Goal: Task Accomplishment & Management: Complete application form

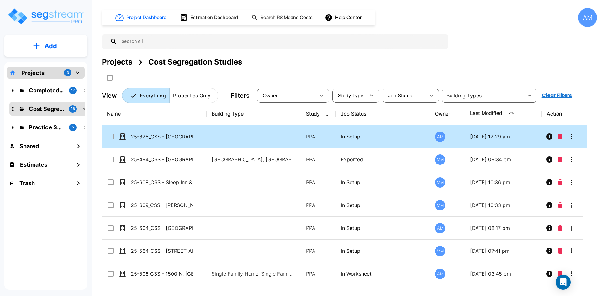
click at [176, 132] on td "25-625_CSS - Hampton Inn Inglewood, CA - Greens Group 11 LLC - Ashutosh Kadakia" at bounding box center [154, 136] width 105 height 23
click at [177, 133] on p "25-625_CSS - Hampton Inn Inglewood, CA - Greens Group 11 LLC - Ashutosh Kadakia" at bounding box center [162, 137] width 63 height 8
checkbox input "true"
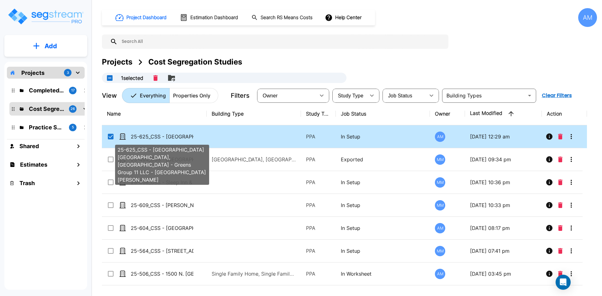
click at [177, 133] on p "25-625_CSS - Hampton Inn Inglewood, CA - Greens Group 11 LLC - Ashutosh Kadakia" at bounding box center [162, 137] width 63 height 8
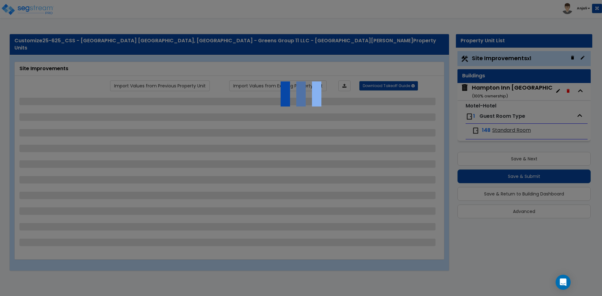
select select "2"
select select "1"
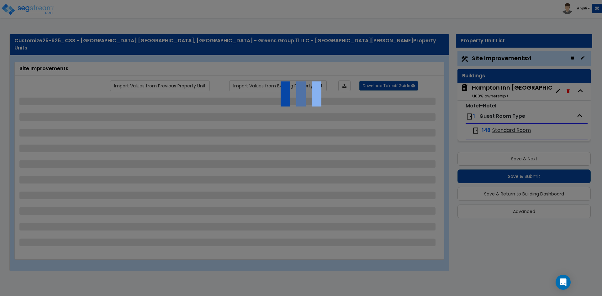
select select "1"
select select "2"
select select "1"
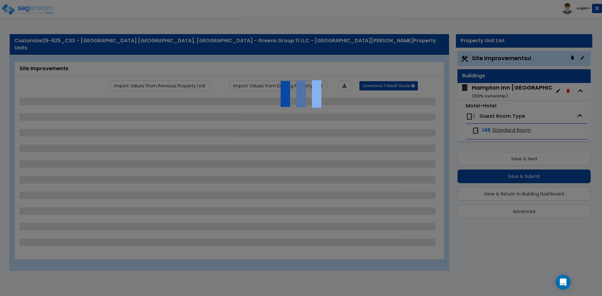
select select "2"
select select "1"
select select "2"
select select "3"
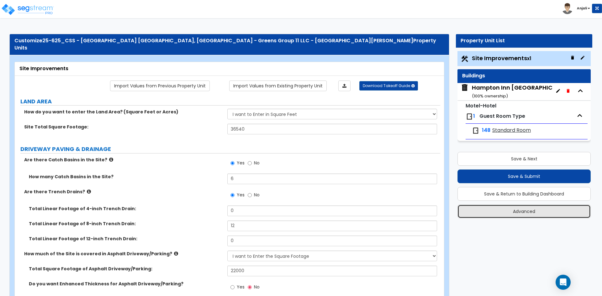
click at [534, 209] on button "Advanced" at bounding box center [524, 212] width 133 height 14
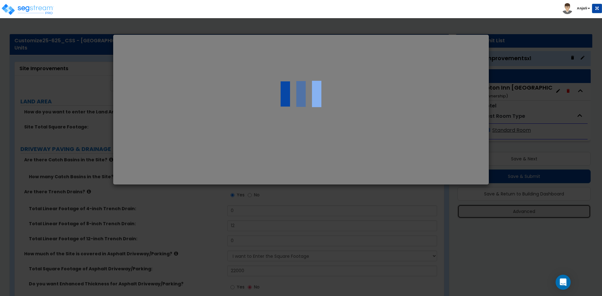
select select "CA"
type input "19,611,151.60"
select select "2024"
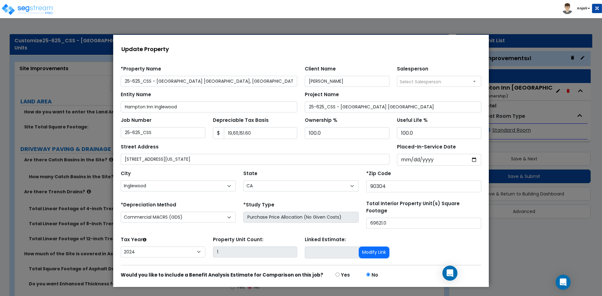
click at [551, 241] on div at bounding box center [301, 160] width 602 height 271
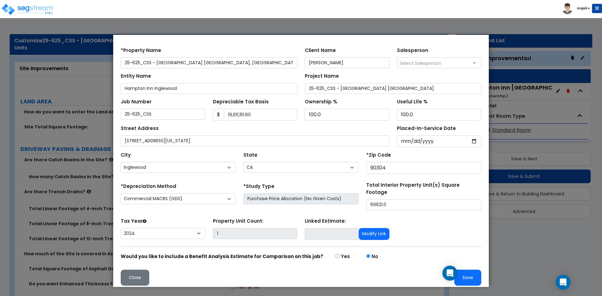
scroll to position [19, 0]
click at [465, 273] on button "Save" at bounding box center [467, 278] width 27 height 16
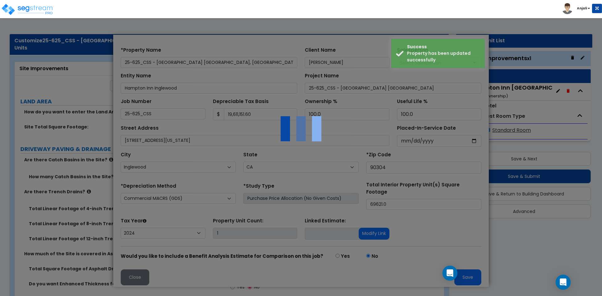
scroll to position [0, 0]
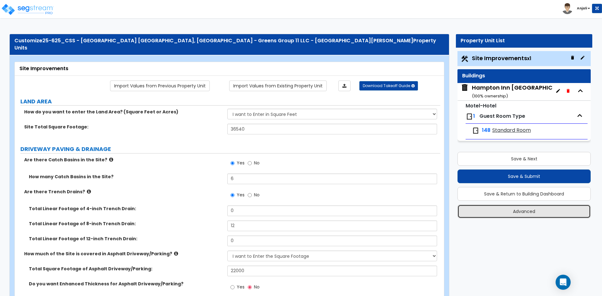
click at [522, 208] on button "Advanced" at bounding box center [524, 212] width 133 height 14
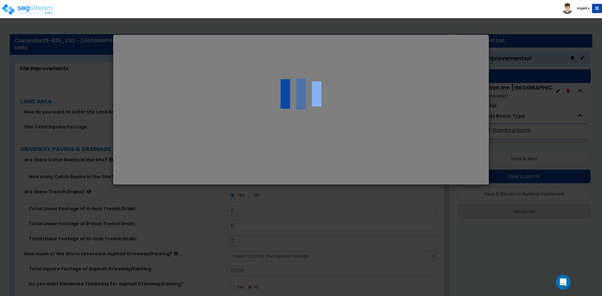
select select "CA"
select select "2024"
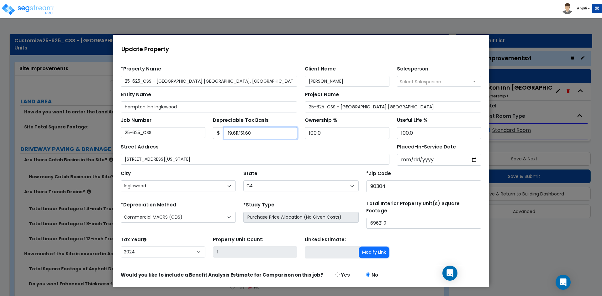
click at [260, 136] on input "19,611,151.60" at bounding box center [261, 133] width 74 height 12
drag, startPoint x: 260, startPoint y: 134, endPoint x: 229, endPoint y: 134, distance: 31.0
click at [228, 134] on input "19,611,151.60" at bounding box center [261, 133] width 74 height 12
click at [275, 135] on input "19,611,151.60" at bounding box center [261, 133] width 74 height 12
click at [274, 135] on input "19,611,151.60" at bounding box center [261, 133] width 74 height 12
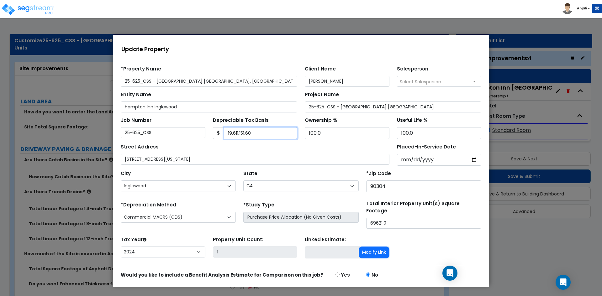
drag, startPoint x: 262, startPoint y: 135, endPoint x: 231, endPoint y: 135, distance: 30.7
click at [231, 135] on input "19,611,151.60" at bounding box center [261, 133] width 74 height 12
type input "1"
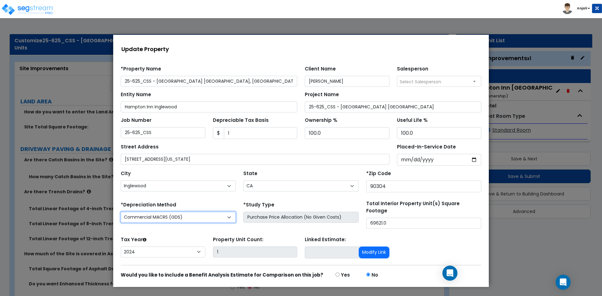
click at [210, 217] on select "Commercial MACRS (GDS) Residential Rental MACRS (GDS) Commercial MACRS (GDS) QIP" at bounding box center [178, 217] width 115 height 11
select select "CM(Q_22"
click at [536, 245] on div at bounding box center [301, 160] width 602 height 271
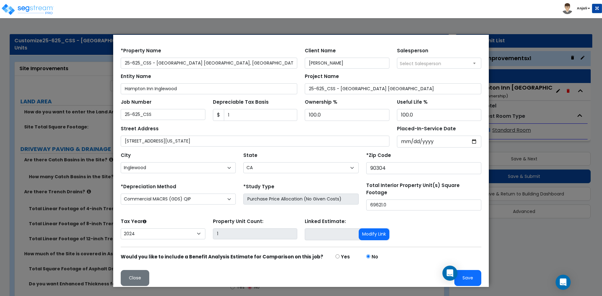
scroll to position [19, 0]
click at [140, 272] on button "Close" at bounding box center [135, 278] width 29 height 16
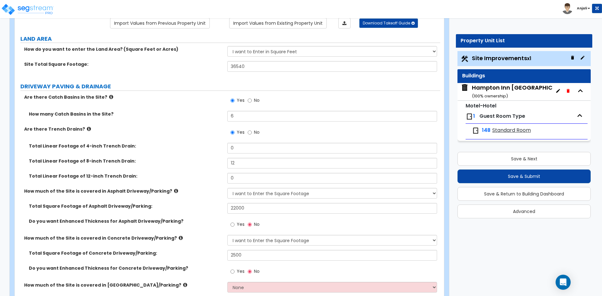
scroll to position [0, 0]
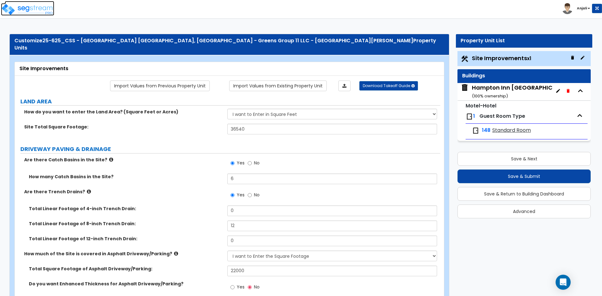
click at [15, 3] on img at bounding box center [27, 9] width 53 height 13
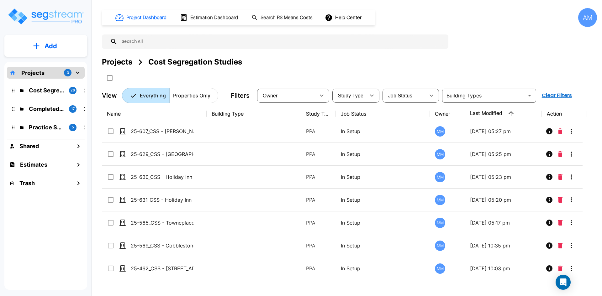
scroll to position [251, 0]
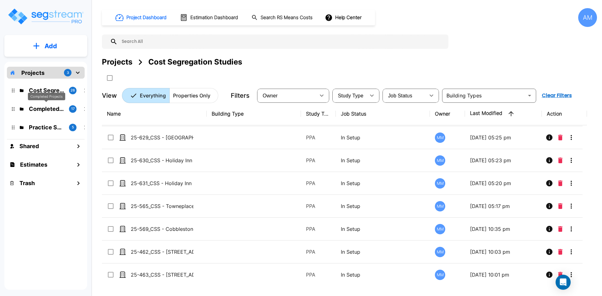
click at [43, 109] on p "Completed Projects" at bounding box center [46, 109] width 35 height 8
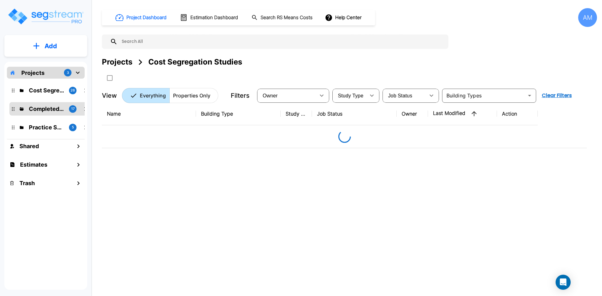
scroll to position [0, 0]
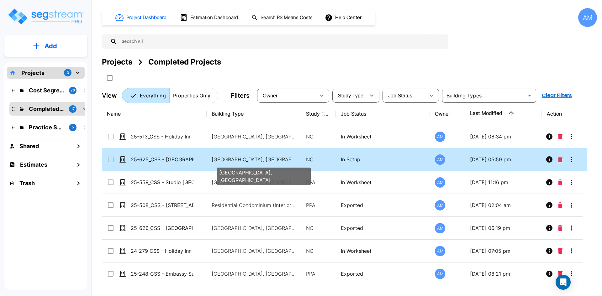
click at [262, 160] on p "[GEOGRAPHIC_DATA], [GEOGRAPHIC_DATA]" at bounding box center [254, 160] width 85 height 8
checkbox input "true"
click at [262, 160] on p "[GEOGRAPHIC_DATA], [GEOGRAPHIC_DATA]" at bounding box center [254, 160] width 85 height 8
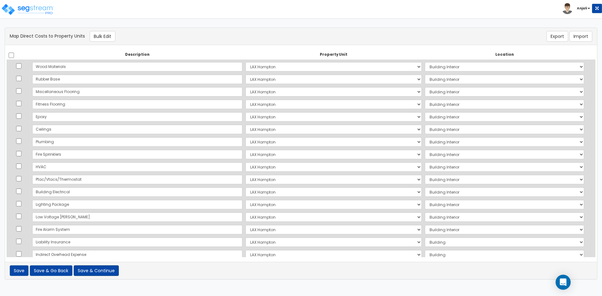
scroll to position [311, 0]
click at [68, 268] on button "Save & Go Back" at bounding box center [51, 271] width 43 height 11
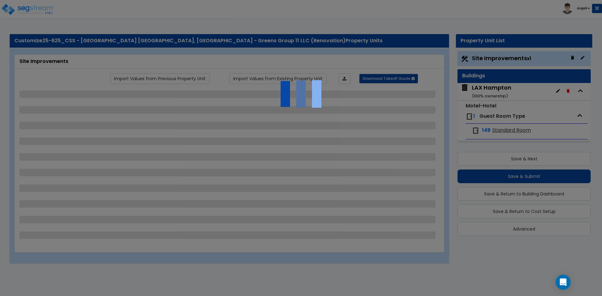
select select "2"
select select "1"
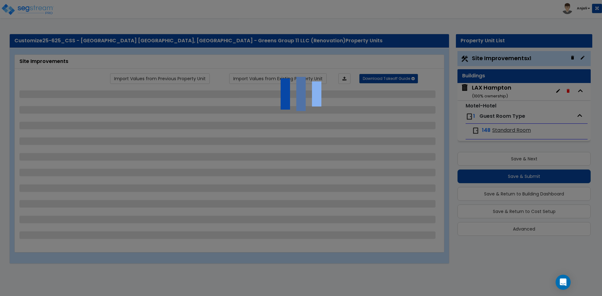
select select "1"
select select "2"
select select "1"
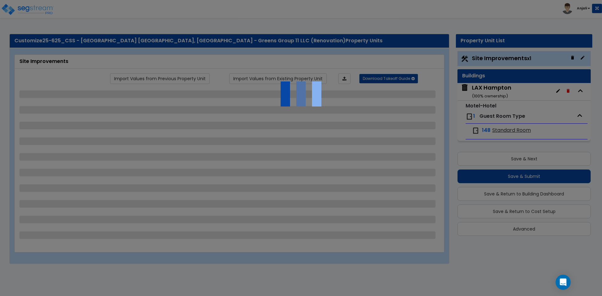
select select "2"
select select "1"
select select "2"
select select "3"
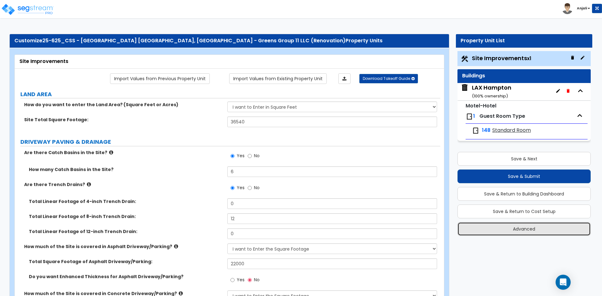
click at [532, 230] on button "Advanced" at bounding box center [524, 229] width 133 height 14
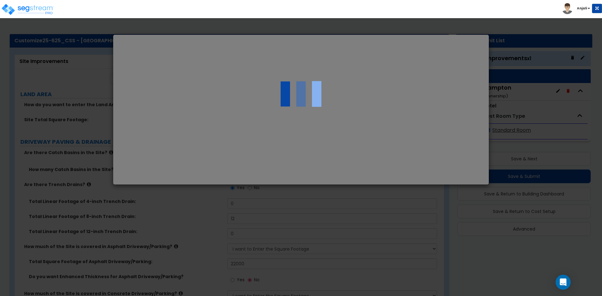
select select "CA"
select select "2024"
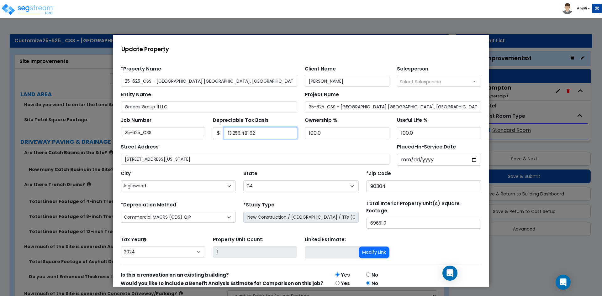
click at [252, 132] on input "13,256,481.62" at bounding box center [261, 133] width 74 height 12
drag, startPoint x: 256, startPoint y: 133, endPoint x: 230, endPoint y: 133, distance: 26.3
click at [230, 133] on input "13,256,481.62" at bounding box center [261, 133] width 74 height 12
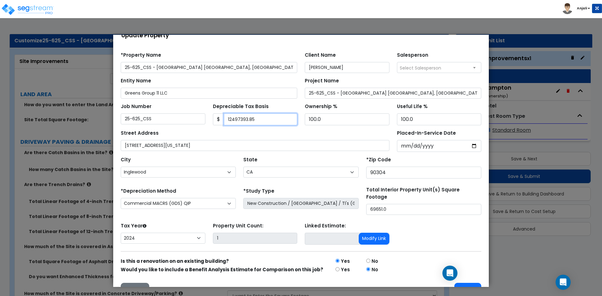
scroll to position [27, 0]
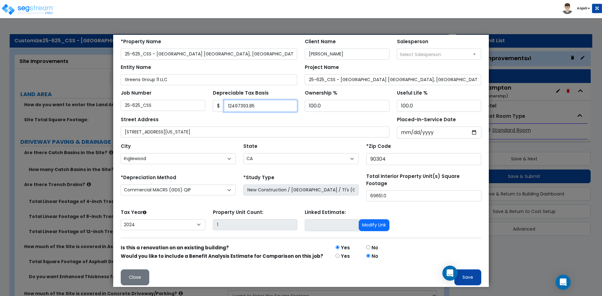
type input "12497393.85"
click at [466, 275] on button "Save" at bounding box center [467, 278] width 27 height 16
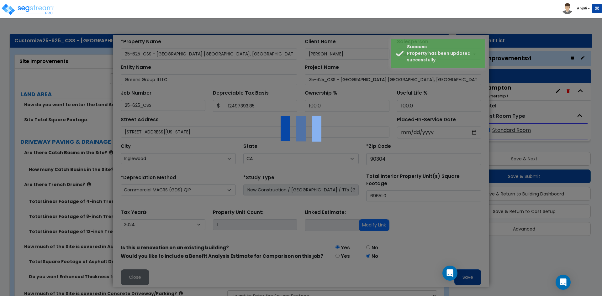
scroll to position [0, 0]
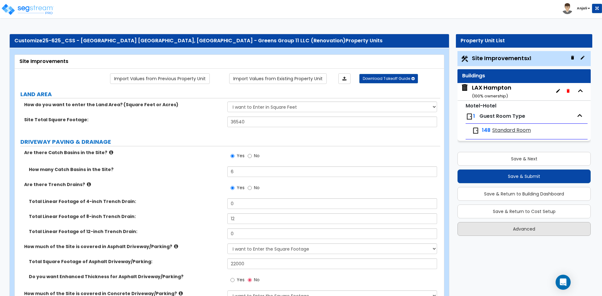
click at [511, 224] on div "Save & Next Save & Submit Save & Return to Building Dashboard Save & Return to …" at bounding box center [524, 192] width 133 height 88
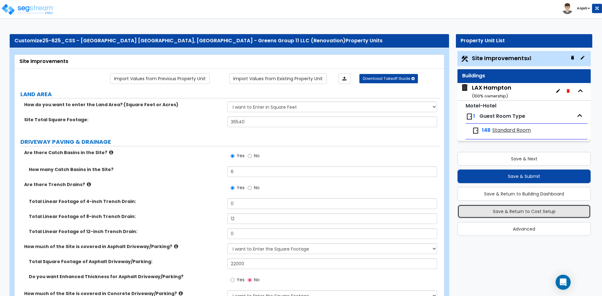
click at [514, 213] on button "Save & Return to Cost Setup" at bounding box center [524, 212] width 133 height 14
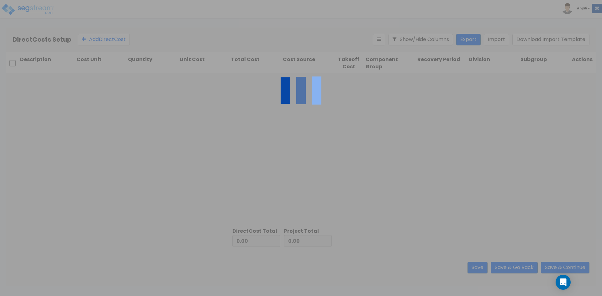
type input "6,856,334.39"
type input "6,400,147.23"
type input "13,256,481.62"
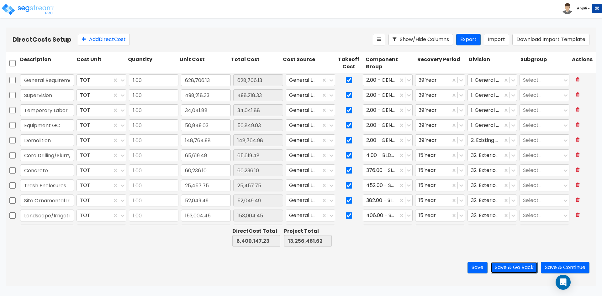
click at [525, 267] on button "Save & Go Back" at bounding box center [514, 268] width 47 height 12
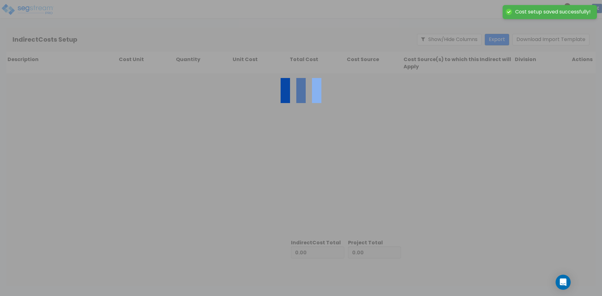
type input "6,400,147.23"
type input "6,856,334.39"
type input "13,256,481.62"
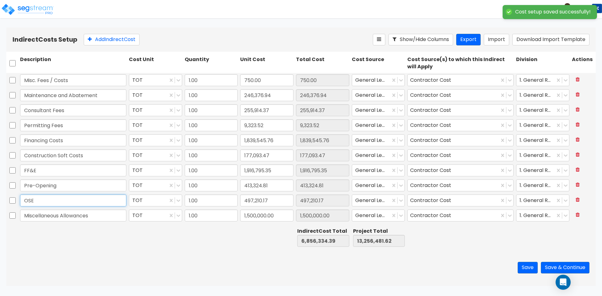
click at [55, 200] on input "OSE" at bounding box center [73, 201] width 106 height 12
drag, startPoint x: 44, startPoint y: 200, endPoint x: 21, endPoint y: 202, distance: 22.7
click at [21, 202] on input "OSE" at bounding box center [73, 201] width 106 height 12
type input "Phone"
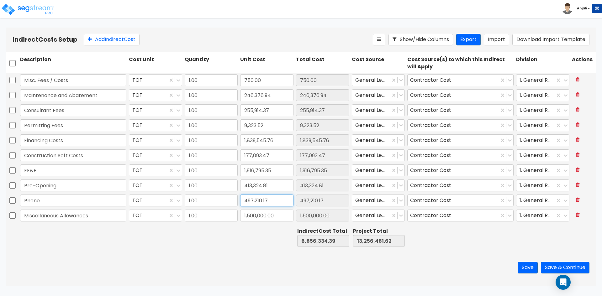
click at [271, 199] on input "497,210.17" at bounding box center [266, 201] width 53 height 12
type input "151,447.21"
type input "6,510,571.43"
type input "12,910,718.66"
type input "151,447.21"
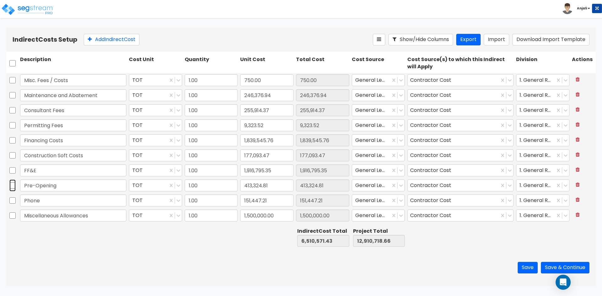
click at [13, 186] on input "checkbox" at bounding box center [12, 186] width 6 height 12
checkbox input "true"
click at [576, 184] on icon at bounding box center [578, 184] width 4 height 5
type input "6,097,246.62"
type input "12,497,393.85"
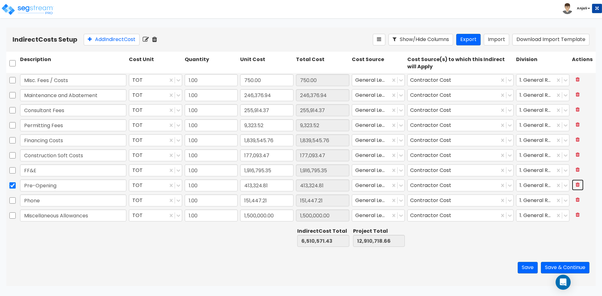
checkbox input "false"
type input "Phone"
type input "151,447.21"
type input "Miscellaneous Allowances"
type input "1,500,000.00"
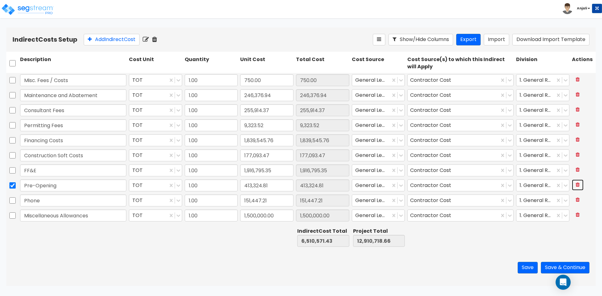
type input "151,447.21"
type input "1,500,000.00"
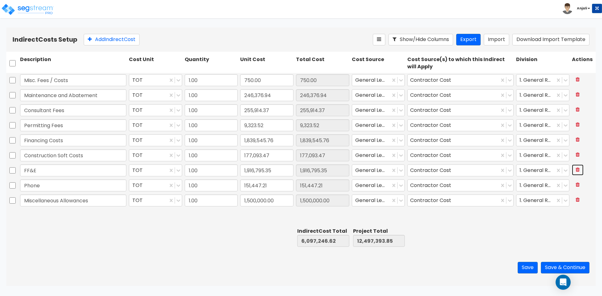
click at [578, 171] on icon at bounding box center [578, 169] width 4 height 5
type input "4,180,451.27"
type input "10,580,598.50"
type input "Phone"
type input "151,447.21"
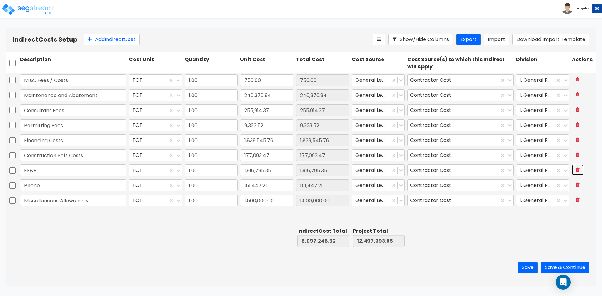
type input "Miscellaneous Allowances"
type input "1,500,000.00"
type input "151,447.21"
type input "1,500,000.00"
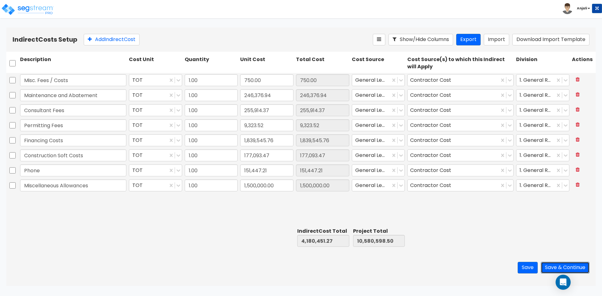
click at [563, 270] on button "Save & Continue" at bounding box center [565, 268] width 49 height 12
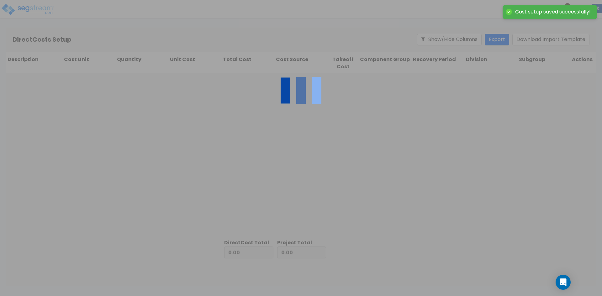
type input "4,180,451.27"
type input "6,400,147.23"
type input "10,580,598.50"
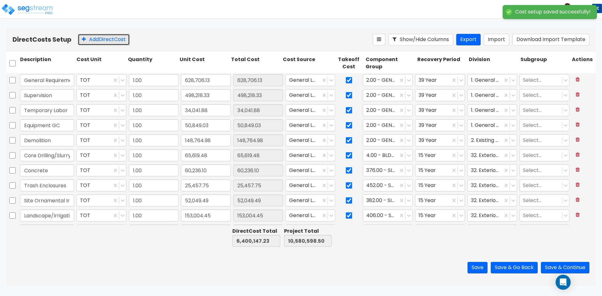
click at [108, 38] on button "Add Direct Cost" at bounding box center [104, 40] width 52 height 12
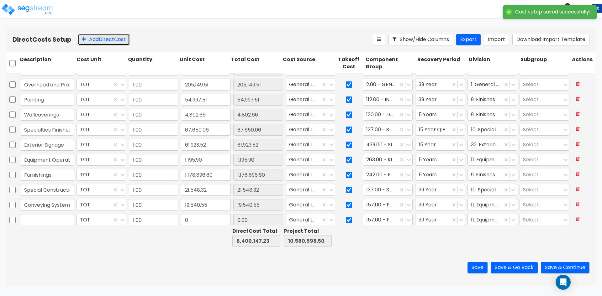
scroll to position [615, 0]
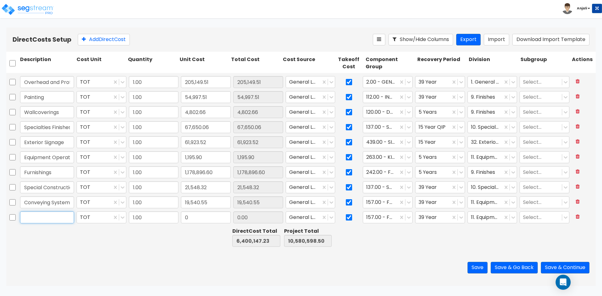
click at [52, 216] on input "text" at bounding box center [47, 218] width 54 height 12
type input "FF&E"
click at [201, 214] on input "0" at bounding box center [206, 218] width 50 height 12
type input "1,916,795.35"
type input "8,316,942.58"
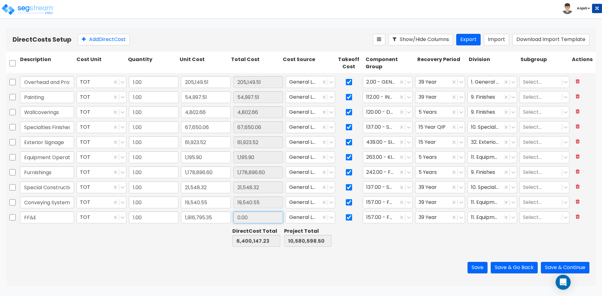
type input "12,497,393.85"
type input "1,916,795.35"
click at [261, 218] on input "1,916,795.35" at bounding box center [258, 218] width 50 height 12
click at [438, 216] on div at bounding box center [433, 218] width 29 height 8
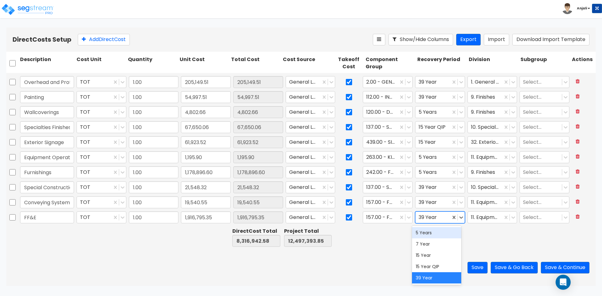
click at [432, 235] on div "5 Years" at bounding box center [436, 232] width 49 height 11
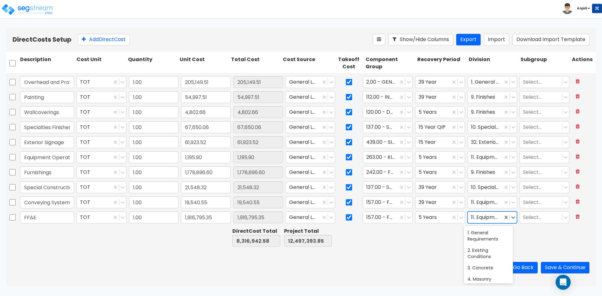
click at [477, 220] on div at bounding box center [485, 218] width 29 height 8
type input "F"
click at [483, 239] on div "12. Furnishings" at bounding box center [488, 244] width 49 height 11
click at [567, 268] on button "Save & Continue" at bounding box center [565, 268] width 49 height 12
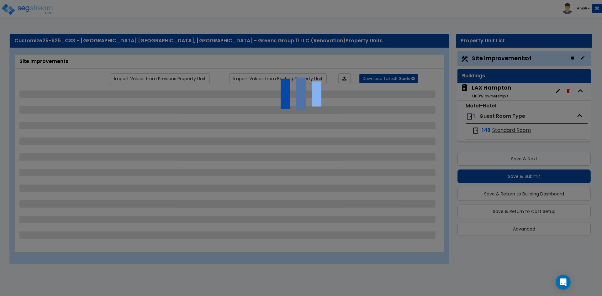
select select "2"
select select "1"
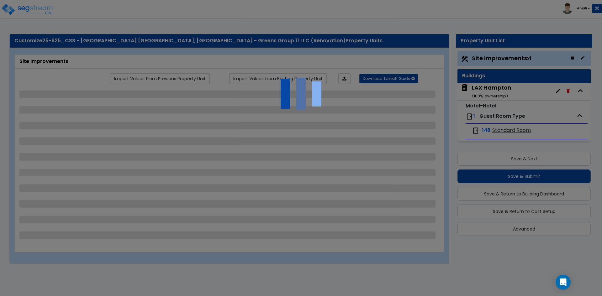
select select "1"
select select "2"
select select "1"
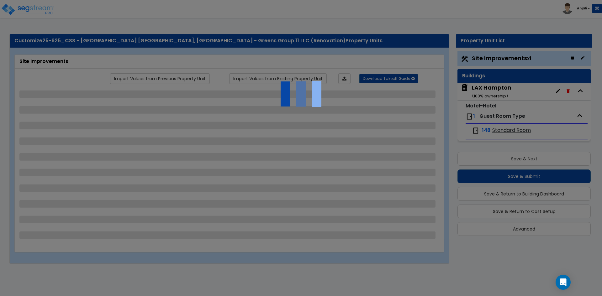
select select "2"
select select "1"
select select "2"
select select "3"
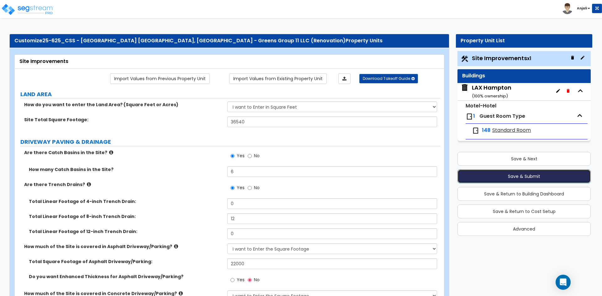
click at [509, 180] on button "Save & Submit" at bounding box center [524, 177] width 133 height 14
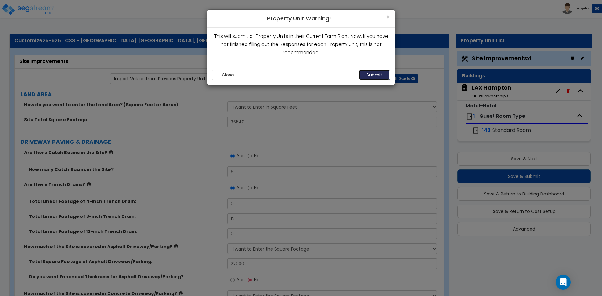
click at [377, 74] on button "Submit" at bounding box center [374, 75] width 31 height 11
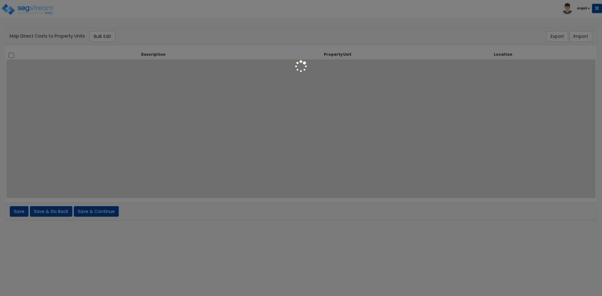
select select
select select "6"
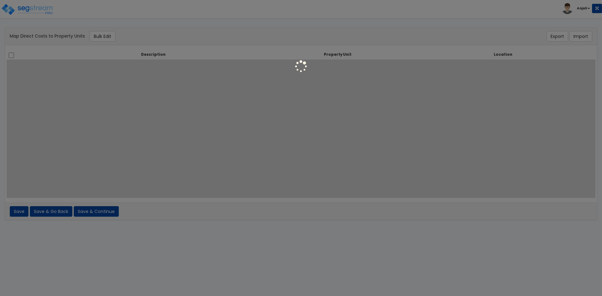
select select "6"
select select "462"
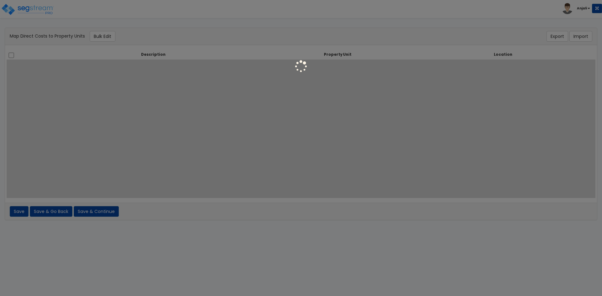
select select "462"
select select "6"
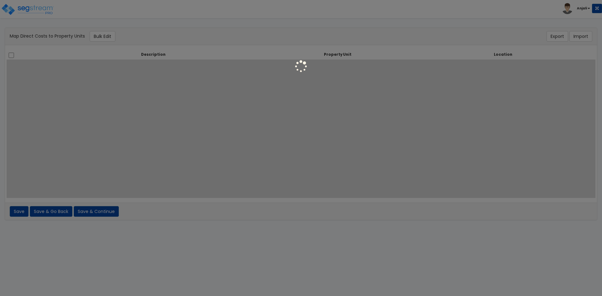
select select "6"
select select "461"
select select "6"
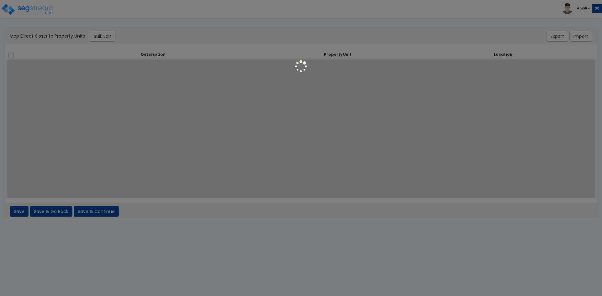
select select "6"
select select "461"
select select "2999"
select select "6"
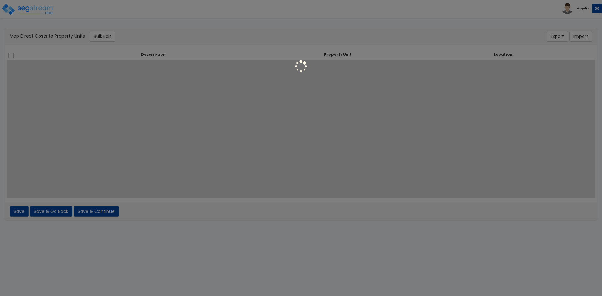
select select "461"
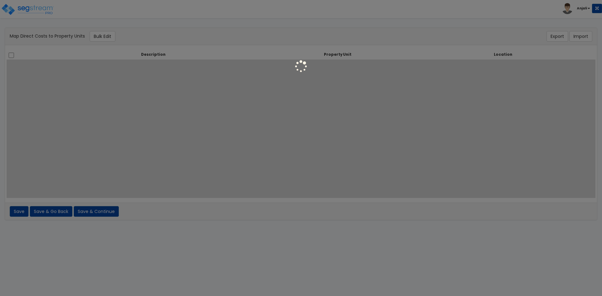
select select "461"
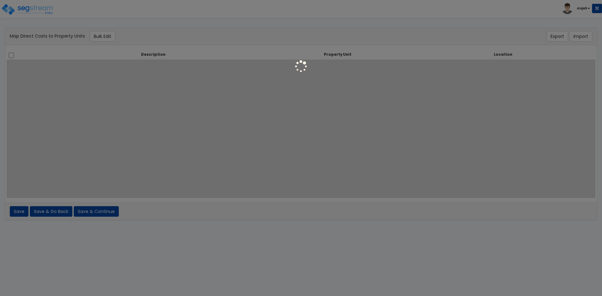
select select "461"
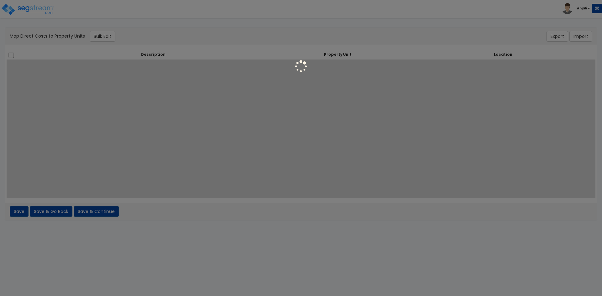
select select "6"
select select "461"
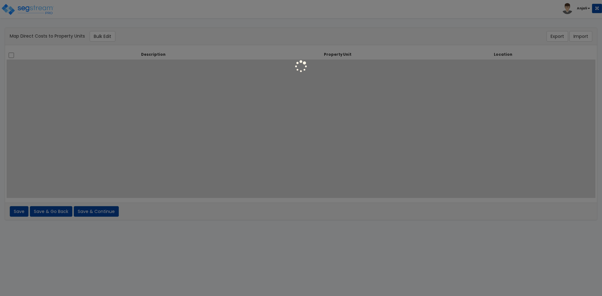
select select "461"
select select "462"
select select "6"
select select "461"
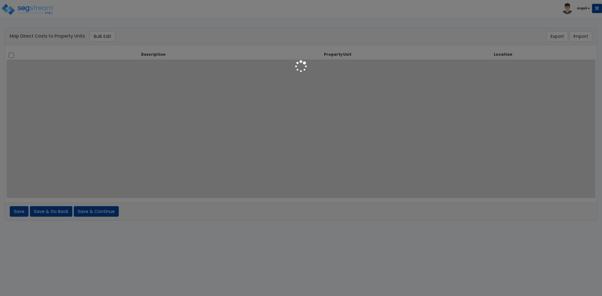
select select "461"
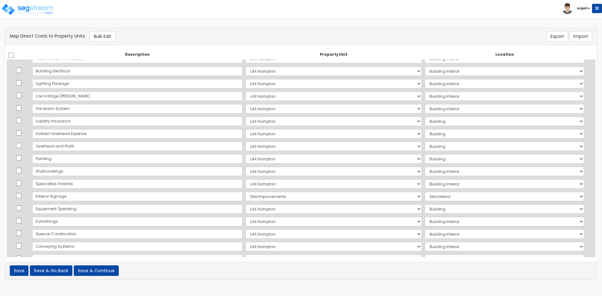
scroll to position [449, 0]
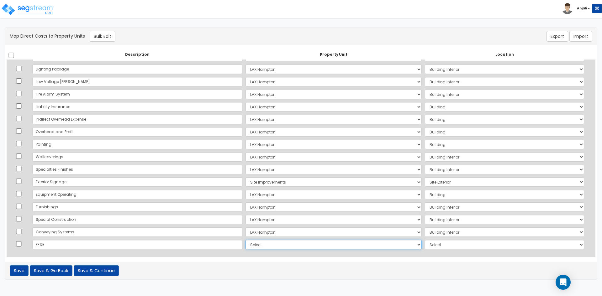
click at [343, 245] on select "Select LAX Hampton Site Improvements Add Additional Property Unit" at bounding box center [334, 244] width 176 height 9
select select "165624"
click at [246, 240] on select "Select LAX Hampton Site Improvements Add Additional Property Unit" at bounding box center [334, 244] width 176 height 9
drag, startPoint x: 423, startPoint y: 244, endPoint x: 422, endPoint y: 249, distance: 5.4
click at [425, 244] on select "Select Add Additional Location Building Building Interior Parking Garage Buildi…" at bounding box center [504, 244] width 159 height 9
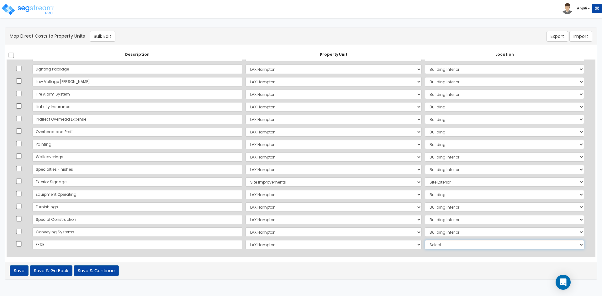
select select "461"
click at [425, 240] on select "Select Add Additional Location Building Building Interior Parking Garage Buildi…" at bounding box center [504, 244] width 159 height 9
click at [98, 271] on button "Save & Continue" at bounding box center [96, 271] width 45 height 11
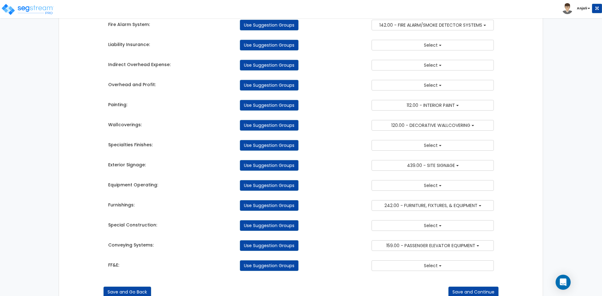
scroll to position [841, 0]
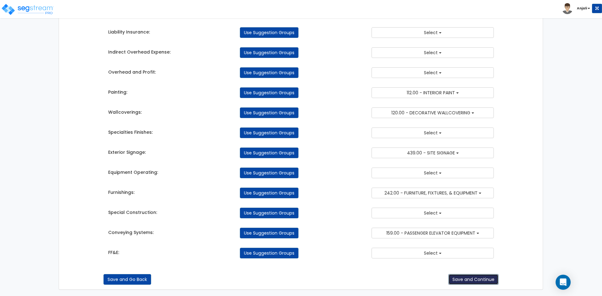
click at [481, 283] on button "Save and Continue" at bounding box center [473, 279] width 50 height 11
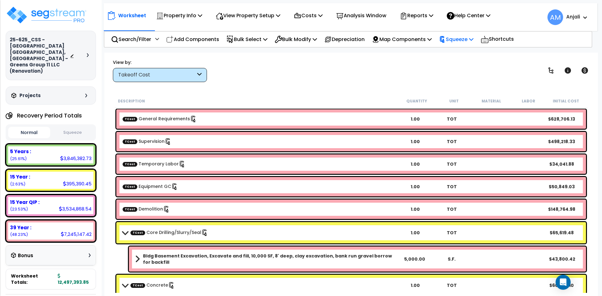
click at [471, 39] on p "Squeeze" at bounding box center [456, 39] width 34 height 8
click at [472, 54] on link "Squeeze" at bounding box center [467, 54] width 62 height 14
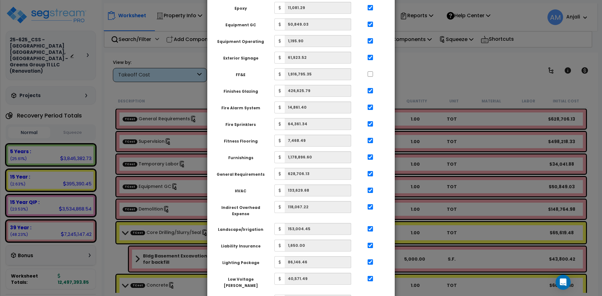
scroll to position [220, 0]
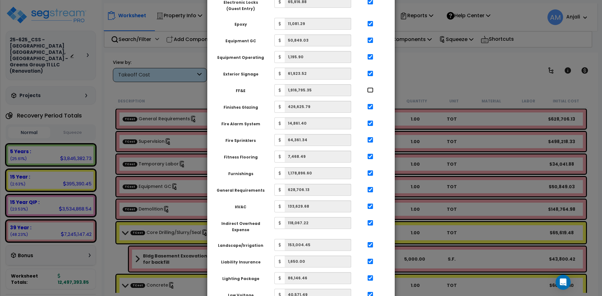
click at [370, 87] on input "..." at bounding box center [370, 89] width 6 height 5
checkbox input "true"
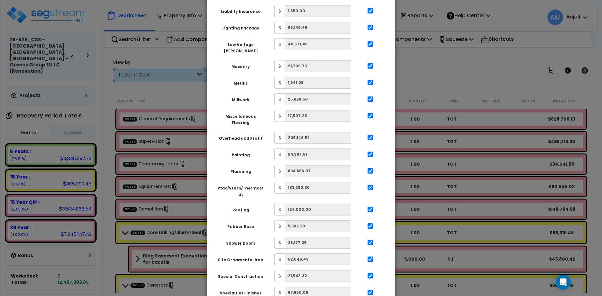
scroll to position [652, 0]
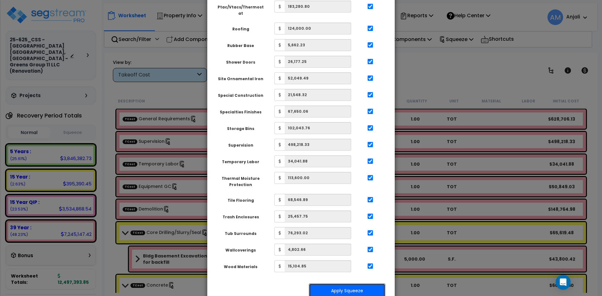
click at [366, 284] on button "Apply Squeeze" at bounding box center [347, 291] width 77 height 14
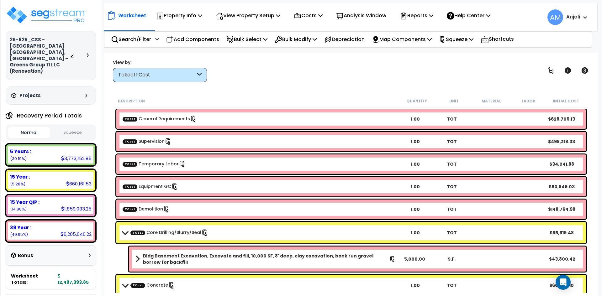
click at [80, 127] on button "Squeeze" at bounding box center [73, 132] width 42 height 11
click at [73, 14] on img at bounding box center [47, 15] width 82 height 19
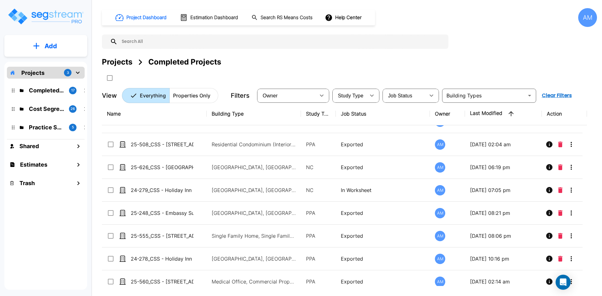
scroll to position [63, 0]
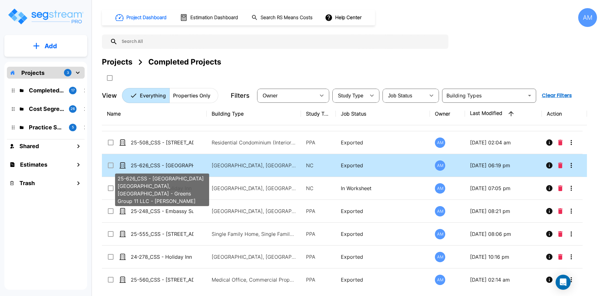
click at [156, 162] on p "25-626_CSS - Fairfield Inn Victorville, CA - Greens Group 11 LLC - Ashutosh Kad…" at bounding box center [162, 166] width 63 height 8
checkbox input "true"
click at [156, 162] on p "25-626_CSS - Fairfield Inn Victorville, CA - Greens Group 11 LLC - Ashutosh Kad…" at bounding box center [162, 166] width 63 height 8
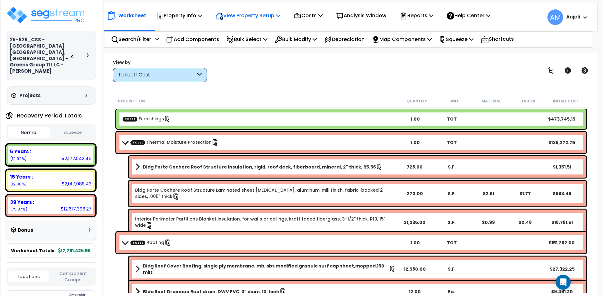
click at [262, 17] on p "View Property Setup" at bounding box center [248, 15] width 65 height 8
click at [244, 41] on link "View Questionnaire" at bounding box center [244, 43] width 62 height 13
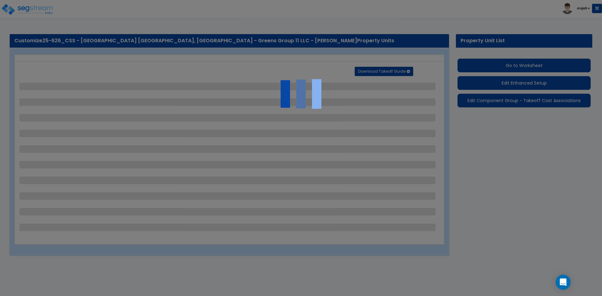
select select "2"
select select "1"
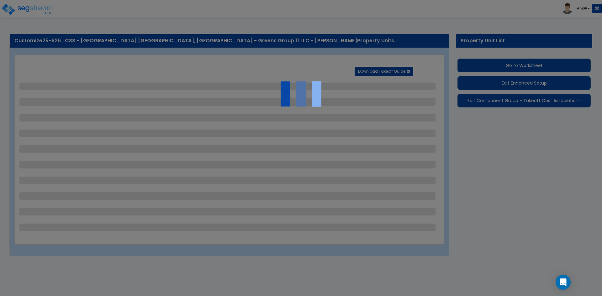
select select "2"
select select "1"
select select "2"
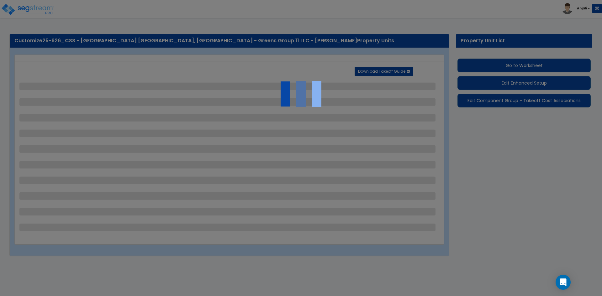
select select "1"
select select "2"
select select "1"
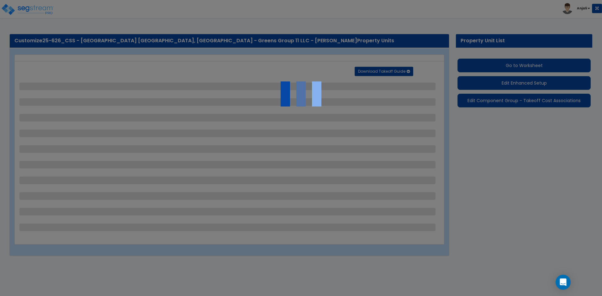
select select "2"
select select "3"
select select "1"
select select "3"
select select "2"
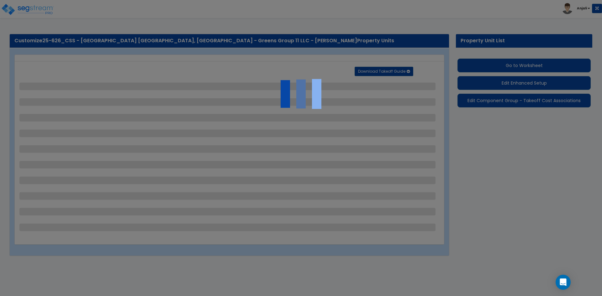
select select "1"
select select "2"
select select "1"
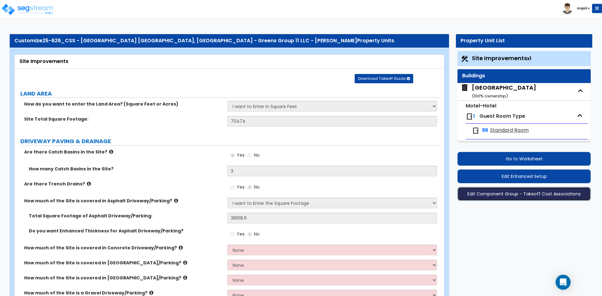
click at [532, 193] on button "Edit Component Group - Takeoff Cost Associations" at bounding box center [524, 194] width 133 height 14
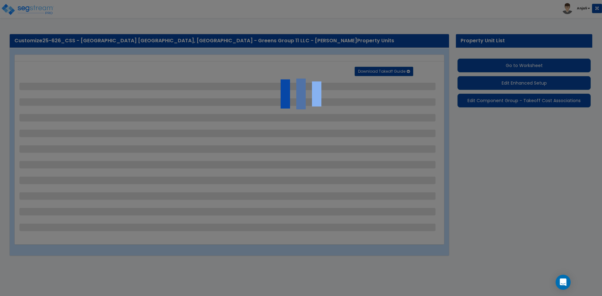
select select "2"
select select "1"
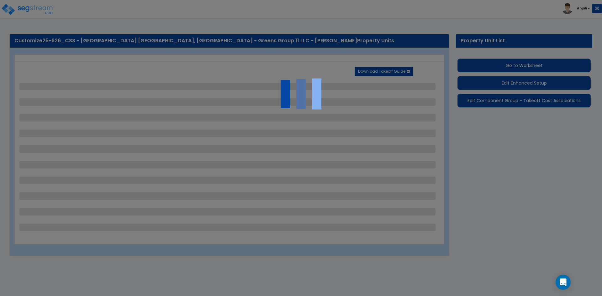
select select "2"
select select "1"
select select "2"
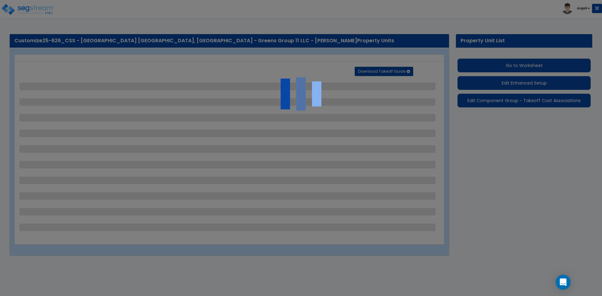
select select "1"
select select "2"
select select "1"
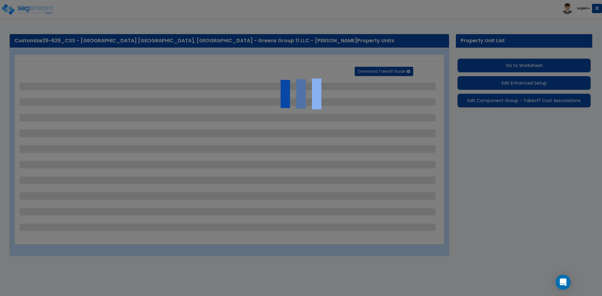
select select "2"
select select "3"
select select "1"
select select "3"
select select "2"
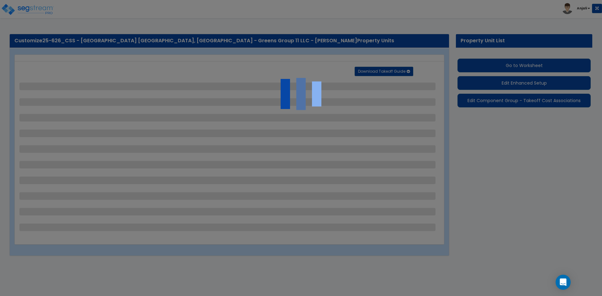
select select "1"
select select "2"
select select "1"
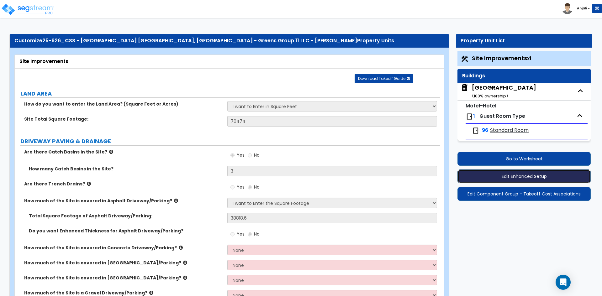
click at [526, 175] on button "Edit Enhanced Setup" at bounding box center [524, 177] width 133 height 14
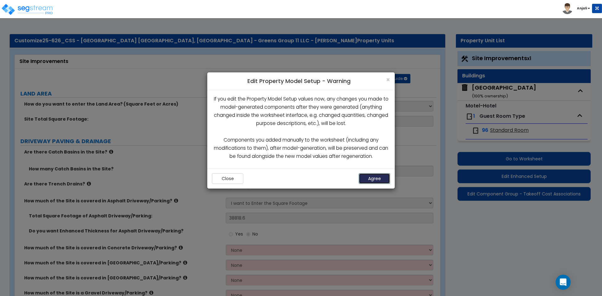
click at [381, 178] on button "Agree" at bounding box center [374, 178] width 31 height 11
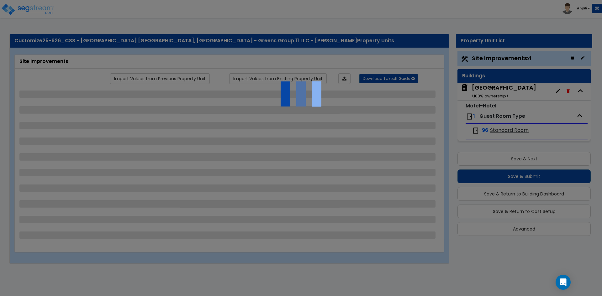
select select "2"
select select "1"
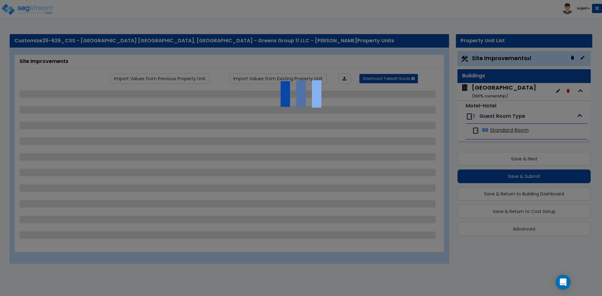
select select "2"
select select "1"
select select "2"
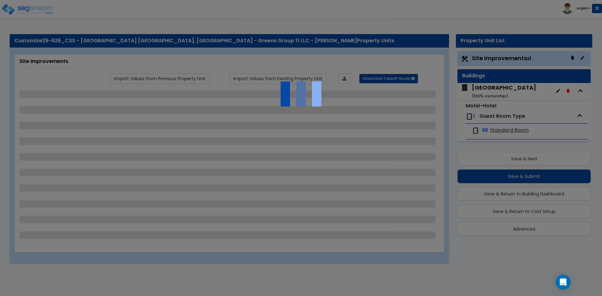
select select "1"
select select "2"
select select "1"
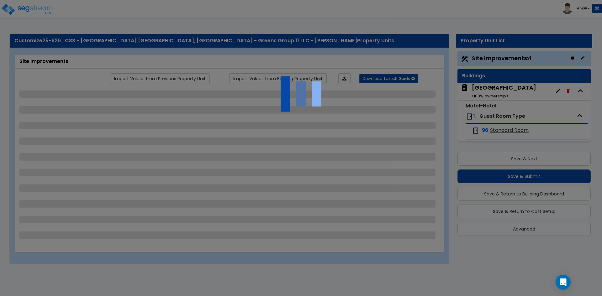
select select "2"
select select "3"
select select "1"
select select "3"
select select "2"
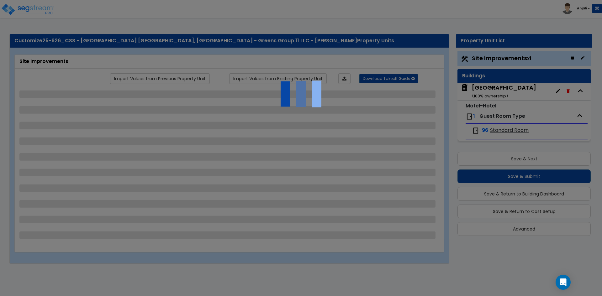
select select "1"
select select "2"
select select "1"
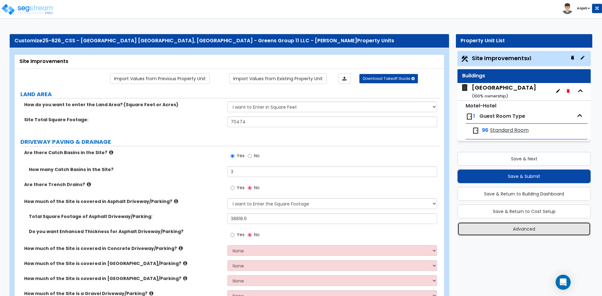
click at [535, 227] on button "Advanced" at bounding box center [524, 229] width 133 height 14
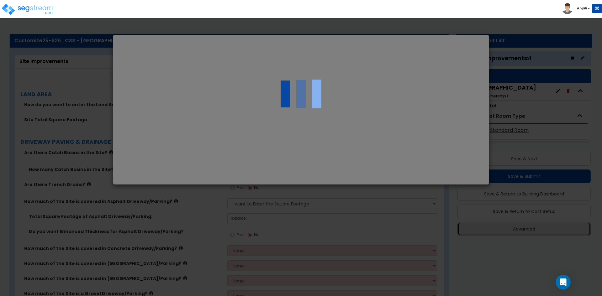
select select "CA"
select select "2024"
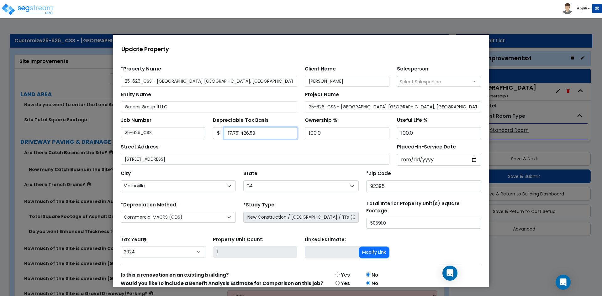
drag, startPoint x: 261, startPoint y: 133, endPoint x: 234, endPoint y: 135, distance: 27.3
click at [234, 135] on input "17,751,426.58" at bounding box center [261, 133] width 74 height 12
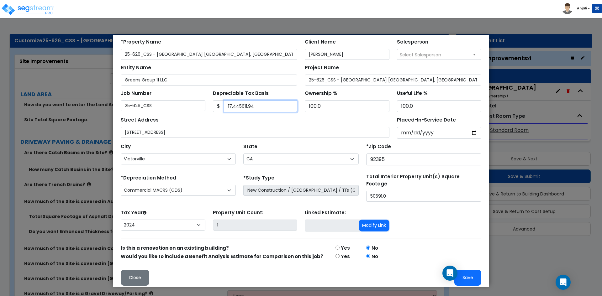
scroll to position [27, 0]
type input "17,445611.94"
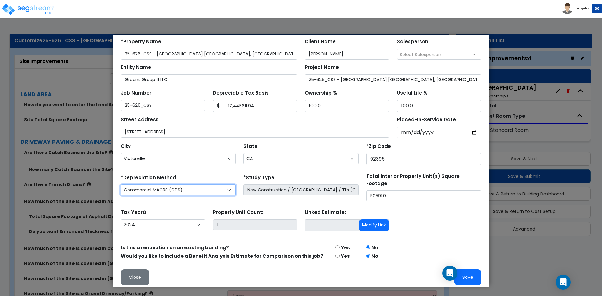
click at [229, 191] on select "Commercial MACRS (GDS) Residential Rental MACRS (GDS) Commercial MACRS (GDS) QIP" at bounding box center [178, 190] width 115 height 11
click at [206, 191] on select "Commercial MACRS (GDS) Residential Rental MACRS (GDS) Commercial MACRS (GDS) QIP" at bounding box center [178, 190] width 115 height 11
select select "CM(_136"
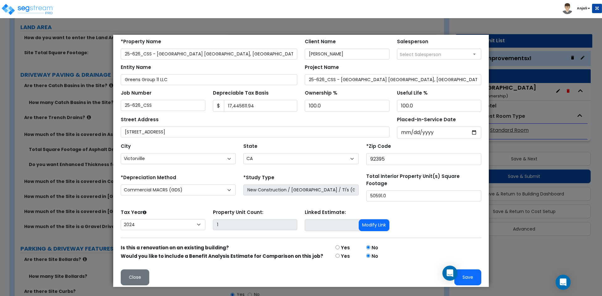
scroll to position [94, 0]
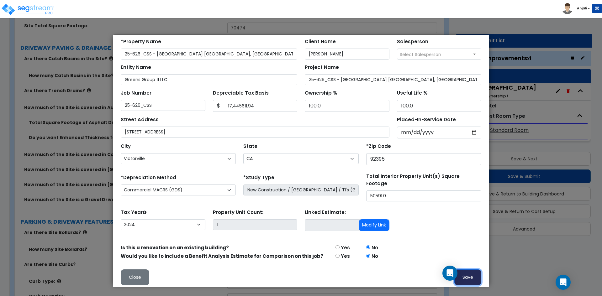
click at [460, 272] on button "Save" at bounding box center [467, 278] width 27 height 16
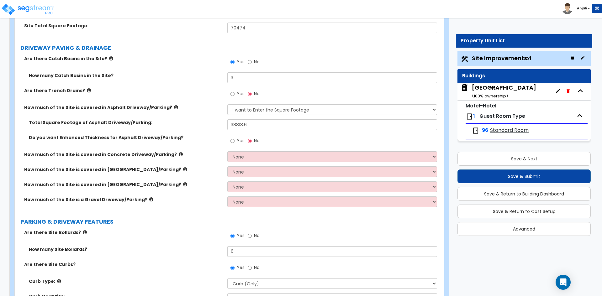
scroll to position [0, 0]
click at [528, 207] on button "Save & Return to Cost Setup" at bounding box center [524, 212] width 133 height 14
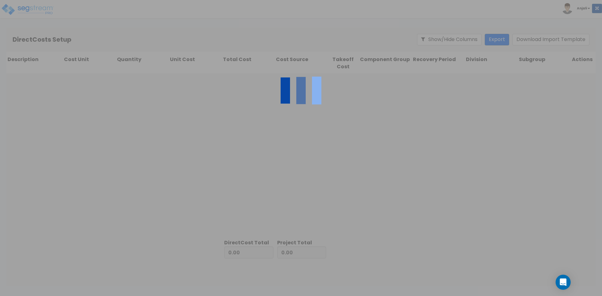
type input "4,712,440.39"
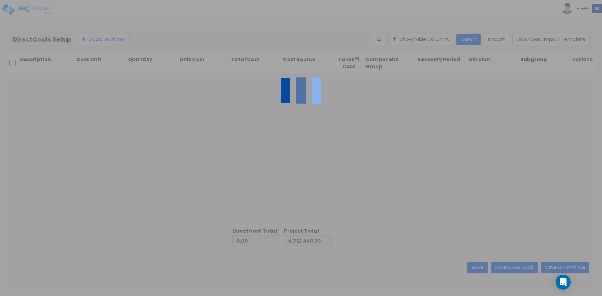
type input "13,038,986.19"
type input "17,751,426.58"
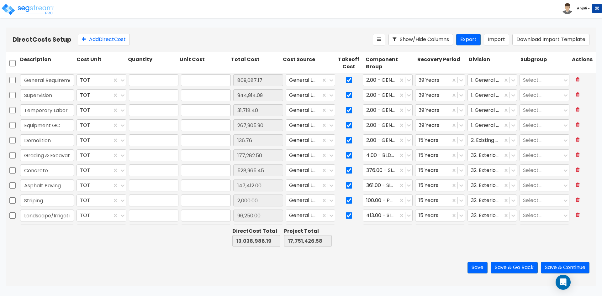
type input "1.00"
type input "809,087.17"
type input "1.00"
type input "944,914.09"
type input "1.00"
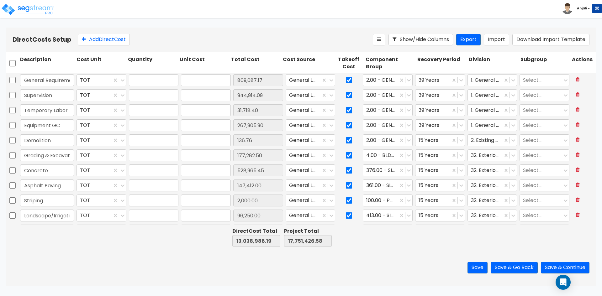
type input "31,718.40"
type input "1.00"
type input "267,905.90"
type input "1.00"
type input "136.76"
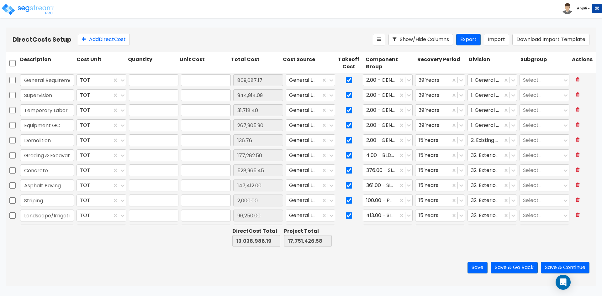
type input "1.00"
type input "177,282.50"
type input "1.00"
type input "528,965.45"
type input "1.00"
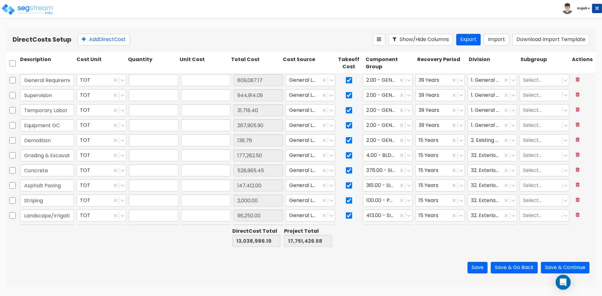
type input "147,412.00"
type input "1.00"
type input "2,000.00"
type input "1.00"
type input "96,250.00"
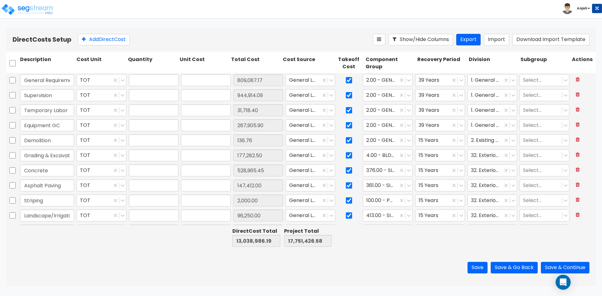
type input "1.00"
type input "4,710.49"
type input "1.00"
type input "29.12"
type input "1.00"
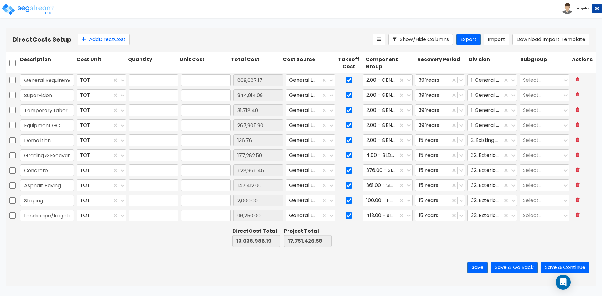
type input "24,600.00"
type input "1.00"
type input "197,006.22"
type input "1.00"
type input "15,136.18"
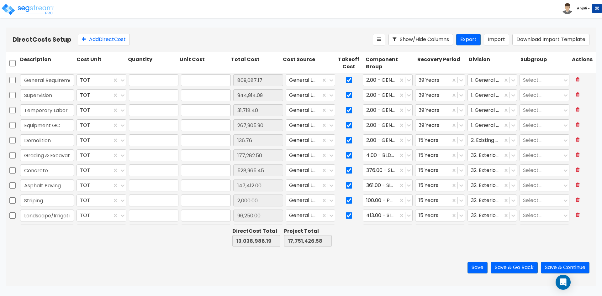
type input "1.00"
type input "29,031.00"
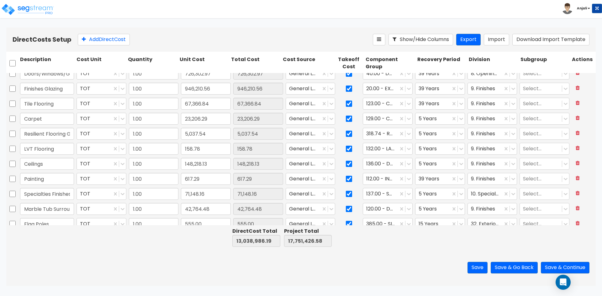
type input "1.00"
type input "231,122.50"
type input "1.00"
type input "335,229.52"
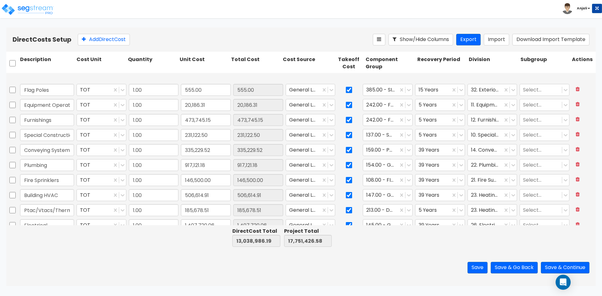
type input "1.00"
type input "752.37"
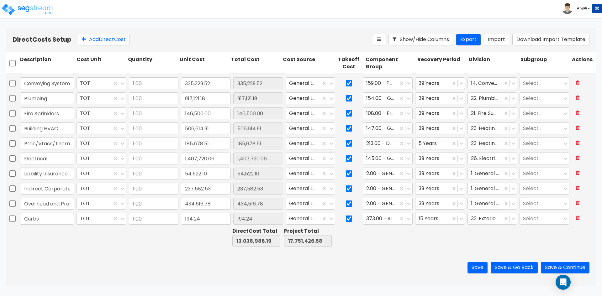
scroll to position [570, 0]
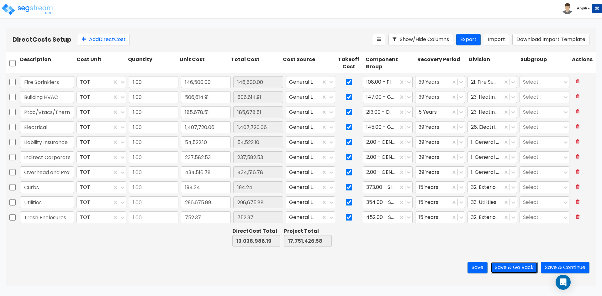
click at [516, 269] on button "Save & Go Back" at bounding box center [514, 268] width 47 height 12
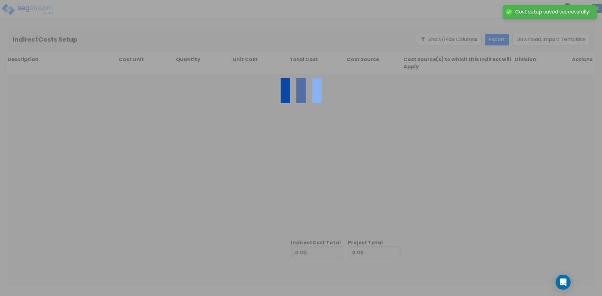
type input "13,038,986.19"
type input "4,712,440.39"
type input "17,751,426.58"
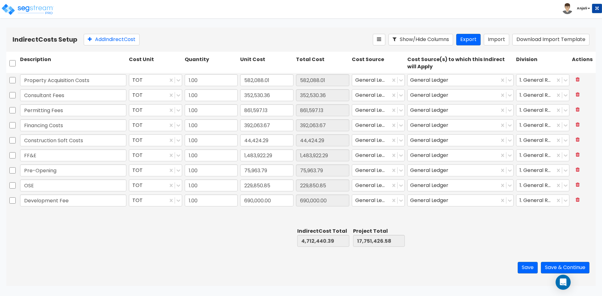
drag, startPoint x: 16, startPoint y: 168, endPoint x: 17, endPoint y: 173, distance: 5.2
click at [16, 169] on div at bounding box center [12, 170] width 13 height 14
click at [13, 171] on input "checkbox" at bounding box center [12, 171] width 6 height 12
checkbox input "true"
click at [11, 185] on input "checkbox" at bounding box center [12, 186] width 6 height 12
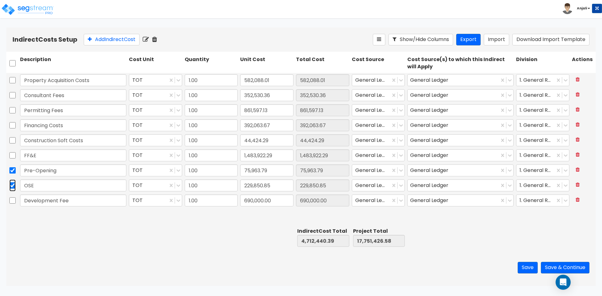
checkbox input "true"
click at [157, 41] on icon at bounding box center [154, 39] width 5 height 6
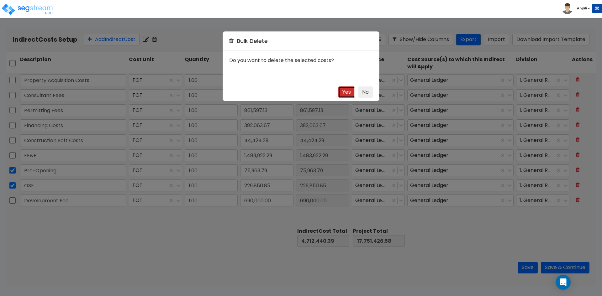
click at [342, 89] on button "Yes" at bounding box center [346, 93] width 17 height 12
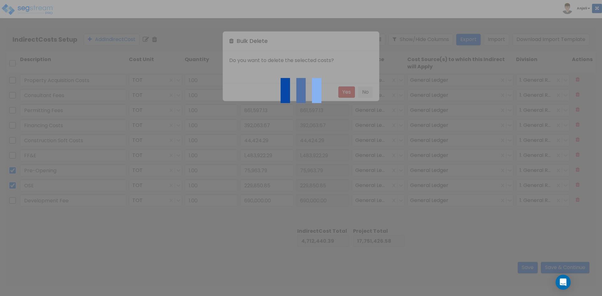
type input "4,406,625.75"
type input "17,445,611.94"
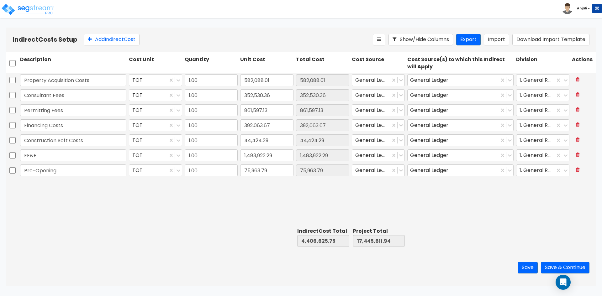
checkbox input "false"
type input "Development Fee"
type input "690,000.00"
click at [576, 155] on icon at bounding box center [578, 154] width 4 height 5
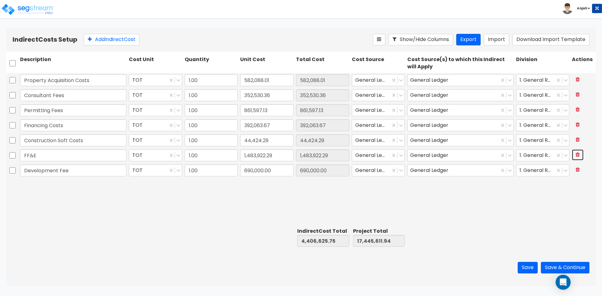
type input "2,922,703.46"
type input "15,961,689.65"
type input "Development Fee"
type input "690,000.00"
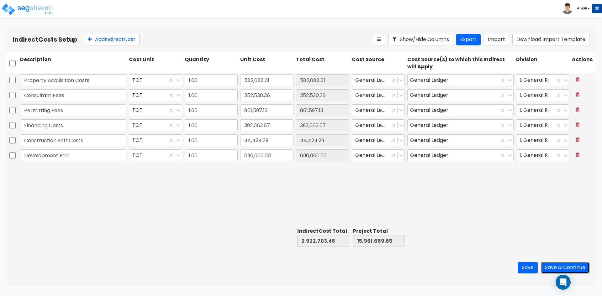
click at [557, 269] on button "Save & Continue" at bounding box center [565, 268] width 49 height 12
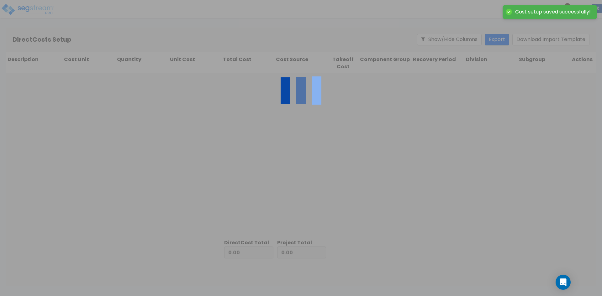
type input "2,922,703.46"
type input "13,038,986.19"
type input "15,961,689.65"
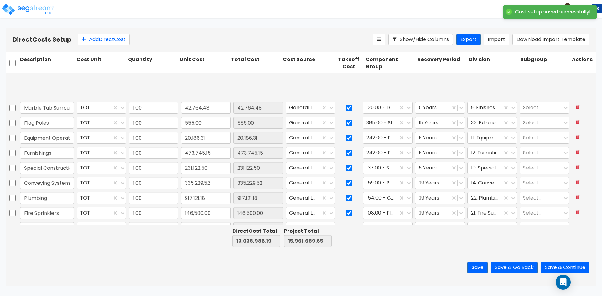
scroll to position [570, 0]
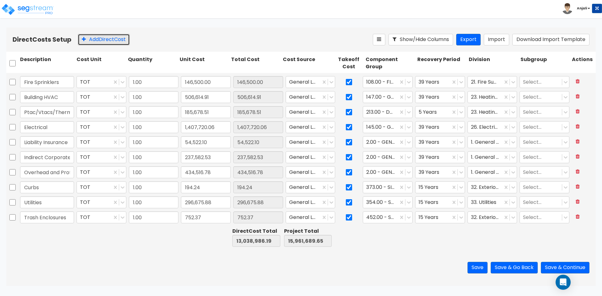
click at [105, 40] on button "Add Direct Cost" at bounding box center [104, 40] width 52 height 12
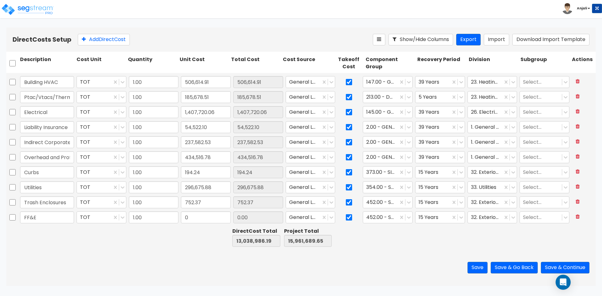
type input "FF&E"
click at [218, 211] on div "0" at bounding box center [206, 217] width 52 height 14
click at [215, 215] on input "0" at bounding box center [206, 218] width 50 height 12
type input "1,483,922.29"
type input "14,522,908.48"
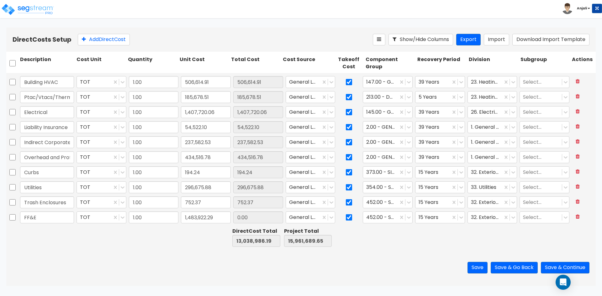
type input "17,445,611.94"
type input "1,483,922.29"
click at [352, 234] on div at bounding box center [348, 238] width 31 height 22
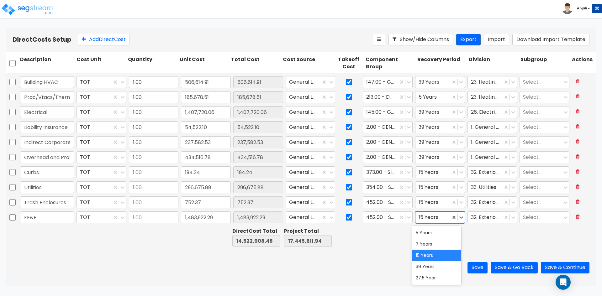
click at [437, 216] on div at bounding box center [433, 218] width 29 height 8
click at [430, 235] on div "5 Years" at bounding box center [436, 232] width 49 height 11
click at [491, 220] on div at bounding box center [485, 218] width 29 height 8
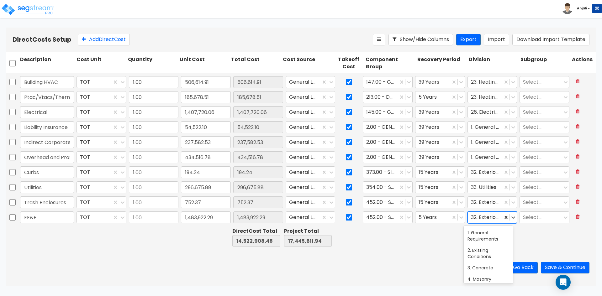
scroll to position [310, 0]
click at [481, 216] on div at bounding box center [489, 218] width 36 height 8
type input "FUR"
click at [489, 231] on div "12. Furnishings" at bounding box center [488, 232] width 49 height 11
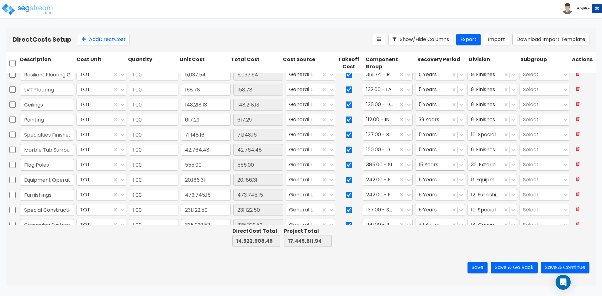
scroll to position [585, 0]
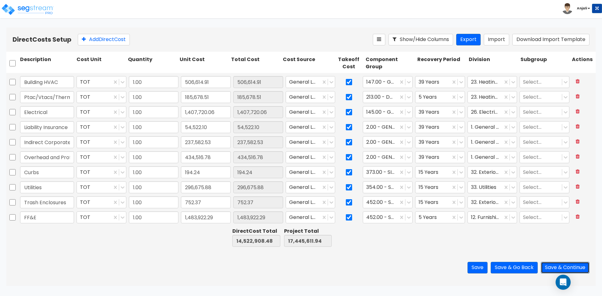
click at [564, 266] on button "Save & Continue" at bounding box center [565, 268] width 49 height 12
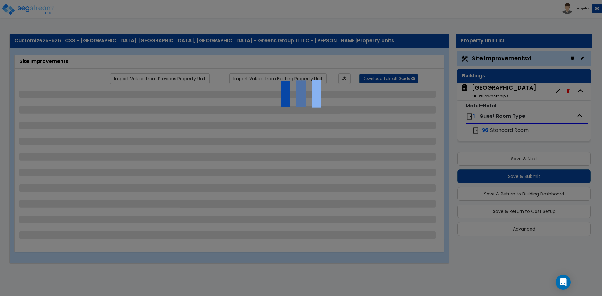
select select "2"
select select "1"
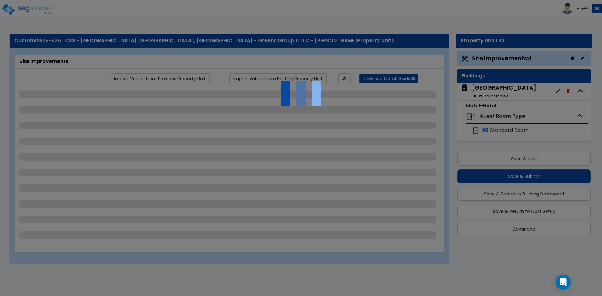
select select "2"
select select "1"
select select "2"
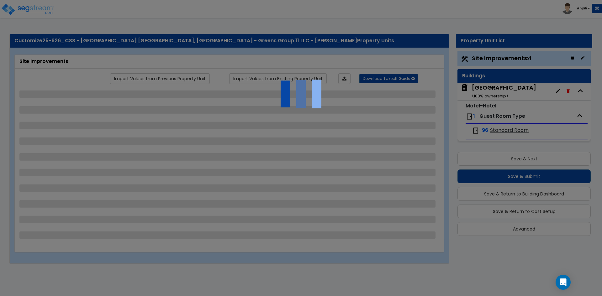
select select "1"
select select "2"
select select "1"
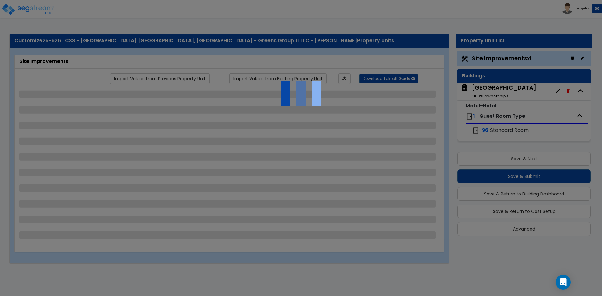
select select "2"
select select "3"
select select "1"
select select "3"
select select "2"
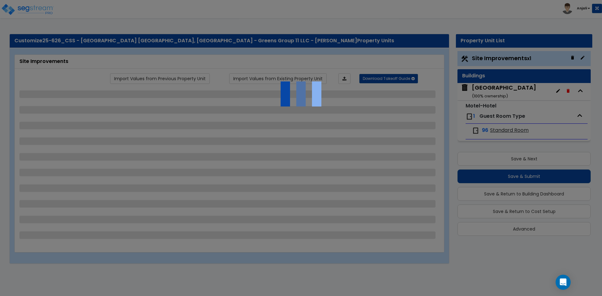
select select "1"
select select "2"
select select "1"
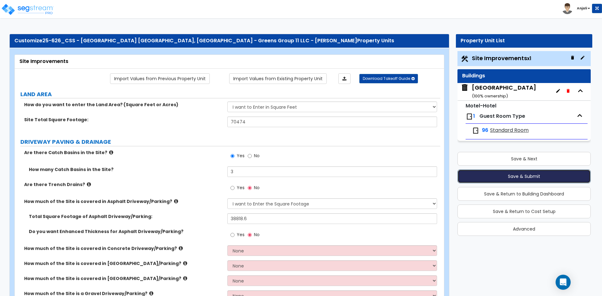
click at [527, 176] on button "Save & Submit" at bounding box center [524, 177] width 133 height 14
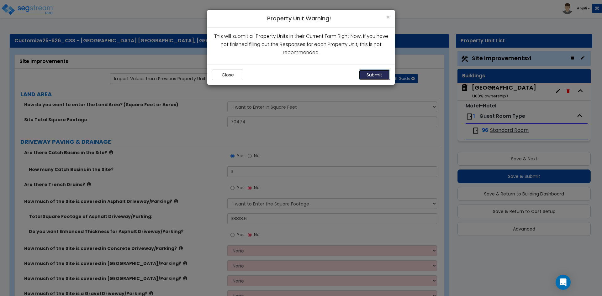
click at [373, 74] on button "Submit" at bounding box center [374, 75] width 31 height 11
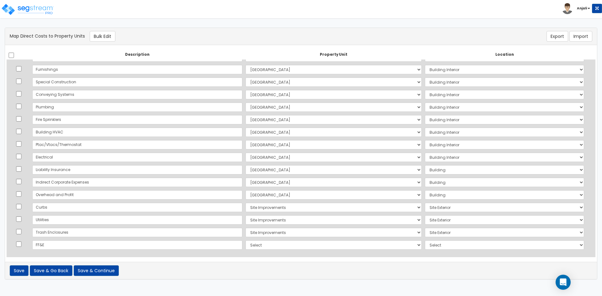
scroll to position [424, 0]
click at [337, 240] on td "Select [GEOGRAPHIC_DATA] Site Improvements Add Additional Property Unit" at bounding box center [333, 245] width 179 height 13
click at [323, 244] on select "Select [GEOGRAPHIC_DATA] Site Improvements Add Additional Property Unit" at bounding box center [334, 244] width 176 height 9
select select "165627"
click at [246, 240] on select "Select Fairfield Inn Site Improvements Add Additional Property Unit" at bounding box center [334, 244] width 176 height 9
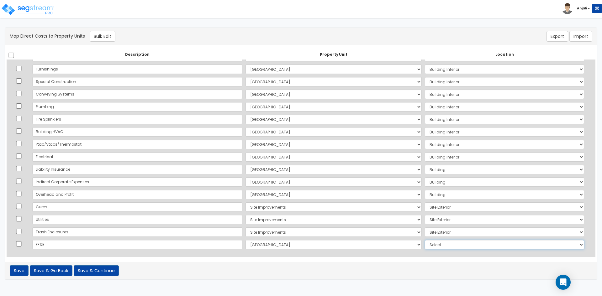
drag, startPoint x: 416, startPoint y: 247, endPoint x: 418, endPoint y: 253, distance: 6.8
click at [425, 247] on select "Select Add Additional Location Building Building Interior Building Porte Cocher…" at bounding box center [504, 244] width 159 height 9
click at [425, 240] on select "Select Add Additional Location Building Building Interior Building Porte Cocher…" at bounding box center [504, 244] width 159 height 9
click at [443, 242] on select "Select Add Additional Location Building Building Interior Building Porte Cocher…" at bounding box center [504, 244] width 159 height 9
select select "461"
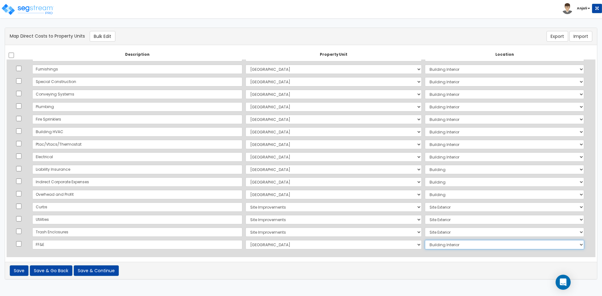
click at [425, 240] on select "Select Add Additional Location Building Building Interior Building Porte Cocher…" at bounding box center [504, 244] width 159 height 9
click at [103, 266] on button "Save & Continue" at bounding box center [96, 271] width 45 height 11
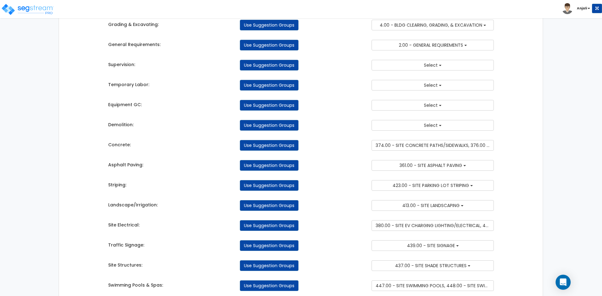
scroll to position [801, 0]
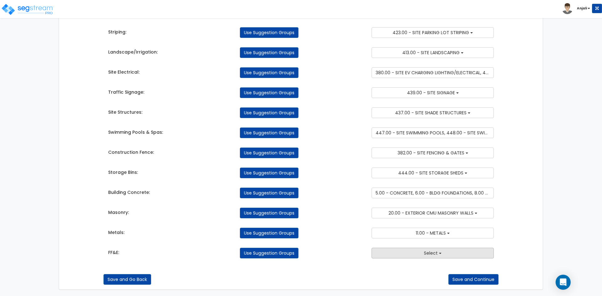
click at [448, 251] on button "Select" at bounding box center [433, 253] width 122 height 11
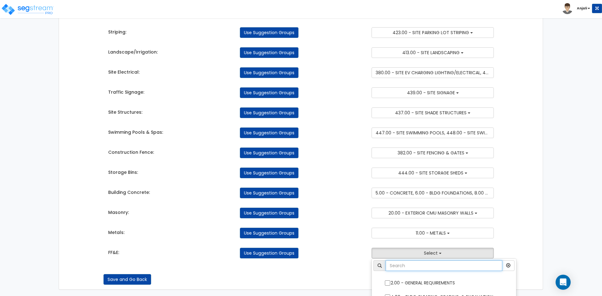
click at [422, 263] on input "text" at bounding box center [444, 266] width 117 height 11
click at [351, 270] on div "Save and Go Back Save and Continue" at bounding box center [300, 275] width 395 height 20
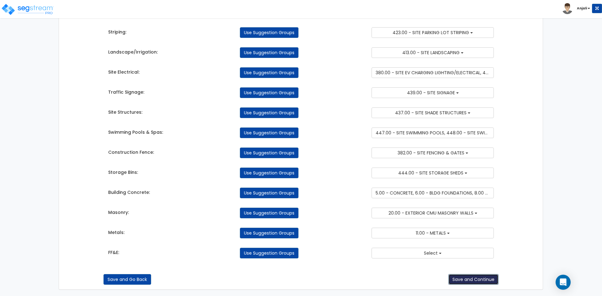
click at [467, 278] on button "Save and Continue" at bounding box center [473, 279] width 50 height 11
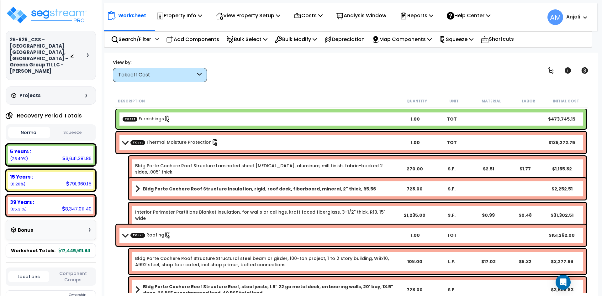
click at [77, 129] on div "Recovery Period Totals Normal Squeeze 5 Years : 3,641,381.86 (28.49%) 7 Years :…" at bounding box center [51, 183] width 90 height 149
click at [63, 127] on button "Squeeze" at bounding box center [73, 132] width 42 height 11
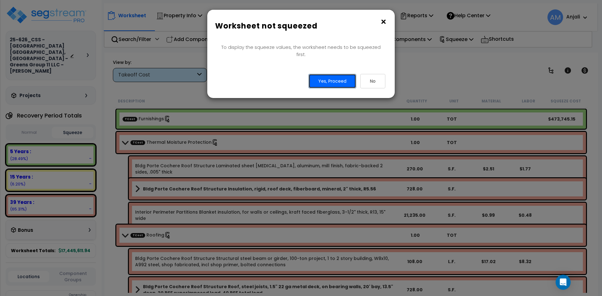
click at [334, 77] on button "Yes, Proceed" at bounding box center [333, 81] width 48 height 14
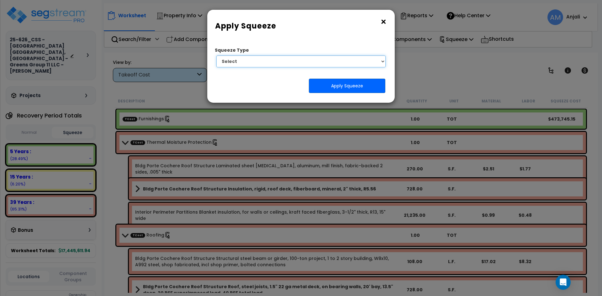
click at [321, 63] on select "Select 1. Squeeze by Takeoff Cost" at bounding box center [300, 62] width 169 height 12
select select "squeeze_by_custom_backoff_cost"
click at [216, 56] on select "Select 1. Squeeze by Takeoff Cost" at bounding box center [300, 62] width 169 height 12
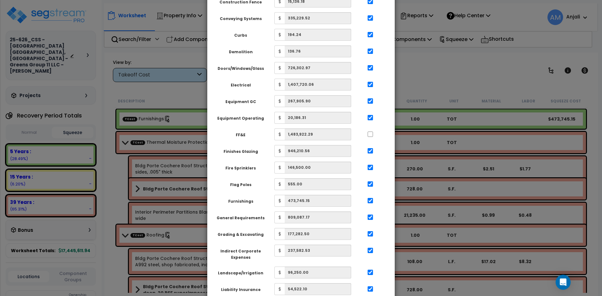
scroll to position [251, 0]
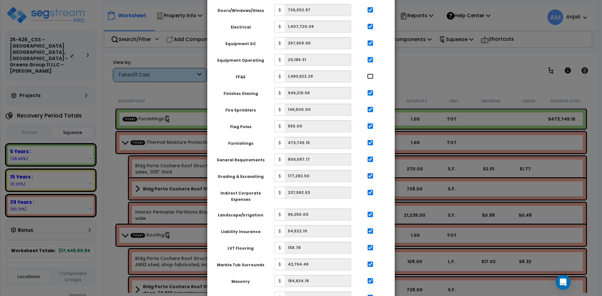
click at [368, 77] on input "..." at bounding box center [370, 76] width 6 height 5
checkbox input "true"
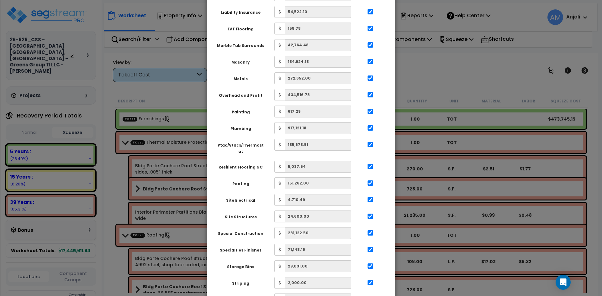
scroll to position [641, 0]
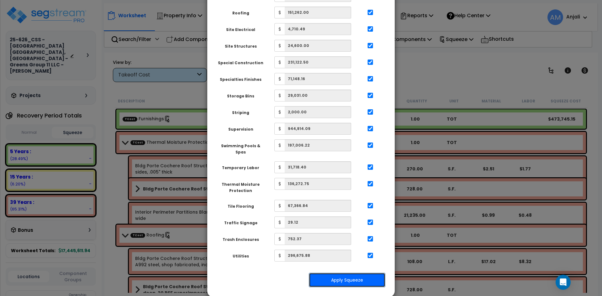
click at [354, 273] on button "Apply Squeeze" at bounding box center [347, 280] width 77 height 14
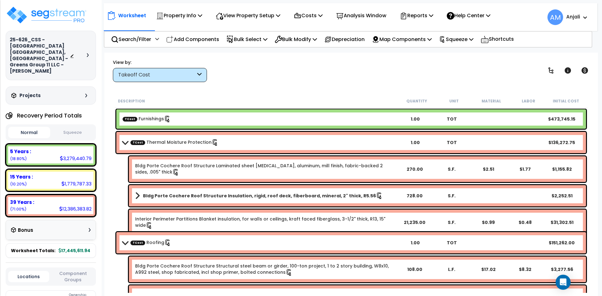
click at [80, 127] on button "Squeeze" at bounding box center [73, 132] width 42 height 11
click at [68, 18] on img at bounding box center [47, 15] width 82 height 19
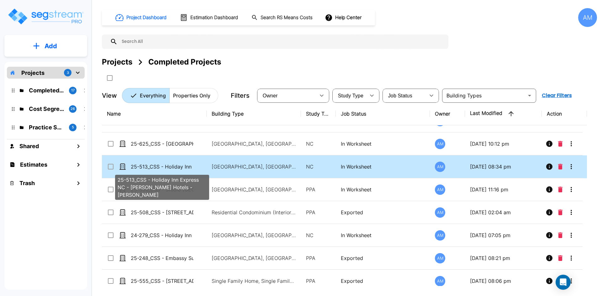
scroll to position [31, 0]
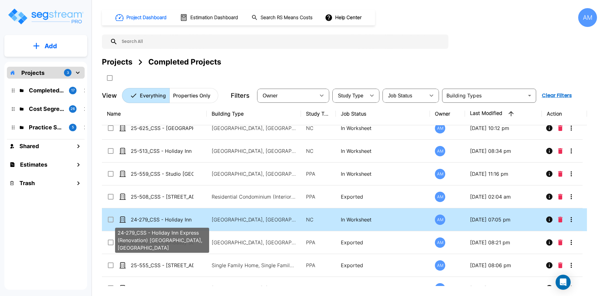
click at [177, 218] on p "24-279_CSS - Holiday Inn Express (Renovation) [GEOGRAPHIC_DATA], [GEOGRAPHIC_DA…" at bounding box center [162, 220] width 63 height 8
checkbox input "false"
click at [177, 218] on p "24-279_CSS - Holiday Inn Express (Renovation) [GEOGRAPHIC_DATA], [GEOGRAPHIC_DA…" at bounding box center [162, 220] width 63 height 8
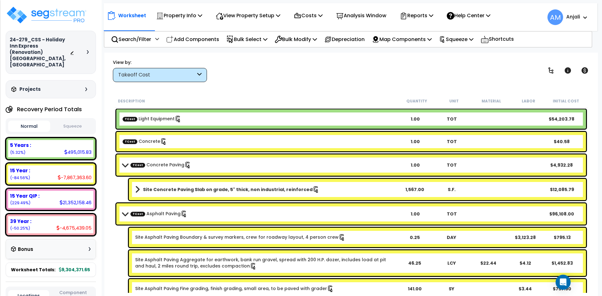
click at [72, 123] on button "Squeeze" at bounding box center [73, 126] width 42 height 11
click at [25, 121] on button "Normal" at bounding box center [29, 126] width 42 height 11
click at [81, 121] on button "Squeeze" at bounding box center [73, 126] width 42 height 11
click at [274, 14] on p "View Property Setup" at bounding box center [248, 15] width 65 height 8
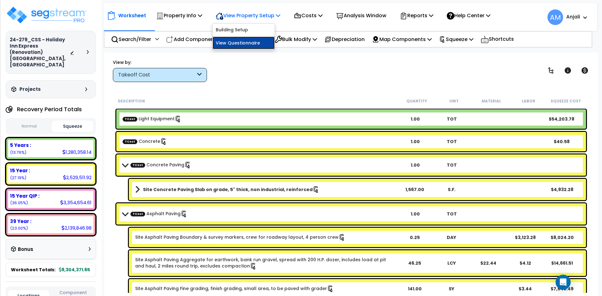
click at [264, 41] on link "View Questionnaire" at bounding box center [244, 43] width 62 height 13
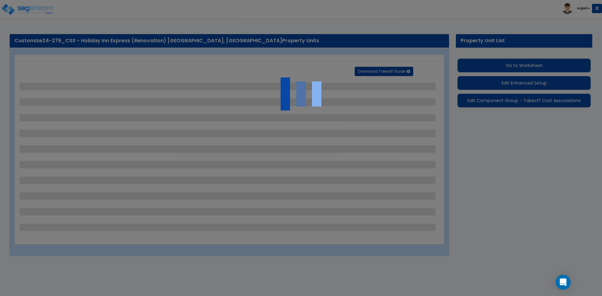
select select "2"
select select "1"
select select "2"
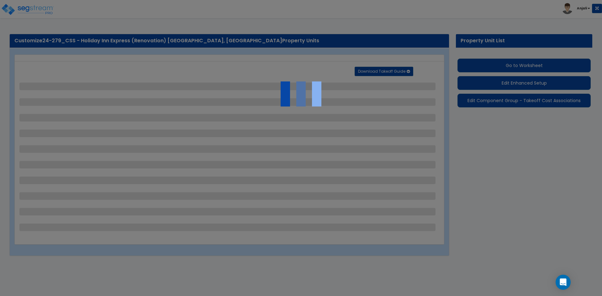
select select "3"
select select "1"
select select "4"
select select "3"
select select "2"
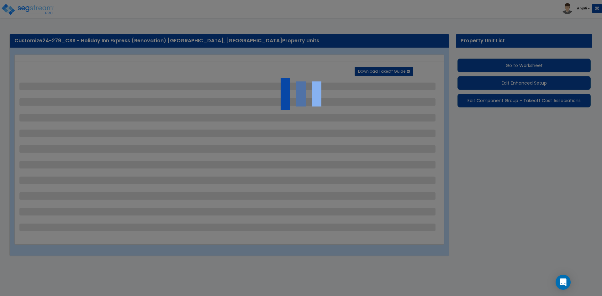
select select "2"
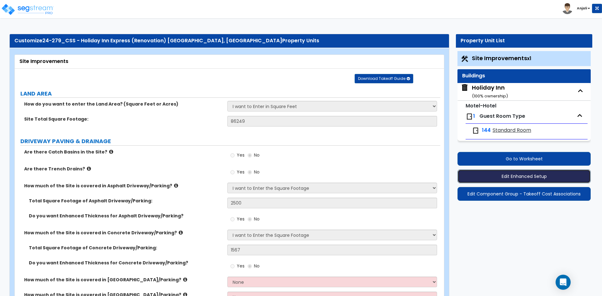
click at [549, 179] on button "Edit Enhanced Setup" at bounding box center [524, 177] width 133 height 14
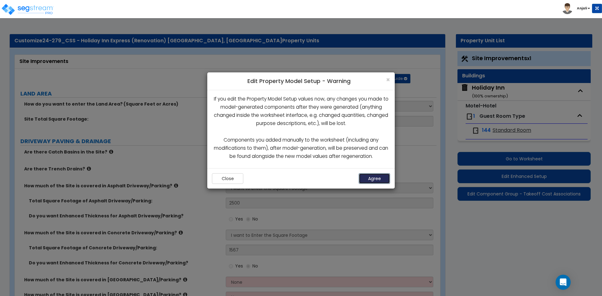
click at [389, 177] on button "Agree" at bounding box center [374, 178] width 31 height 11
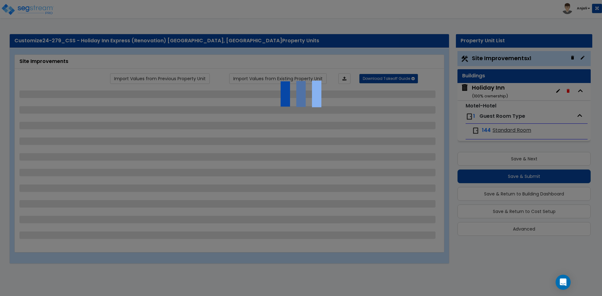
select select "2"
select select "1"
select select "2"
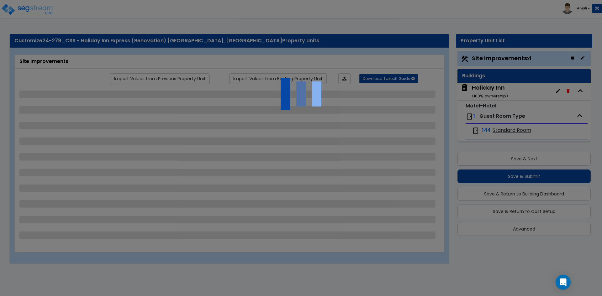
select select "3"
select select "1"
select select "4"
select select "3"
select select "2"
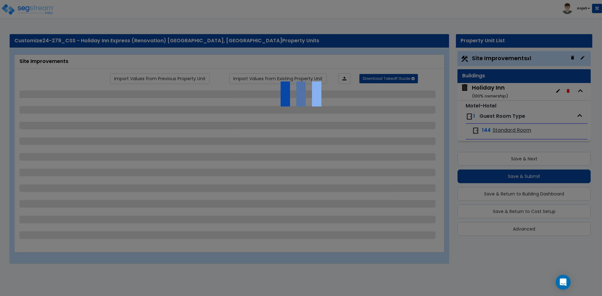
select select "2"
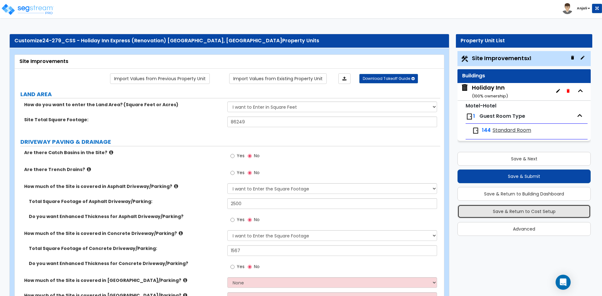
click at [507, 208] on button "Save & Return to Cost Setup" at bounding box center [524, 212] width 133 height 14
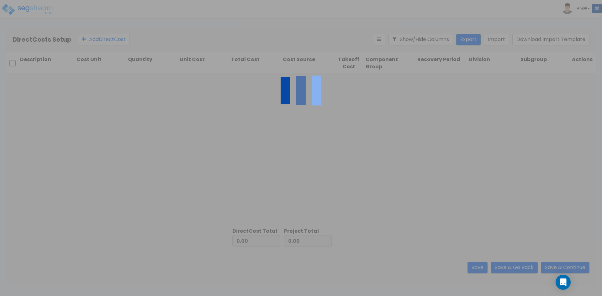
type input "6,942,542.98"
type input "2,361,828.67"
type input "9,304,371.65"
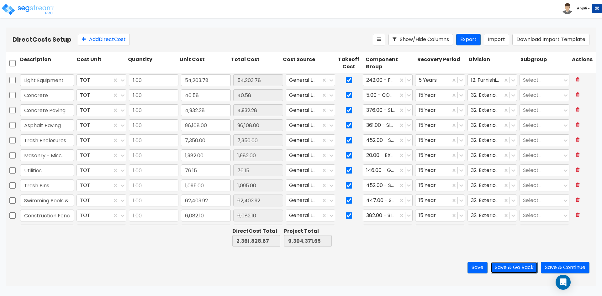
click at [522, 269] on button "Save & Go Back" at bounding box center [514, 268] width 47 height 12
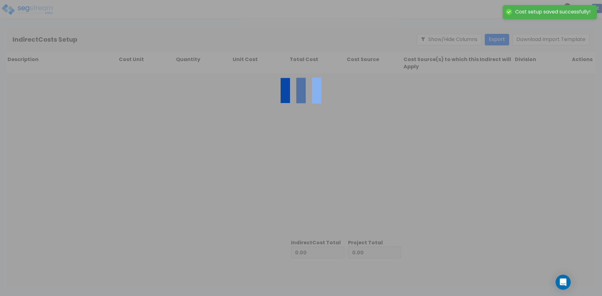
type input "2,361,828.67"
type input "6,942,542.98"
type input "9,304,371.65"
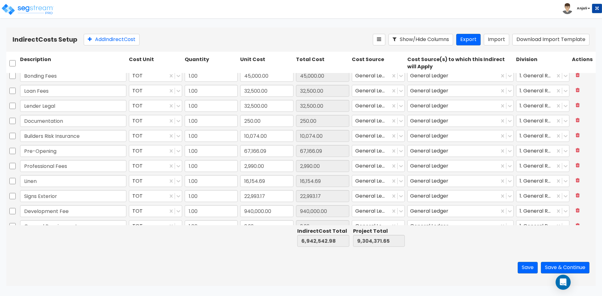
scroll to position [157, 0]
type input "1.00"
type input "9,655.62"
click at [13, 149] on input "checkbox" at bounding box center [12, 149] width 6 height 12
checkbox input "true"
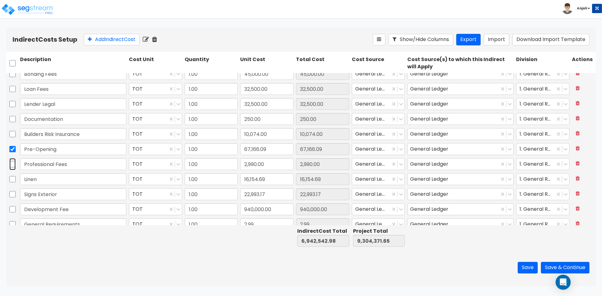
click at [13, 163] on input "checkbox" at bounding box center [12, 164] width 6 height 12
checkbox input "true"
click at [18, 179] on div at bounding box center [12, 179] width 13 height 14
click at [15, 177] on input "checkbox" at bounding box center [12, 179] width 6 height 12
checkbox input "true"
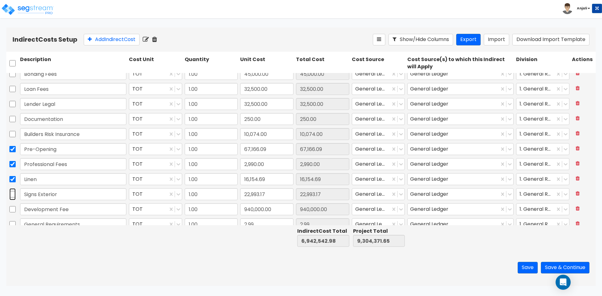
click at [14, 197] on input "checkbox" at bounding box center [12, 194] width 6 height 12
checkbox input "true"
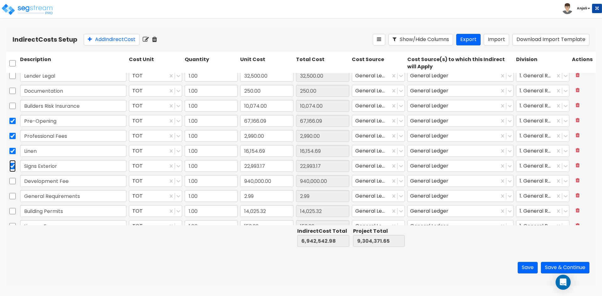
scroll to position [188, 0]
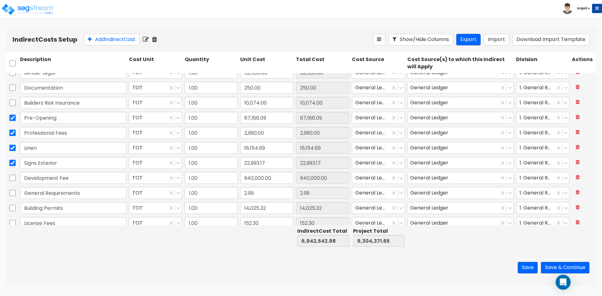
click at [157, 41] on icon at bounding box center [154, 39] width 5 height 6
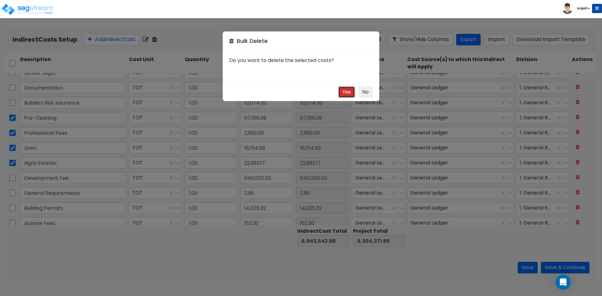
click at [347, 90] on button "Yes" at bounding box center [346, 93] width 17 height 12
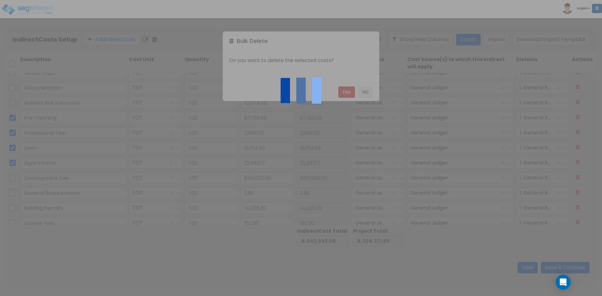
type input "6,833,239.03"
type input "9,195,067.70"
checkbox input "false"
type input "Development Fee"
type input "940,000.00"
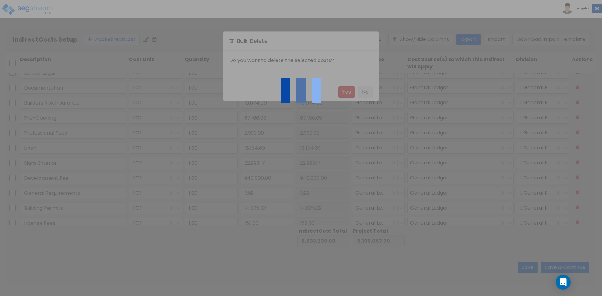
checkbox input "false"
type input "General Requirements"
type input "2.99"
checkbox input "false"
type input "Building Permits"
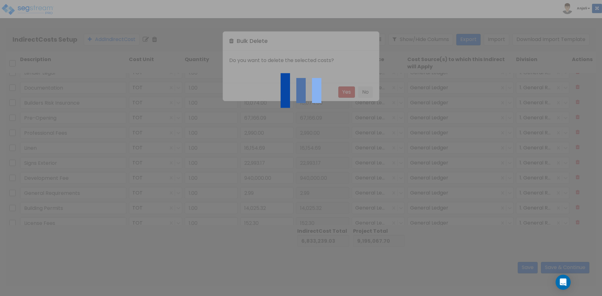
type input "14,025.32"
checkbox input "false"
type input "License Fees"
type input "152.30"
type input "Architectural Fees"
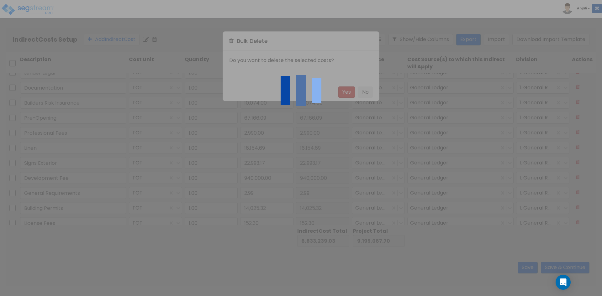
type input "25.00"
type input "Construction Management"
type input "291.37"
type input "Temporary Facilities"
type input "85,905.84"
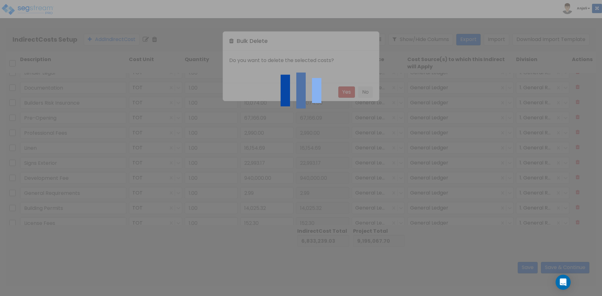
type input "Trailer/Office"
type input "90,334.38"
type input "Drinking Water"
type input "136.76"
type input "Toilet"
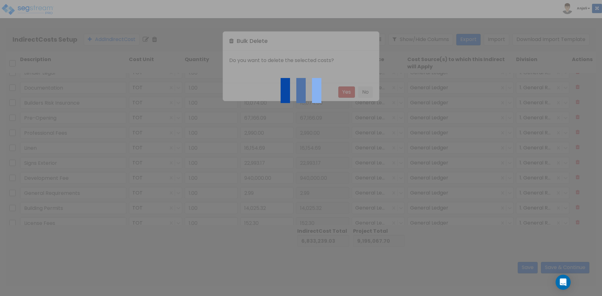
type input "9,762.83"
type input "Office Equipment"
type input "690.59"
type input "Stationery/Supplies"
type input "1,387.63"
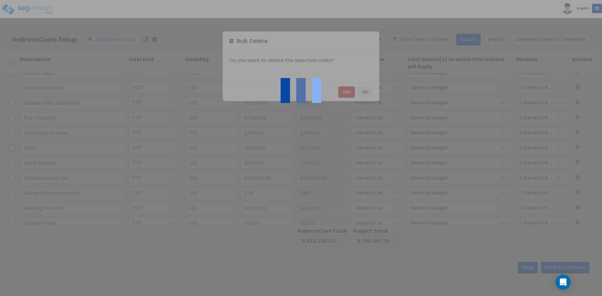
type input "Small Tools/Supplies"
type input "46,656.06"
type input "940,000.00"
type input "2.99"
type input "14,025.32"
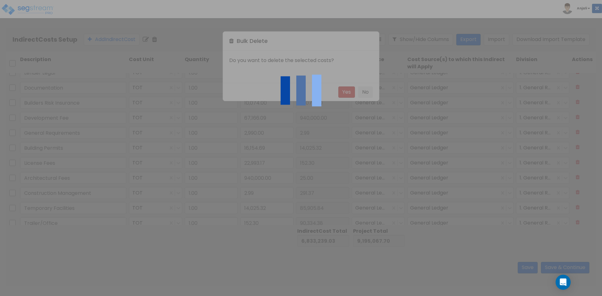
type input "152.30"
type input "25.00"
type input "291.37"
type input "85,905.84"
type input "90,334.38"
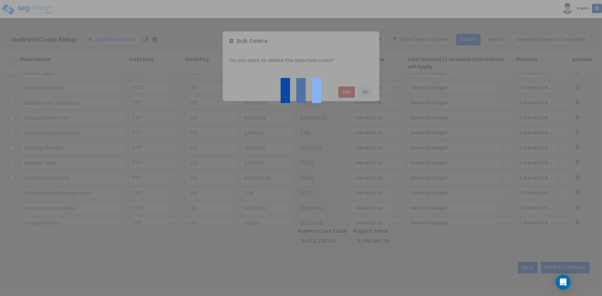
type input "136.76"
type input "9,762.83"
type input "690.59"
type input "1,387.63"
type input "46,656.06"
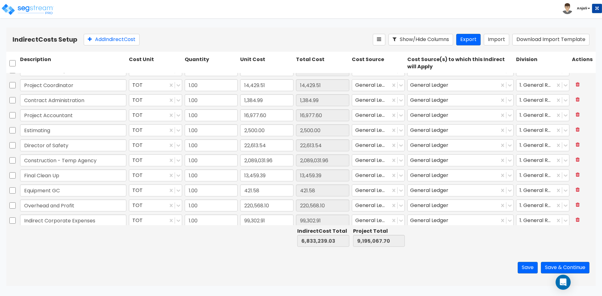
scroll to position [645, 0]
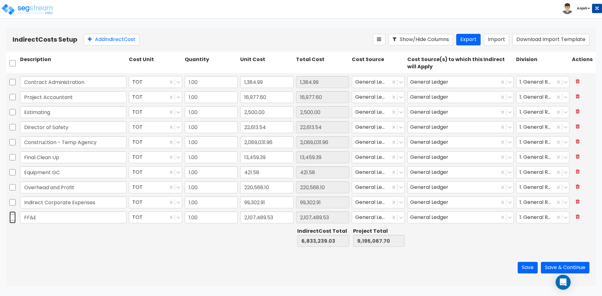
click at [13, 220] on input "checkbox" at bounding box center [12, 218] width 6 height 12
checkbox input "true"
click at [157, 41] on icon at bounding box center [154, 39] width 5 height 6
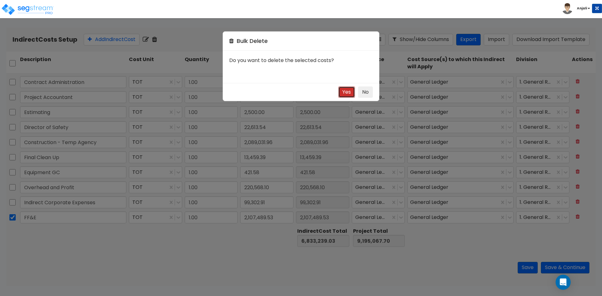
click at [347, 92] on button "Yes" at bounding box center [346, 93] width 17 height 12
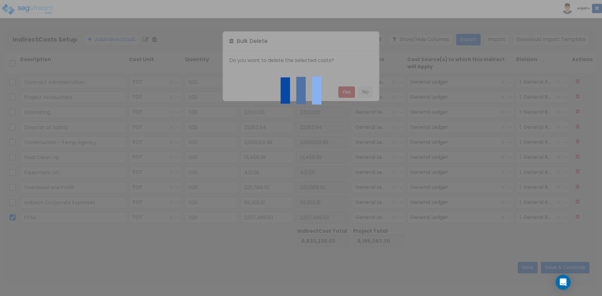
type input "4,725,749.50"
type input "7,087,578.17"
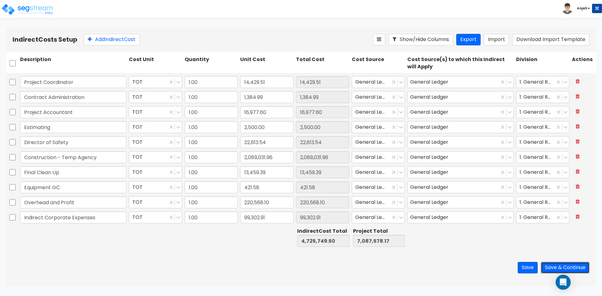
click at [570, 269] on button "Save & Continue" at bounding box center [565, 268] width 49 height 12
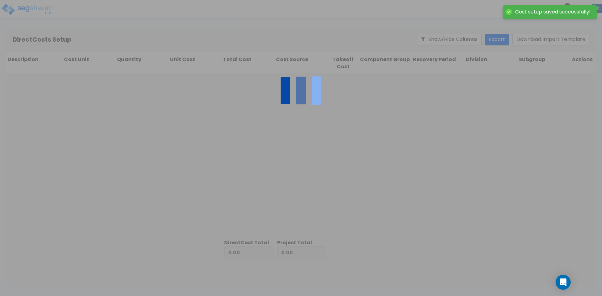
type input "4,725,749.50"
type input "2,361,828.67"
type input "7,087,578.17"
type input "1.00"
type input "54,203.78"
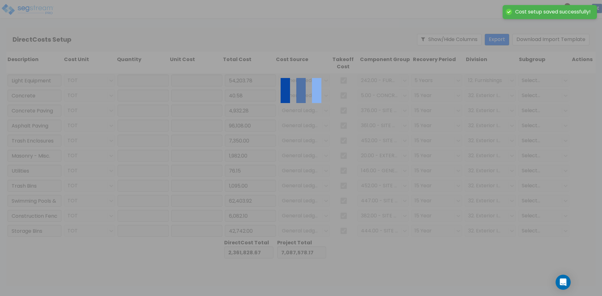
type input "1.00"
type input "40.58"
type input "1.00"
type input "4,932.28"
type input "1.00"
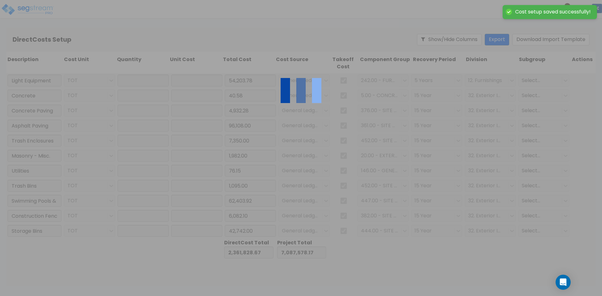
type input "96,108.00"
type input "1.00"
type input "7,350.00"
type input "1.00"
type input "1,982.00"
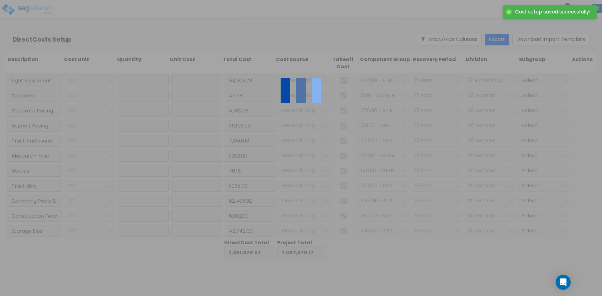
type input "1.00"
type input "76.15"
type input "1.00"
type input "1,095.00"
type input "1.00"
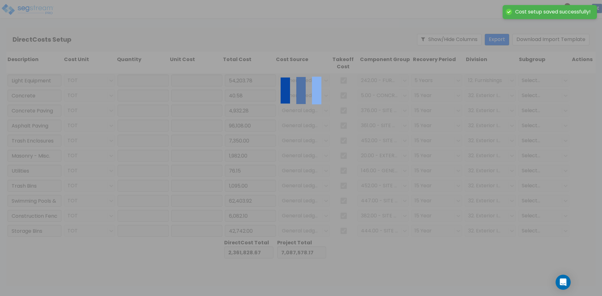
type input "62,403.92"
type input "1.00"
type input "6,082.10"
type input "1.00"
type input "42,742.00"
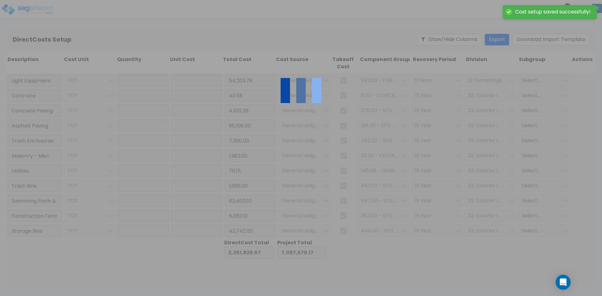
type input "1.00"
type input "27.20"
type input "1.00"
type input "9,377.83"
type input "1.00"
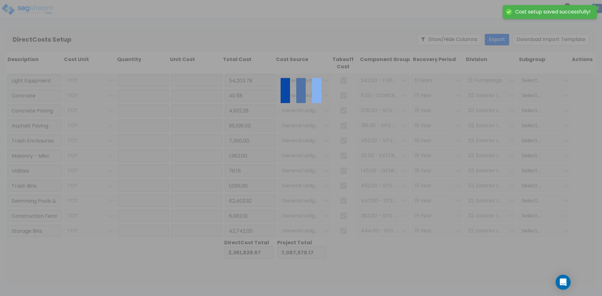
type input "785.32"
type input "1.00"
type input "20,000.00"
type input "1.00"
type input "990.65"
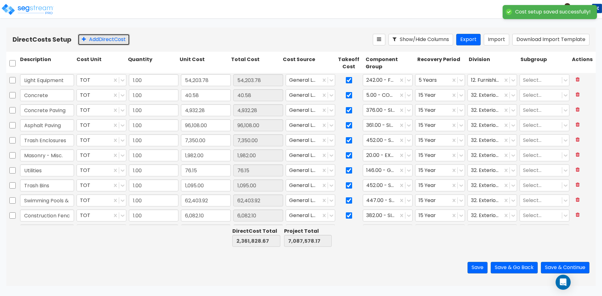
click at [94, 37] on button "Add Direct Cost" at bounding box center [104, 40] width 52 height 12
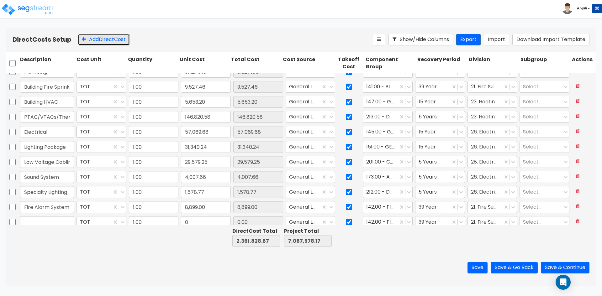
scroll to position [796, 0]
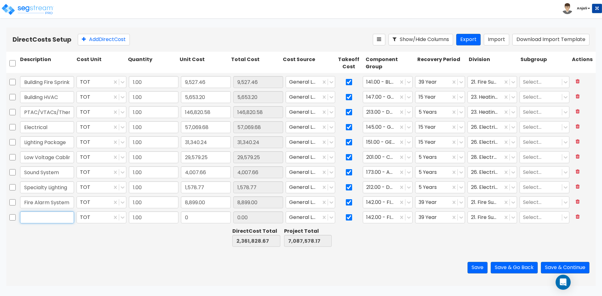
click at [55, 217] on input "text" at bounding box center [47, 218] width 54 height 12
type input "FF&E"
click at [192, 219] on input "0" at bounding box center [206, 218] width 50 height 12
type input "2,107,489.53"
type input "4,469,318.20"
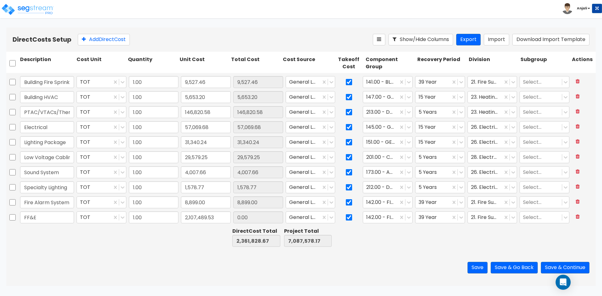
type input "9,195,067.70"
type input "2,107,489.53"
click at [392, 230] on div at bounding box center [389, 238] width 51 height 22
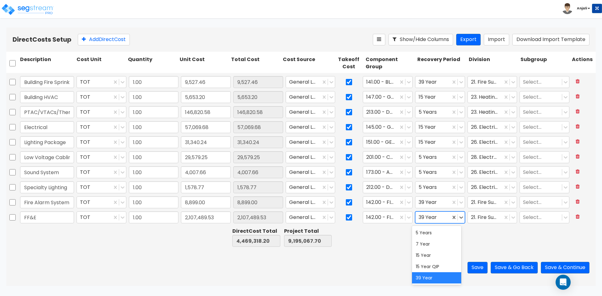
click at [445, 215] on div "39 Year" at bounding box center [432, 217] width 35 height 11
click at [437, 233] on div "5 Years" at bounding box center [436, 232] width 49 height 11
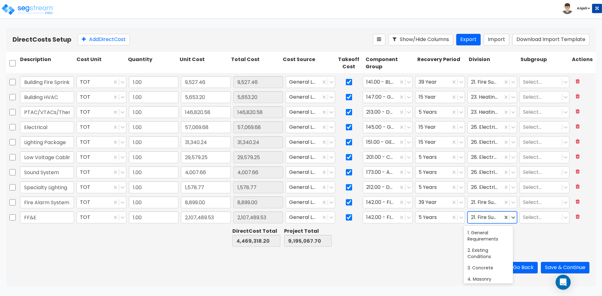
click at [488, 214] on div at bounding box center [485, 218] width 29 height 8
type input "FU"
click at [489, 229] on div "12. Furnishings" at bounding box center [488, 232] width 49 height 11
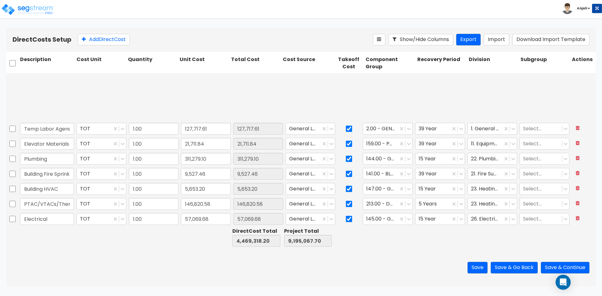
scroll to position [796, 0]
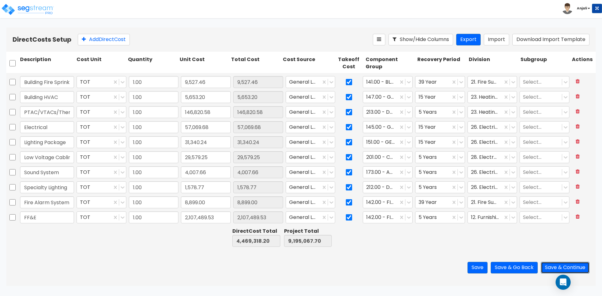
click at [562, 264] on button "Save & Continue" at bounding box center [565, 268] width 49 height 12
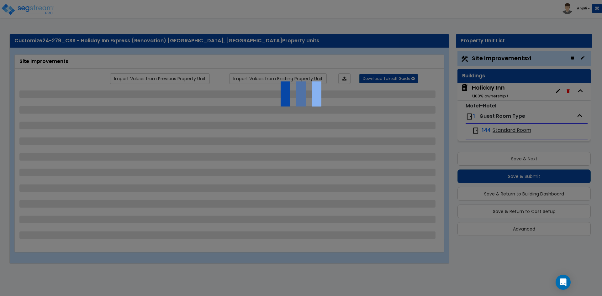
select select "2"
select select "1"
select select "2"
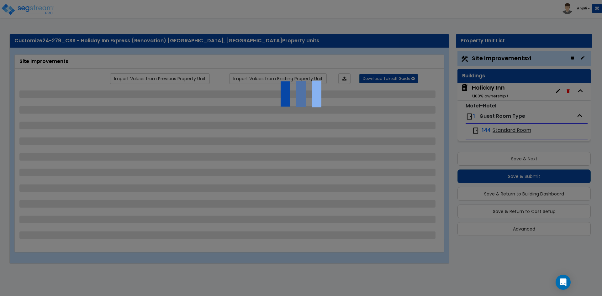
select select "3"
select select "1"
select select "4"
select select "3"
select select "2"
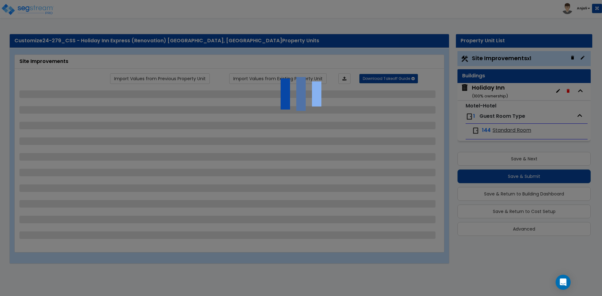
select select "2"
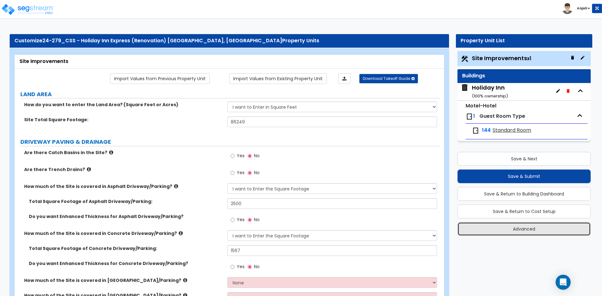
click at [540, 233] on button "Advanced" at bounding box center [524, 229] width 133 height 14
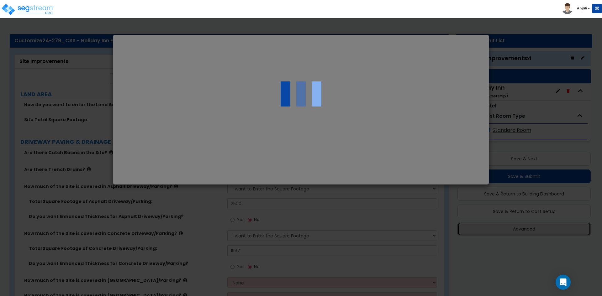
select select "CA"
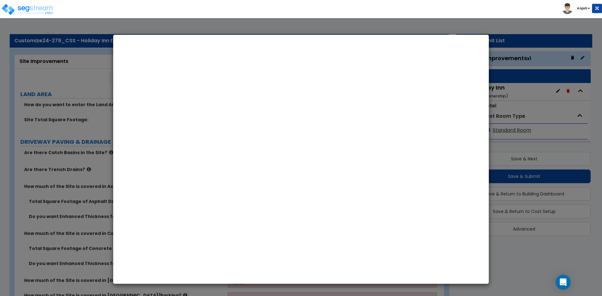
select select "2024"
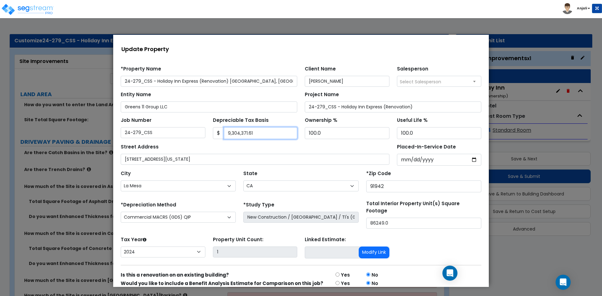
drag, startPoint x: 255, startPoint y: 135, endPoint x: 233, endPoint y: 136, distance: 21.7
click at [232, 136] on input "9,304,371.61" at bounding box center [261, 133] width 74 height 12
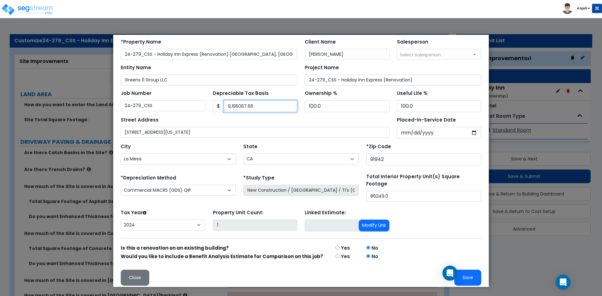
scroll to position [27, 0]
type input "9,195067.66"
click at [465, 274] on button "Save" at bounding box center [467, 278] width 27 height 16
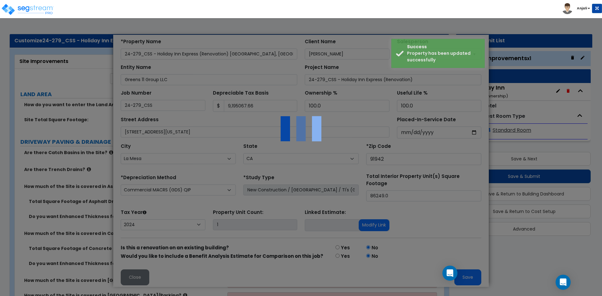
scroll to position [0, 0]
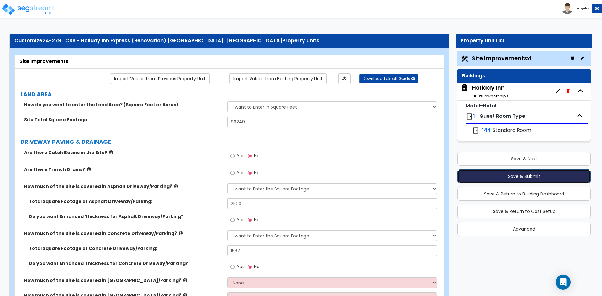
click at [528, 177] on button "Save & Submit" at bounding box center [524, 177] width 133 height 14
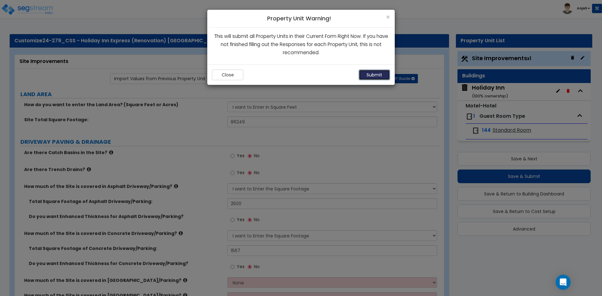
click at [389, 78] on button "Submit" at bounding box center [374, 75] width 31 height 11
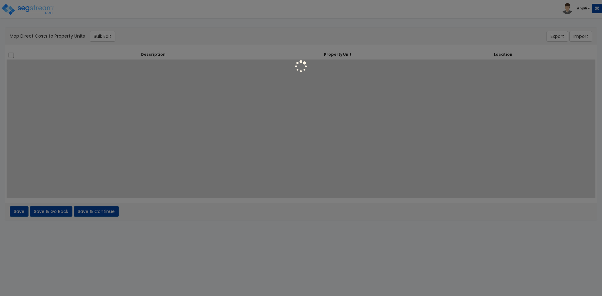
select select
select select "461"
select select "462"
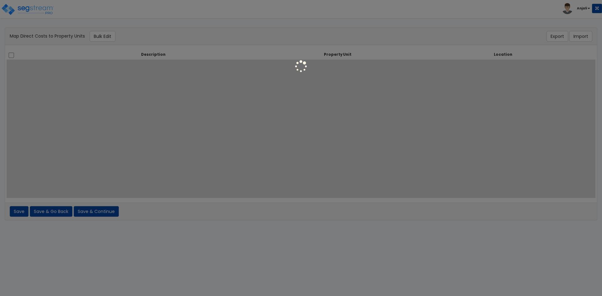
select select "462"
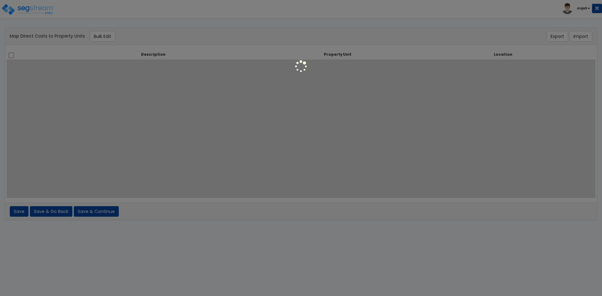
select select "462"
select select "6"
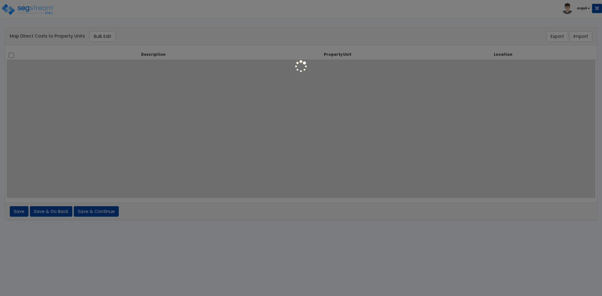
select select "461"
select select "6"
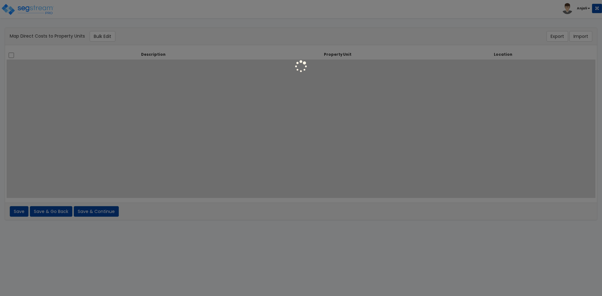
select select "6"
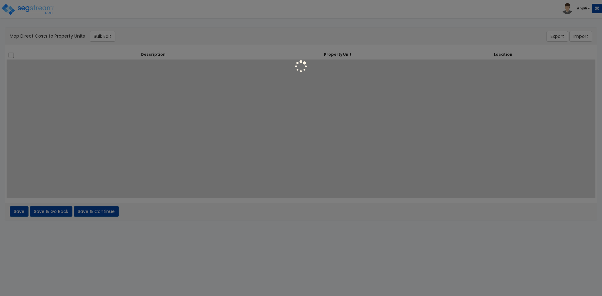
select select "6"
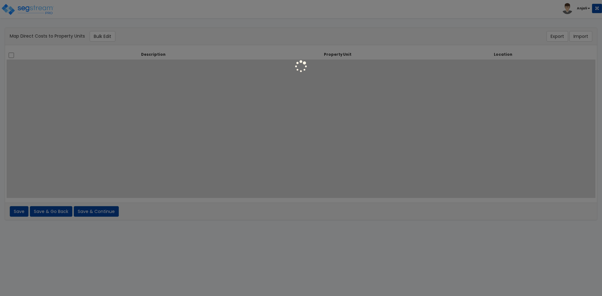
select select "6"
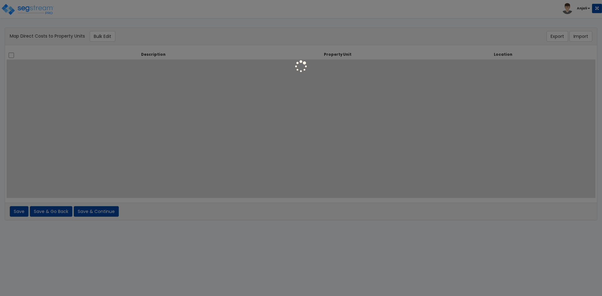
select select "6"
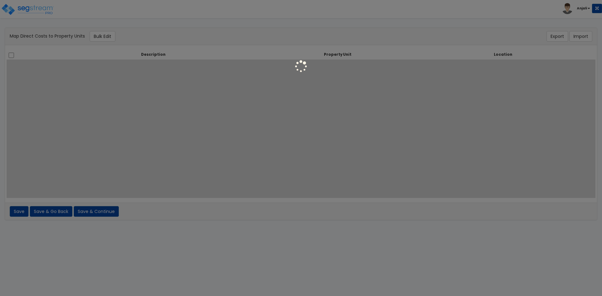
select select "6"
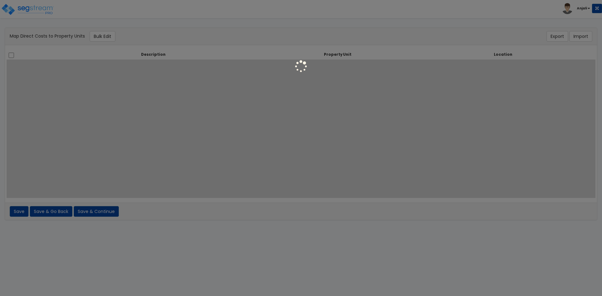
select select "6"
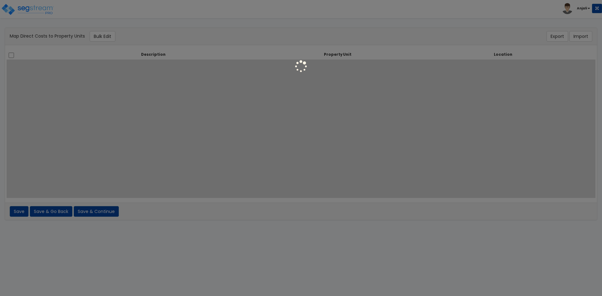
select select "6"
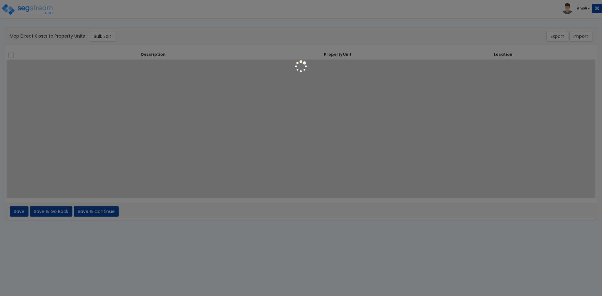
select select "6"
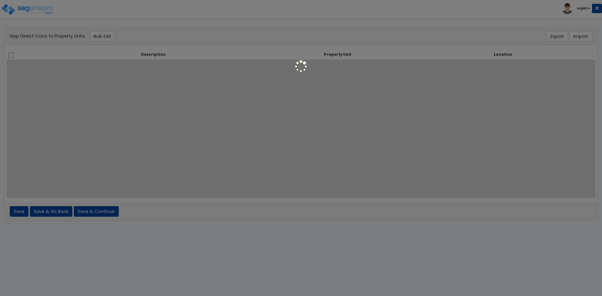
select select "6"
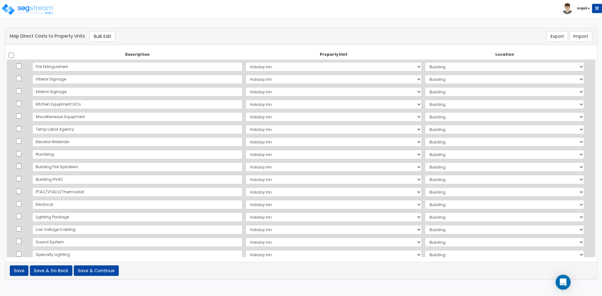
scroll to position [599, 0]
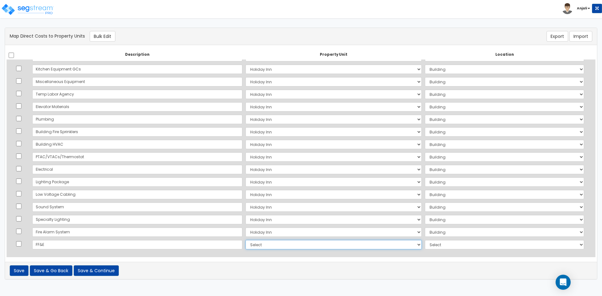
click at [260, 246] on select "Select [GEOGRAPHIC_DATA] Site Improvements Add Additional Property Unit" at bounding box center [334, 244] width 176 height 9
select select "165631"
click at [246, 240] on select "Select Holiday Inn Site Improvements Add Additional Property Unit" at bounding box center [334, 244] width 176 height 9
click at [425, 241] on select "Select Add Additional Location Building Building Interior Parking Garage Standa…" at bounding box center [504, 244] width 159 height 9
select select "461"
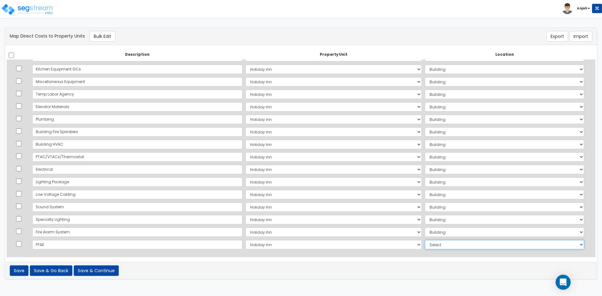
click at [425, 240] on select "Select Add Additional Location Building Building Interior Parking Garage Standa…" at bounding box center [504, 244] width 159 height 9
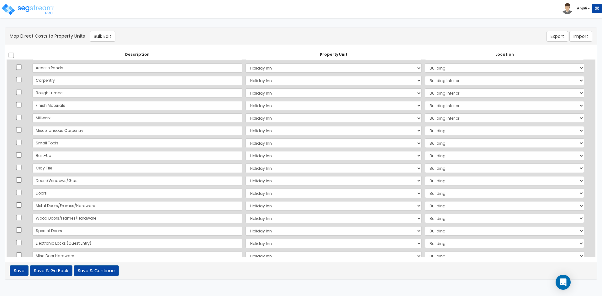
scroll to position [160, 0]
click at [429, 132] on select "Select Add Additional Location Building Building Interior Parking Garage Standa…" at bounding box center [504, 131] width 159 height 9
select select "461"
click at [425, 127] on select "Select Add Additional Location Building Building Interior Parking Garage Standa…" at bounding box center [504, 131] width 159 height 9
click at [433, 145] on select "Select Add Additional Location Building Building Interior Parking Garage Standa…" at bounding box center [504, 144] width 159 height 9
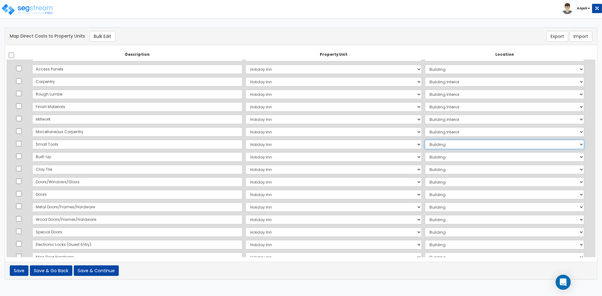
click at [444, 140] on select "Select Add Additional Location Building Building Interior Parking Garage Standa…" at bounding box center [504, 144] width 159 height 9
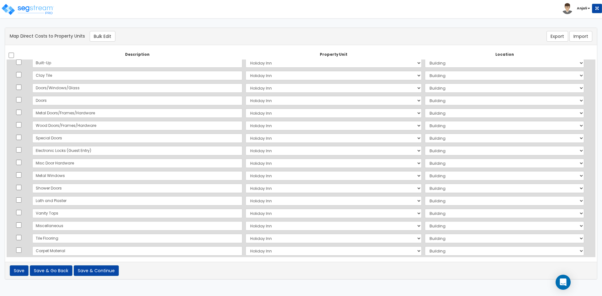
scroll to position [286, 0]
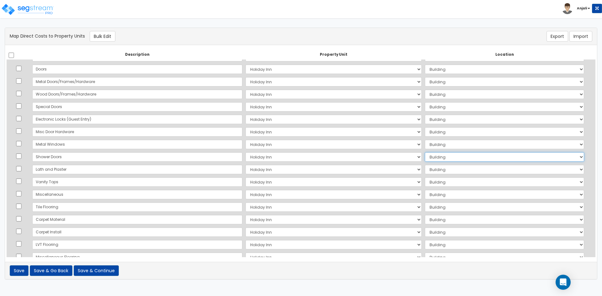
click at [445, 160] on select "Select Add Additional Location Building Building Interior Parking Garage Standa…" at bounding box center [504, 156] width 159 height 9
select select "2999"
click at [425, 152] on select "Select Add Additional Location Building Building Interior Parking Garage Standa…" at bounding box center [504, 156] width 159 height 9
click at [443, 184] on select "Select Add Additional Location Building Building Interior Parking Garage Standa…" at bounding box center [504, 181] width 159 height 9
select select "461"
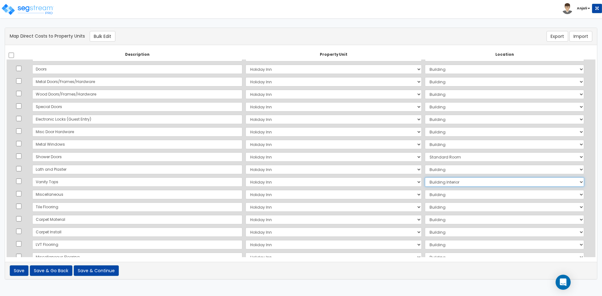
click at [425, 177] on select "Select Add Additional Location Building Building Interior Parking Garage Standa…" at bounding box center [504, 181] width 159 height 9
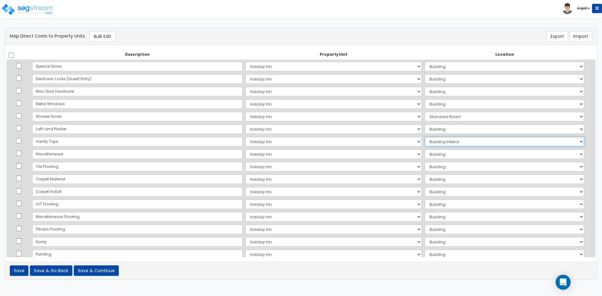
scroll to position [348, 0]
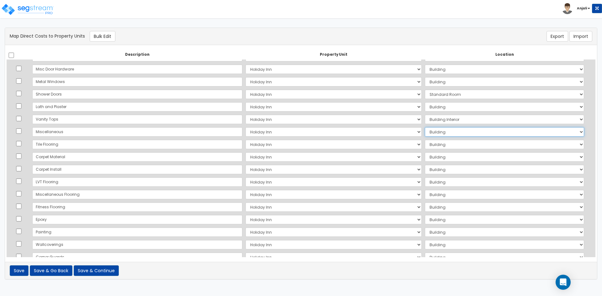
click at [433, 135] on select "Select Add Additional Location Building Building Interior Parking Garage Standa…" at bounding box center [504, 131] width 159 height 9
select select "461"
click at [425, 127] on select "Select Add Additional Location Building Building Interior Parking Garage Standa…" at bounding box center [504, 131] width 159 height 9
drag, startPoint x: 441, startPoint y: 144, endPoint x: 441, endPoint y: 149, distance: 4.7
click at [441, 144] on select "Select Add Additional Location Building Building Interior Parking Garage Standa…" at bounding box center [504, 144] width 159 height 9
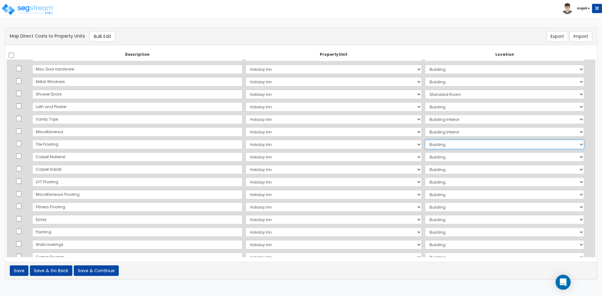
select select "461"
click at [425, 140] on select "Select Add Additional Location Building Building Interior Parking Garage Standa…" at bounding box center [504, 144] width 159 height 9
click at [441, 154] on select "Select Add Additional Location Building Building Interior Parking Garage Standa…" at bounding box center [504, 156] width 159 height 9
select select "461"
click at [425, 152] on select "Select Add Additional Location Building Building Interior Parking Garage Standa…" at bounding box center [504, 156] width 159 height 9
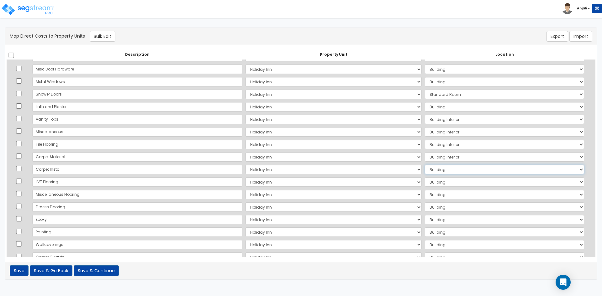
click at [445, 170] on select "Select Add Additional Location Building Building Interior Parking Garage Standa…" at bounding box center [504, 169] width 159 height 9
select select "461"
click at [425, 165] on select "Select Add Additional Location Building Building Interior Parking Garage Standa…" at bounding box center [504, 169] width 159 height 9
click at [444, 182] on select "Select Add Additional Location Building Building Interior Parking Garage Standa…" at bounding box center [504, 181] width 159 height 9
select select "461"
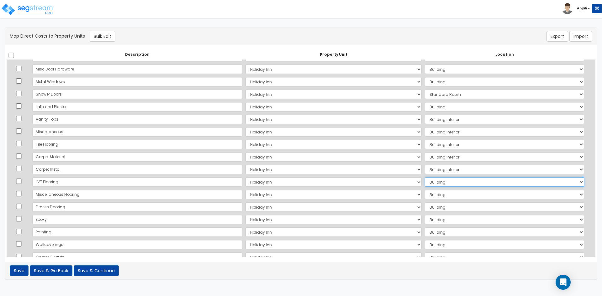
click at [425, 177] on select "Select Add Additional Location Building Building Interior Parking Garage Standa…" at bounding box center [504, 181] width 159 height 9
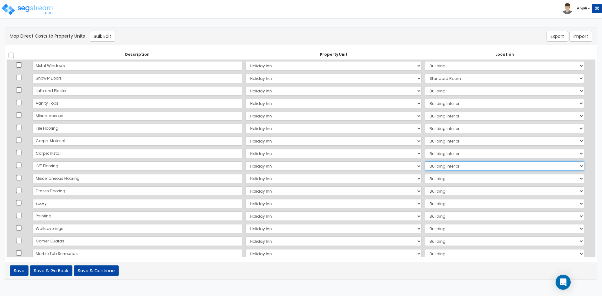
scroll to position [380, 0]
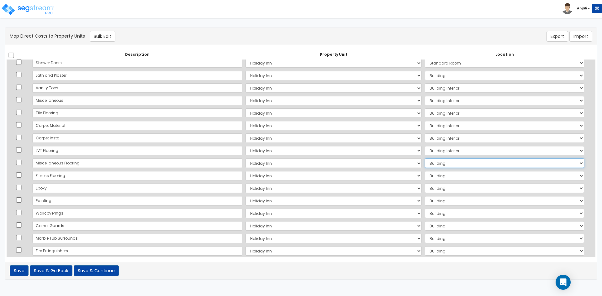
click at [442, 163] on select "Select Add Additional Location Building Building Interior Parking Garage Standa…" at bounding box center [504, 163] width 159 height 9
select select "461"
click at [425, 159] on select "Select Add Additional Location Building Building Interior Parking Garage Standa…" at bounding box center [504, 163] width 159 height 9
click at [442, 179] on select "Select Add Additional Location Building Building Interior Parking Garage Standa…" at bounding box center [504, 175] width 159 height 9
select select "461"
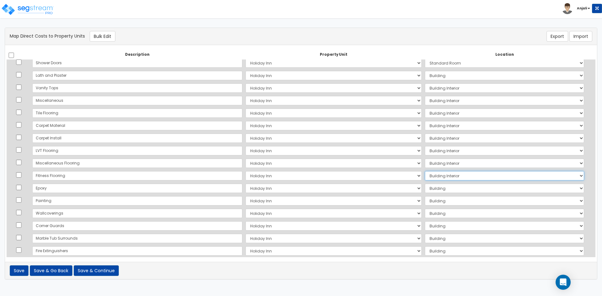
click at [425, 171] on select "Select Add Additional Location Building Building Interior Parking Garage Standa…" at bounding box center [504, 175] width 159 height 9
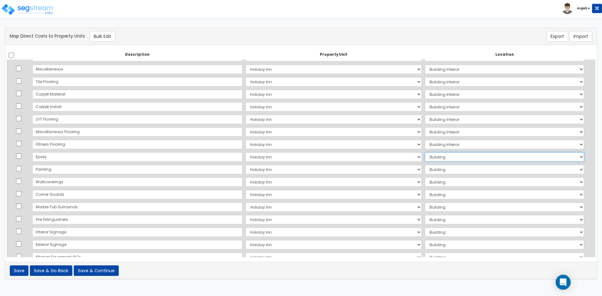
click at [437, 156] on select "Select Add Additional Location Building Building Interior Parking Garage Standa…" at bounding box center [504, 156] width 159 height 9
select select "461"
click at [425, 152] on select "Select Add Additional Location Building Building Interior Parking Garage Standa…" at bounding box center [504, 156] width 159 height 9
click at [437, 170] on select "Select Add Additional Location Building Building Interior Parking Garage Standa…" at bounding box center [504, 169] width 159 height 9
select select "461"
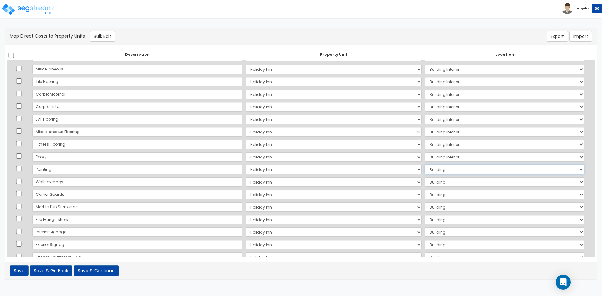
click at [425, 165] on select "Select Add Additional Location Building Building Interior Parking Garage Standa…" at bounding box center [504, 169] width 159 height 9
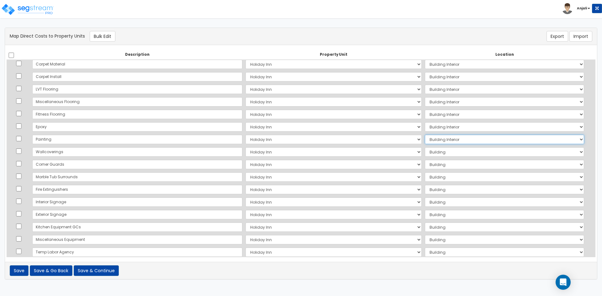
scroll to position [442, 0]
click at [435, 152] on select "Select Add Additional Location Building Building Interior Parking Garage Standa…" at bounding box center [504, 150] width 159 height 9
select select "461"
click at [425, 146] on select "Select Add Additional Location Building Building Interior Parking Garage Standa…" at bounding box center [504, 150] width 159 height 9
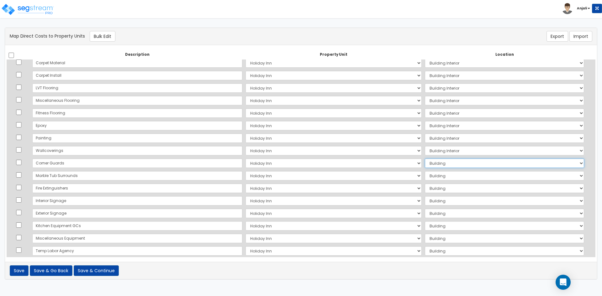
click at [440, 162] on select "Select Add Additional Location Building Building Interior Parking Garage Standa…" at bounding box center [504, 163] width 159 height 9
select select "461"
click at [425, 159] on select "Select Add Additional Location Building Building Interior Parking Garage Standa…" at bounding box center [504, 163] width 159 height 9
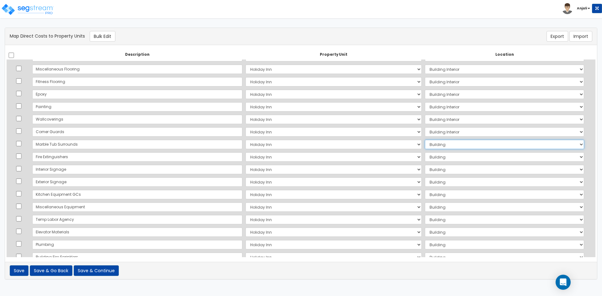
click at [441, 144] on select "Select Add Additional Location Building Building Interior Parking Garage Standa…" at bounding box center [504, 144] width 159 height 9
select select "461"
click at [425, 140] on select "Select Add Additional Location Building Building Interior Parking Garage Standa…" at bounding box center [504, 144] width 159 height 9
click at [444, 156] on select "Select Add Additional Location Building Building Interior Parking Garage Standa…" at bounding box center [504, 156] width 159 height 9
select select "461"
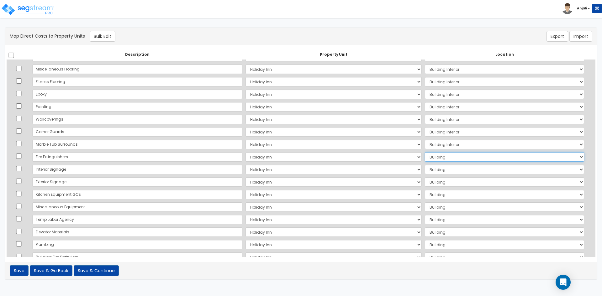
click at [425, 152] on select "Select Add Additional Location Building Building Interior Parking Garage Standa…" at bounding box center [504, 156] width 159 height 9
click at [443, 170] on select "Select Add Additional Location Building Building Interior Parking Garage Standa…" at bounding box center [504, 169] width 159 height 9
select select "461"
click at [425, 165] on select "Select Add Additional Location Building Building Interior Parking Garage Standa…" at bounding box center [504, 169] width 159 height 9
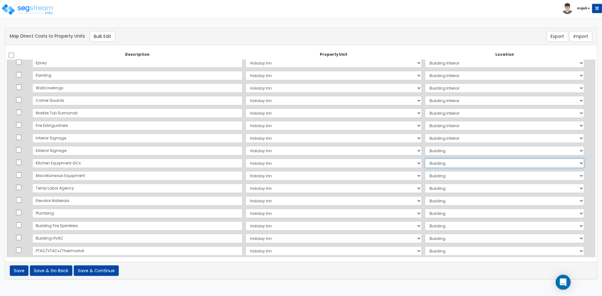
click at [442, 167] on select "Select Add Additional Location Building Building Interior Parking Garage Standa…" at bounding box center [504, 163] width 159 height 9
select select "461"
click at [425, 159] on select "Select Add Additional Location Building Building Interior Parking Garage Standa…" at bounding box center [504, 163] width 159 height 9
click at [441, 175] on select "Select Add Additional Location Building Building Interior Parking Garage Standa…" at bounding box center [504, 175] width 159 height 9
select select "461"
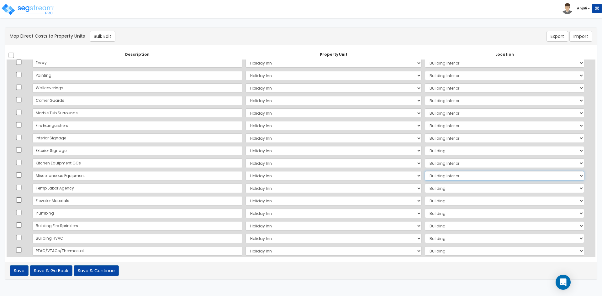
click at [425, 171] on select "Select Add Additional Location Building Building Interior Parking Garage Standa…" at bounding box center [504, 175] width 159 height 9
click at [438, 189] on select "Select Add Additional Location Building Building Interior Parking Garage Standa…" at bounding box center [504, 188] width 159 height 9
click at [425, 184] on select "Select Add Additional Location Building Building Interior Parking Garage Standa…" at bounding box center [504, 188] width 159 height 9
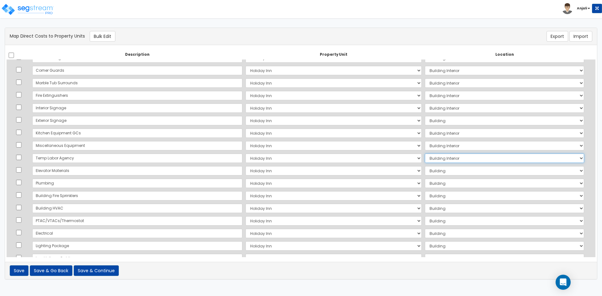
scroll to position [537, 0]
click at [436, 155] on select "Select Add Additional Location Building Building Interior Parking Garage Standa…" at bounding box center [504, 156] width 159 height 9
select select "6"
click at [425, 152] on select "Select Add Additional Location Building Building Interior Parking Garage Standa…" at bounding box center [504, 156] width 159 height 9
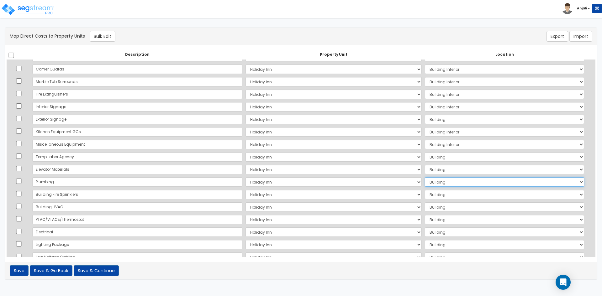
click at [438, 180] on select "Select Add Additional Location Building Building Interior Parking Garage Standa…" at bounding box center [504, 181] width 159 height 9
select select "461"
click at [425, 177] on select "Select Add Additional Location Building Building Interior Parking Garage Standa…" at bounding box center [504, 181] width 159 height 9
drag, startPoint x: 438, startPoint y: 194, endPoint x: 437, endPoint y: 199, distance: 4.7
click at [438, 194] on select "Select Add Additional Location Building Building Interior Parking Garage Standa…" at bounding box center [504, 194] width 159 height 9
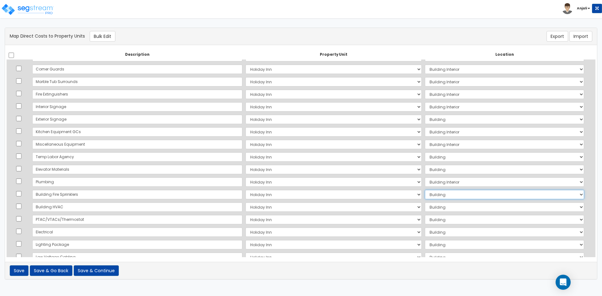
select select "461"
click at [425, 190] on select "Select Add Additional Location Building Building Interior Parking Garage Standa…" at bounding box center [504, 194] width 159 height 9
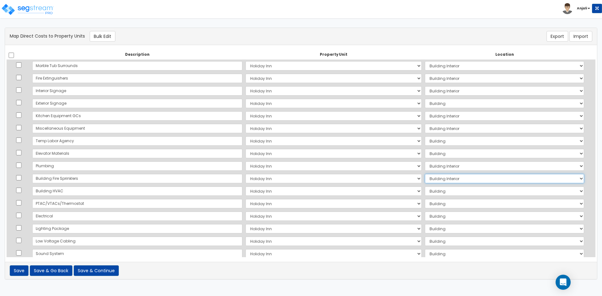
scroll to position [568, 0]
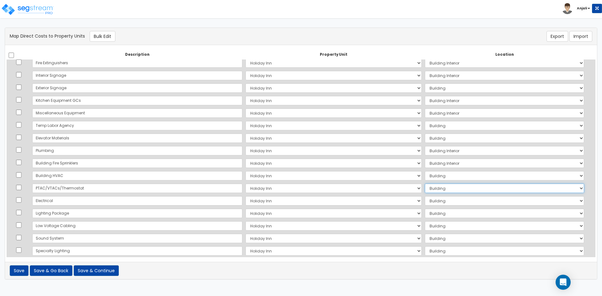
click at [433, 188] on select "Select Add Additional Location Building Building Interior Parking Garage Standa…" at bounding box center [504, 188] width 159 height 9
select select "2999"
click at [425, 184] on select "Select Add Additional Location Building Building Interior Parking Garage Standa…" at bounding box center [504, 188] width 159 height 9
click at [434, 198] on select "Select Add Additional Location Building Building Interior Parking Garage Standa…" at bounding box center [504, 200] width 159 height 9
select select "461"
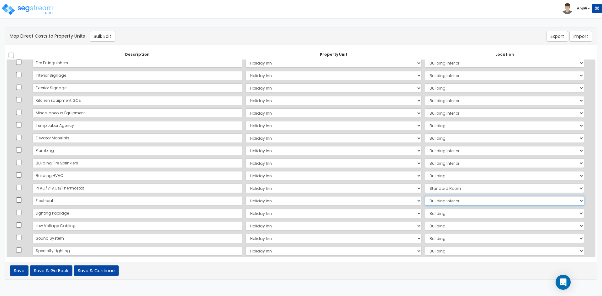
click at [425, 196] on select "Select Add Additional Location Building Building Interior Parking Garage Standa…" at bounding box center [504, 200] width 159 height 9
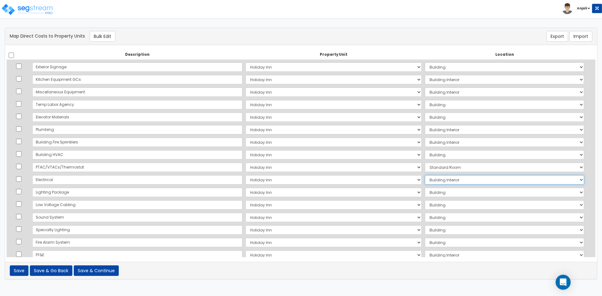
scroll to position [599, 0]
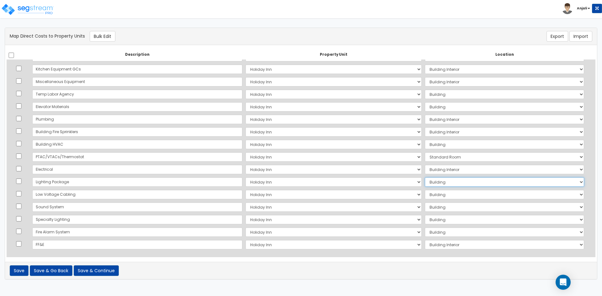
click at [434, 183] on select "Select Add Additional Location Building Building Interior Parking Garage Standa…" at bounding box center [504, 181] width 159 height 9
select select "461"
click at [425, 177] on select "Select Add Additional Location Building Building Interior Parking Garage Standa…" at bounding box center [504, 181] width 159 height 9
click at [439, 196] on select "Select Add Additional Location Building Building Interior Parking Garage Standa…" at bounding box center [504, 194] width 159 height 9
select select "461"
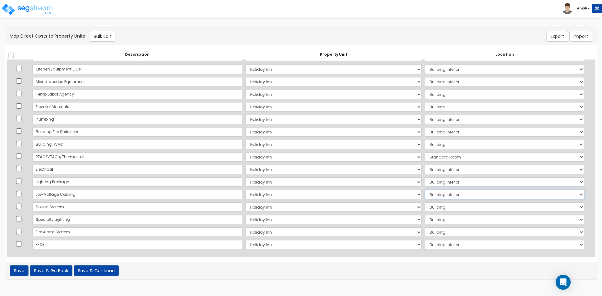
click at [425, 190] on select "Select Add Additional Location Building Building Interior Parking Garage Standa…" at bounding box center [504, 194] width 159 height 9
drag, startPoint x: 437, startPoint y: 206, endPoint x: 437, endPoint y: 212, distance: 6.0
click at [437, 206] on select "Select Add Additional Location Building Building Interior Parking Garage Standa…" at bounding box center [504, 207] width 159 height 9
select select "461"
click at [425, 203] on select "Select Add Additional Location Building Building Interior Parking Garage Standa…" at bounding box center [504, 207] width 159 height 9
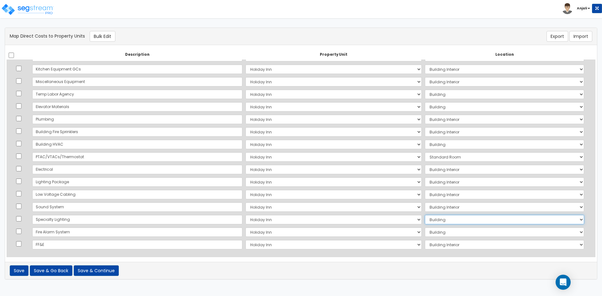
click at [441, 220] on select "Select Add Additional Location Building Building Interior Parking Garage Standa…" at bounding box center [504, 219] width 159 height 9
select select "461"
click at [425, 215] on select "Select Add Additional Location Building Building Interior Parking Garage Standa…" at bounding box center [504, 219] width 159 height 9
click at [433, 234] on select "Select Add Additional Location Building Building Interior Parking Garage Standa…" at bounding box center [504, 232] width 159 height 9
select select "461"
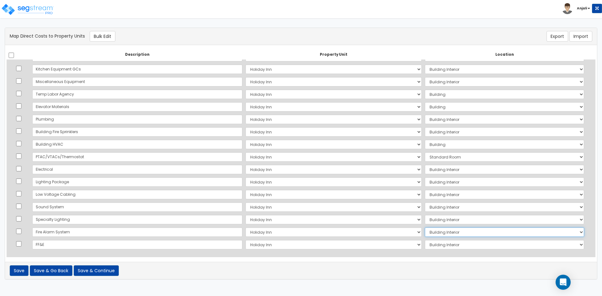
click at [425, 228] on select "Select Add Additional Location Building Building Interior Parking Garage Standa…" at bounding box center [504, 232] width 159 height 9
click at [111, 269] on button "Save & Continue" at bounding box center [96, 271] width 45 height 11
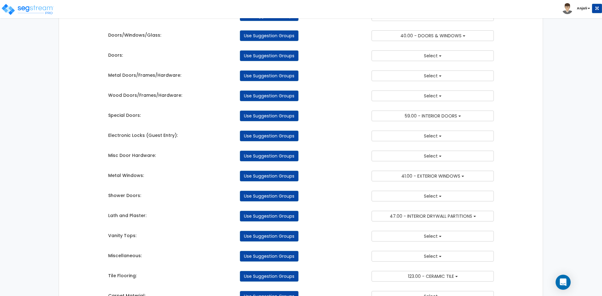
scroll to position [502, 0]
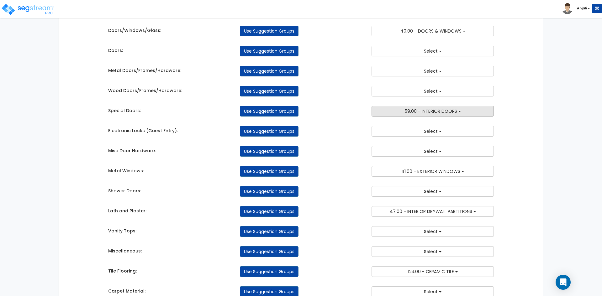
click at [462, 108] on button "59.00 - INTERIOR DOORS" at bounding box center [433, 111] width 122 height 11
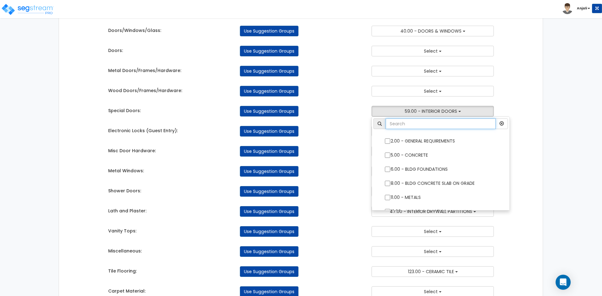
click at [436, 128] on input "text" at bounding box center [441, 124] width 110 height 11
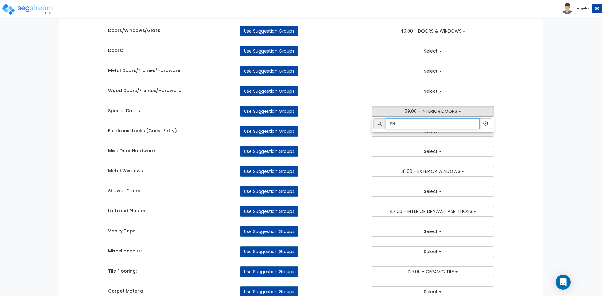
type input "S"
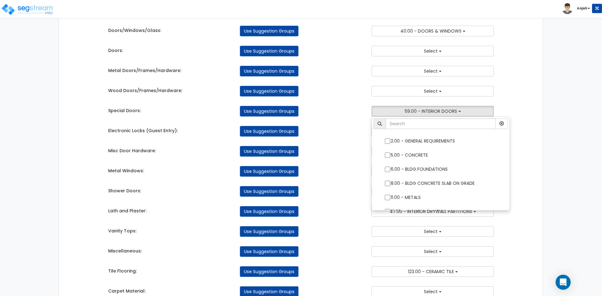
click at [332, 128] on div "Use Suggestion Groups" at bounding box center [301, 131] width 132 height 11
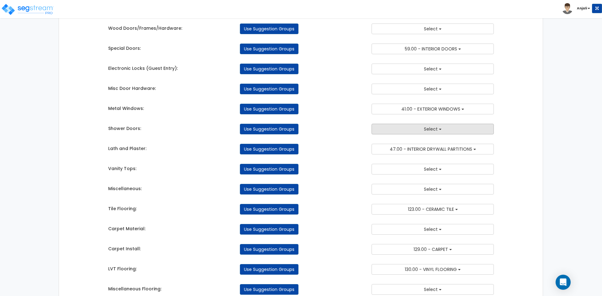
scroll to position [564, 0]
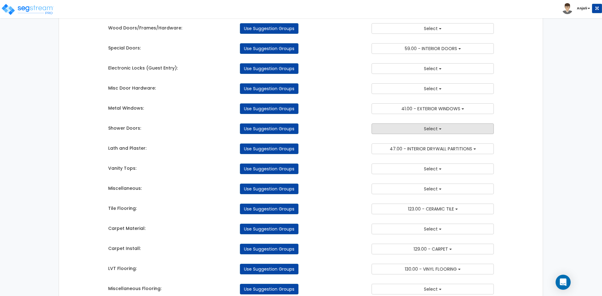
click at [430, 130] on span "Select" at bounding box center [431, 129] width 14 height 6
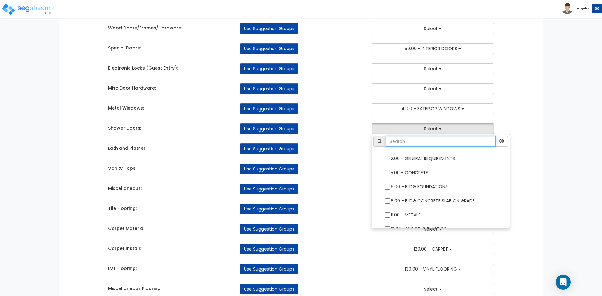
click at [425, 145] on input "text" at bounding box center [441, 141] width 110 height 11
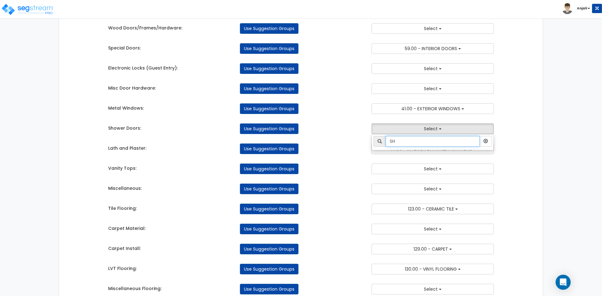
type input "S"
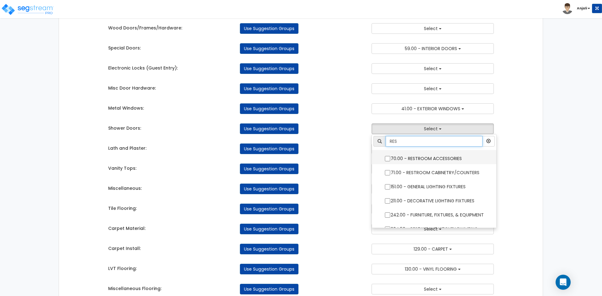
type input "RES"
click at [389, 156] on input "70.00 - RESTROOM ACCESSORIES" at bounding box center [387, 158] width 6 height 5
checkbox input "true"
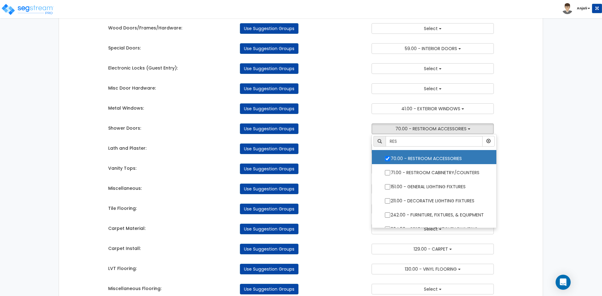
click at [355, 163] on div "Vanity Tops: Use Suggestion Groups 2.00 - GENERAL REQUIREMENTS 5.00 - CONCRETE …" at bounding box center [300, 168] width 395 height 14
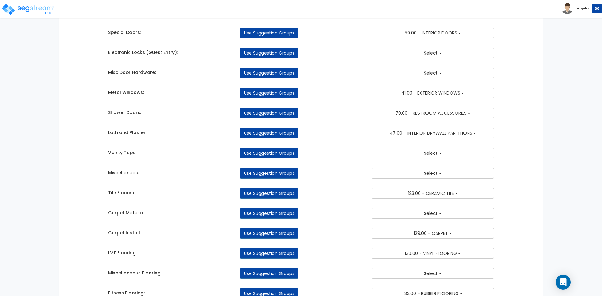
scroll to position [596, 0]
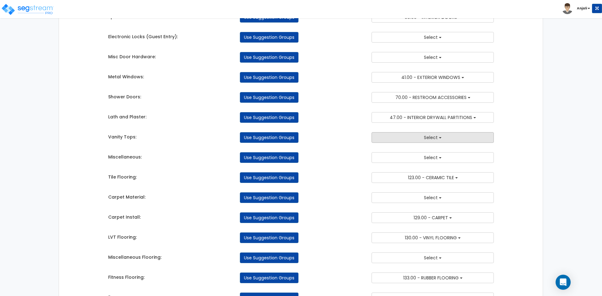
click at [465, 134] on button "Select" at bounding box center [433, 137] width 122 height 11
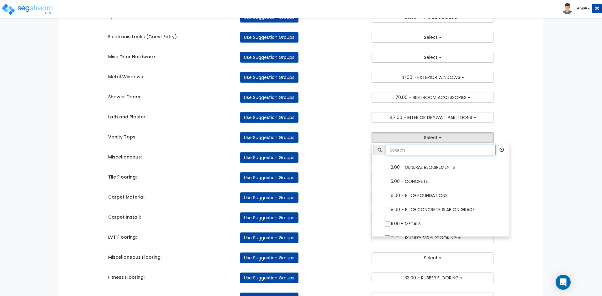
click at [455, 152] on input "text" at bounding box center [441, 150] width 110 height 11
type input "RES"
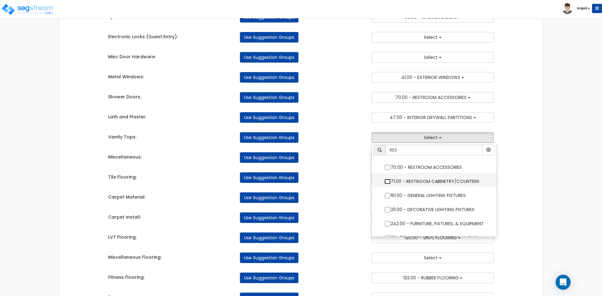
click at [386, 181] on input "71.00 - RESTROOM CABINETRY/COUNTERS" at bounding box center [387, 181] width 6 height 5
checkbox input "true"
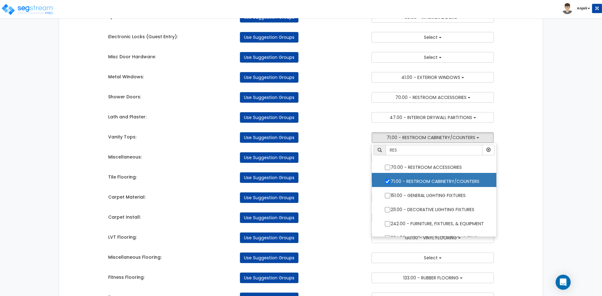
click at [355, 187] on div "Takeoff Cost Suggestion Groups Modify Component Groups Manually Light Equipment…" at bounding box center [300, 105] width 395 height 1293
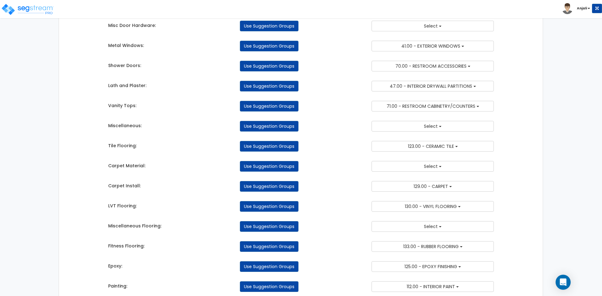
scroll to position [659, 0]
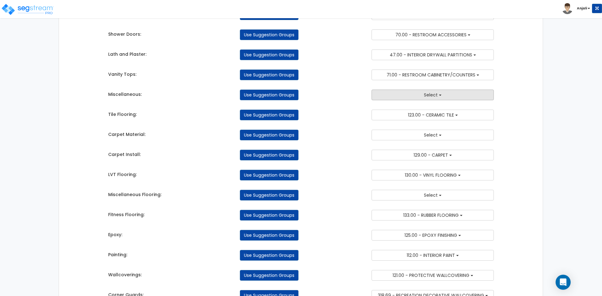
click at [435, 100] on button "Select" at bounding box center [433, 95] width 122 height 11
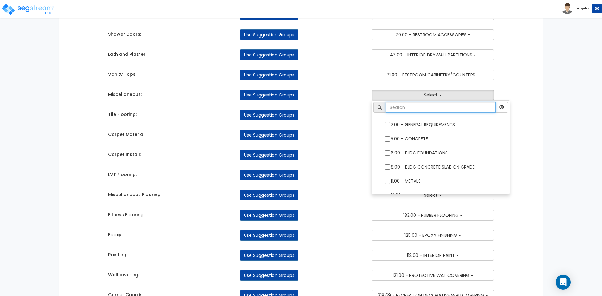
click at [429, 108] on input "text" at bounding box center [441, 107] width 110 height 11
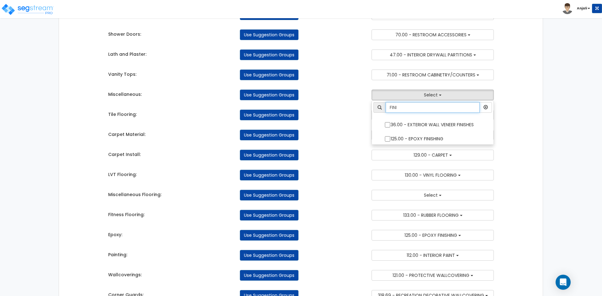
click at [393, 108] on input "FINI" at bounding box center [433, 107] width 94 height 11
type input "FLOOR"
click at [357, 136] on div "Use Suggestion Groups" at bounding box center [301, 135] width 132 height 11
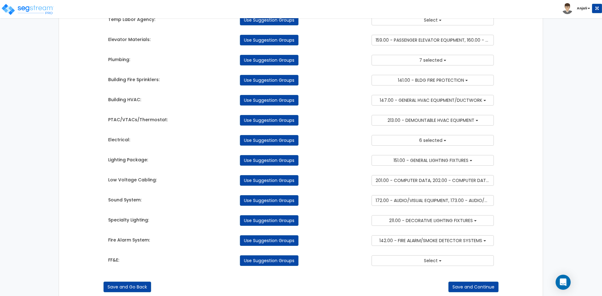
scroll to position [1082, 0]
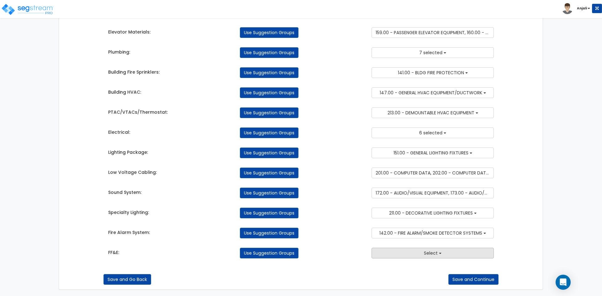
click at [460, 248] on button "Select" at bounding box center [433, 253] width 122 height 11
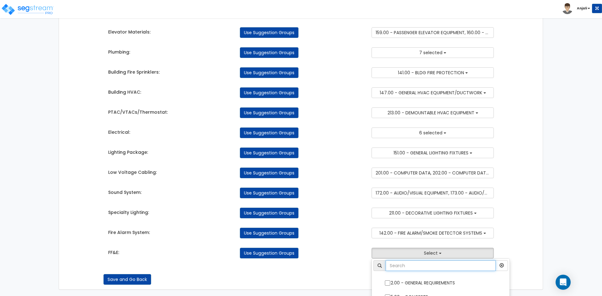
click at [425, 263] on input "text" at bounding box center [441, 266] width 110 height 11
type input "FU"
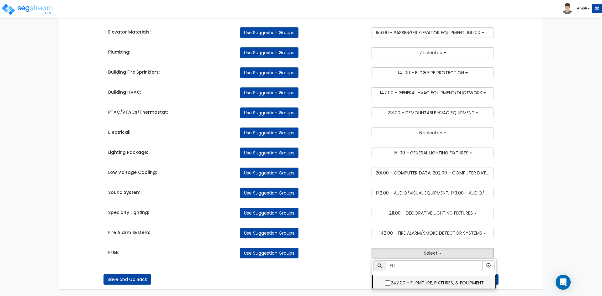
click at [384, 284] on label "242.00 - FURNITURE, FIXTURES, & EQUIPMENT" at bounding box center [434, 282] width 112 height 14
click at [384, 284] on input "242.00 - FURNITURE, FIXTURES, & EQUIPMENT" at bounding box center [387, 283] width 6 height 5
checkbox input "true"
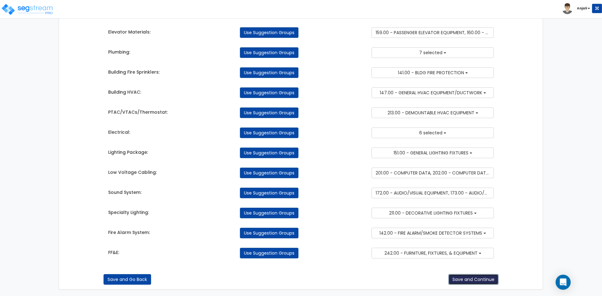
click at [473, 276] on button "Save and Continue" at bounding box center [473, 279] width 50 height 11
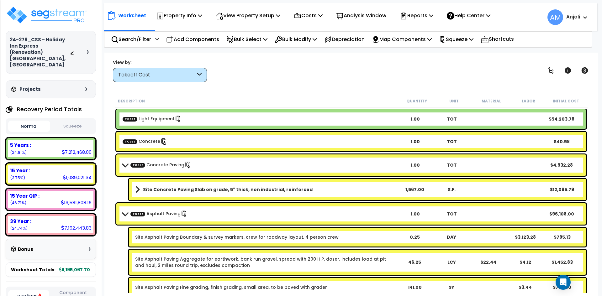
click at [82, 121] on button "Squeeze" at bounding box center [73, 126] width 42 height 11
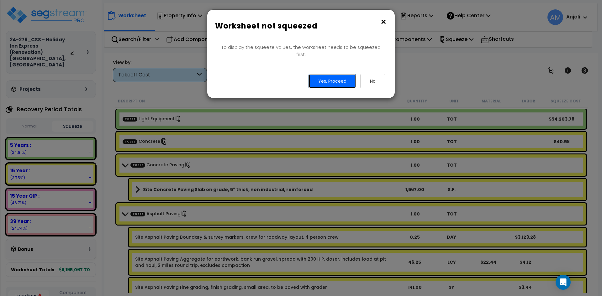
click at [341, 77] on button "Yes, Proceed" at bounding box center [333, 81] width 48 height 14
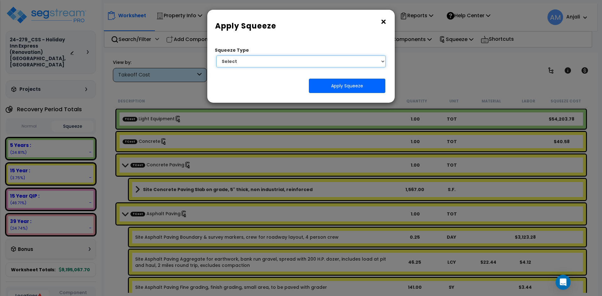
drag, startPoint x: 350, startPoint y: 61, endPoint x: 351, endPoint y: 66, distance: 4.5
click at [350, 61] on select "Select 1. Squeeze by Takeoff Cost" at bounding box center [300, 62] width 169 height 12
select select "squeeze_by_custom_backoff_cost"
click at [216, 56] on select "Select 1. Squeeze by Takeoff Cost" at bounding box center [300, 62] width 169 height 12
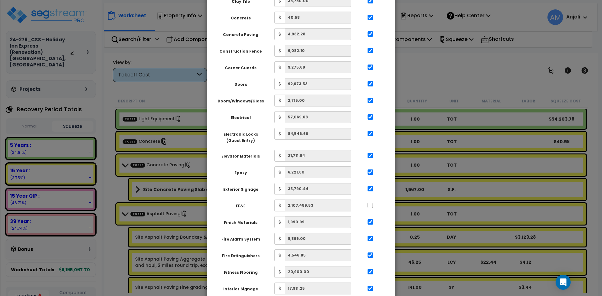
scroll to position [220, 0]
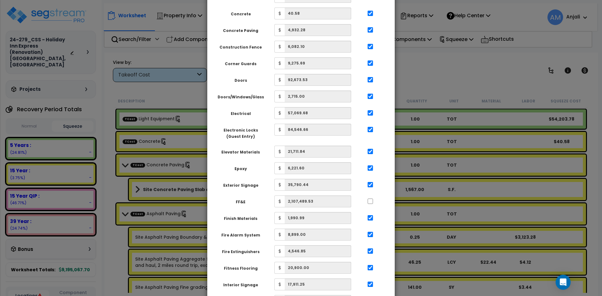
click at [369, 196] on div at bounding box center [370, 201] width 29 height 10
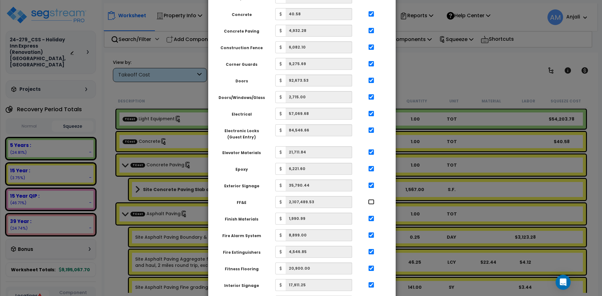
click at [370, 199] on input "..." at bounding box center [371, 201] width 6 height 5
checkbox input "true"
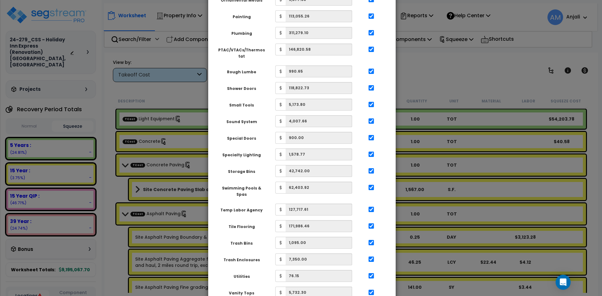
scroll to position [895, 0]
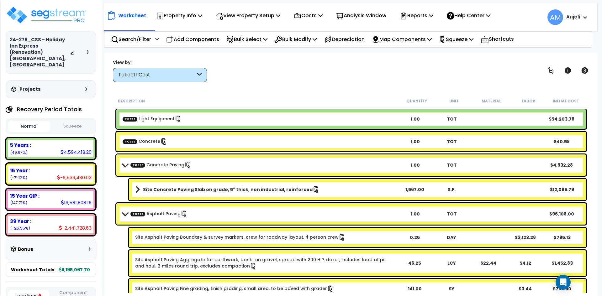
click at [74, 121] on button "Squeeze" at bounding box center [73, 126] width 42 height 11
click at [37, 122] on button "Normal" at bounding box center [29, 126] width 42 height 11
click at [80, 123] on button "Squeeze" at bounding box center [73, 126] width 42 height 11
click at [247, 41] on p "Bulk Select" at bounding box center [246, 39] width 41 height 8
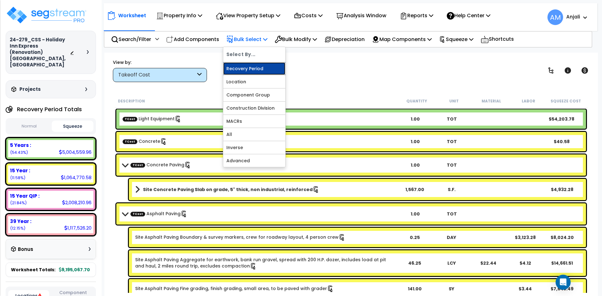
click at [252, 70] on link "Recovery Period" at bounding box center [254, 68] width 62 height 13
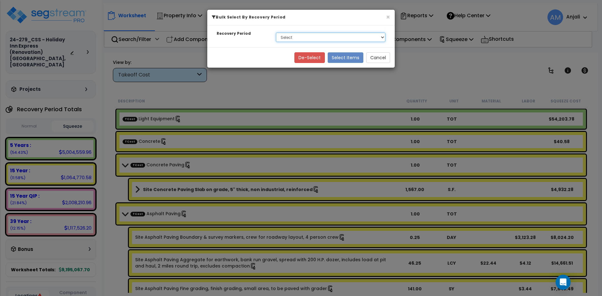
click at [319, 34] on select "Select 5 Years 15 Year 15 Year QIP 39 Year Soft Cost" at bounding box center [330, 37] width 109 height 9
select select "39Y_1"
click at [276, 33] on select "Select 5 Years 15 Year 15 Year QIP 39 Year Soft Cost" at bounding box center [330, 37] width 109 height 9
click at [340, 60] on button "Select Items" at bounding box center [346, 57] width 36 height 11
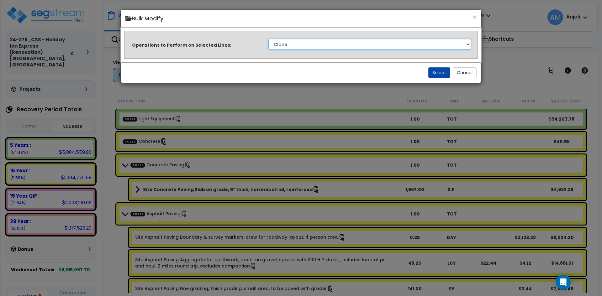
click at [317, 45] on select "Clone Delete Delete Zero Quantities Modify Component Group Modify Recovery Peri…" at bounding box center [369, 44] width 203 height 11
select select "modifyTotalCostFactor"
click at [268, 39] on select "Clone Delete Delete Zero Quantities Modify Component Group Modify Recovery Peri…" at bounding box center [369, 44] width 203 height 11
click at [436, 69] on button "Select" at bounding box center [439, 72] width 22 height 11
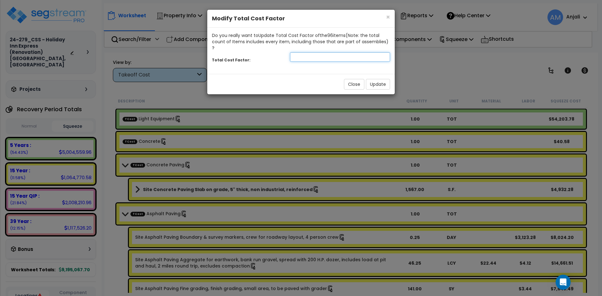
click at [317, 54] on input "number" at bounding box center [340, 56] width 100 height 9
type input "2.64"
click at [378, 80] on button "Update" at bounding box center [378, 84] width 24 height 11
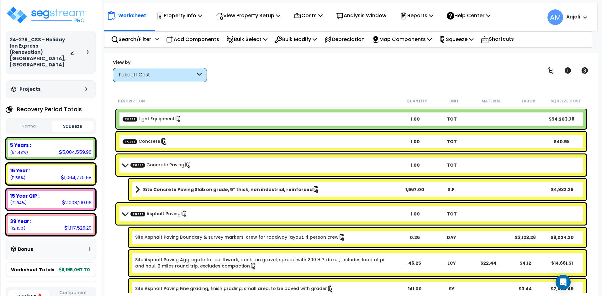
click at [29, 121] on button "Normal" at bounding box center [29, 126] width 42 height 11
click at [57, 123] on button "Squeeze" at bounding box center [73, 126] width 42 height 11
click at [38, 121] on button "Normal" at bounding box center [29, 126] width 42 height 11
click at [53, 121] on button "Squeeze" at bounding box center [73, 126] width 42 height 11
click at [40, 121] on button "Normal" at bounding box center [29, 126] width 42 height 11
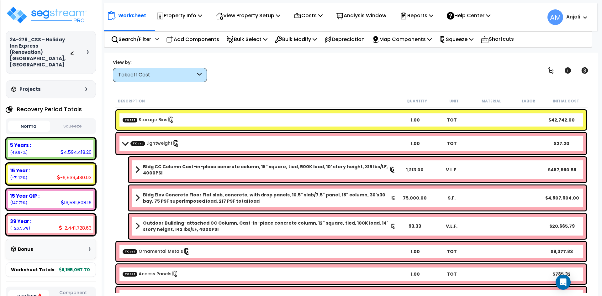
scroll to position [659, 0]
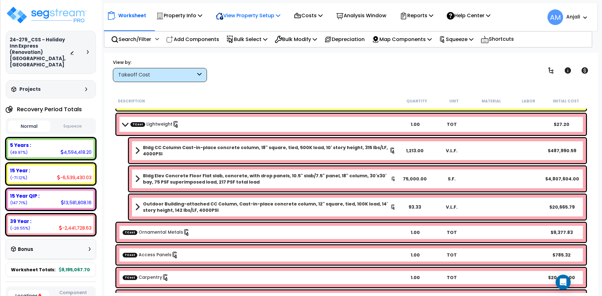
click at [266, 11] on p "View Property Setup" at bounding box center [248, 15] width 65 height 8
click at [265, 39] on link "View Questionnaire" at bounding box center [244, 43] width 62 height 13
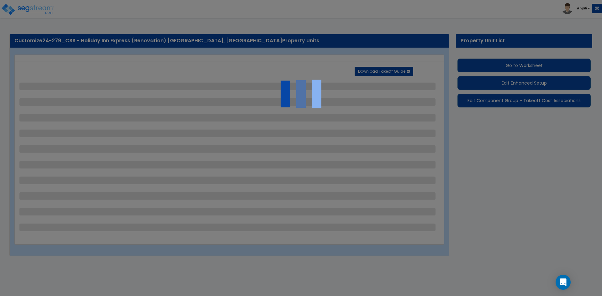
select select "2"
select select "1"
select select "2"
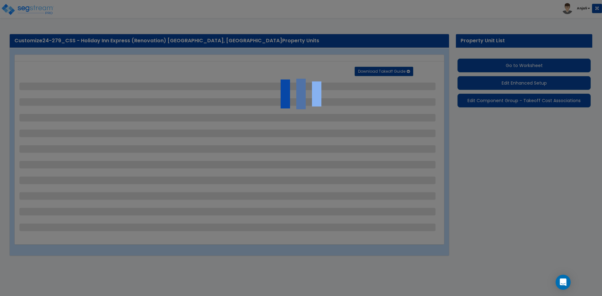
select select "3"
select select "1"
select select "4"
select select "3"
select select "2"
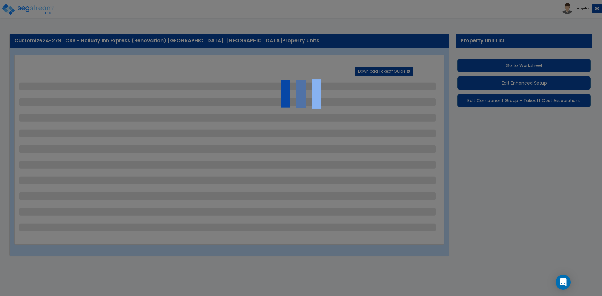
select select "2"
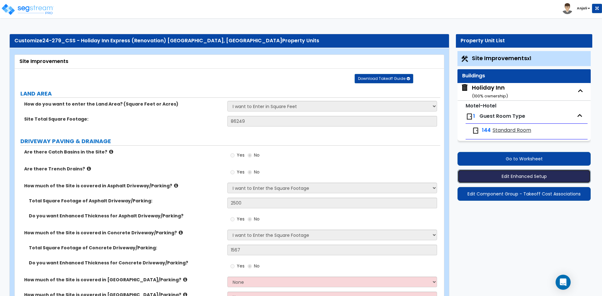
click at [531, 175] on button "Edit Enhanced Setup" at bounding box center [524, 177] width 133 height 14
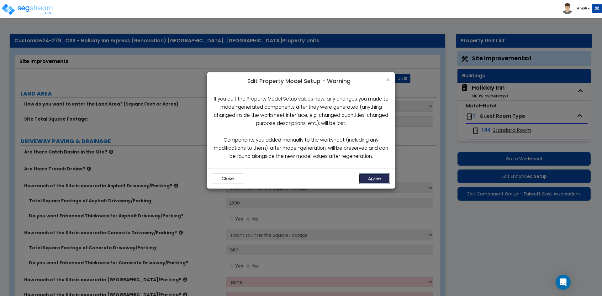
click at [374, 180] on button "Agree" at bounding box center [374, 178] width 31 height 11
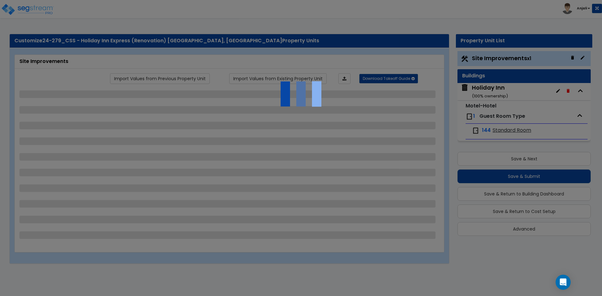
select select "2"
select select "1"
select select "2"
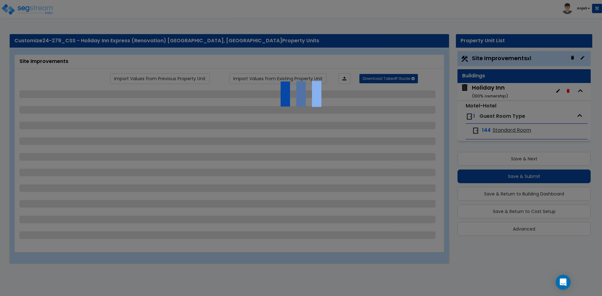
select select "3"
select select "1"
select select "4"
select select "3"
select select "2"
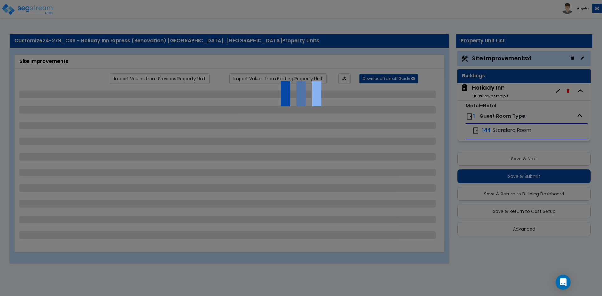
select select "2"
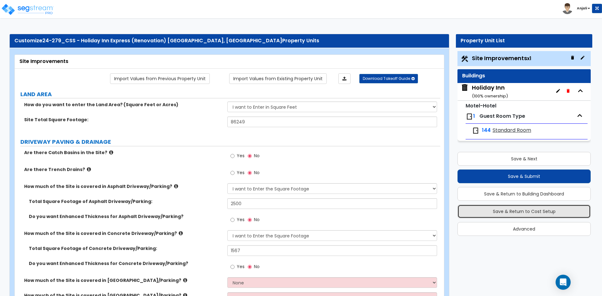
click at [523, 213] on button "Save & Return to Cost Setup" at bounding box center [524, 212] width 133 height 14
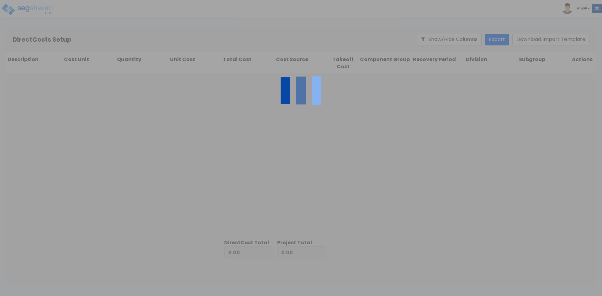
type input "4,725,749.50"
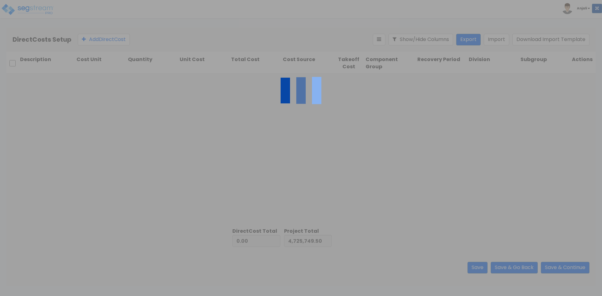
type input "4,469,318.20"
type input "9,195,067.70"
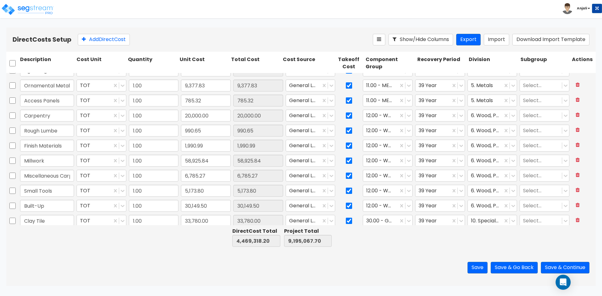
scroll to position [188, 0]
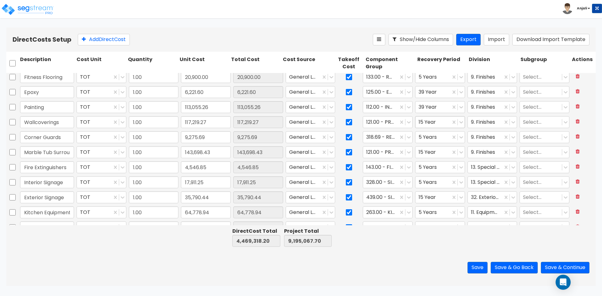
type input "1.00"
type input "5,653.20"
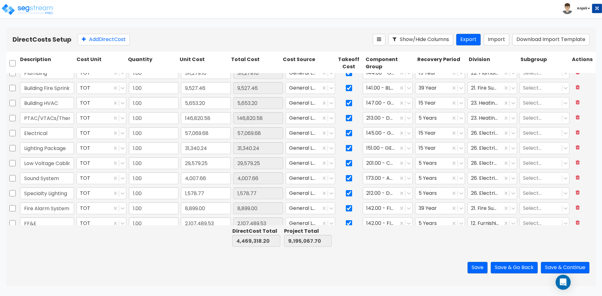
scroll to position [796, 0]
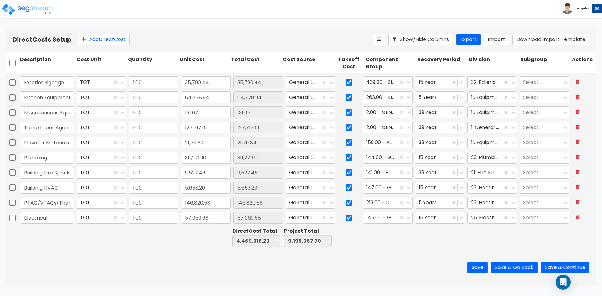
type input "1.00"
type input "117,219.27"
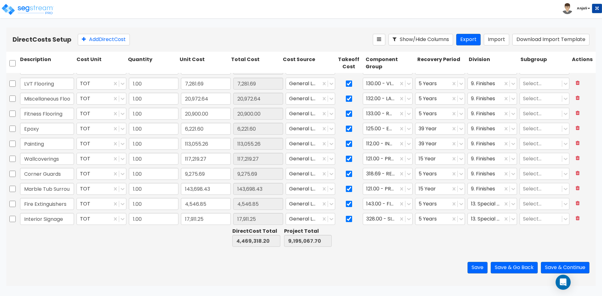
scroll to position [576, 0]
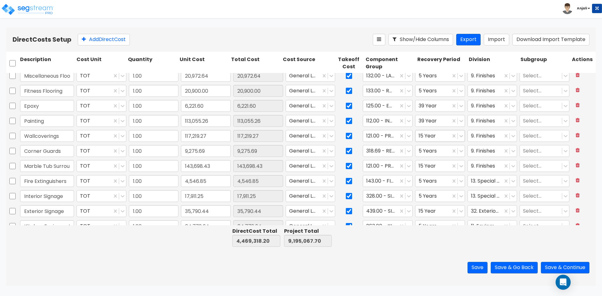
click at [429, 139] on div at bounding box center [433, 136] width 29 height 8
click at [437, 182] on div "15 Year QIP" at bounding box center [436, 185] width 49 height 11
click at [434, 163] on div at bounding box center [433, 166] width 29 height 8
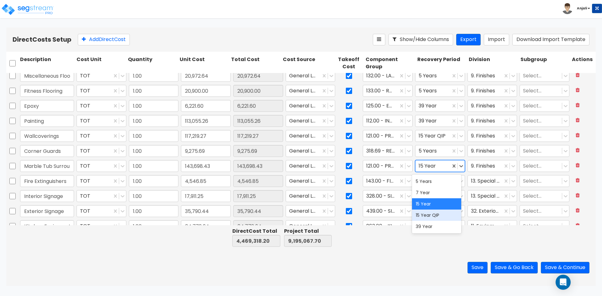
click at [442, 219] on div "15 Year QIP" at bounding box center [436, 215] width 49 height 11
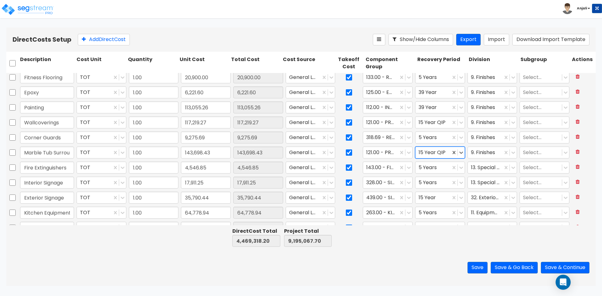
type input "1.00"
type input "146,820.58"
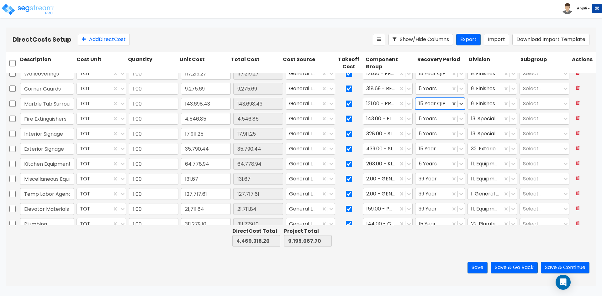
scroll to position [639, 0]
click at [432, 148] on div at bounding box center [433, 149] width 29 height 8
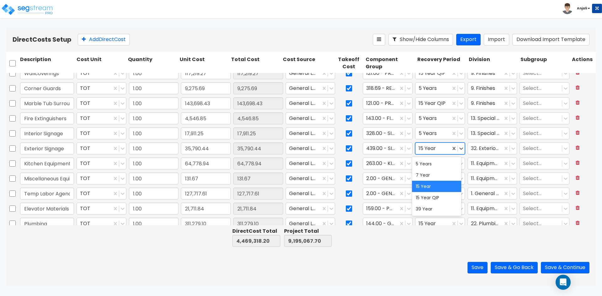
click at [432, 148] on div at bounding box center [433, 149] width 29 height 8
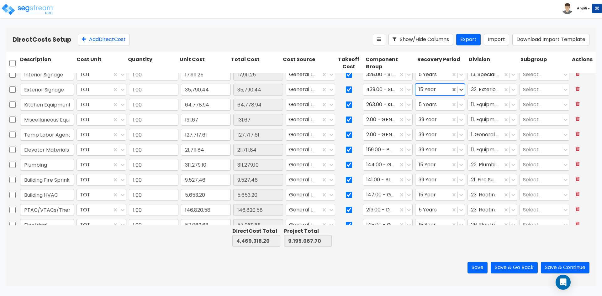
scroll to position [702, 0]
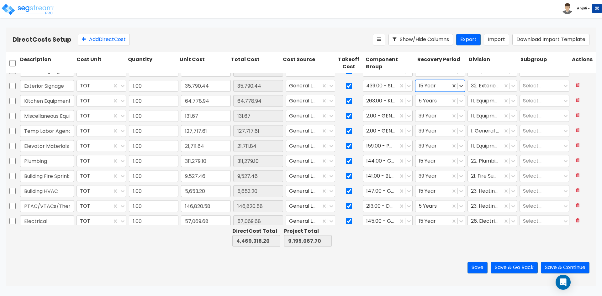
click at [433, 159] on div at bounding box center [433, 161] width 29 height 8
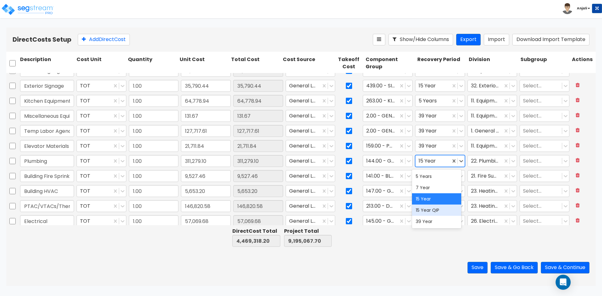
click at [439, 210] on div "15 Year QIP" at bounding box center [436, 210] width 49 height 11
type input "1.00"
type input "2,107,489.53"
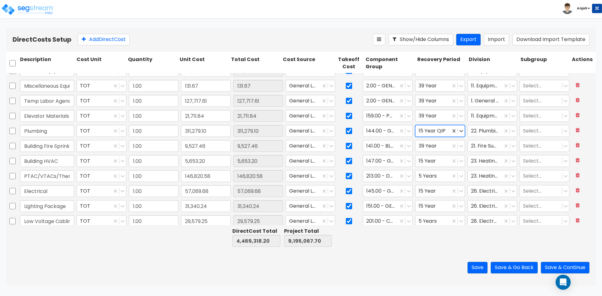
scroll to position [733, 0]
click at [432, 147] on div at bounding box center [433, 145] width 29 height 8
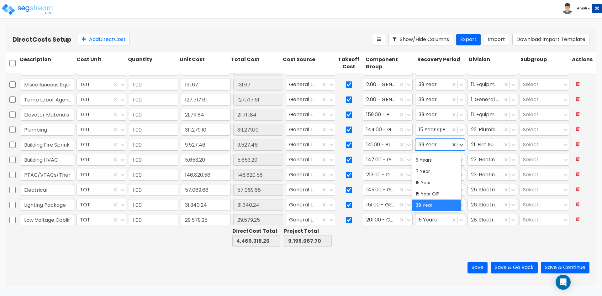
click at [432, 147] on div at bounding box center [433, 145] width 29 height 8
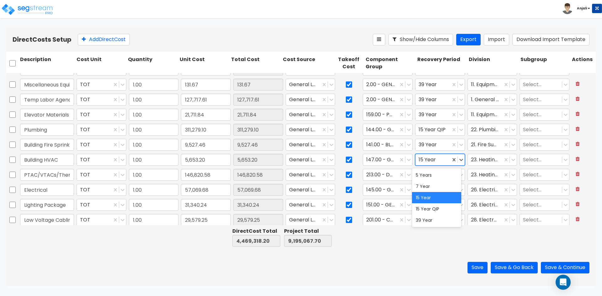
click at [428, 160] on div at bounding box center [433, 160] width 29 height 8
click at [429, 209] on div "15 Year QIP" at bounding box center [436, 209] width 49 height 11
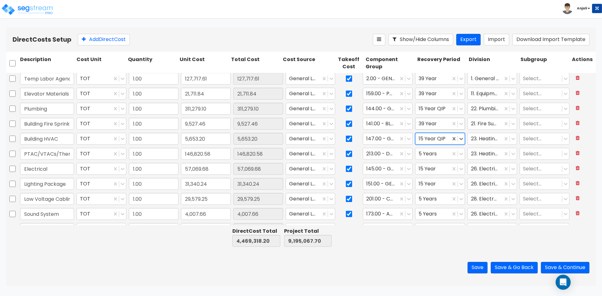
scroll to position [796, 0]
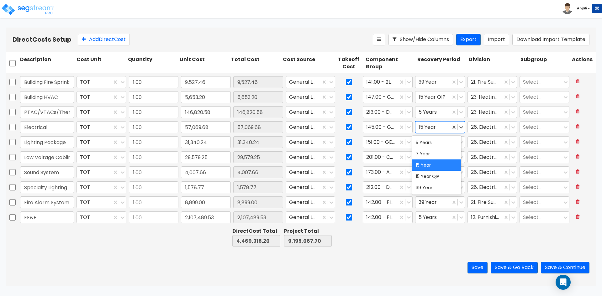
click at [431, 126] on div at bounding box center [433, 127] width 29 height 8
click at [429, 173] on div "15 Year QIP" at bounding box center [436, 176] width 49 height 11
click at [432, 141] on div at bounding box center [433, 142] width 29 height 8
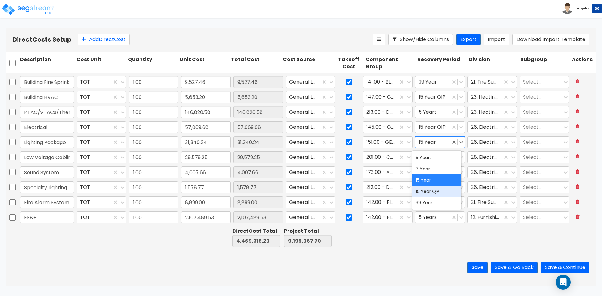
click at [432, 188] on div "15 Year QIP" at bounding box center [436, 191] width 49 height 11
click at [436, 201] on div at bounding box center [433, 202] width 29 height 8
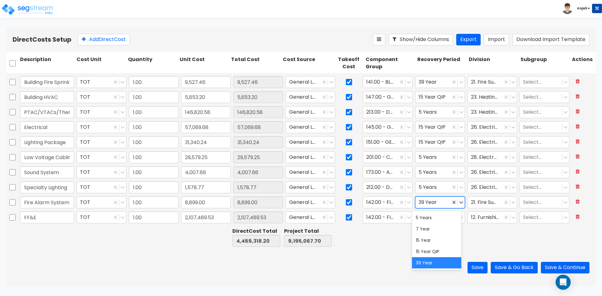
click at [437, 259] on div "39 Year" at bounding box center [436, 262] width 49 height 11
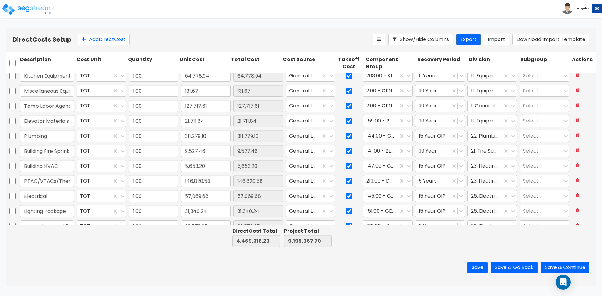
type input "1.00"
type input "4,546.85"
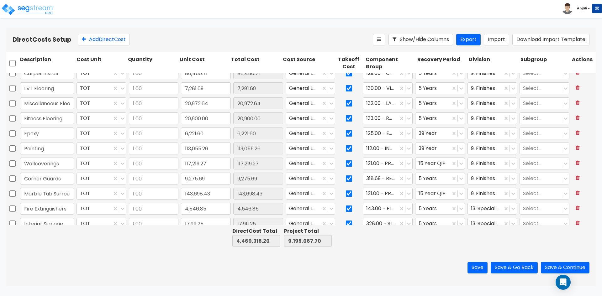
scroll to position [545, 0]
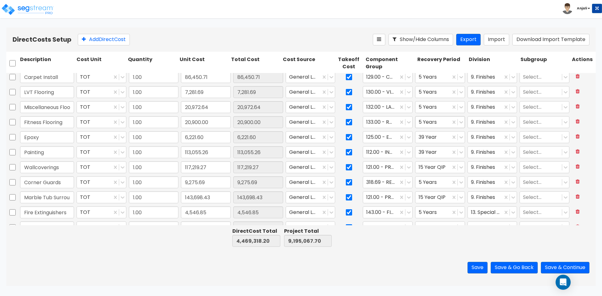
type input "1.00"
type input "206.73"
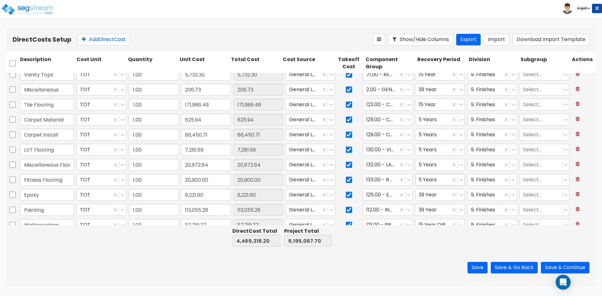
scroll to position [482, 0]
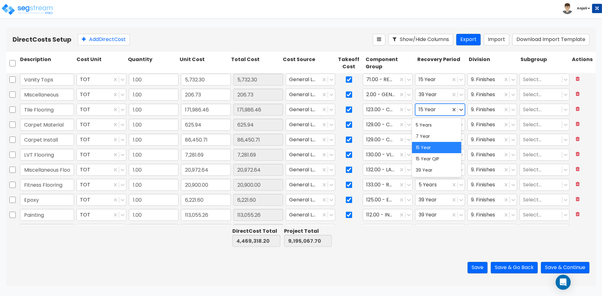
click at [429, 111] on div at bounding box center [433, 110] width 29 height 8
click at [432, 158] on div "15 Year QIP" at bounding box center [436, 158] width 49 height 11
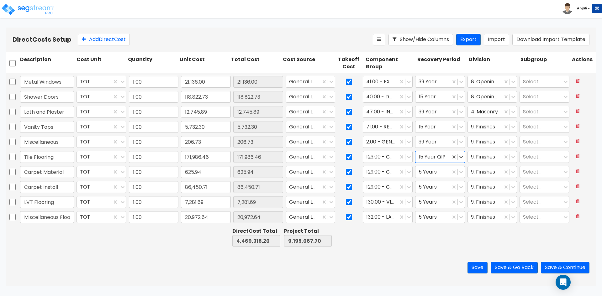
scroll to position [420, 0]
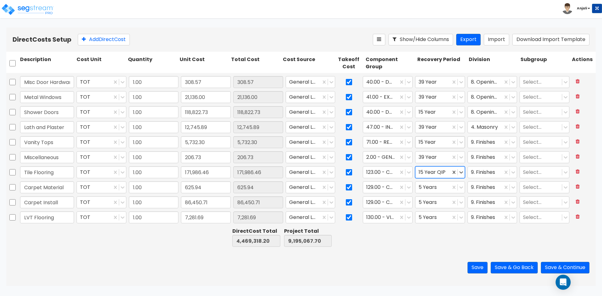
click at [425, 139] on div at bounding box center [433, 142] width 29 height 8
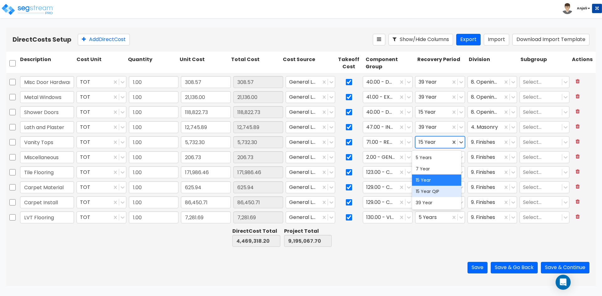
click at [437, 190] on div "15 Year QIP" at bounding box center [436, 191] width 49 height 11
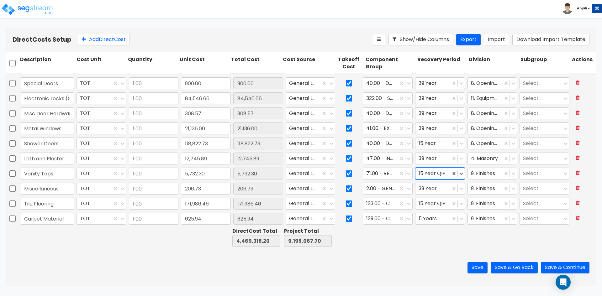
click at [429, 147] on div at bounding box center [433, 144] width 29 height 8
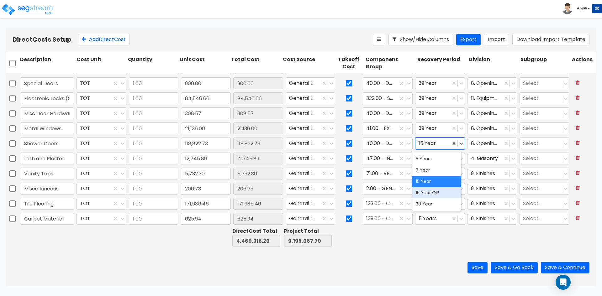
click at [438, 192] on div "15 Year QIP" at bounding box center [436, 192] width 49 height 11
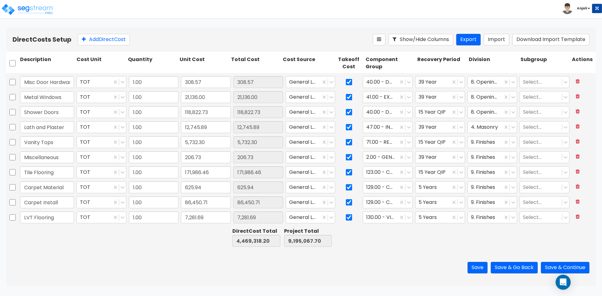
scroll to position [439, 0]
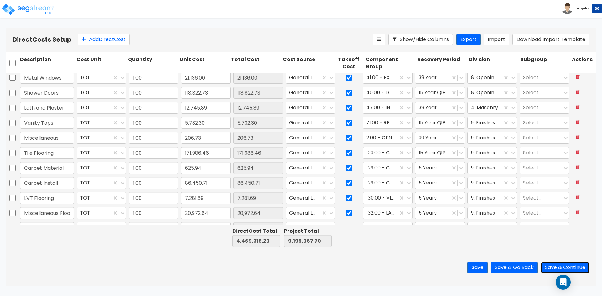
click at [551, 267] on button "Save & Continue" at bounding box center [565, 268] width 49 height 12
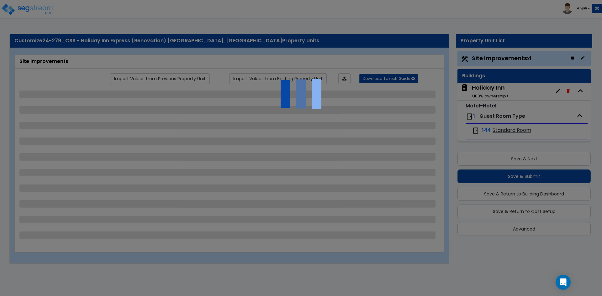
select select "2"
select select "1"
select select "2"
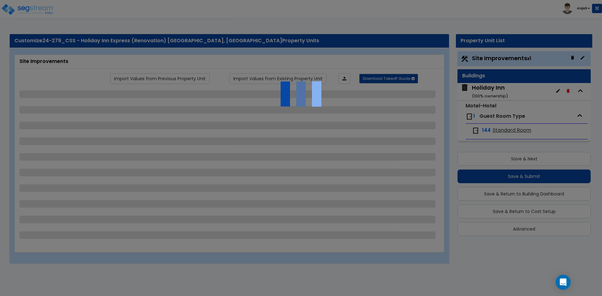
select select "3"
select select "1"
select select "4"
select select "3"
select select "2"
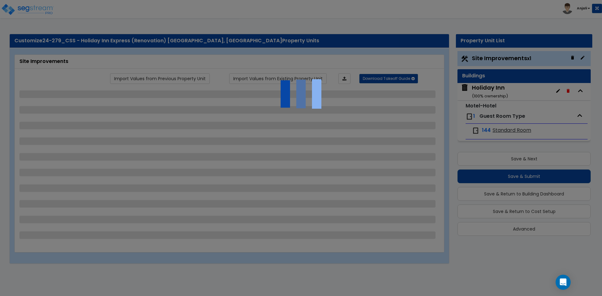
select select "2"
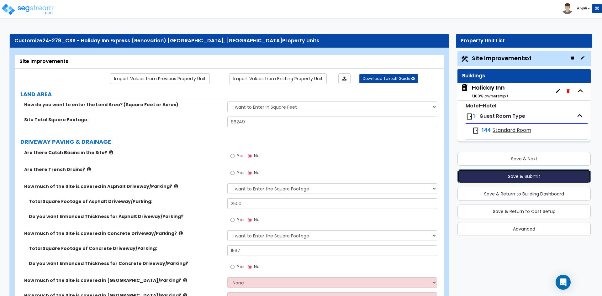
click at [532, 182] on button "Save & Submit" at bounding box center [524, 177] width 133 height 14
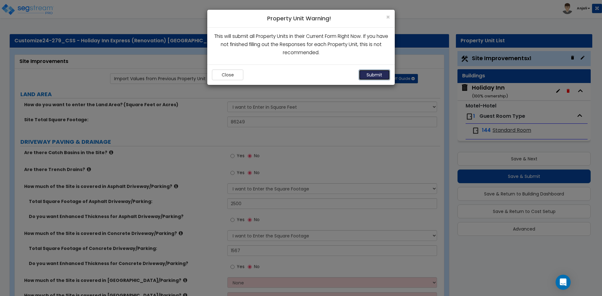
click at [372, 75] on button "Submit" at bounding box center [374, 75] width 31 height 11
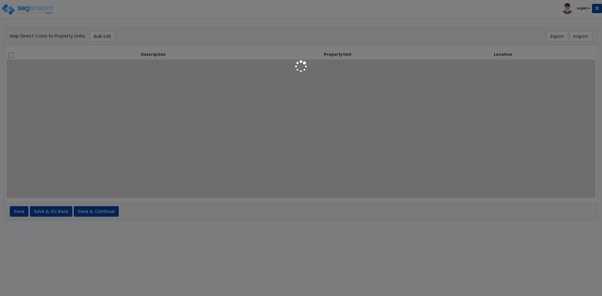
select select "461"
select select "462"
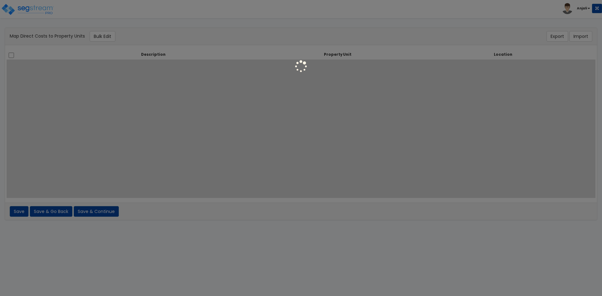
select select "462"
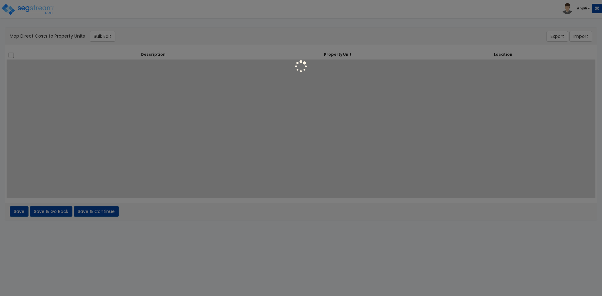
select select "462"
select select "6"
select select "461"
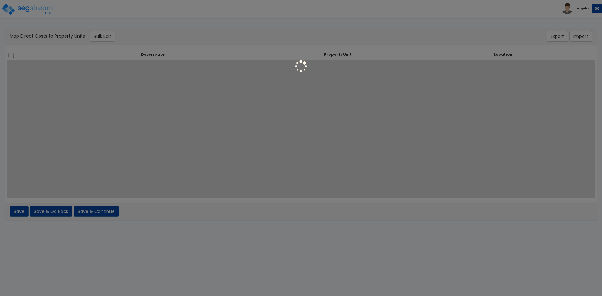
select select "461"
select select "6"
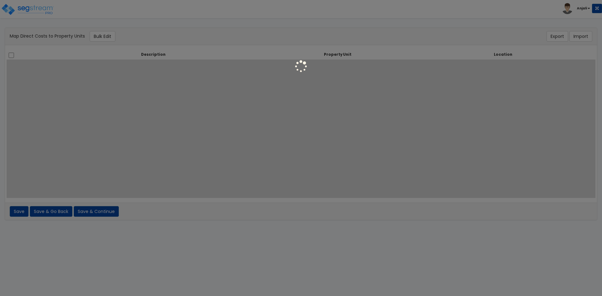
select select "6"
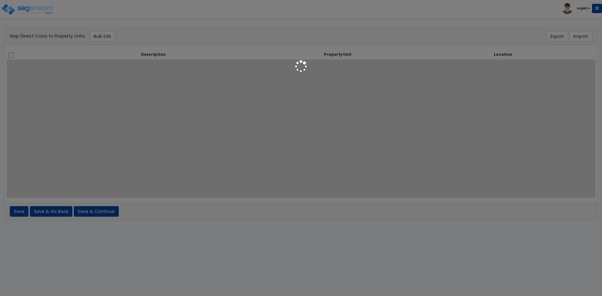
select select "6"
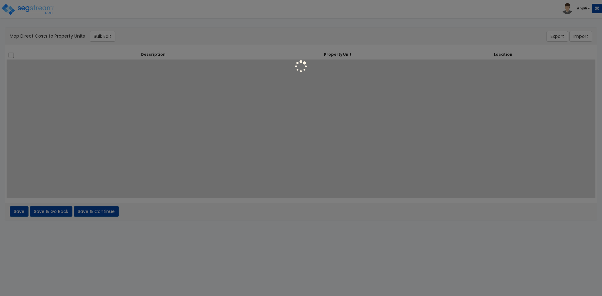
select select "2999"
select select "6"
select select "461"
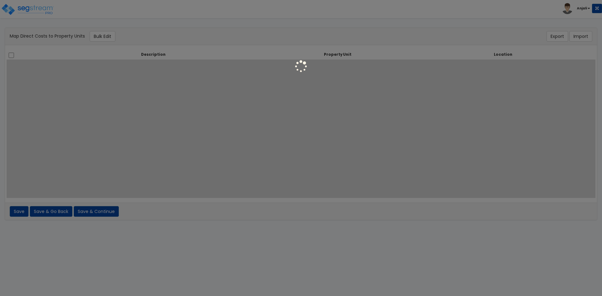
select select "461"
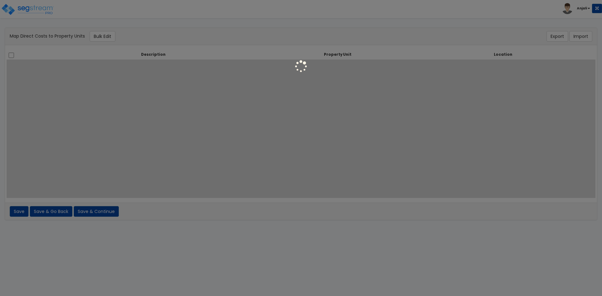
select select "461"
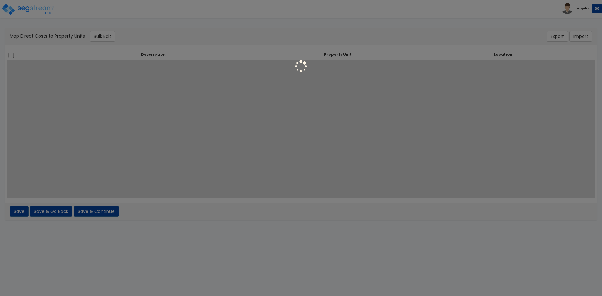
select select "461"
select select "6"
select select "461"
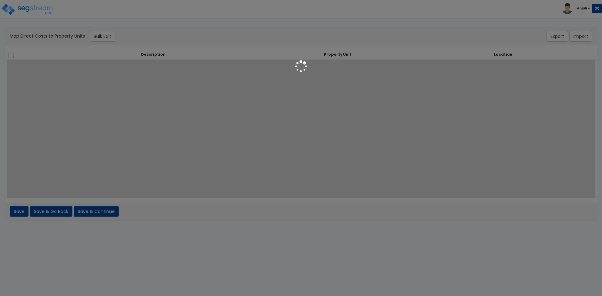
select select "6"
select select "461"
select select "6"
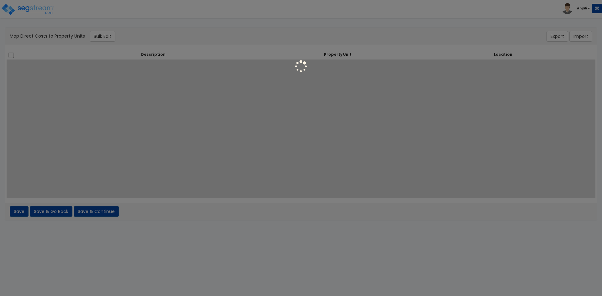
select select "2999"
select select "461"
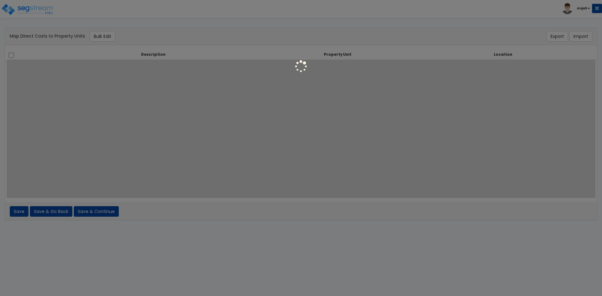
select select "461"
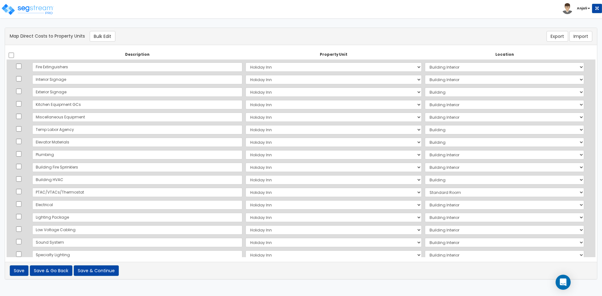
scroll to position [599, 0]
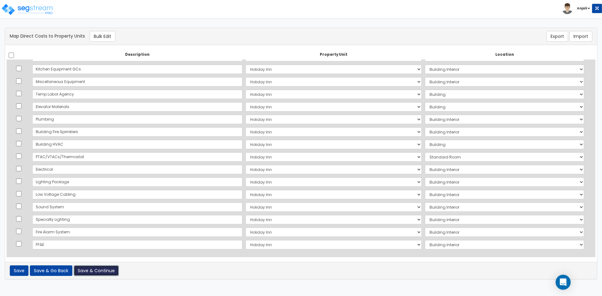
click at [99, 272] on button "Save & Continue" at bounding box center [96, 271] width 45 height 11
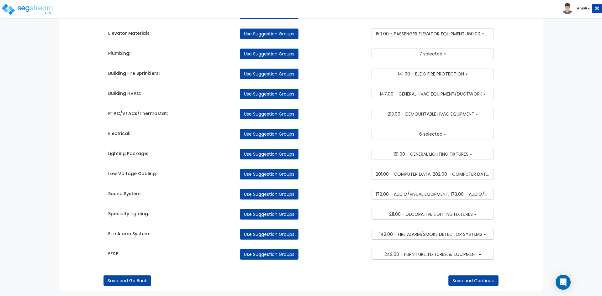
scroll to position [1082, 0]
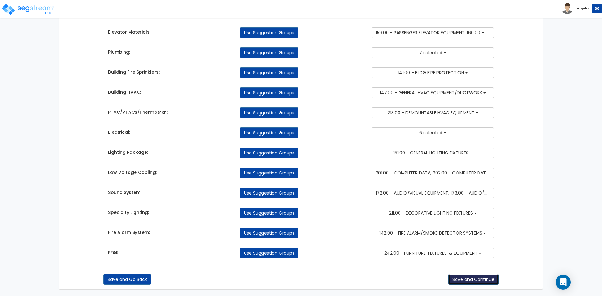
click at [480, 285] on button "Save and Continue" at bounding box center [473, 279] width 50 height 11
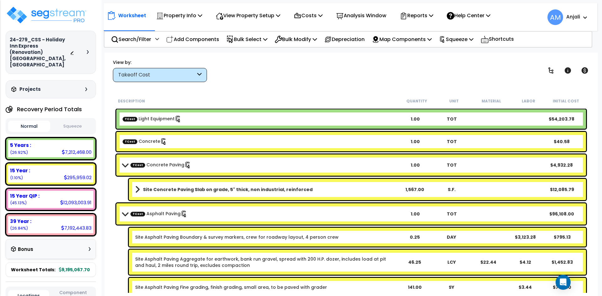
click at [84, 122] on button "Squeeze" at bounding box center [73, 126] width 42 height 11
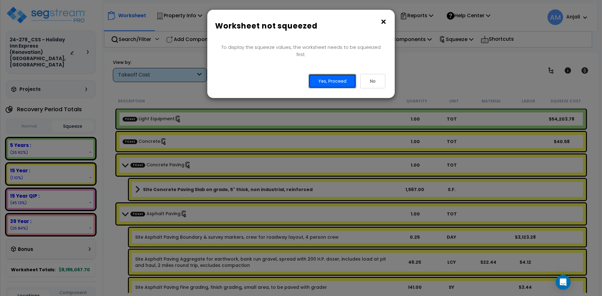
click at [324, 80] on button "Yes, Proceed" at bounding box center [333, 81] width 48 height 14
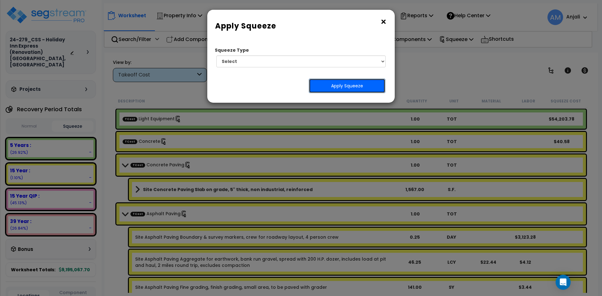
click at [326, 82] on button "Apply Squeeze" at bounding box center [347, 86] width 77 height 14
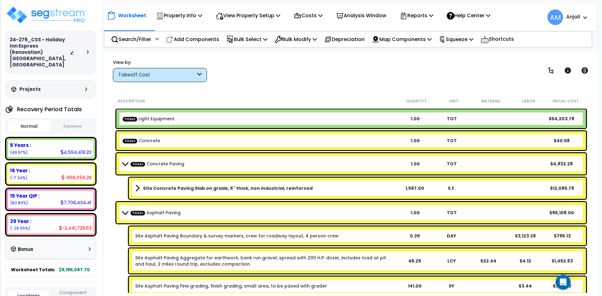
click at [73, 111] on div "Recovery Period Totals Normal Squeeze 5 Years : 4,594,418.20 (49.97%) 7 Year : …" at bounding box center [51, 190] width 90 height 174
click at [77, 121] on button "Squeeze" at bounding box center [73, 126] width 42 height 11
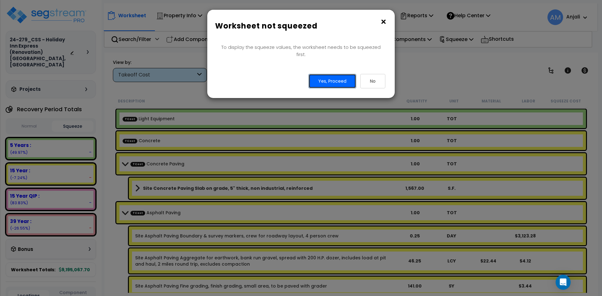
click at [347, 76] on button "Yes, Proceed" at bounding box center [333, 81] width 48 height 14
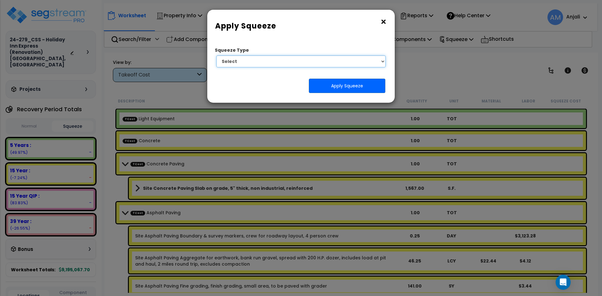
click at [348, 63] on select "Select 1. Squeeze by Takeoff Cost" at bounding box center [300, 62] width 169 height 12
select select "squeeze_by_custom_backoff_cost"
click at [216, 56] on select "Select 1. Squeeze by Takeoff Cost" at bounding box center [300, 62] width 169 height 12
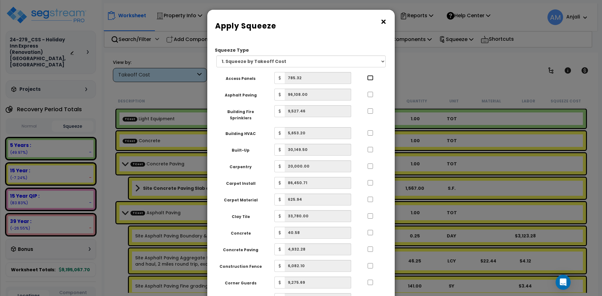
click at [369, 77] on input "..." at bounding box center [370, 77] width 6 height 5
checkbox input "true"
click at [370, 93] on input "..." at bounding box center [370, 94] width 6 height 5
checkbox input "true"
click at [373, 110] on input "..." at bounding box center [370, 110] width 6 height 5
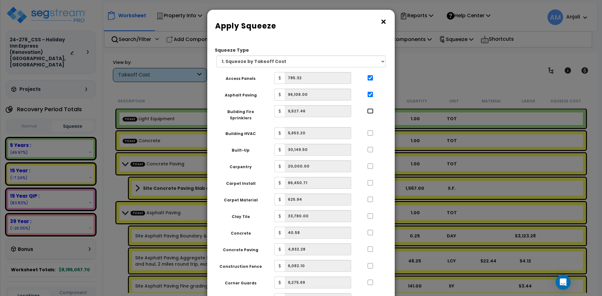
checkbox input "true"
click at [371, 130] on input "..." at bounding box center [370, 132] width 6 height 5
checkbox input "true"
click at [371, 144] on div at bounding box center [370, 149] width 29 height 10
click at [371, 147] on input "..." at bounding box center [370, 149] width 6 height 5
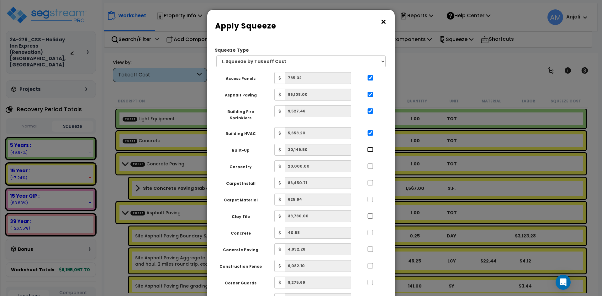
checkbox input "true"
click at [372, 164] on input "..." at bounding box center [370, 166] width 6 height 5
checkbox input "true"
click at [371, 180] on input "..." at bounding box center [370, 182] width 6 height 5
checkbox input "true"
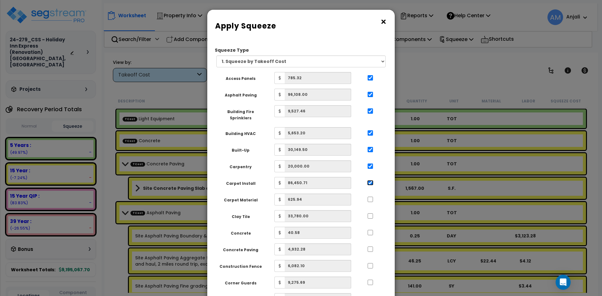
scroll to position [31, 0]
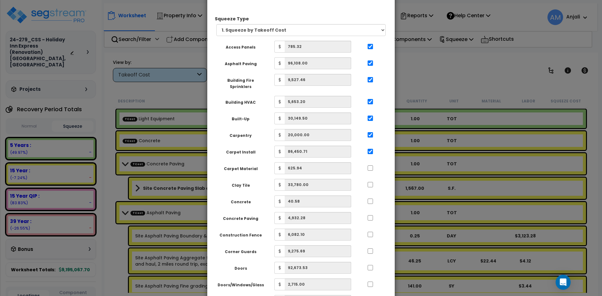
click at [370, 162] on div at bounding box center [370, 167] width 29 height 10
click at [371, 166] on input "..." at bounding box center [370, 168] width 6 height 5
checkbox input "true"
click at [370, 182] on input "..." at bounding box center [370, 184] width 6 height 5
checkbox input "true"
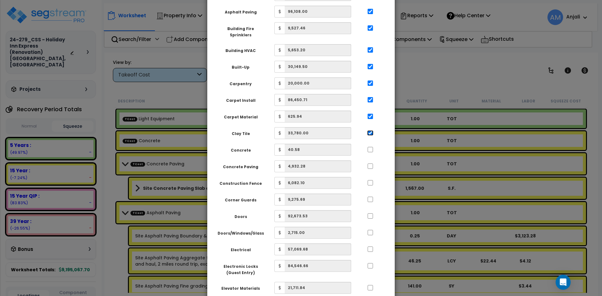
scroll to position [94, 0]
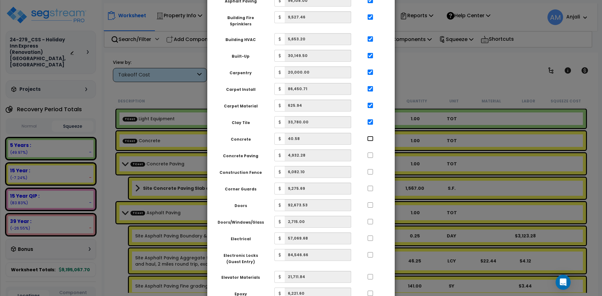
click at [371, 136] on input "..." at bounding box center [370, 138] width 6 height 5
checkbox input "true"
click at [371, 153] on input "..." at bounding box center [370, 155] width 6 height 5
checkbox input "true"
click at [370, 169] on input "..." at bounding box center [370, 171] width 6 height 5
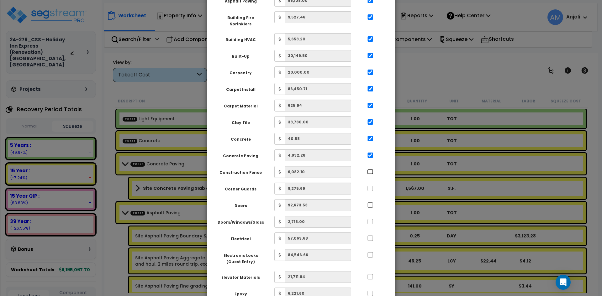
checkbox input "true"
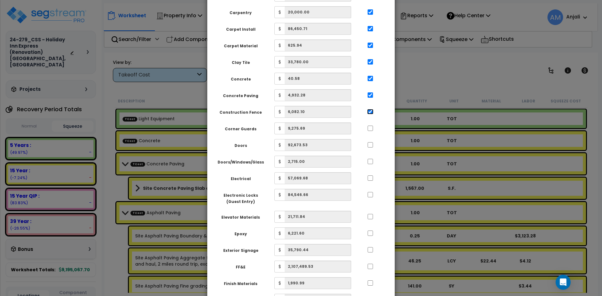
scroll to position [157, 0]
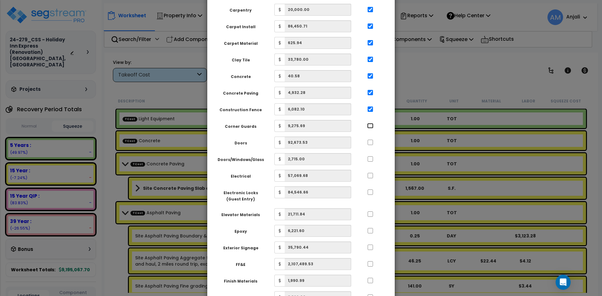
click at [371, 123] on input "..." at bounding box center [370, 125] width 6 height 5
checkbox input "true"
click at [372, 140] on input "..." at bounding box center [370, 142] width 6 height 5
checkbox input "true"
drag, startPoint x: 372, startPoint y: 154, endPoint x: 369, endPoint y: 174, distance: 19.9
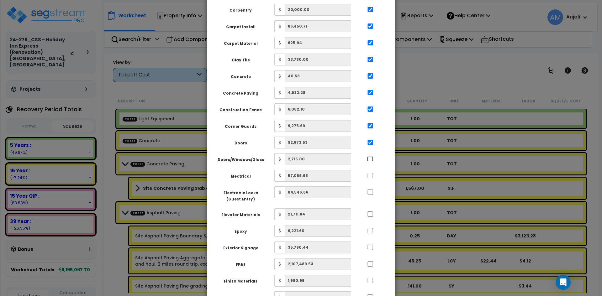
click at [372, 156] on input "..." at bounding box center [370, 158] width 6 height 5
checkbox input "true"
click at [374, 170] on div at bounding box center [370, 175] width 29 height 10
click at [373, 173] on input "..." at bounding box center [370, 175] width 6 height 5
checkbox input "true"
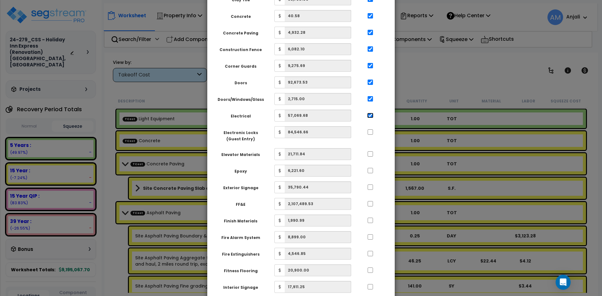
scroll to position [220, 0]
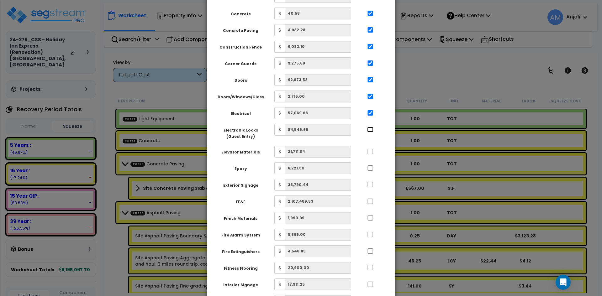
click at [371, 127] on input "..." at bounding box center [370, 129] width 6 height 5
checkbox input "true"
click at [371, 149] on input "..." at bounding box center [370, 151] width 6 height 5
checkbox input "true"
click at [370, 166] on input "..." at bounding box center [370, 168] width 6 height 5
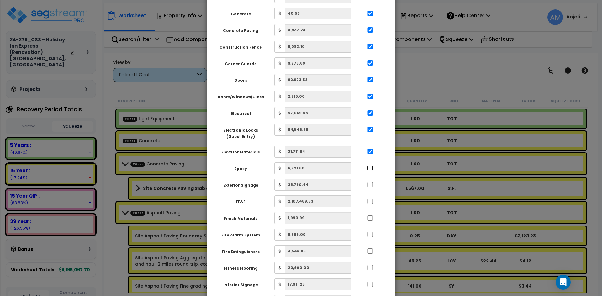
checkbox input "true"
click at [371, 182] on input "..." at bounding box center [370, 184] width 6 height 5
checkbox input "true"
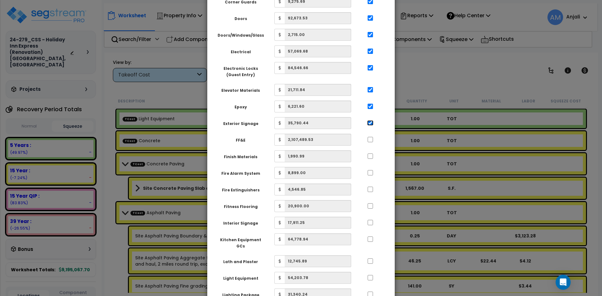
scroll to position [282, 0]
click at [370, 136] on input "..." at bounding box center [370, 138] width 6 height 5
checkbox input "true"
click at [370, 153] on input "..." at bounding box center [370, 155] width 6 height 5
checkbox input "true"
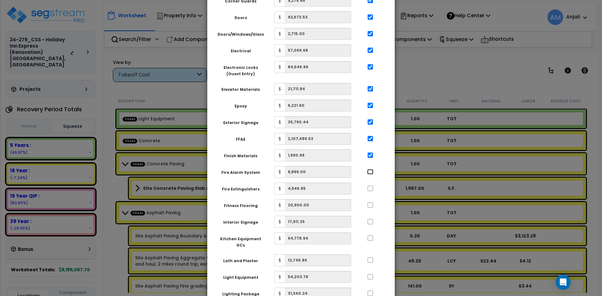
click at [371, 169] on input "..." at bounding box center [370, 171] width 6 height 5
checkbox input "true"
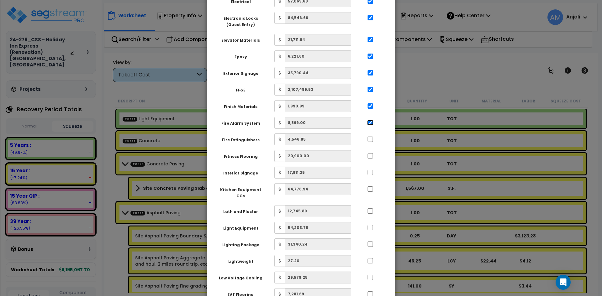
scroll to position [345, 0]
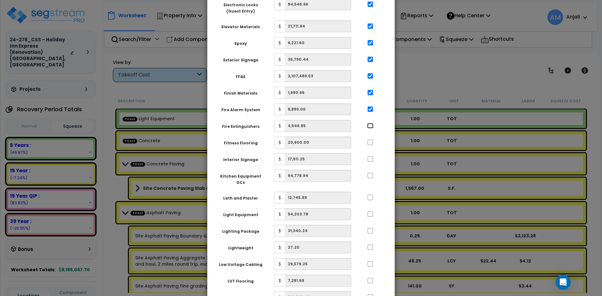
click at [369, 123] on input "..." at bounding box center [370, 125] width 6 height 5
checkbox input "true"
click at [372, 140] on input "..." at bounding box center [370, 142] width 6 height 5
checkbox input "true"
click at [371, 153] on div at bounding box center [370, 158] width 29 height 10
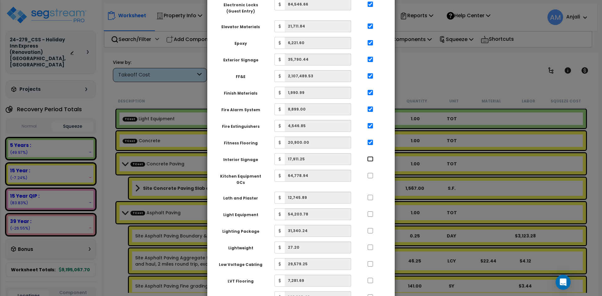
click at [371, 156] on input "..." at bounding box center [370, 158] width 6 height 5
checkbox input "true"
click at [372, 173] on input "..." at bounding box center [370, 175] width 6 height 5
checkbox input "true"
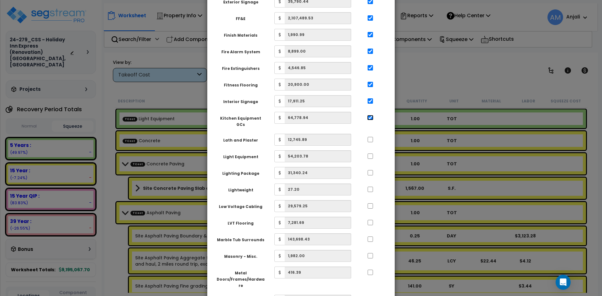
scroll to position [408, 0]
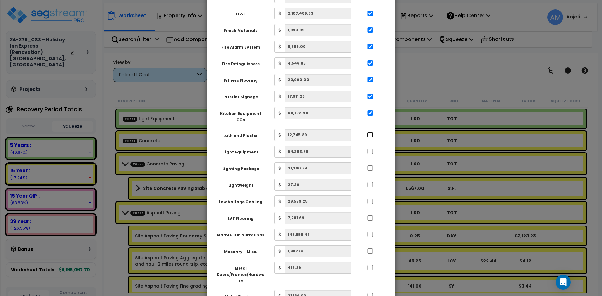
click at [371, 132] on input "..." at bounding box center [370, 134] width 6 height 5
checkbox input "true"
click at [369, 149] on input "..." at bounding box center [370, 151] width 6 height 5
checkbox input "true"
click at [372, 166] on input "..." at bounding box center [370, 168] width 6 height 5
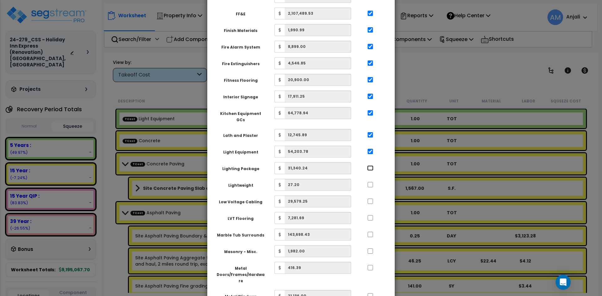
checkbox input "true"
click at [370, 182] on input "..." at bounding box center [370, 184] width 6 height 5
checkbox input "true"
click at [368, 199] on input "..." at bounding box center [370, 201] width 6 height 5
checkbox input "true"
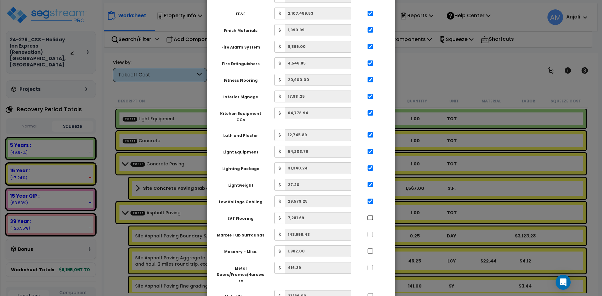
drag, startPoint x: 369, startPoint y: 206, endPoint x: 369, endPoint y: 211, distance: 5.3
click at [369, 215] on input "..." at bounding box center [370, 217] width 6 height 5
checkbox input "true"
click at [371, 232] on input "..." at bounding box center [370, 234] width 6 height 5
checkbox input "true"
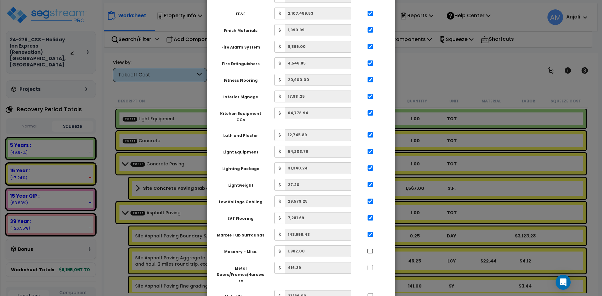
click at [373, 249] on input "..." at bounding box center [370, 251] width 6 height 5
checkbox input "true"
click at [368, 265] on input "..." at bounding box center [370, 267] width 6 height 5
checkbox input "true"
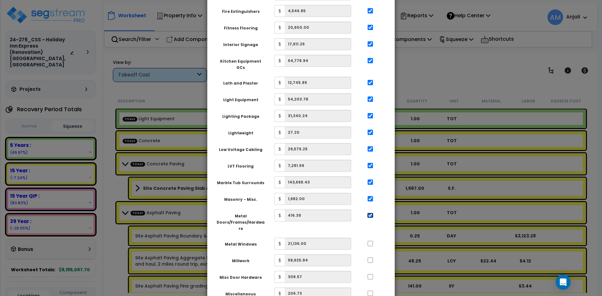
scroll to position [470, 0]
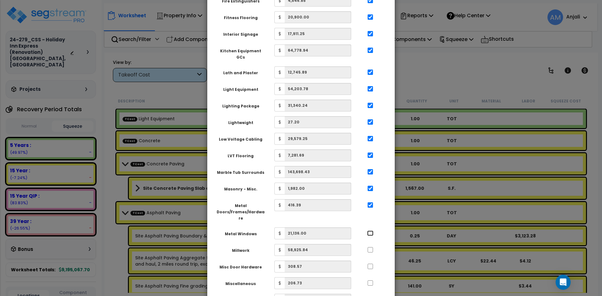
click at [370, 231] on input "..." at bounding box center [370, 233] width 6 height 5
checkbox input "true"
click at [372, 247] on input "..." at bounding box center [370, 249] width 6 height 5
checkbox input "true"
drag, startPoint x: 371, startPoint y: 249, endPoint x: 374, endPoint y: 237, distance: 12.6
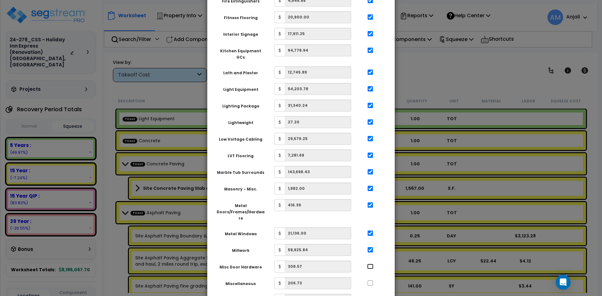
click at [371, 264] on input "..." at bounding box center [370, 266] width 6 height 5
checkbox input "true"
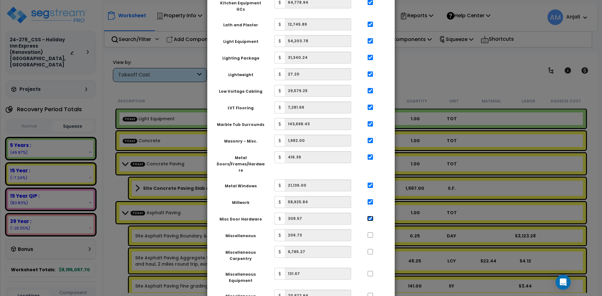
scroll to position [533, 0]
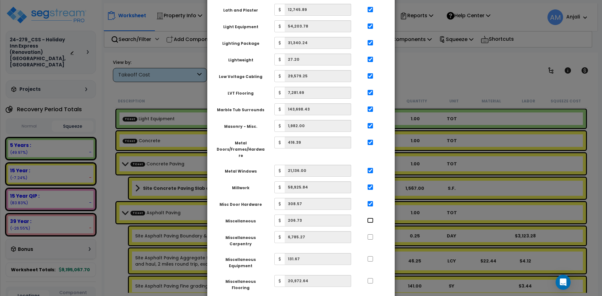
click at [369, 218] on input "..." at bounding box center [370, 220] width 6 height 5
checkbox input "true"
click at [371, 235] on input "..." at bounding box center [370, 237] width 6 height 5
checkbox input "true"
click at [373, 257] on input "..." at bounding box center [370, 259] width 6 height 5
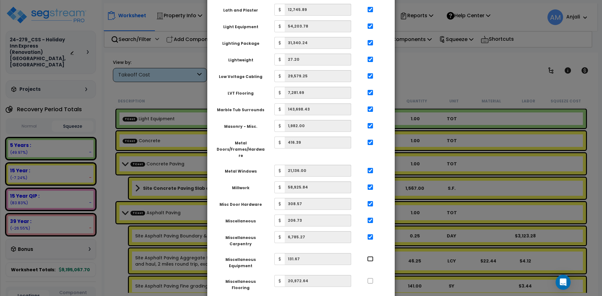
checkbox input "true"
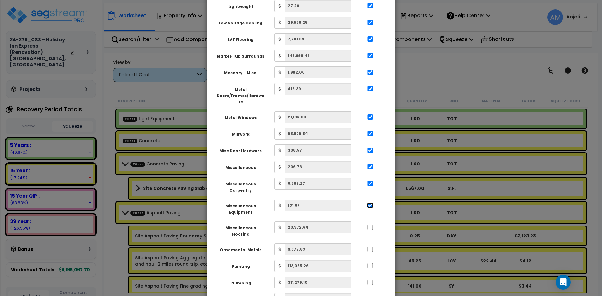
scroll to position [596, 0]
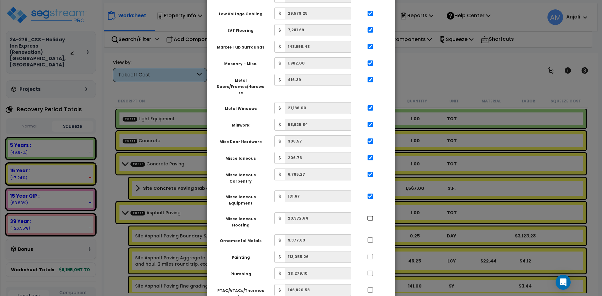
click at [369, 216] on input "..." at bounding box center [370, 218] width 6 height 5
checkbox input "true"
drag, startPoint x: 369, startPoint y: 216, endPoint x: 369, endPoint y: 224, distance: 7.5
click at [369, 238] on input "..." at bounding box center [370, 240] width 6 height 5
checkbox input "true"
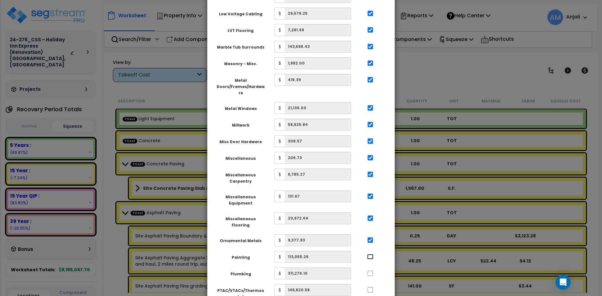
click at [371, 254] on input "..." at bounding box center [370, 256] width 6 height 5
checkbox input "true"
click at [371, 271] on input "..." at bounding box center [370, 273] width 6 height 5
checkbox input "true"
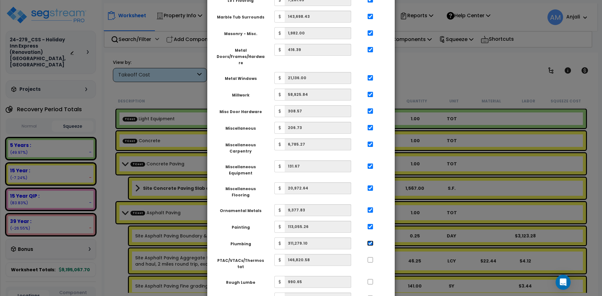
scroll to position [627, 0]
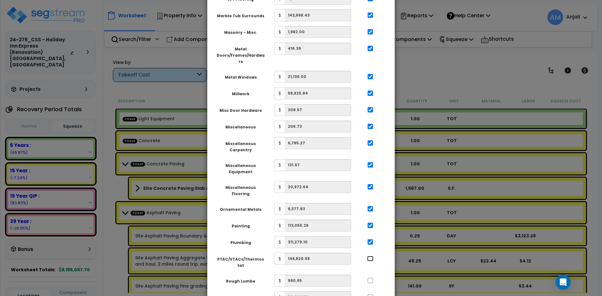
click at [369, 256] on input "..." at bounding box center [370, 258] width 6 height 5
checkbox input "true"
click at [369, 278] on input "..." at bounding box center [370, 280] width 6 height 5
checkbox input "true"
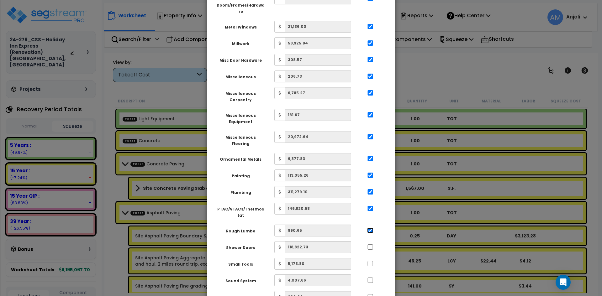
scroll to position [690, 0]
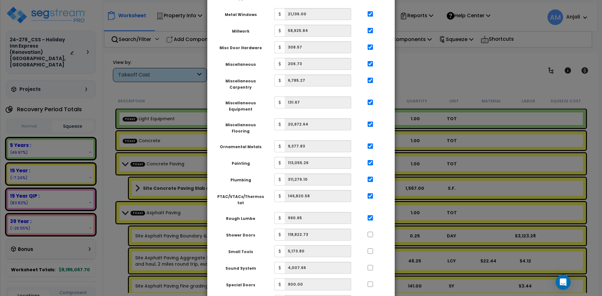
click at [371, 229] on div at bounding box center [370, 234] width 29 height 10
click at [372, 249] on input "..." at bounding box center [370, 251] width 6 height 5
checkbox input "true"
click at [371, 232] on input "..." at bounding box center [370, 234] width 6 height 5
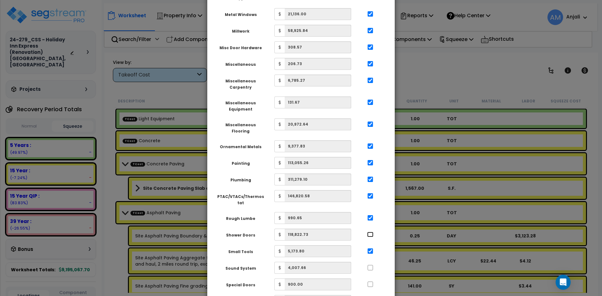
checkbox input "true"
click at [368, 262] on div at bounding box center [370, 267] width 29 height 10
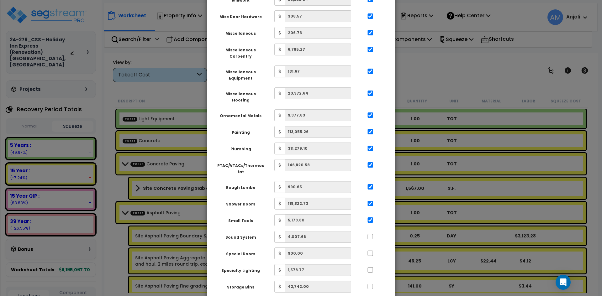
scroll to position [721, 0]
click at [371, 234] on input "..." at bounding box center [370, 236] width 6 height 5
checkbox input "true"
click at [369, 251] on input "..." at bounding box center [370, 253] width 6 height 5
checkbox input "true"
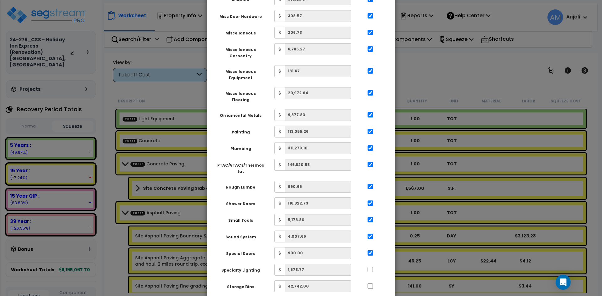
drag, startPoint x: 372, startPoint y: 251, endPoint x: 373, endPoint y: 246, distance: 4.9
click at [372, 264] on div at bounding box center [370, 269] width 29 height 10
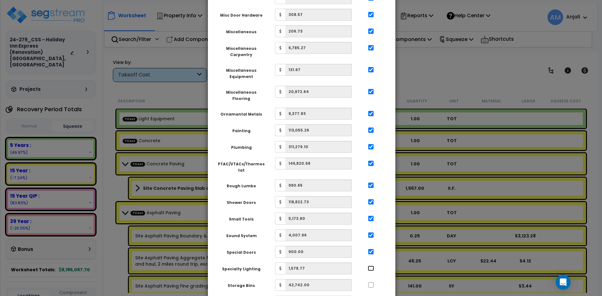
click at [372, 266] on input "..." at bounding box center [371, 268] width 6 height 5
checkbox input "true"
click at [372, 283] on input "..." at bounding box center [371, 285] width 6 height 5
checkbox input "true"
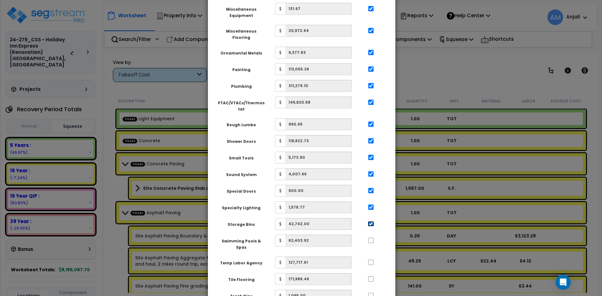
scroll to position [784, 0]
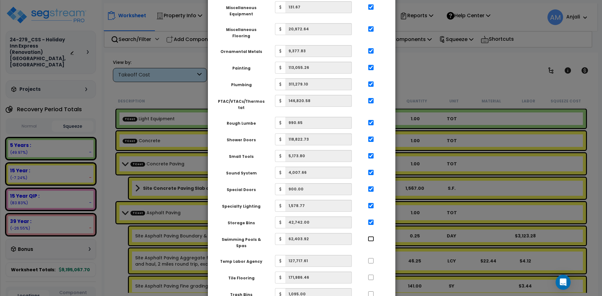
click at [371, 236] on input "..." at bounding box center [371, 238] width 6 height 5
checkbox input "true"
click at [373, 258] on input "..." at bounding box center [371, 260] width 6 height 5
checkbox input "true"
click at [371, 275] on input "..." at bounding box center [371, 277] width 6 height 5
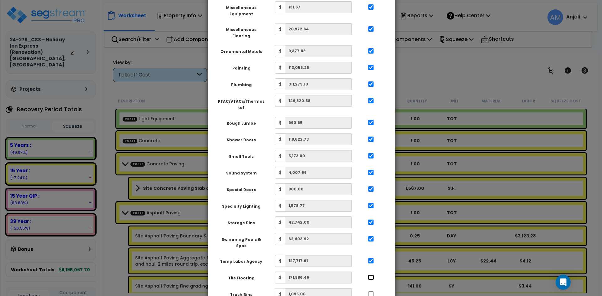
checkbox input "true"
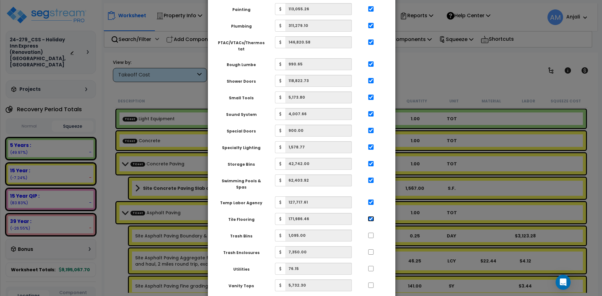
scroll to position [847, 0]
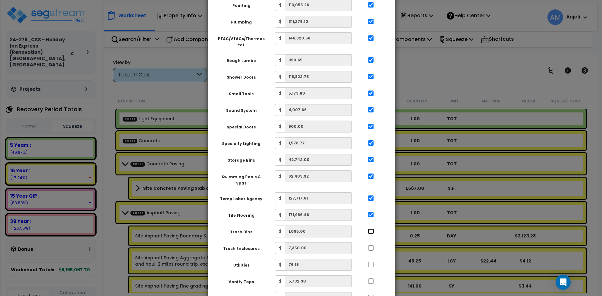
click at [370, 229] on input "..." at bounding box center [371, 231] width 6 height 5
checkbox input "true"
click at [370, 246] on input "..." at bounding box center [371, 248] width 6 height 5
checkbox input "true"
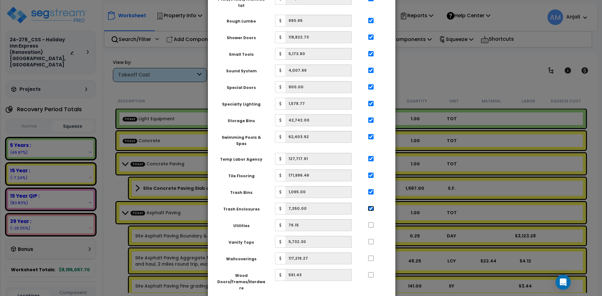
scroll to position [895, 0]
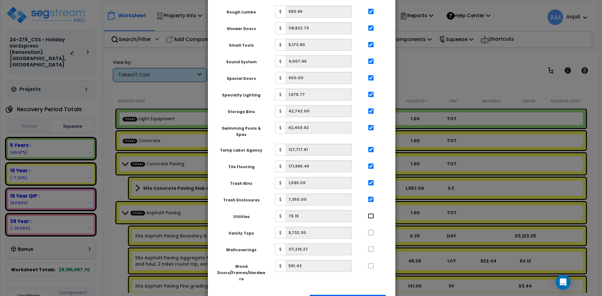
click at [371, 214] on input "..." at bounding box center [371, 216] width 6 height 5
checkbox input "true"
click at [372, 227] on div at bounding box center [371, 232] width 29 height 10
click at [371, 230] on input "..." at bounding box center [371, 232] width 6 height 5
checkbox input "true"
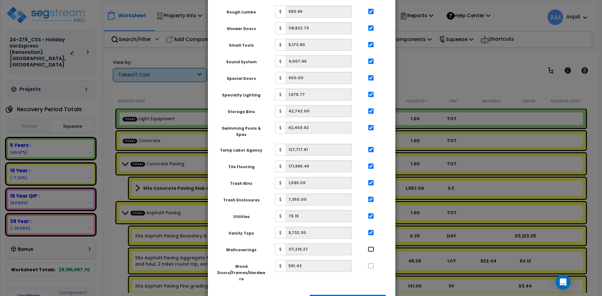
click at [371, 247] on input "..." at bounding box center [371, 249] width 6 height 5
checkbox input "true"
drag, startPoint x: 370, startPoint y: 235, endPoint x: 372, endPoint y: 238, distance: 3.4
click at [370, 260] on div at bounding box center [371, 265] width 29 height 10
drag, startPoint x: 372, startPoint y: 239, endPoint x: 373, endPoint y: 249, distance: 10.1
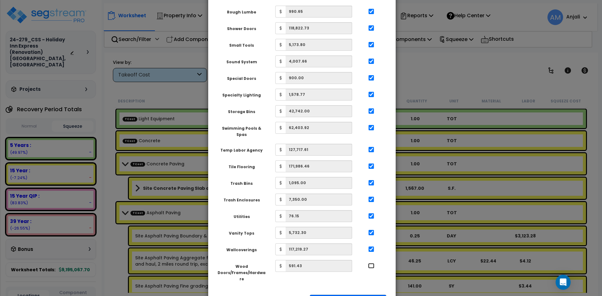
click at [372, 263] on input "..." at bounding box center [371, 265] width 6 height 5
checkbox input "true"
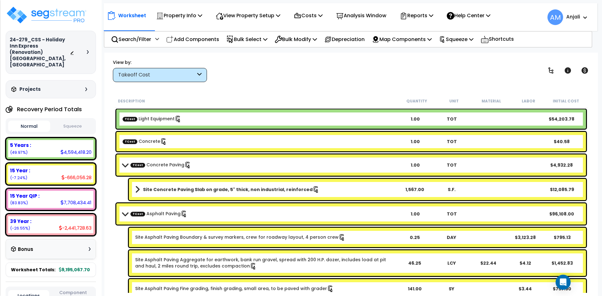
click at [80, 121] on button "Squeeze" at bounding box center [73, 126] width 42 height 11
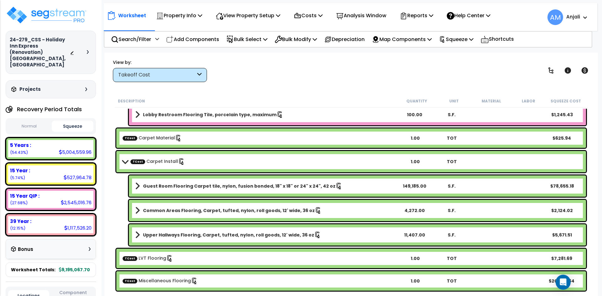
scroll to position [1944, 0]
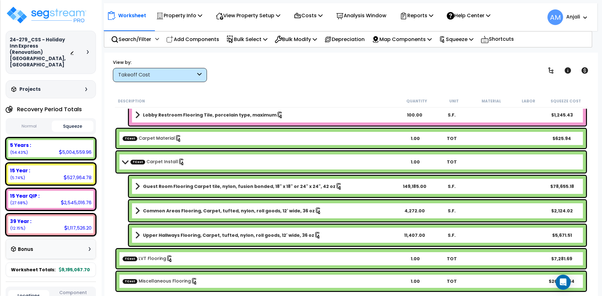
click at [242, 188] on b "Guest Room Flooring Carpet tile, nylon, fusion bonded, 18" x 18" or 24" x 24", …" at bounding box center [239, 186] width 193 height 6
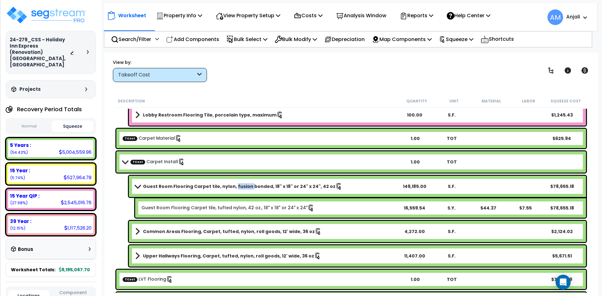
click at [242, 188] on b "Guest Room Flooring Carpet tile, nylon, fusion bonded, 18" x 18" or 24" x 24", …" at bounding box center [239, 186] width 193 height 6
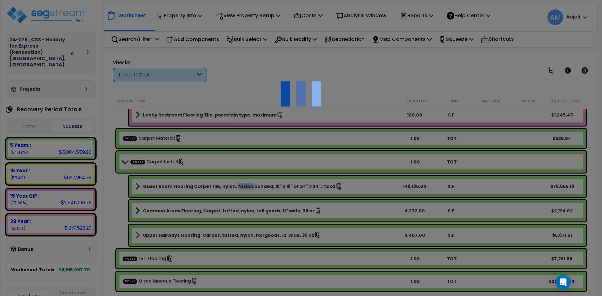
select select "44824641"
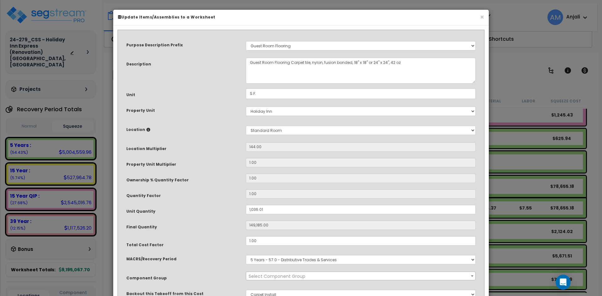
select select "55243"
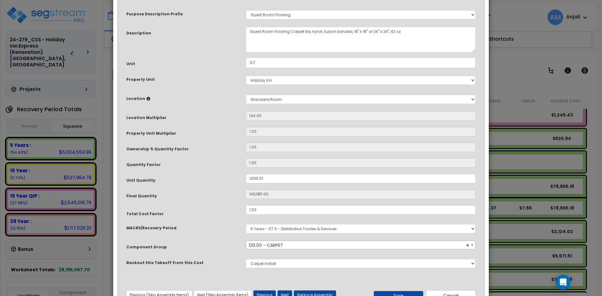
scroll to position [31, 0]
click at [257, 178] on input "1,036.01" at bounding box center [361, 178] width 230 height 9
drag, startPoint x: 257, startPoint y: 179, endPoint x: 242, endPoint y: 179, distance: 15.1
click at [242, 179] on div "1,036.01" at bounding box center [360, 178] width 239 height 9
type input ".01"
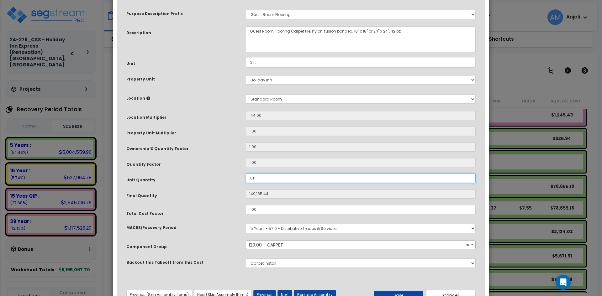
type input "1.44"
type input ".501"
type input "72.144"
type input ".5501"
type input "79.21440000000001"
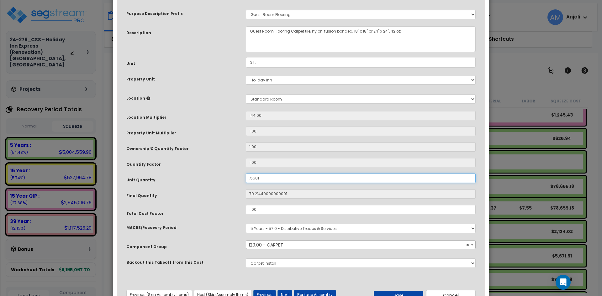
type input ".55001"
type input "79.20144"
type input ".5501"
type input "79.21440000000001"
type input ".501"
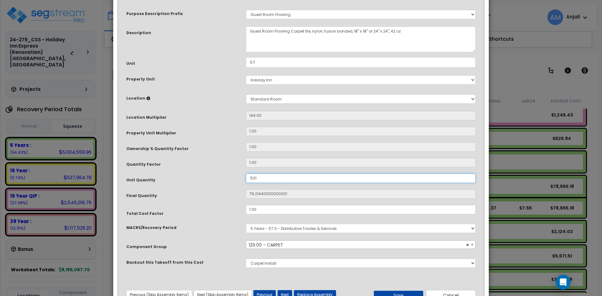
type input "72.144"
type input ".01"
type input "1.44"
type input "01"
type input "144"
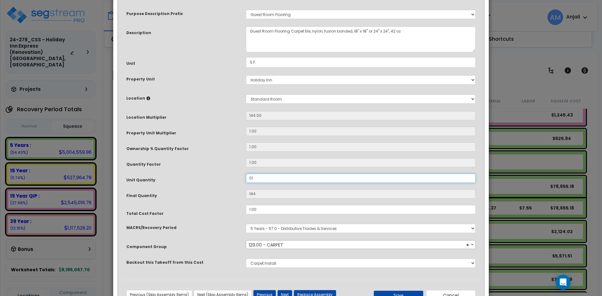
type input "501"
type input "72,144"
type input "5,001"
type input "720,144"
type input "50,001"
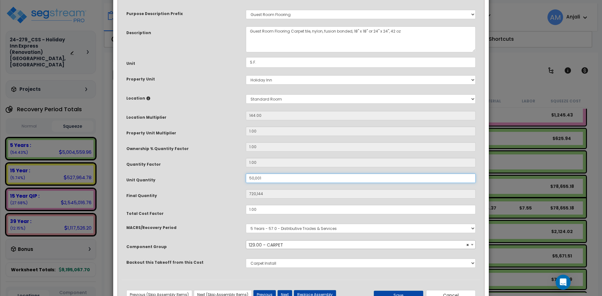
type input "7,200,144"
type input "500.01"
type input "72,001.44"
type input "50.01"
type input "7,201.44"
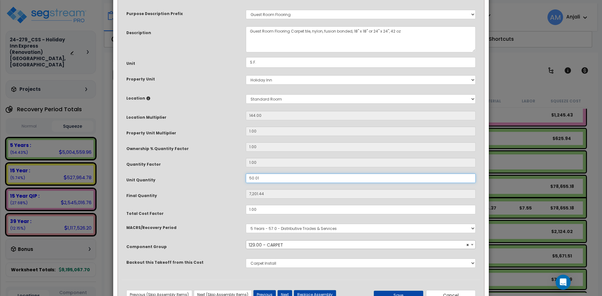
type input "5.01"
type input "721.4399999999999"
type input ".01"
type input "1.44"
type input ".301"
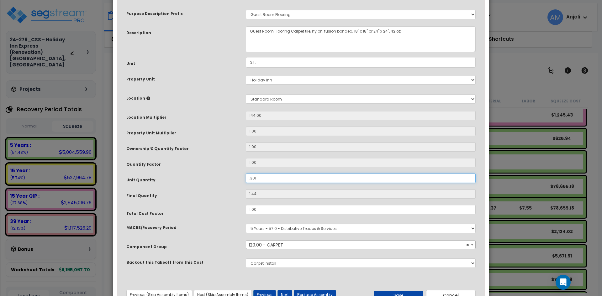
type input "43.344"
type input ".3701"
type input "53.294399999999996"
type input ".37501"
type input "54.00144"
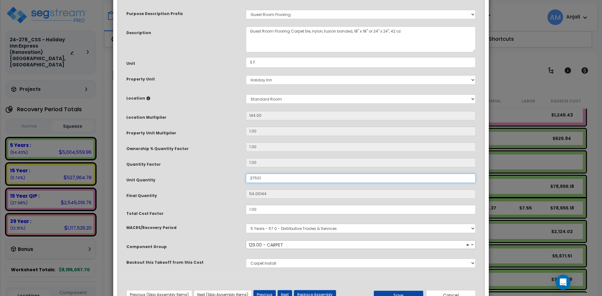
type input ".3701"
type input "53.294399999999996"
type input ".301"
type input "43.344"
type input ".01"
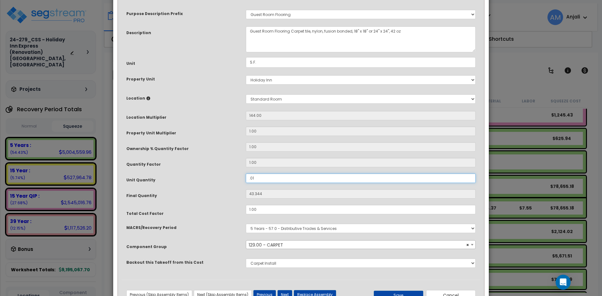
type input "1.44"
type input "01"
type input "144"
type input "301"
type input "43,344"
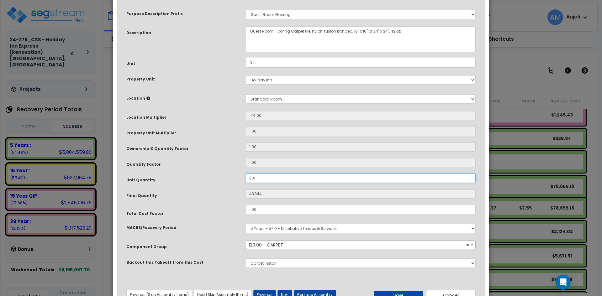
scroll to position [56, 0]
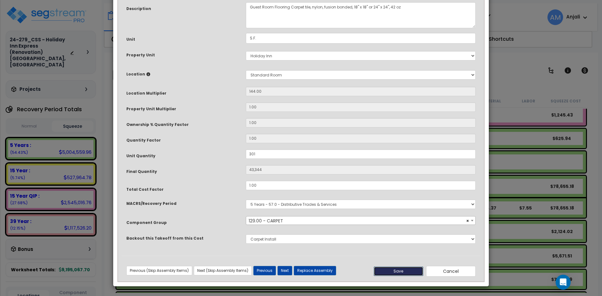
click at [405, 273] on button "Save" at bounding box center [399, 271] width 50 height 9
type input "301.00"
type input "43344.00"
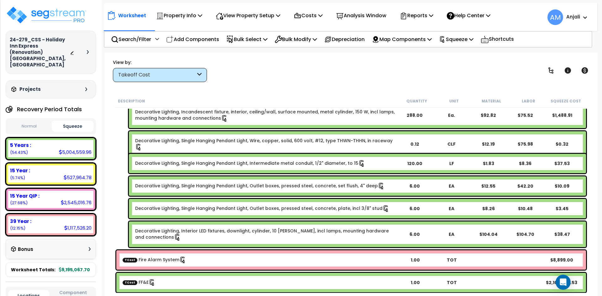
scroll to position [6096, 0]
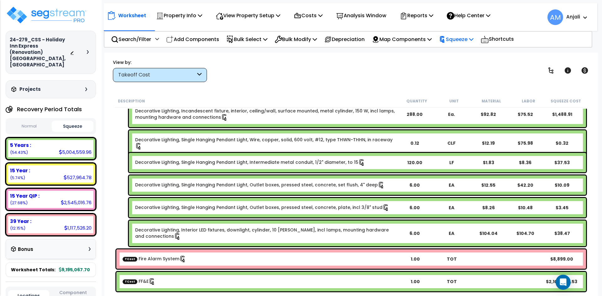
click at [474, 41] on p "Squeeze" at bounding box center [456, 39] width 34 height 8
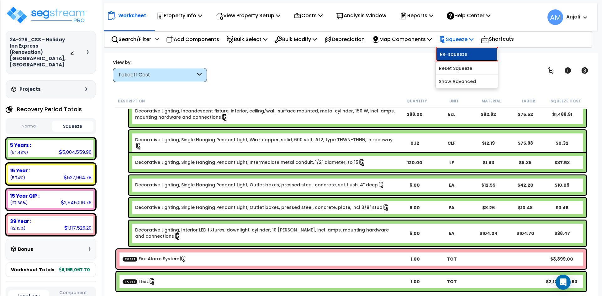
click at [475, 55] on link "Re-squeeze" at bounding box center [467, 54] width 62 height 14
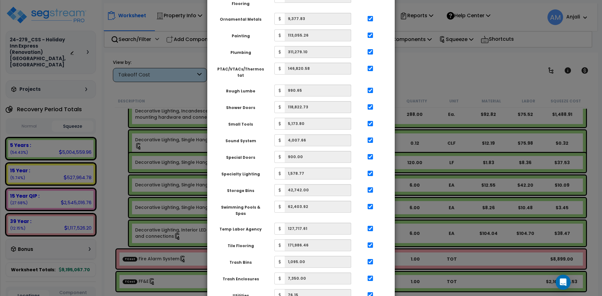
scroll to position [867, 0]
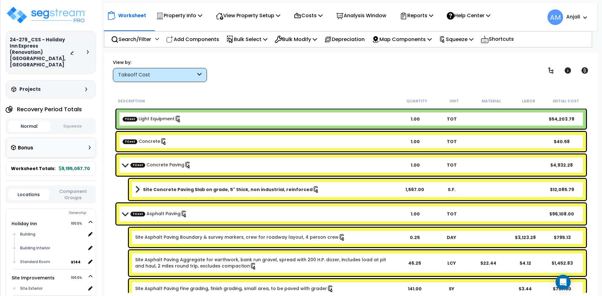
click at [85, 123] on button "Squeeze" at bounding box center [73, 126] width 42 height 11
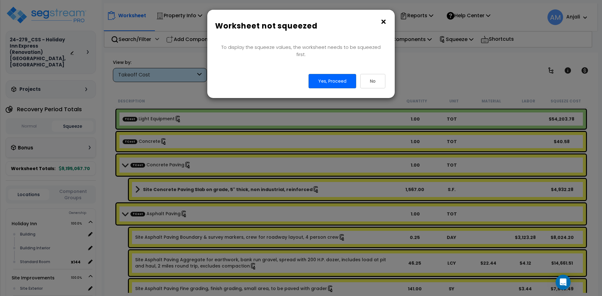
click at [384, 22] on button "×" at bounding box center [383, 22] width 7 height 10
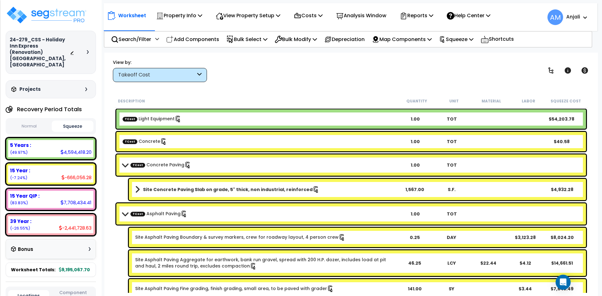
click at [33, 121] on button "Normal" at bounding box center [29, 126] width 42 height 11
click at [71, 121] on button "Squeeze" at bounding box center [73, 126] width 42 height 11
click at [258, 16] on p "View Property Setup" at bounding box center [248, 15] width 65 height 8
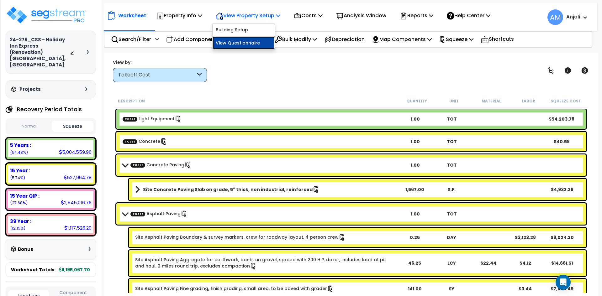
click at [258, 42] on link "View Questionnaire" at bounding box center [244, 43] width 62 height 13
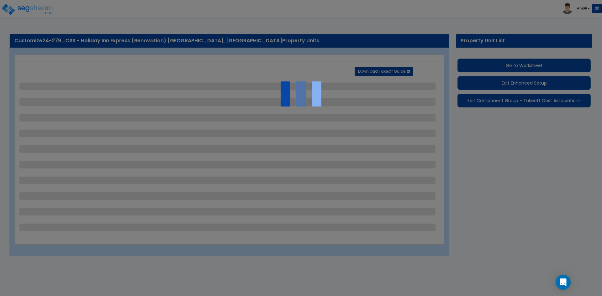
select select "2"
select select "1"
select select "2"
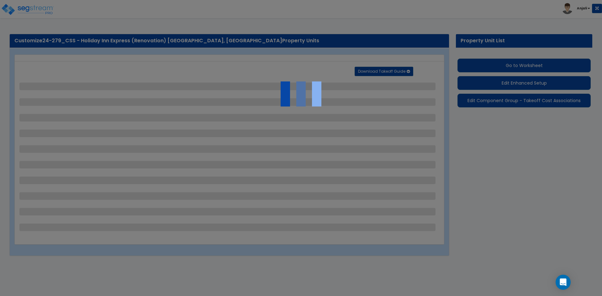
select select "3"
select select "1"
select select "4"
select select "3"
select select "2"
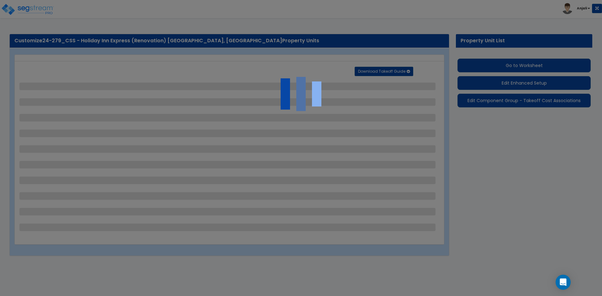
select select "2"
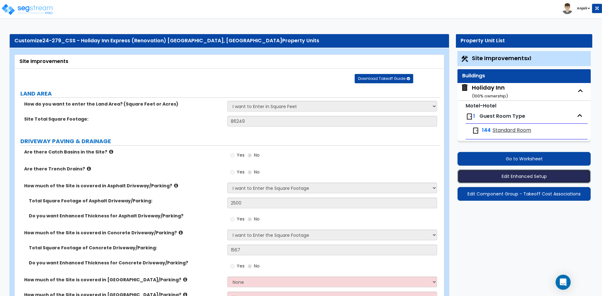
click at [524, 177] on button "Edit Enhanced Setup" at bounding box center [524, 177] width 133 height 14
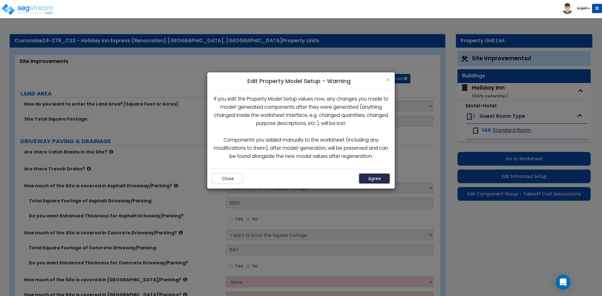
click at [388, 178] on button "Agree" at bounding box center [374, 178] width 31 height 11
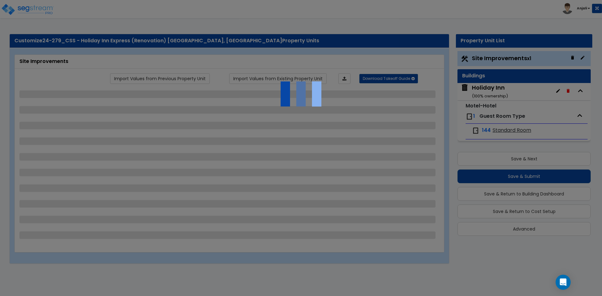
select select "2"
select select "1"
select select "2"
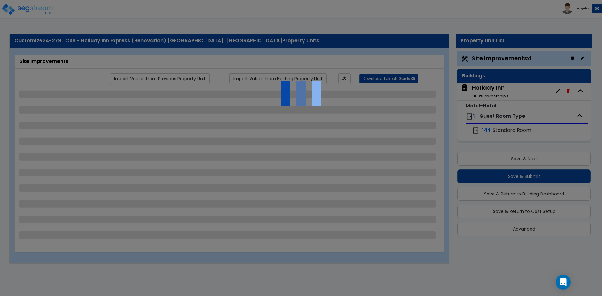
select select "3"
select select "1"
select select "4"
select select "3"
select select "2"
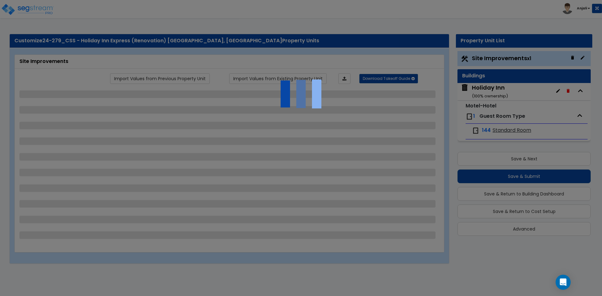
select select "2"
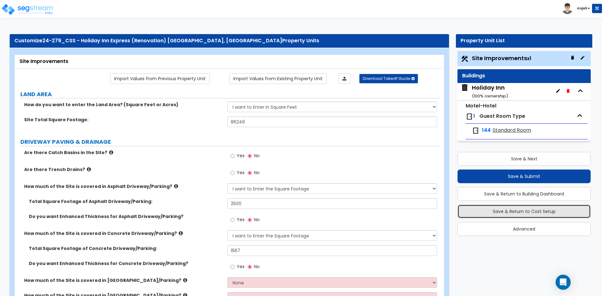
click at [539, 212] on button "Save & Return to Cost Setup" at bounding box center [524, 212] width 133 height 14
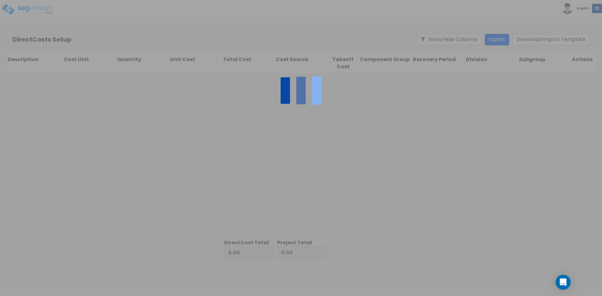
type input "4,725,749.50"
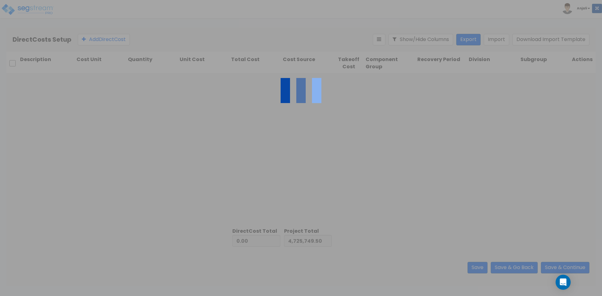
type input "4,469,318.20"
type input "9,195,067.70"
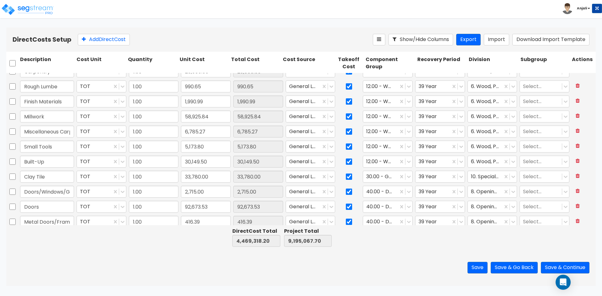
type input "1.00"
type input "9,377.83"
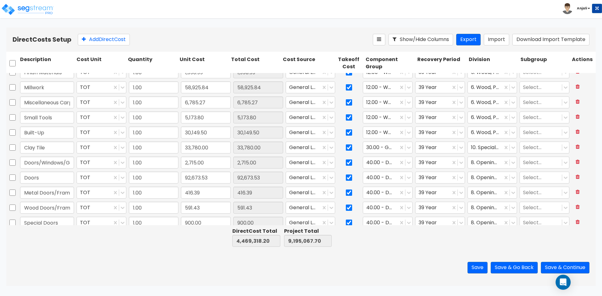
scroll to position [251, 0]
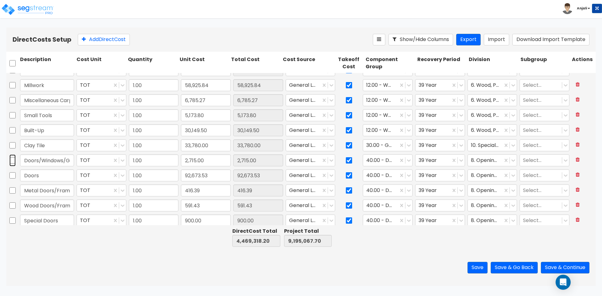
drag, startPoint x: 13, startPoint y: 159, endPoint x: 14, endPoint y: 164, distance: 5.0
click at [13, 159] on input "checkbox" at bounding box center [12, 161] width 6 height 12
checkbox input "true"
click at [14, 173] on input "checkbox" at bounding box center [12, 176] width 6 height 12
checkbox input "true"
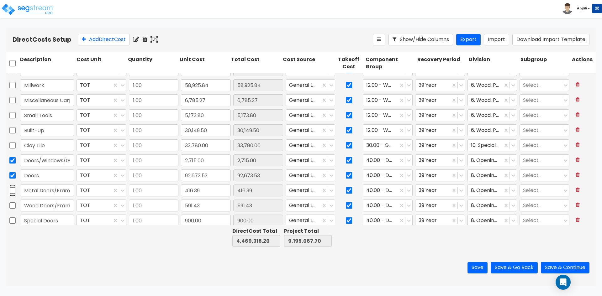
click at [13, 190] on input "checkbox" at bounding box center [12, 191] width 6 height 12
checkbox input "true"
drag, startPoint x: 12, startPoint y: 176, endPoint x: 13, endPoint y: 185, distance: 8.9
click at [12, 176] on input "checkbox" at bounding box center [12, 176] width 6 height 12
drag, startPoint x: 11, startPoint y: 174, endPoint x: 14, endPoint y: 191, distance: 16.9
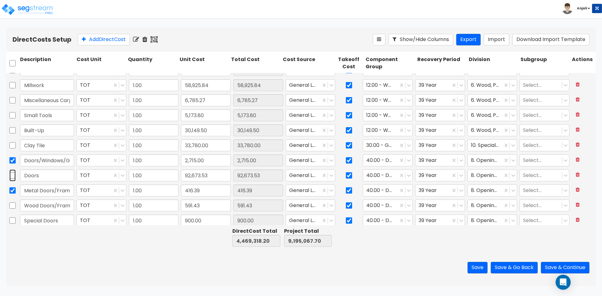
click at [11, 175] on input "checkbox" at bounding box center [12, 176] width 6 height 12
checkbox input "true"
click at [11, 205] on input "checkbox" at bounding box center [12, 206] width 6 height 12
checkbox input "true"
click at [15, 221] on input "checkbox" at bounding box center [12, 221] width 6 height 12
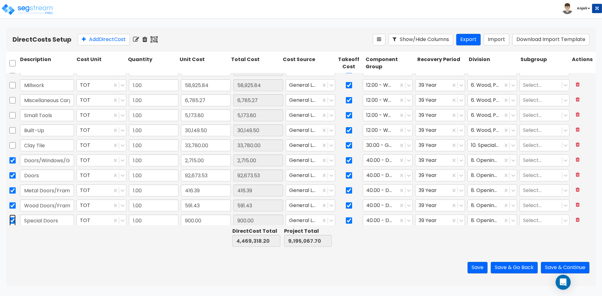
checkbox input "true"
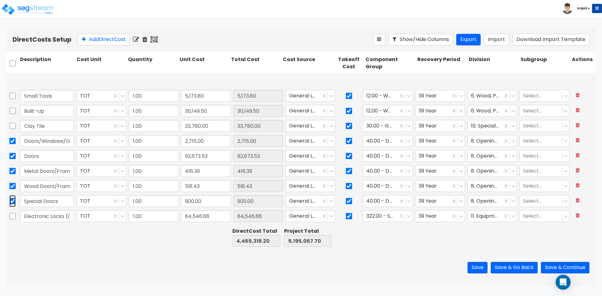
scroll to position [314, 0]
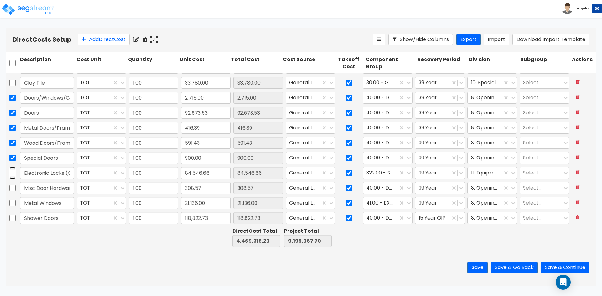
click at [10, 172] on input "checkbox" at bounding box center [12, 173] width 6 height 12
checkbox input "true"
click at [10, 189] on input "checkbox" at bounding box center [12, 188] width 6 height 12
checkbox input "true"
click at [10, 203] on input "checkbox" at bounding box center [12, 203] width 6 height 12
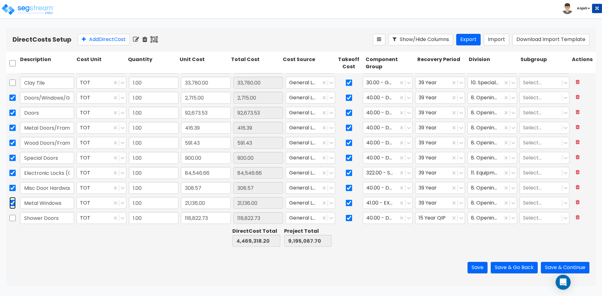
checkbox input "true"
click at [12, 217] on input "checkbox" at bounding box center [12, 218] width 6 height 12
checkbox input "true"
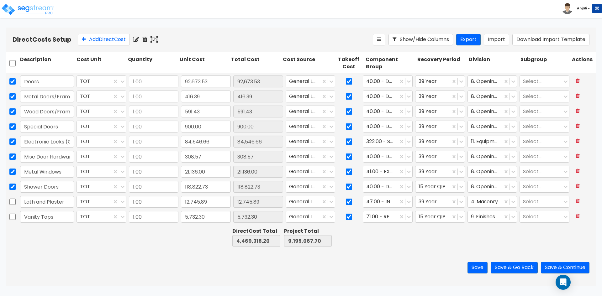
click at [147, 38] on icon at bounding box center [144, 39] width 5 height 6
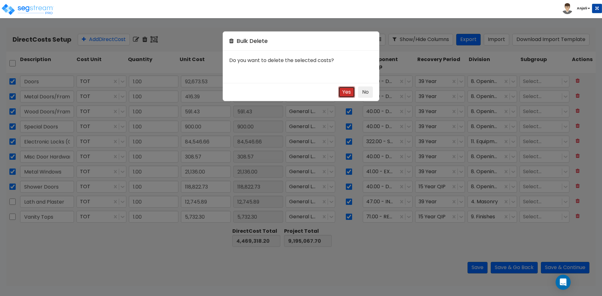
click at [343, 91] on button "Yes" at bounding box center [346, 93] width 17 height 12
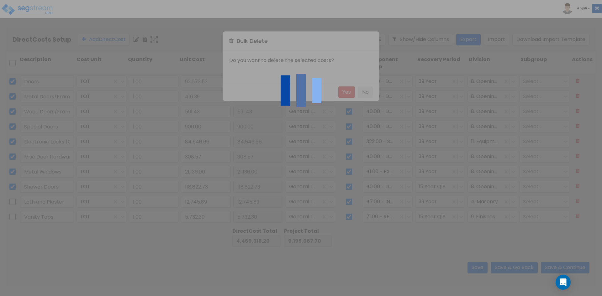
type input "4,147,207.89"
type input "8,872,957.39"
checkbox input "false"
type input "Lath and Plaster"
type input "12,745.89"
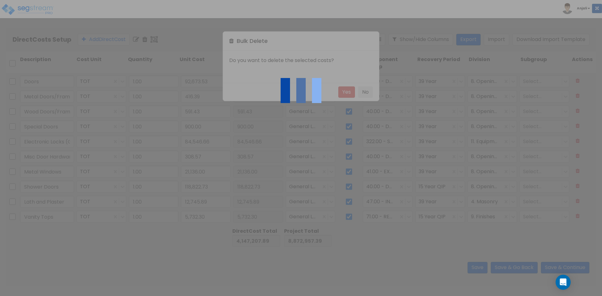
checkbox input "false"
type input "Vanity Tops"
type input "5,732.30"
checkbox input "false"
type input "Miscellaneous"
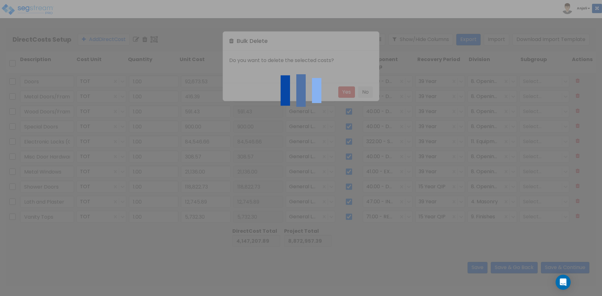
type input "206.73"
checkbox input "false"
type input "Tile Flooring"
type input "171,986.46"
checkbox input "false"
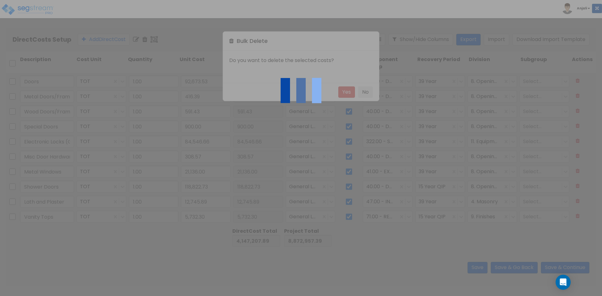
type input "Carpet Material"
type input "625.94"
checkbox input "false"
type input "Carpet Install"
type input "86,450.71"
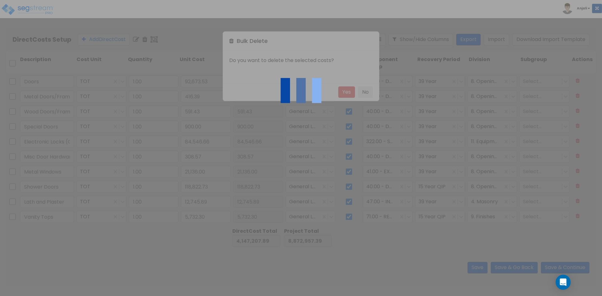
checkbox input "false"
type input "LVT Flooring"
type input "7,281.69"
checkbox input "false"
type input "Miscellaneous Flooring"
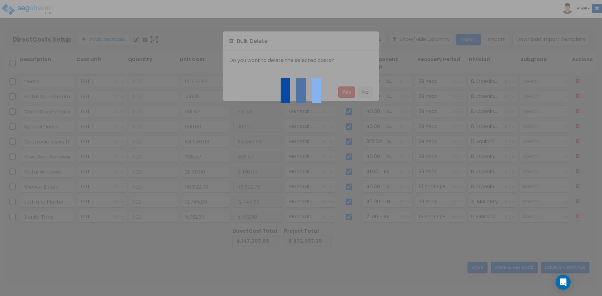
type input "20,972.64"
checkbox input "false"
type input "Fitness Flooring"
type input "20,900.00"
type input "Epoxy"
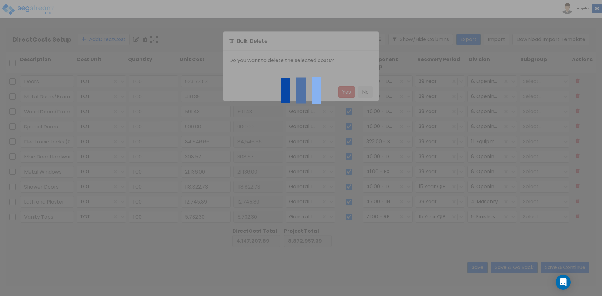
type input "6,221.60"
type input "Painting"
type input "113,055.26"
type input "Wallcoverings"
type input "117,219.27"
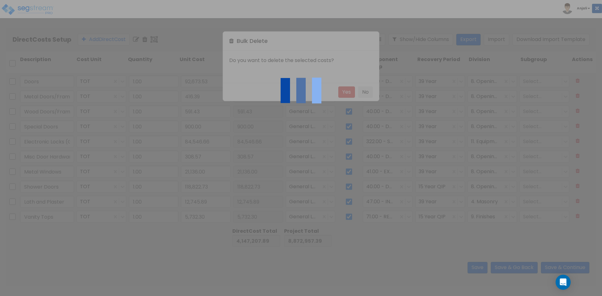
type input "Corner Guards"
type input "9,275.69"
type input "Marble Tub Surrounds"
type input "143,698.43"
type input "Fire Extinguishers"
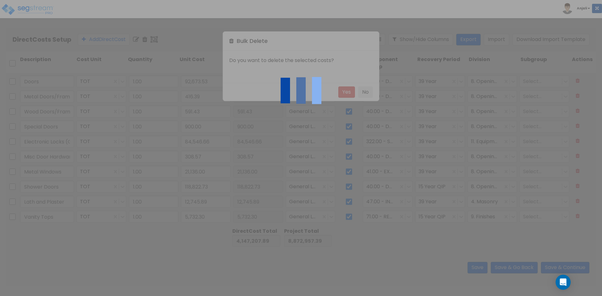
type input "4,546.85"
type input "Interior Signage"
type input "17,911.25"
type input "Exterior Signage"
type input "35,790.44"
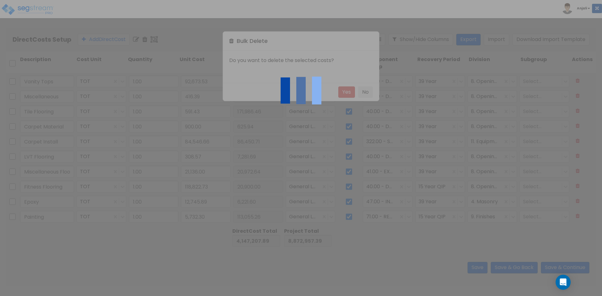
type input "12,745.89"
type input "5,732.30"
type input "206.73"
type input "171,986.46"
type input "625.94"
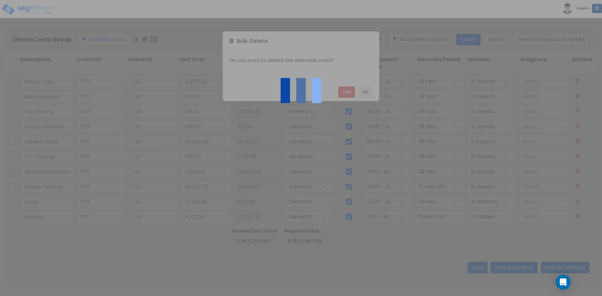
type input "86,450.71"
type input "7,281.69"
type input "20,972.64"
type input "20,900.00"
type input "6,221.60"
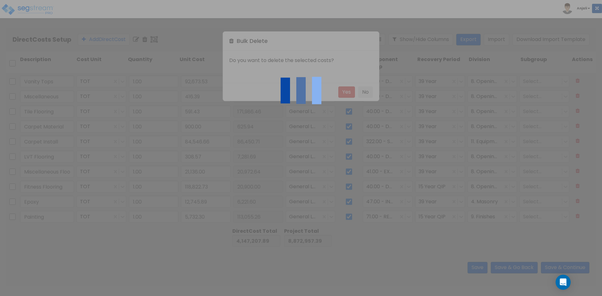
type input "113,055.26"
type input "117,219.27"
type input "9,275.69"
type input "143,698.43"
type input "4,546.85"
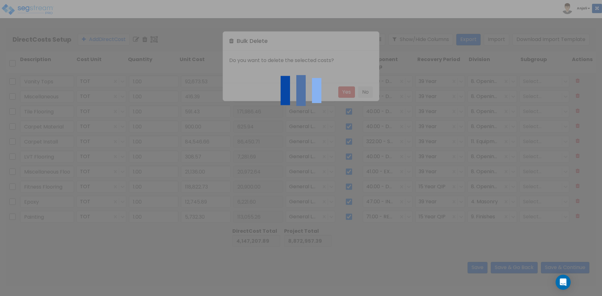
type input "17,911.25"
type input "35,790.44"
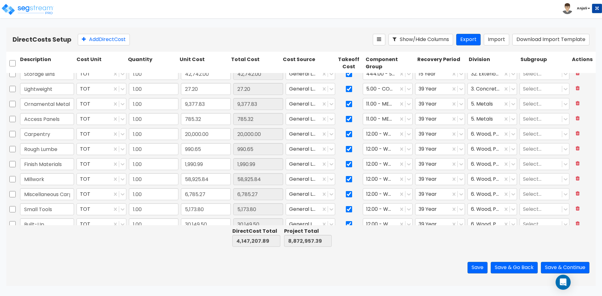
scroll to position [188, 0]
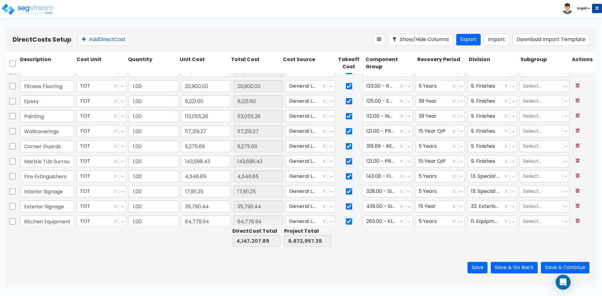
type input "1.00"
type input "9,527.46"
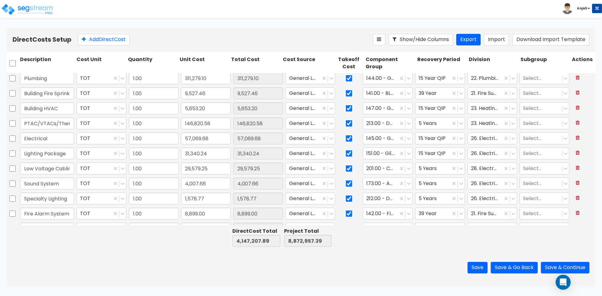
scroll to position [660, 0]
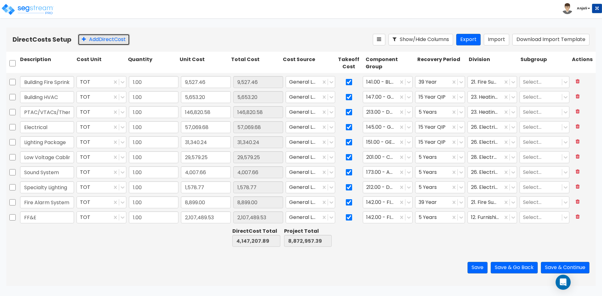
click at [116, 37] on button "Add Direct Cost" at bounding box center [104, 40] width 52 height 12
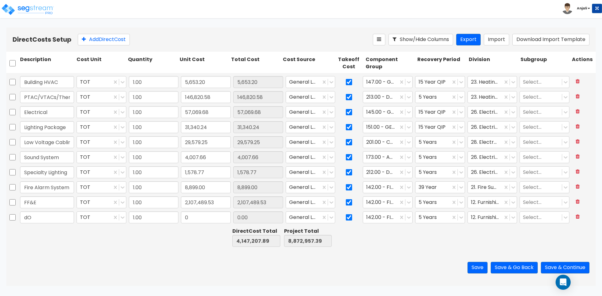
type input "d"
type input "Doors and windows"
click at [194, 222] on input "0" at bounding box center [206, 218] width 50 height 12
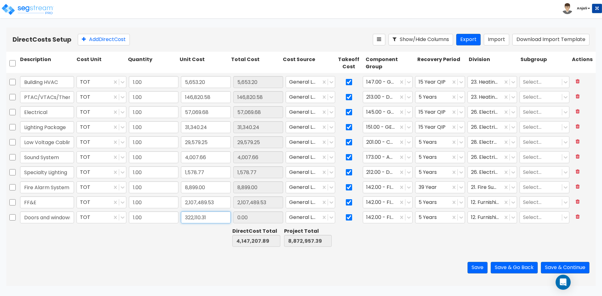
type input "322,110.31"
type input "4,469,318.20"
type input "9,195,067.70"
type input "322,110.31"
click at [200, 230] on div at bounding box center [203, 238] width 51 height 22
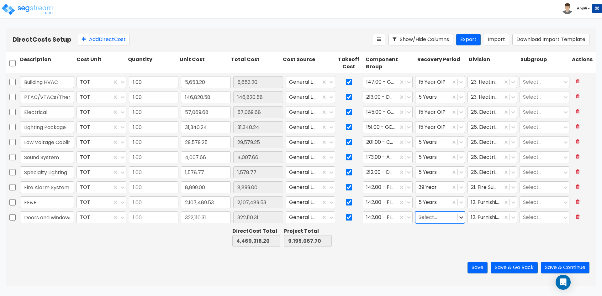
click at [458, 219] on icon at bounding box center [461, 217] width 6 height 6
click at [435, 280] on div "39 Year" at bounding box center [436, 277] width 49 height 11
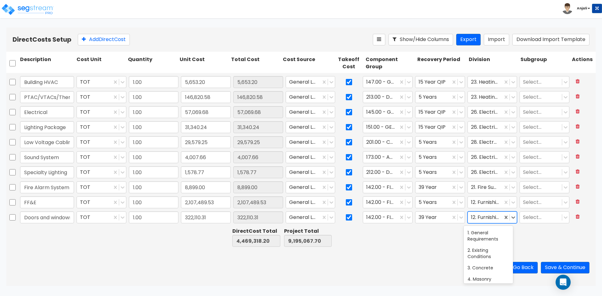
click at [487, 217] on div at bounding box center [485, 218] width 29 height 8
click at [484, 227] on div "8. Openings" at bounding box center [488, 229] width 49 height 11
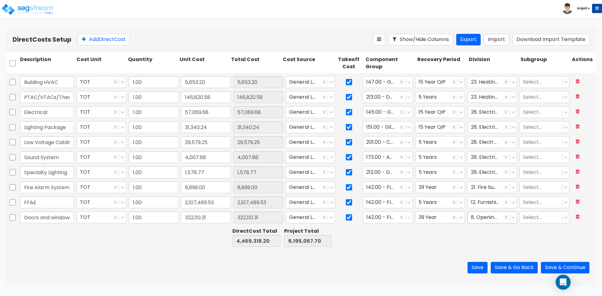
click at [191, 241] on div at bounding box center [203, 238] width 51 height 22
click at [299, 245] on input "9,195,067.70" at bounding box center [308, 241] width 48 height 12
click at [155, 243] on div at bounding box center [152, 238] width 51 height 22
click at [105, 44] on button "Add Direct Cost" at bounding box center [104, 40] width 52 height 12
type input "1.00"
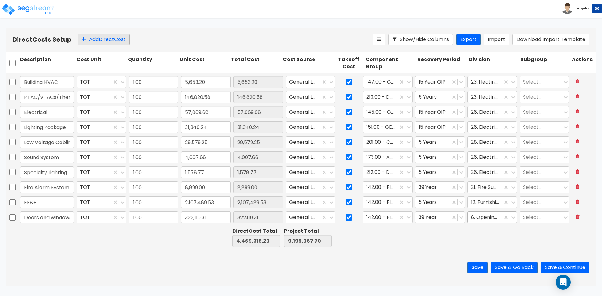
type input "0"
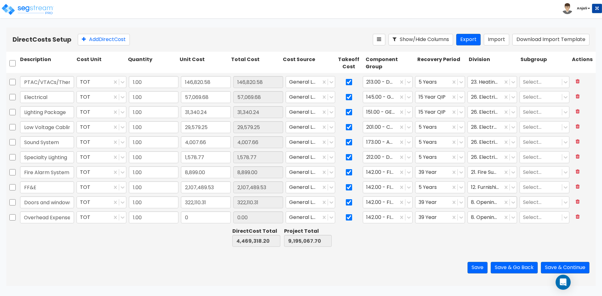
scroll to position [0, 21]
type input "Indrect Overhead Expense"
click at [190, 220] on input "0" at bounding box center [206, 218] width 50 height 12
type input "99,302.91"
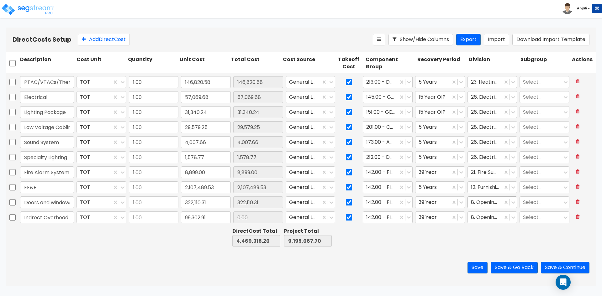
type input "4,568,621.11"
type input "9,294,370.61"
type input "99,302.91"
click at [185, 230] on div at bounding box center [203, 238] width 51 height 22
click at [101, 39] on button "Add Direct Cost" at bounding box center [104, 40] width 52 height 12
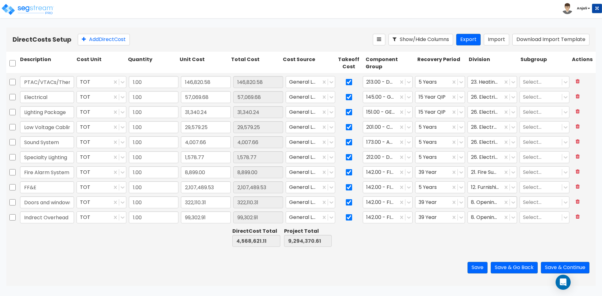
scroll to position [706, 0]
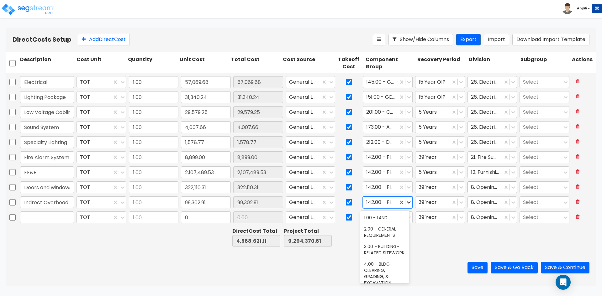
click at [407, 203] on icon at bounding box center [409, 203] width 4 height 2
click at [389, 230] on div "2.00 - GENERAL REQUIREMENTS" at bounding box center [384, 233] width 49 height 18
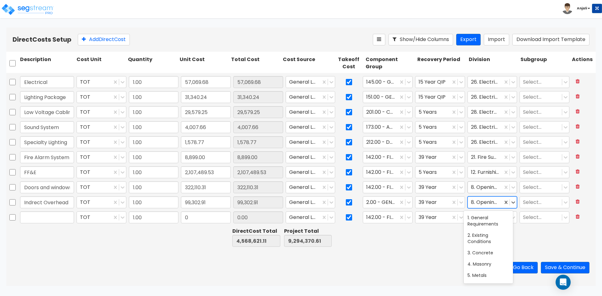
click at [484, 202] on div at bounding box center [485, 202] width 29 height 8
click at [490, 219] on div "1. General Requirements" at bounding box center [488, 221] width 49 height 18
click at [54, 217] on input "text" at bounding box center [47, 218] width 54 height 12
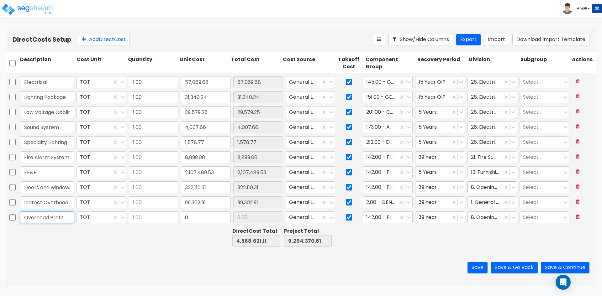
type input "Overhead Profit"
click at [197, 218] on input "0" at bounding box center [206, 218] width 50 height 12
type input "220,568.10"
type input "4,789,189.21"
type input "9,514,938.71"
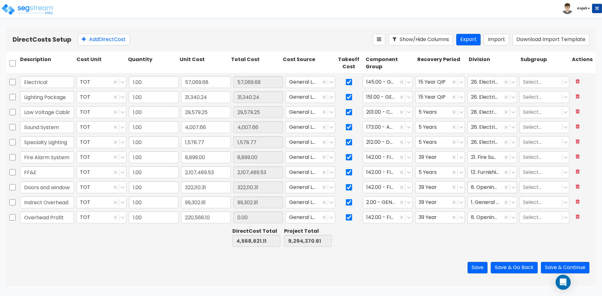
type input "220,568.10"
click at [205, 261] on div "Save Save & Go Back Save & Continue" at bounding box center [301, 268] width 590 height 37
click at [407, 217] on icon at bounding box center [409, 217] width 6 height 6
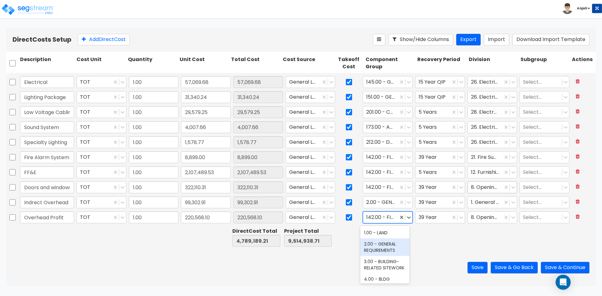
click at [392, 243] on div "2.00 - GENERAL REQUIREMENTS" at bounding box center [384, 248] width 49 height 18
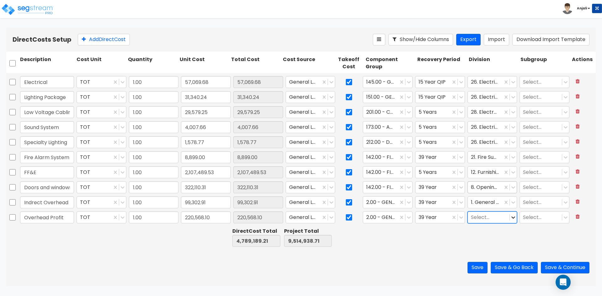
click at [512, 218] on icon at bounding box center [514, 218] width 4 height 2
click at [480, 238] on div "1. General Requirements" at bounding box center [488, 236] width 49 height 18
click at [507, 269] on button "Save & Go Back" at bounding box center [514, 268] width 47 height 12
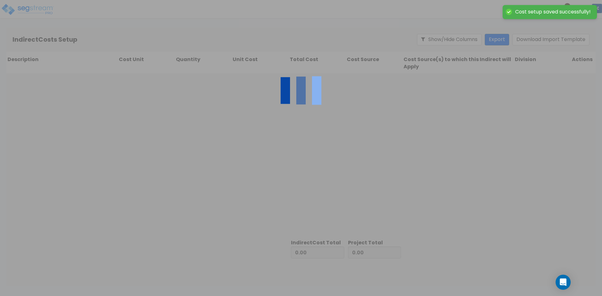
type input "4,789,189.21"
type input "4,725,749.50"
type input "9,514,938.71"
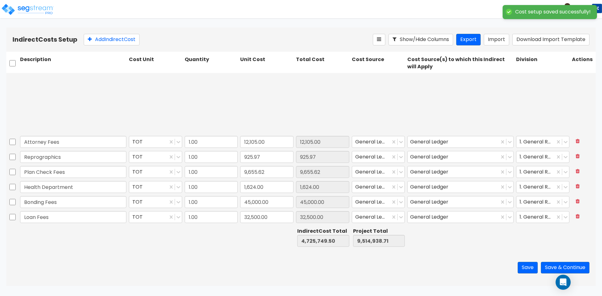
type input "1.00"
type input "90,334.38"
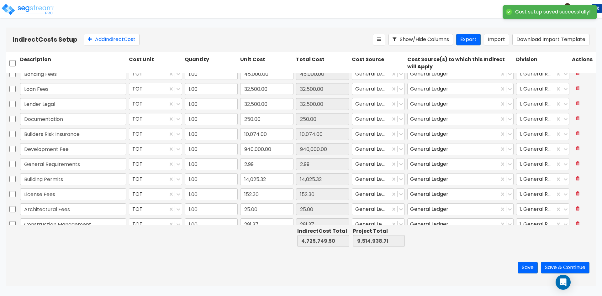
type input "1.00"
type input "1,387.63"
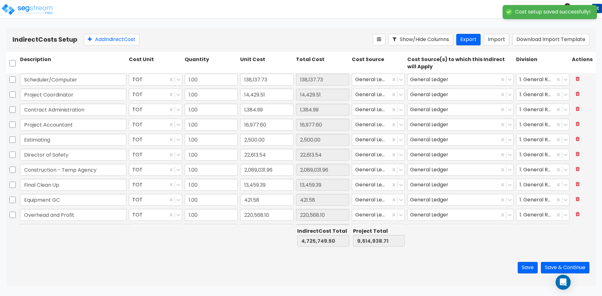
scroll to position [630, 0]
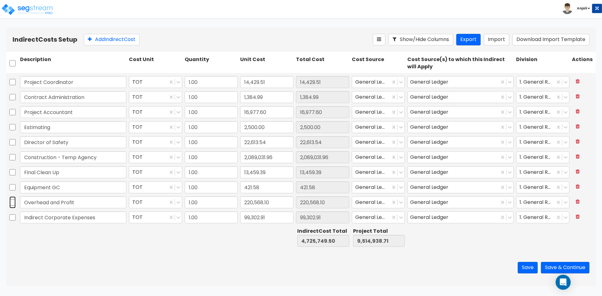
click at [12, 203] on input "checkbox" at bounding box center [12, 203] width 6 height 12
checkbox input "true"
click at [12, 219] on input "checkbox" at bounding box center [12, 218] width 6 height 12
checkbox input "true"
click at [574, 199] on button at bounding box center [578, 202] width 12 height 11
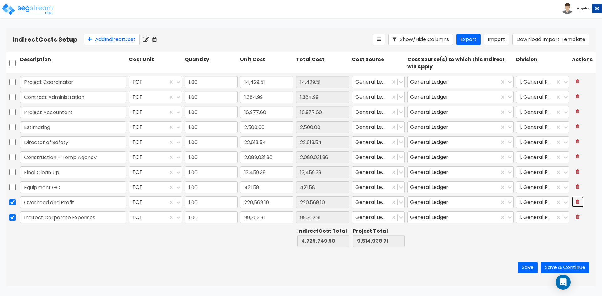
type input "4,505,181.40"
type input "9,294,370.61"
type input "Indirect Corporate Expenses"
type input "99,302.91"
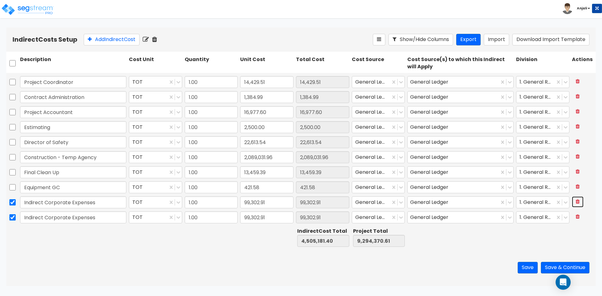
scroll to position [615, 0]
click at [575, 215] on button at bounding box center [578, 217] width 12 height 11
type input "4,405,878.49"
type input "9,195,067.70"
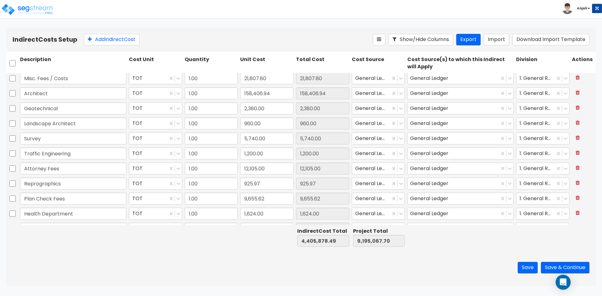
scroll to position [0, 0]
click at [556, 267] on button "Save & Continue" at bounding box center [565, 268] width 49 height 12
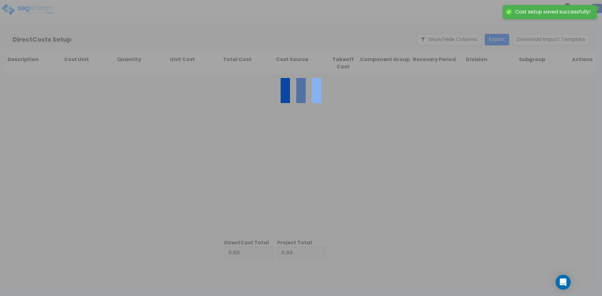
type input "4,405,878.49"
type input "4,789,189.21"
type input "9,195,067.70"
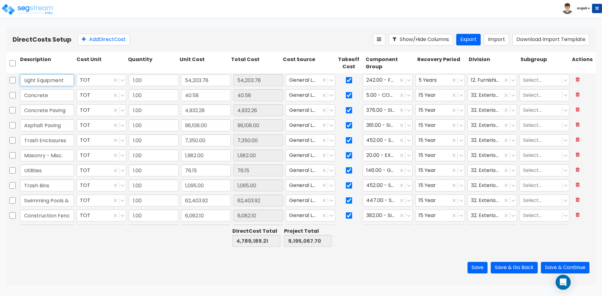
drag, startPoint x: 69, startPoint y: 80, endPoint x: 0, endPoint y: 80, distance: 69.3
click at [0, 80] on div "Direct Costs Setup Add Direct Cost Show/Hide Columns Export Import Download Imp…" at bounding box center [301, 157] width 602 height 259
type input "Equipment GC"
click at [221, 82] on input "54,203.78" at bounding box center [206, 80] width 50 height 12
type input "54,625.36"
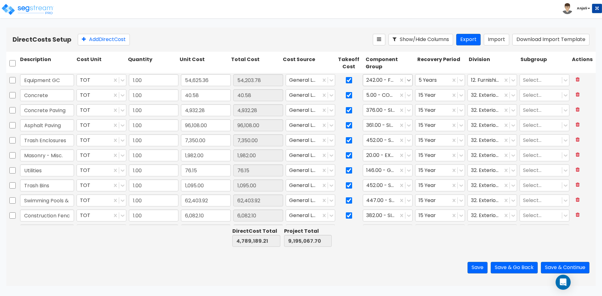
type input "4,789,610.79"
type input "9,195,489.28"
type input "54,625.36"
click at [406, 80] on icon at bounding box center [409, 80] width 6 height 6
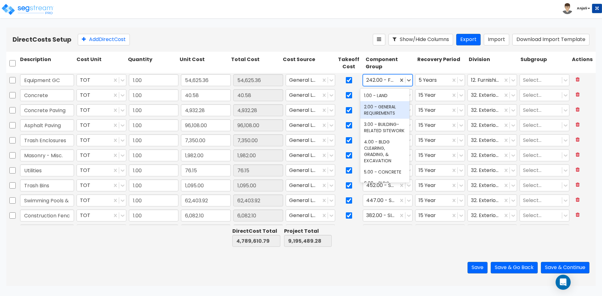
drag, startPoint x: 393, startPoint y: 107, endPoint x: 431, endPoint y: 86, distance: 43.5
click at [393, 105] on div "2.00 - GENERAL REQUIREMENTS" at bounding box center [384, 110] width 49 height 18
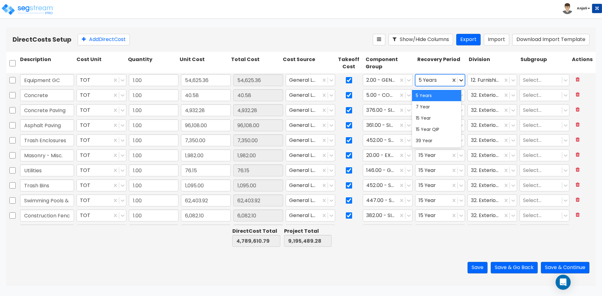
click at [458, 80] on icon at bounding box center [461, 80] width 6 height 6
click at [432, 138] on div "39 Year" at bounding box center [436, 140] width 49 height 11
click at [510, 80] on icon at bounding box center [513, 80] width 6 height 6
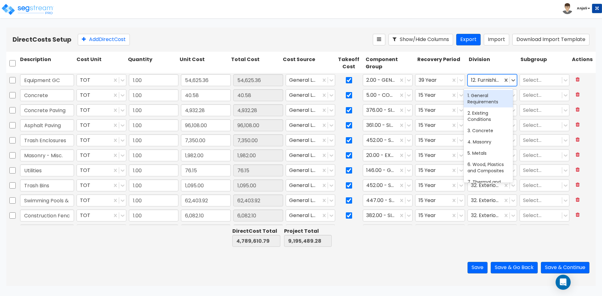
click at [495, 99] on div "1. General Requirements" at bounding box center [488, 99] width 49 height 18
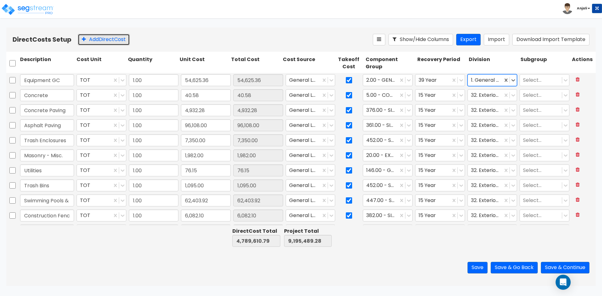
click at [105, 40] on button "Add Direct Cost" at bounding box center [104, 40] width 52 height 12
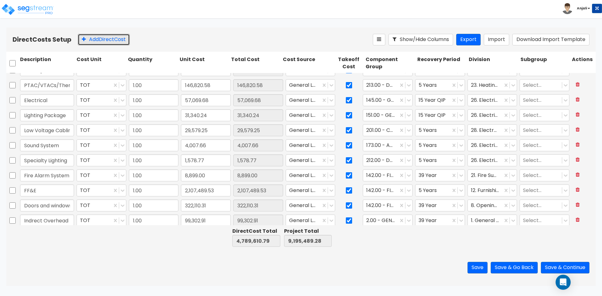
scroll to position [721, 0]
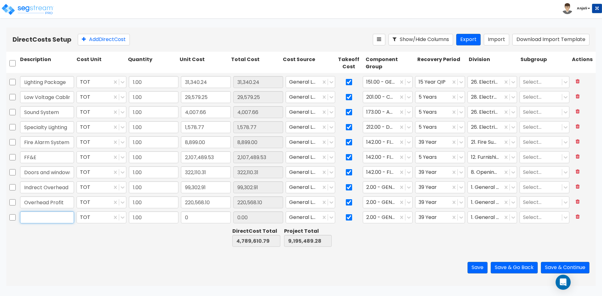
click at [55, 218] on input "text" at bounding box center [47, 218] width 54 height 12
paste input "Temporary Labor"
type input "Temporary Labor"
click at [172, 218] on input "1.00" at bounding box center [154, 218] width 50 height 12
click at [190, 217] on input "0" at bounding box center [206, 218] width 50 height 12
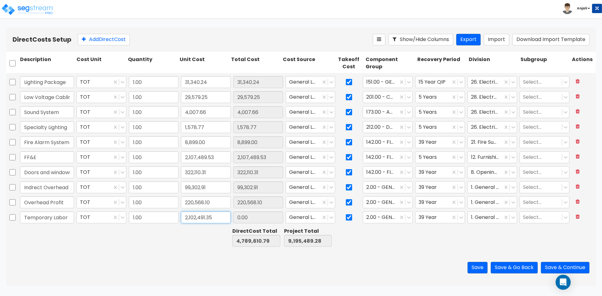
type input "2,102,491.35"
type input "6,892,102.14"
type input "11,297,980.63"
type input "2,102,491.35"
click at [191, 253] on div "Save Save & Go Back Save & Continue" at bounding box center [301, 268] width 590 height 37
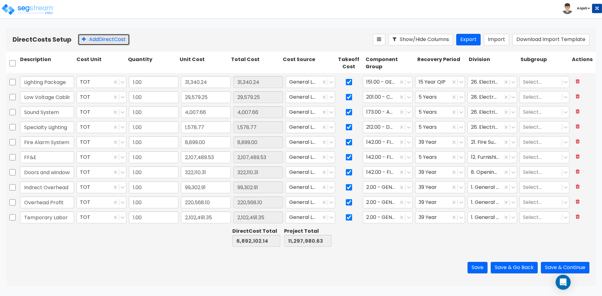
click at [99, 45] on button "Add Direct Cost" at bounding box center [104, 40] width 52 height 12
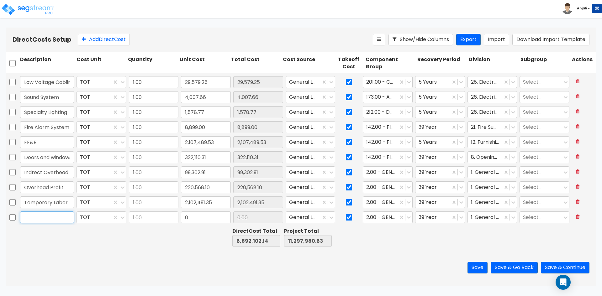
click at [55, 215] on input "text" at bounding box center [47, 218] width 54 height 12
paste input "Supervision"
type input "Supervision"
click at [199, 217] on input "0" at bounding box center [206, 218] width 50 height 12
type input "543,262.73"
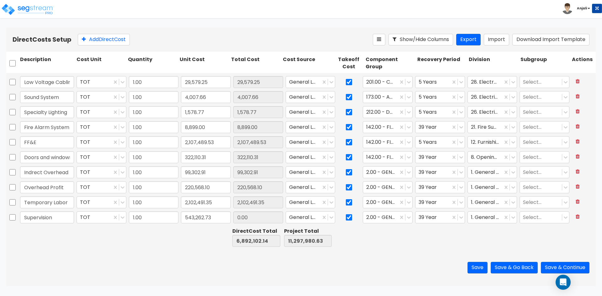
type input "7,435,364.87"
type input "11,841,243.36"
type input "543,262.73"
click at [169, 230] on div at bounding box center [152, 238] width 51 height 22
click at [114, 40] on button "Add Direct Cost" at bounding box center [104, 40] width 52 height 12
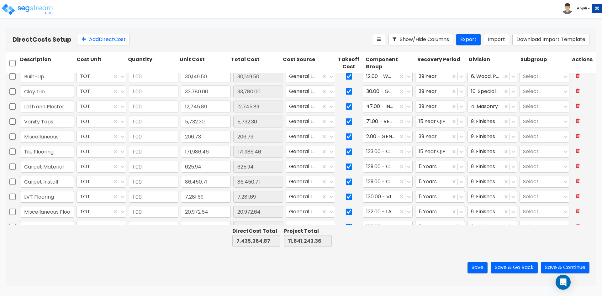
type input "1.00"
type input "58,925.84"
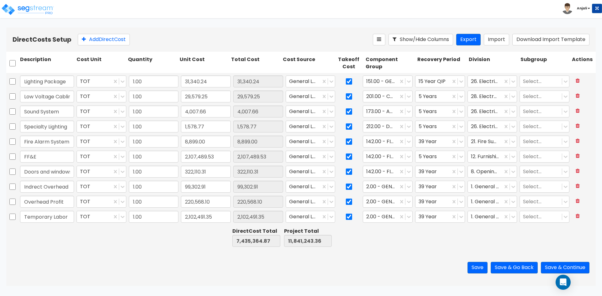
scroll to position [751, 0]
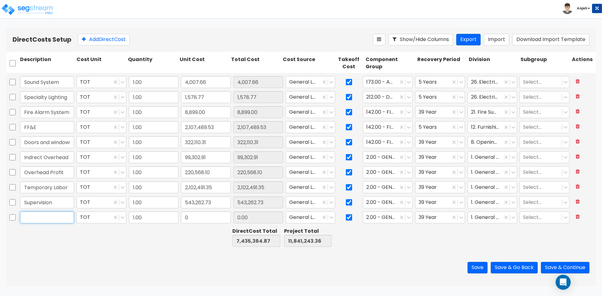
click at [46, 221] on input "text" at bounding box center [47, 218] width 54 height 12
paste input "General Requirements"
type input "General Requirements"
click at [208, 216] on input "0" at bounding box center [206, 218] width 50 height 12
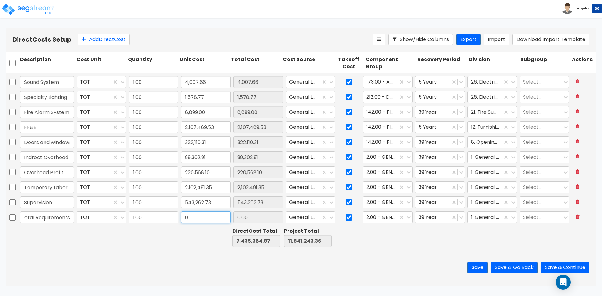
scroll to position [0, 0]
type input "484,573.50"
type input "7,919,938.37"
type input "12,325,816.86"
type input "484,573.50"
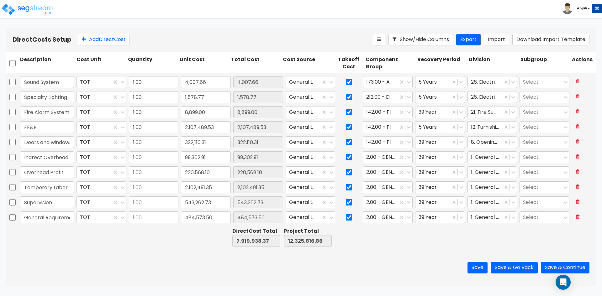
click at [194, 231] on div at bounding box center [203, 238] width 51 height 22
click at [518, 267] on button "Save & Go Back" at bounding box center [514, 268] width 47 height 12
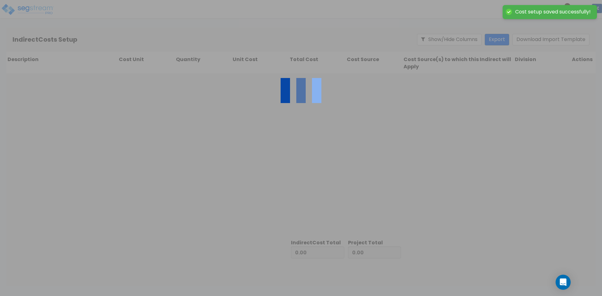
type input "7,919,938.37"
type input "4,405,878.49"
type input "12,325,816.86"
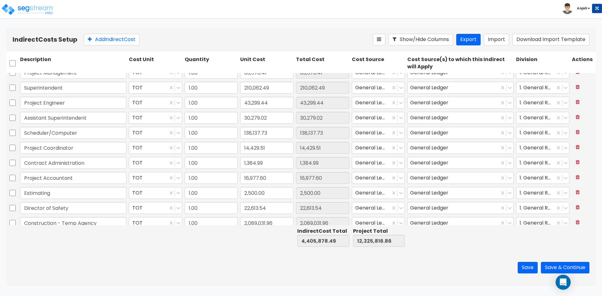
type input "1.00"
type input "423.47"
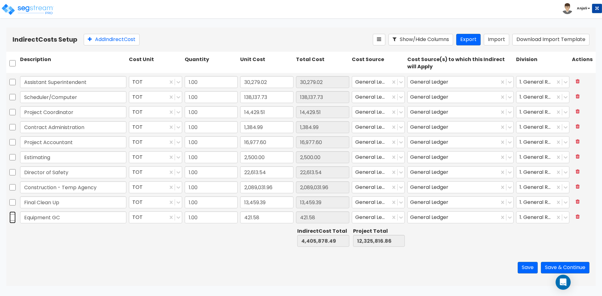
click at [10, 218] on input "checkbox" at bounding box center [12, 218] width 6 height 12
checkbox input "true"
click at [157, 40] on icon at bounding box center [154, 39] width 5 height 6
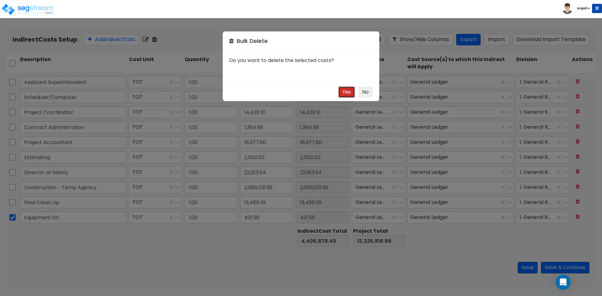
click at [350, 90] on button "Yes" at bounding box center [346, 93] width 17 height 12
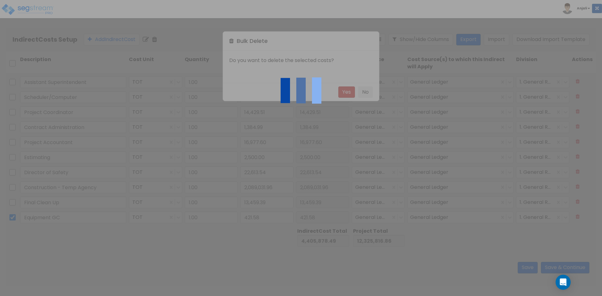
type input "4,405,456.91"
type input "12,325,395.28"
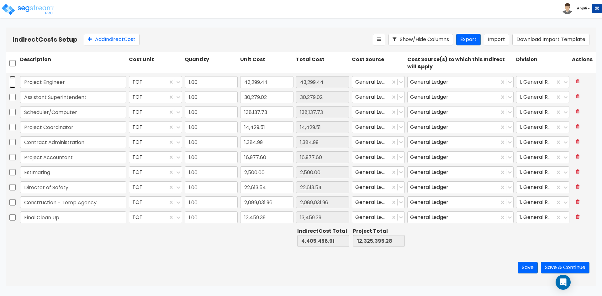
click at [12, 81] on input "checkbox" at bounding box center [12, 82] width 6 height 12
checkbox input "true"
click at [16, 99] on div at bounding box center [12, 97] width 13 height 14
click at [13, 98] on input "checkbox" at bounding box center [12, 97] width 6 height 12
checkbox input "true"
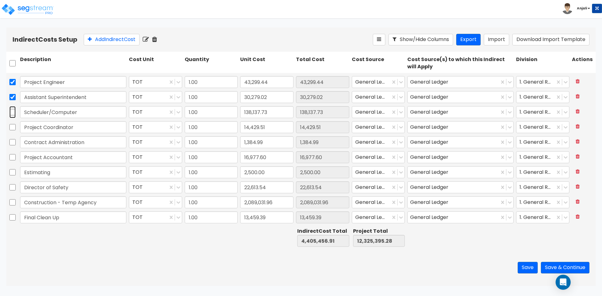
click at [15, 112] on input "checkbox" at bounding box center [12, 112] width 6 height 12
checkbox input "true"
click at [13, 130] on input "checkbox" at bounding box center [12, 127] width 6 height 12
checkbox input "true"
click at [14, 141] on input "checkbox" at bounding box center [12, 142] width 6 height 12
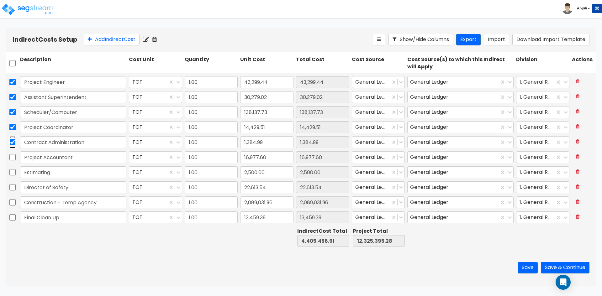
checkbox input "true"
click at [12, 161] on input "checkbox" at bounding box center [12, 157] width 6 height 12
checkbox input "true"
click at [13, 172] on input "checkbox" at bounding box center [12, 173] width 6 height 12
checkbox input "true"
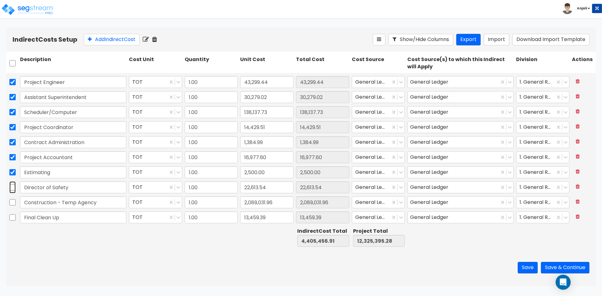
click at [12, 187] on input "checkbox" at bounding box center [12, 188] width 6 height 12
checkbox input "true"
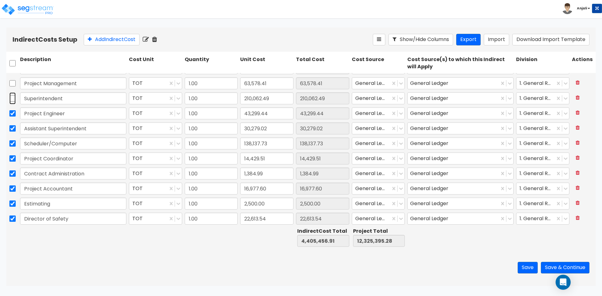
click at [14, 98] on input "checkbox" at bounding box center [12, 99] width 6 height 12
checkbox input "true"
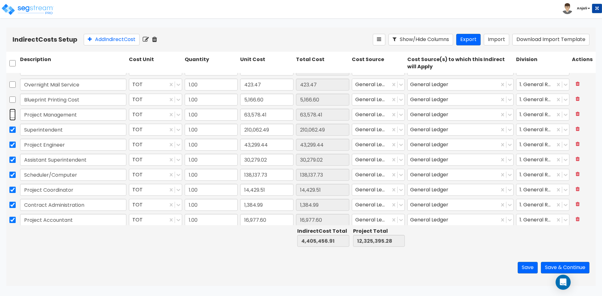
click at [12, 116] on input "checkbox" at bounding box center [12, 115] width 6 height 12
checkbox input "true"
click at [160, 39] on div "Add Indirect Cost" at bounding box center [228, 40] width 289 height 12
click at [157, 40] on icon at bounding box center [154, 39] width 5 height 6
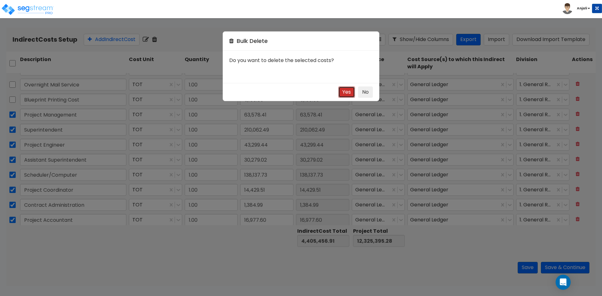
click at [346, 92] on button "Yes" at bounding box center [346, 93] width 17 height 12
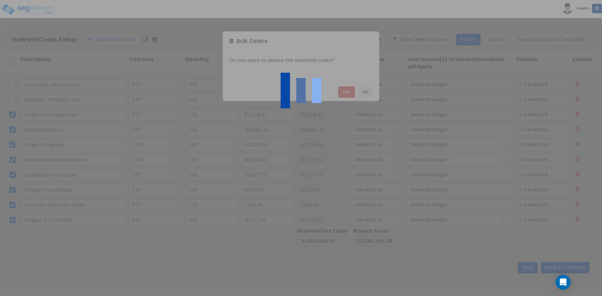
type input "3,862,194.18"
type input "11,782,132.55"
checkbox input "false"
type input "Final Clean Up"
type input "13,459.39"
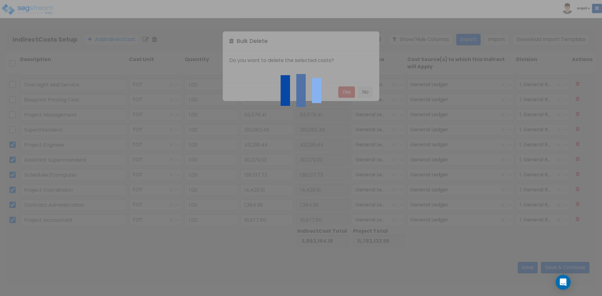
checkbox input "false"
type input "Construction - Temp Agency"
type input "2,089,031.96"
type input "13,459.39"
type input "2,089,031.96"
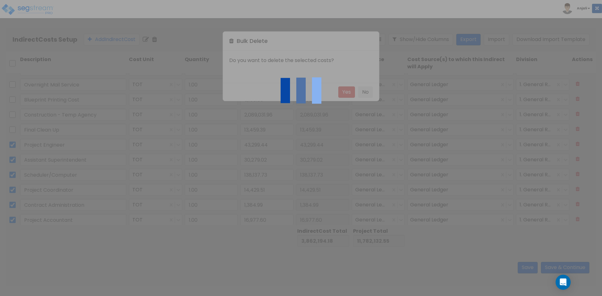
scroll to position [435, 0]
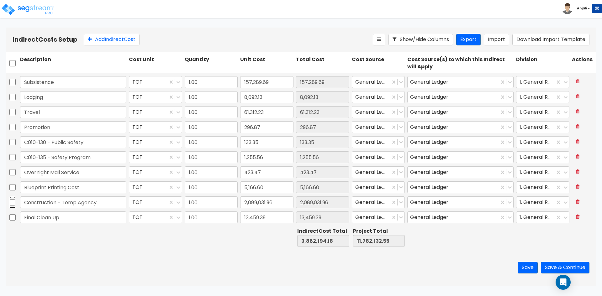
click at [11, 204] on input "checkbox" at bounding box center [12, 203] width 6 height 12
checkbox input "true"
click at [13, 217] on input "checkbox" at bounding box center [12, 218] width 6 height 12
checkbox input "true"
click at [157, 41] on icon at bounding box center [154, 39] width 5 height 6
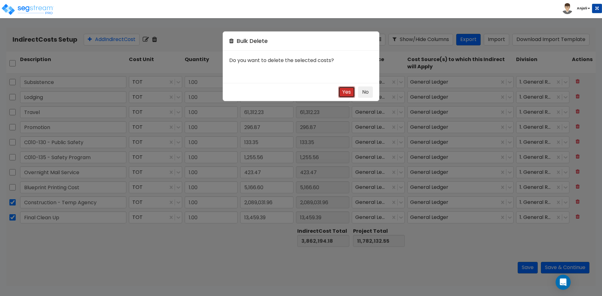
click at [348, 92] on button "Yes" at bounding box center [346, 93] width 17 height 12
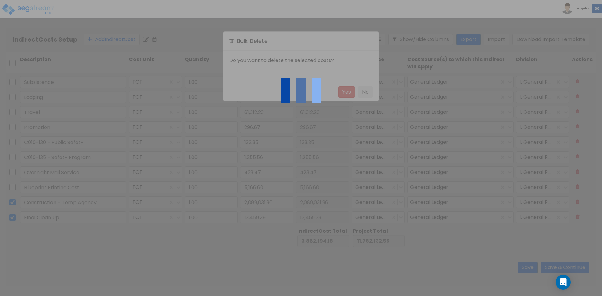
type input "1,759,702.83"
type input "9,679,641.20"
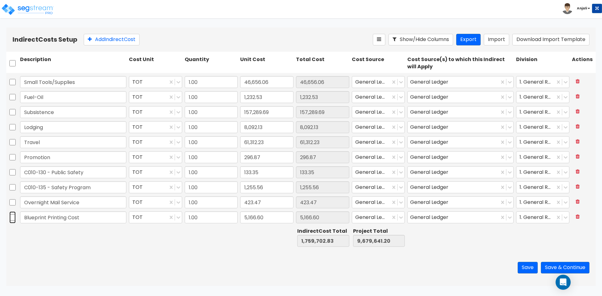
click at [14, 217] on input "checkbox" at bounding box center [12, 218] width 6 height 12
checkbox input "true"
click at [12, 198] on input "checkbox" at bounding box center [12, 203] width 6 height 12
checkbox input "true"
click at [11, 188] on input "checkbox" at bounding box center [12, 188] width 6 height 12
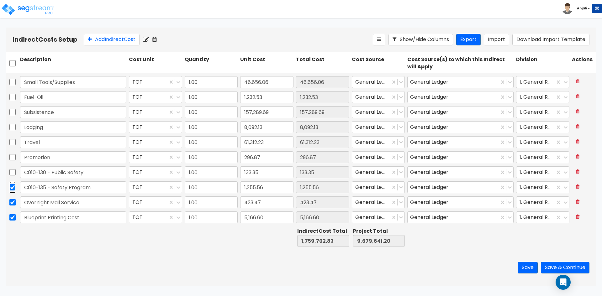
checkbox input "true"
click at [12, 171] on input "checkbox" at bounding box center [12, 173] width 6 height 12
checkbox input "true"
click at [13, 156] on input "checkbox" at bounding box center [12, 157] width 6 height 12
checkbox input "true"
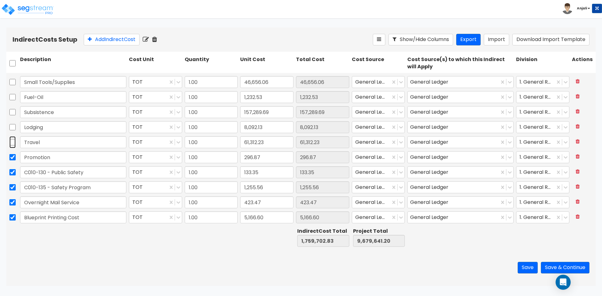
click at [11, 140] on input "checkbox" at bounding box center [12, 142] width 6 height 12
checkbox input "true"
click at [11, 130] on input "checkbox" at bounding box center [12, 127] width 6 height 12
checkbox input "true"
drag, startPoint x: 11, startPoint y: 114, endPoint x: 18, endPoint y: 98, distance: 17.0
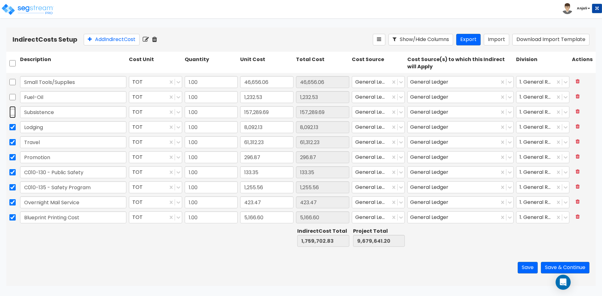
click at [11, 113] on input "checkbox" at bounding box center [12, 112] width 6 height 12
checkbox input "true"
click at [15, 97] on input "checkbox" at bounding box center [12, 97] width 6 height 12
checkbox input "true"
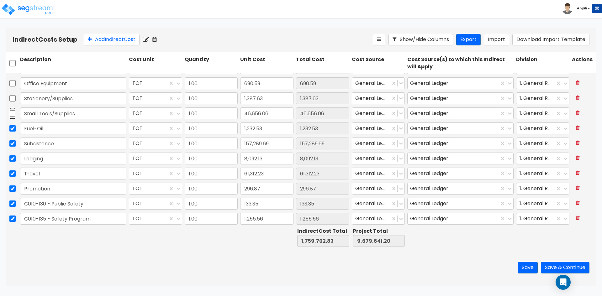
click at [12, 115] on input "checkbox" at bounding box center [12, 114] width 6 height 12
checkbox input "true"
click at [9, 100] on div at bounding box center [12, 98] width 13 height 14
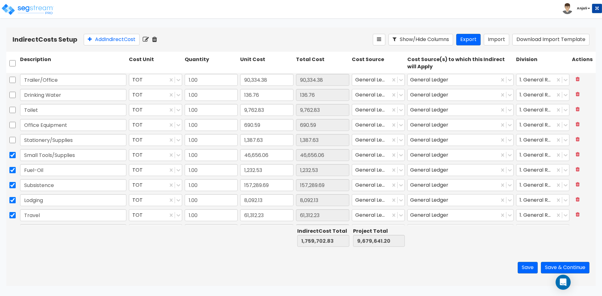
scroll to position [310, 0]
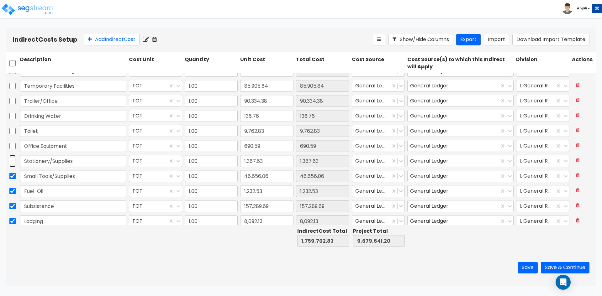
click at [11, 162] on input "checkbox" at bounding box center [12, 161] width 6 height 12
checkbox input "true"
click at [13, 143] on input "checkbox" at bounding box center [12, 146] width 6 height 12
checkbox input "true"
click at [12, 131] on input "checkbox" at bounding box center [12, 131] width 6 height 12
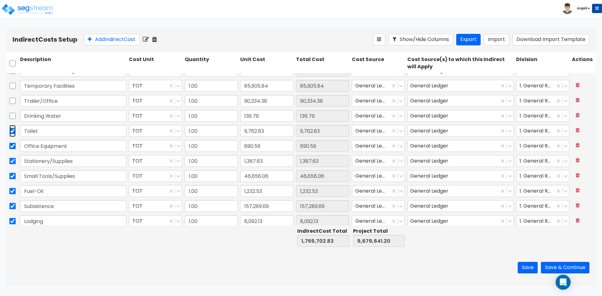
checkbox input "true"
click at [11, 118] on input "checkbox" at bounding box center [12, 116] width 6 height 12
checkbox input "true"
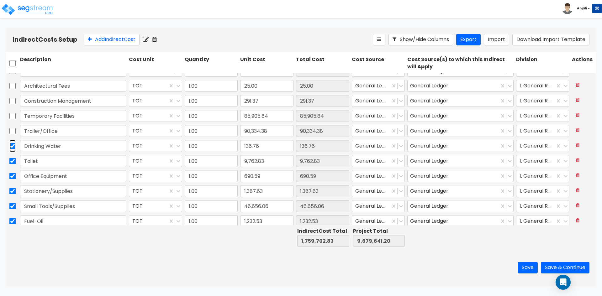
scroll to position [279, 0]
click at [11, 132] on input "checkbox" at bounding box center [12, 132] width 6 height 12
checkbox input "true"
click at [10, 119] on input "checkbox" at bounding box center [12, 117] width 6 height 12
checkbox input "true"
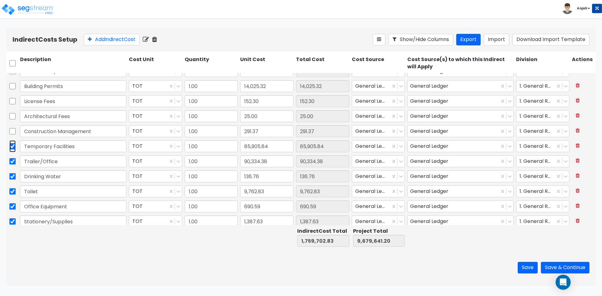
scroll to position [248, 0]
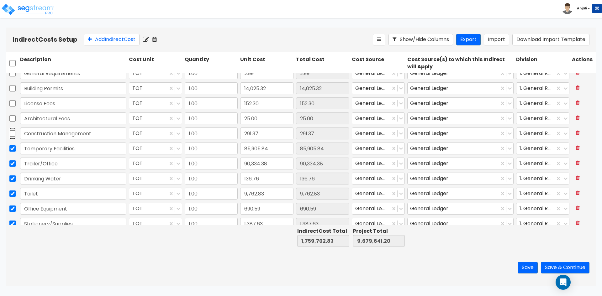
click at [13, 134] on input "checkbox" at bounding box center [12, 134] width 6 height 12
checkbox input "true"
drag, startPoint x: 13, startPoint y: 119, endPoint x: 13, endPoint y: 114, distance: 5.7
click at [13, 119] on input "checkbox" at bounding box center [12, 119] width 6 height 12
checkbox input "true"
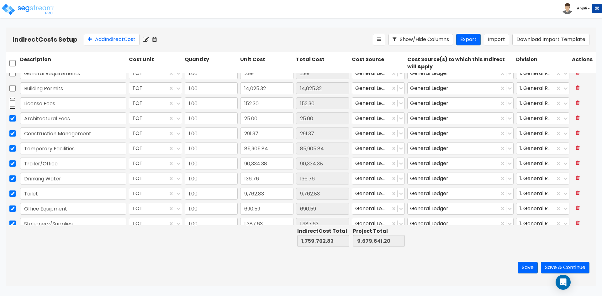
click at [14, 102] on input "checkbox" at bounding box center [12, 104] width 6 height 12
checkbox input "true"
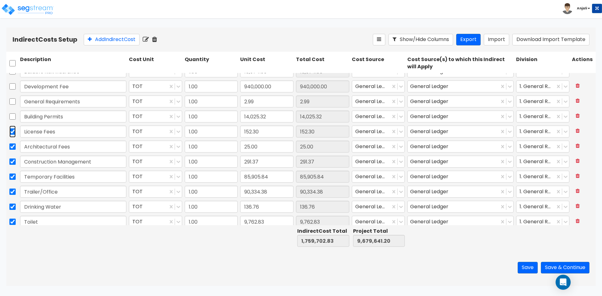
scroll to position [216, 0]
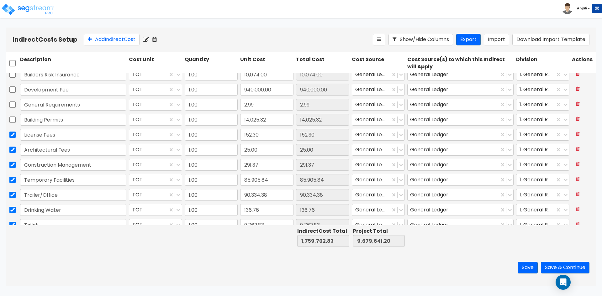
click at [8, 120] on div at bounding box center [12, 120] width 13 height 14
click at [13, 104] on input "checkbox" at bounding box center [12, 105] width 6 height 12
checkbox input "true"
click at [11, 118] on input "checkbox" at bounding box center [12, 120] width 6 height 12
checkbox input "true"
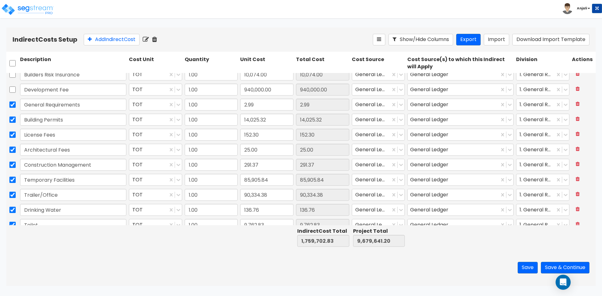
click at [157, 38] on icon at bounding box center [154, 39] width 5 height 6
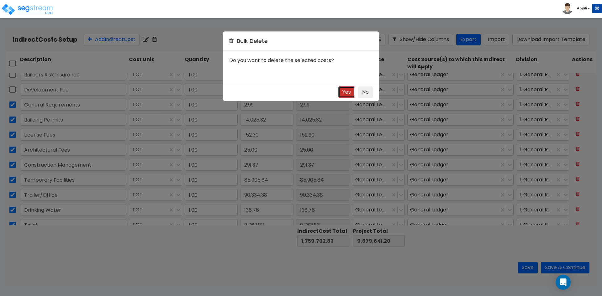
click at [346, 93] on button "Yes" at bounding box center [346, 93] width 17 height 12
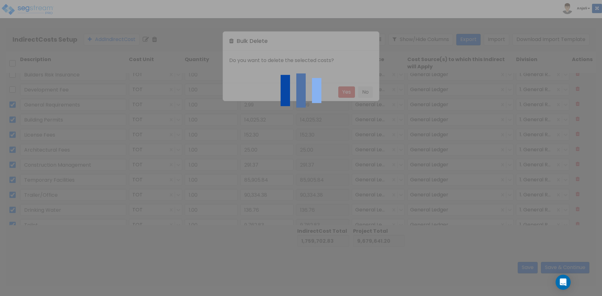
type input "1,275,129.33"
type input "9,195,067.70"
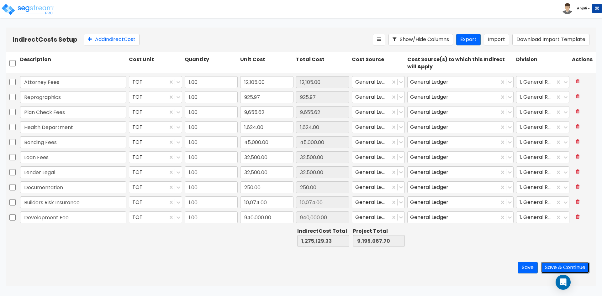
click at [557, 265] on button "Save & Continue" at bounding box center [565, 268] width 49 height 12
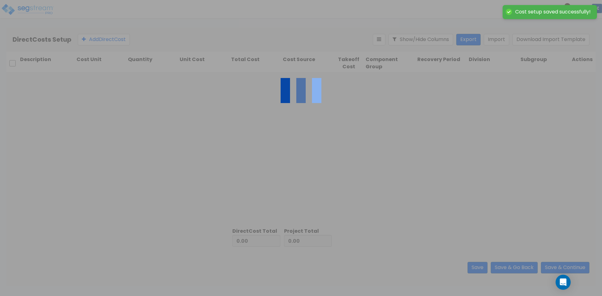
type input "1,275,129.33"
type input "7,919,938.37"
type input "9,195,067.70"
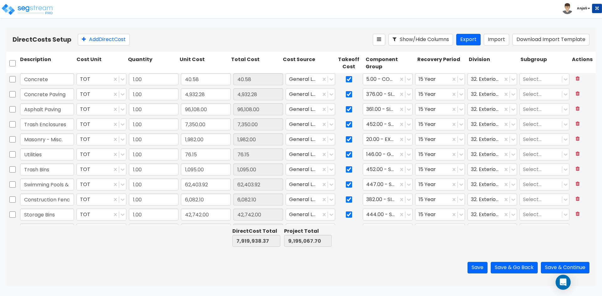
scroll to position [31, 0]
click at [562, 264] on button "Save & Continue" at bounding box center [565, 268] width 49 height 12
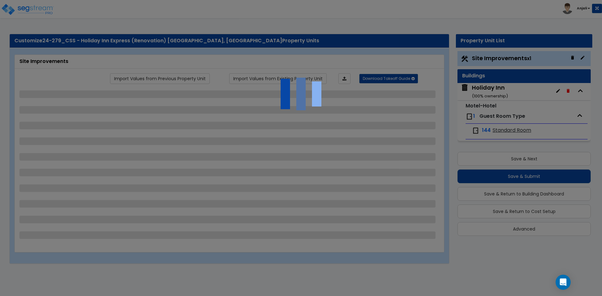
select select "2"
select select "1"
select select "2"
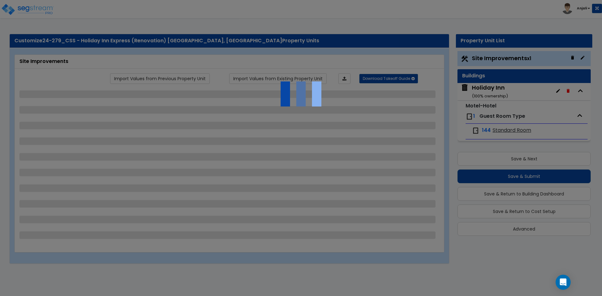
select select "3"
select select "1"
select select "4"
select select "3"
select select "2"
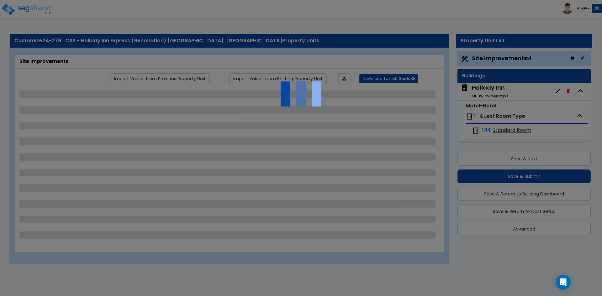
select select "2"
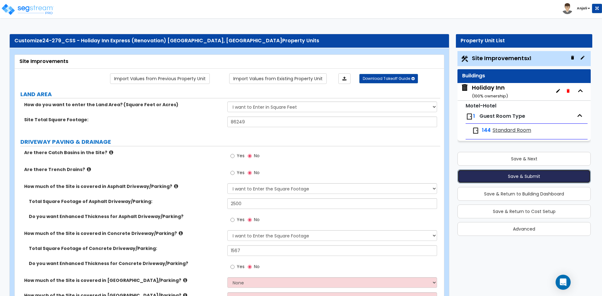
click at [522, 175] on button "Save & Submit" at bounding box center [524, 177] width 133 height 14
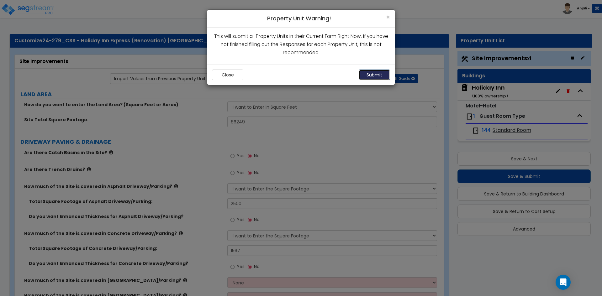
click at [386, 77] on button "Submit" at bounding box center [374, 75] width 31 height 11
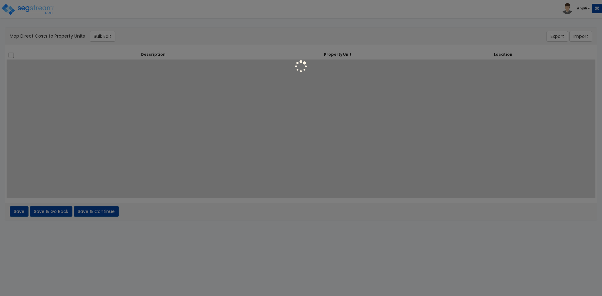
select select
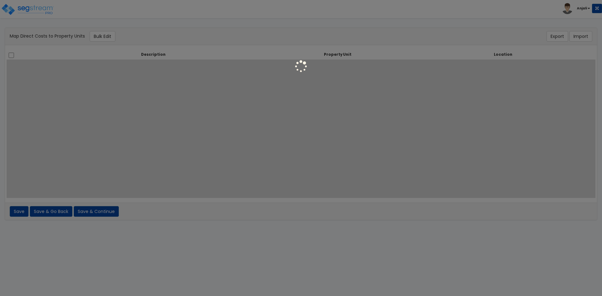
select select
select select "461"
select select "462"
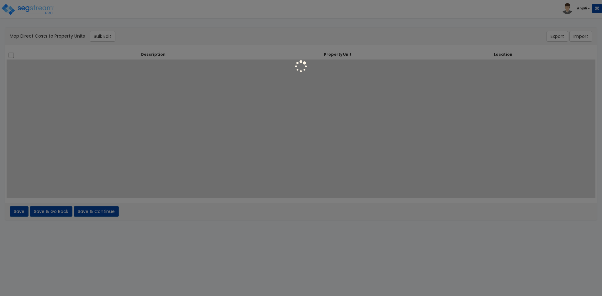
select select "462"
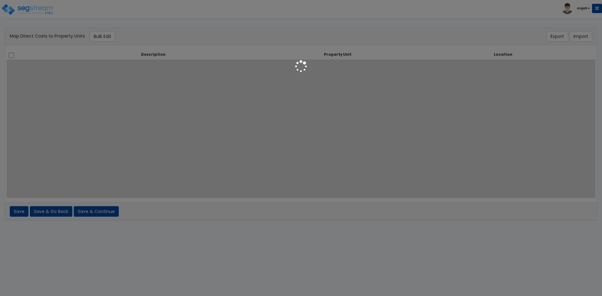
select select "462"
select select "6"
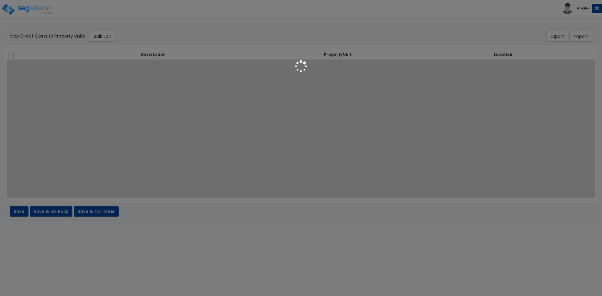
select select "461"
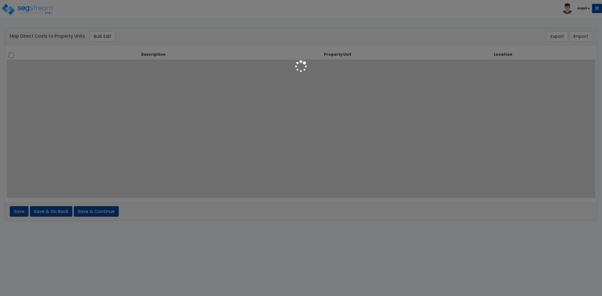
select select "6"
select select "461"
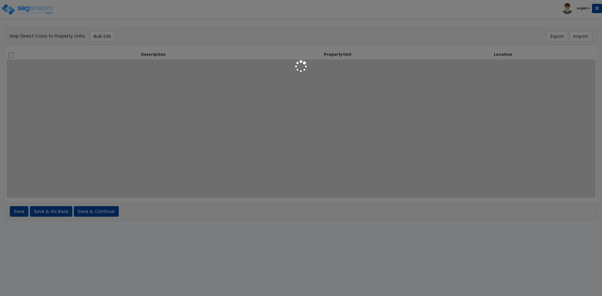
select select "461"
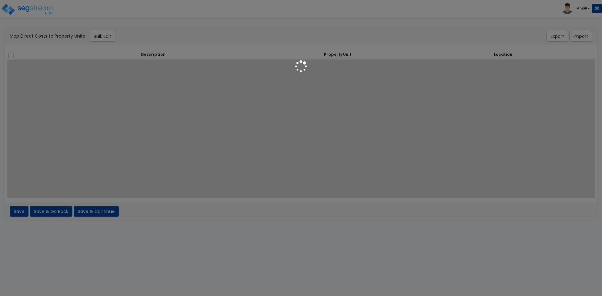
select select "461"
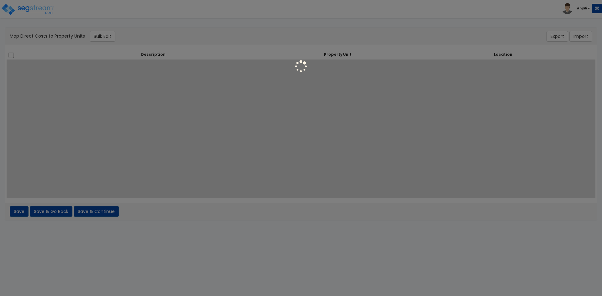
select select "461"
select select "6"
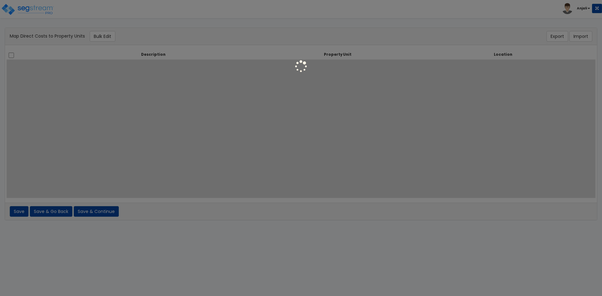
select select "461"
select select "6"
select select "461"
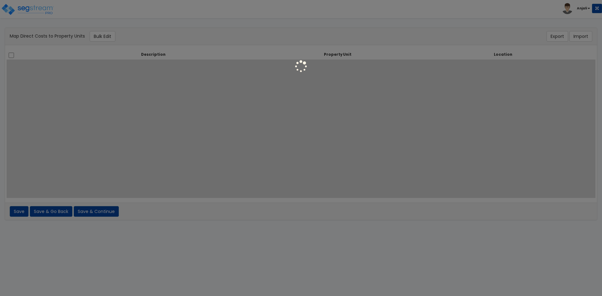
select select "461"
select select "6"
select select "2999"
select select "461"
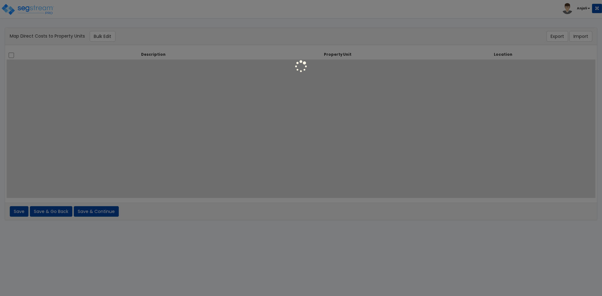
select select "461"
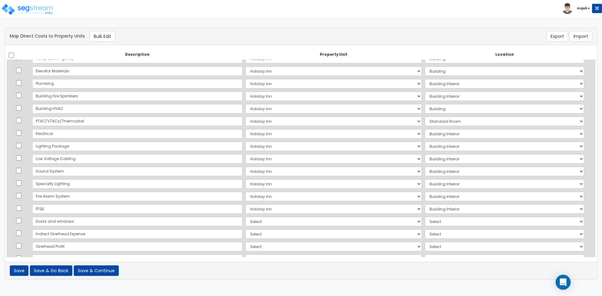
scroll to position [562, 0]
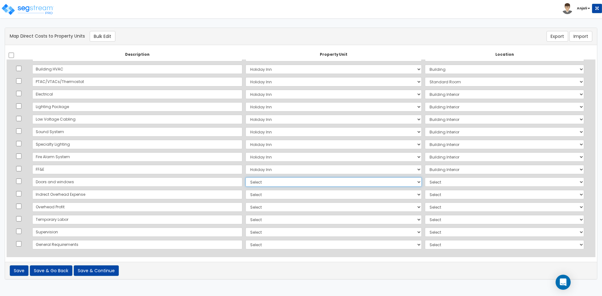
click at [246, 184] on select "Select Holiday Inn Site Improvements Add Additional Property Unit" at bounding box center [334, 181] width 176 height 9
select select "165701"
click at [246, 177] on select "Select Holiday Inn Site Improvements Add Additional Property Unit" at bounding box center [334, 181] width 176 height 9
click at [425, 178] on select "Select Add Additional Location Building Building Interior Parking Garage Standa…" at bounding box center [504, 181] width 159 height 9
click at [425, 177] on select "Select Add Additional Location Building Building Interior Parking Garage Standa…" at bounding box center [504, 181] width 159 height 9
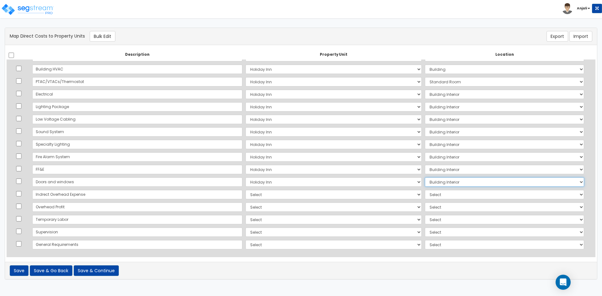
click at [434, 183] on select "Select Add Additional Location Building Building Interior Parking Garage Standa…" at bounding box center [504, 181] width 159 height 9
select select "6"
click at [425, 177] on select "Select Add Additional Location Building Building Interior Parking Garage Standa…" at bounding box center [504, 181] width 159 height 9
click at [275, 195] on select "Select Holiday Inn Site Improvements Add Additional Property Unit" at bounding box center [334, 194] width 176 height 9
select select "165701"
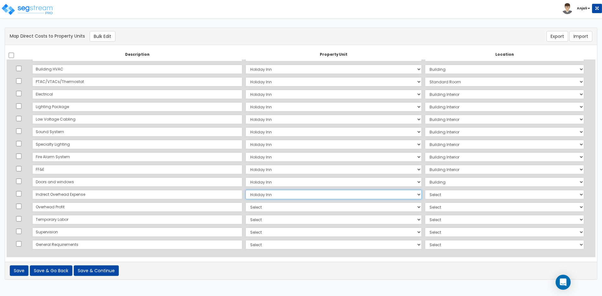
click at [246, 190] on select "Select Holiday Inn Site Improvements Add Additional Property Unit" at bounding box center [334, 194] width 176 height 9
click at [428, 188] on td "Select Add Additional Location Building Building Interior Parking Garage Standa…" at bounding box center [504, 194] width 162 height 13
drag, startPoint x: 429, startPoint y: 195, endPoint x: 429, endPoint y: 199, distance: 4.1
click at [429, 195] on select "Select Add Additional Location Building Building Interior Parking Garage Standa…" at bounding box center [504, 194] width 159 height 9
select select "6"
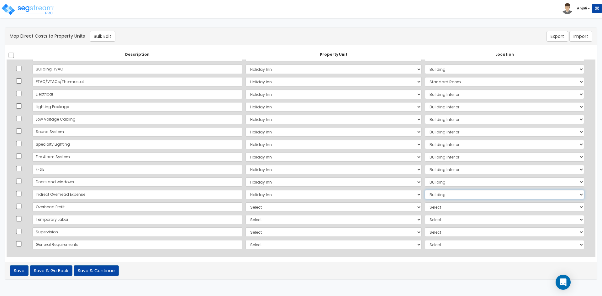
click at [425, 190] on select "Select Add Additional Location Building Building Interior Parking Garage Standa…" at bounding box center [504, 194] width 159 height 9
click at [259, 208] on select "Select Holiday Inn Site Improvements Add Additional Property Unit" at bounding box center [334, 207] width 176 height 9
select select "165701"
click at [246, 203] on select "Select Holiday Inn Site Improvements Add Additional Property Unit" at bounding box center [334, 207] width 176 height 9
click at [425, 205] on select "Select Add Additional Location Building Building Interior Parking Garage Standa…" at bounding box center [504, 207] width 159 height 9
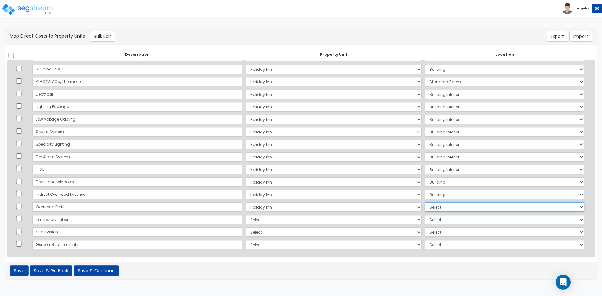
select select "6"
click at [425, 203] on select "Select Add Additional Location Building Building Interior Parking Garage Standa…" at bounding box center [504, 207] width 159 height 9
click at [296, 221] on select "Select Holiday Inn Site Improvements Add Additional Property Unit" at bounding box center [334, 219] width 176 height 9
select select "165701"
click at [246, 215] on select "Select Holiday Inn Site Improvements Add Additional Property Unit" at bounding box center [334, 219] width 176 height 9
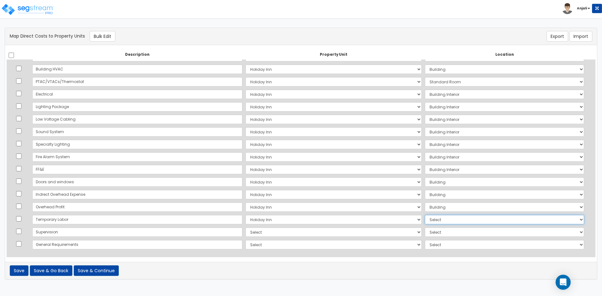
click at [425, 222] on select "Select Add Additional Location Building Building Interior Parking Garage Standa…" at bounding box center [504, 219] width 159 height 9
select select "6"
click at [425, 215] on select "Select Add Additional Location Building Building Interior Parking Garage Standa…" at bounding box center [504, 219] width 159 height 9
drag, startPoint x: 314, startPoint y: 231, endPoint x: 312, endPoint y: 235, distance: 4.0
click at [314, 231] on select "Select Holiday Inn Site Improvements Add Additional Property Unit" at bounding box center [334, 232] width 176 height 9
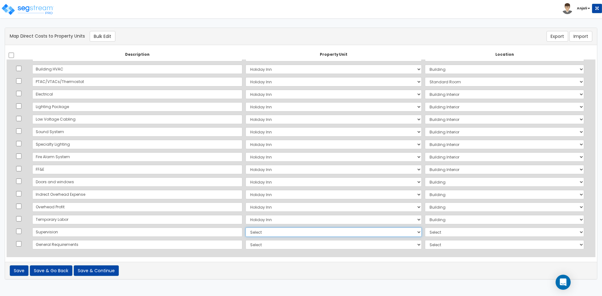
select select "165701"
click at [246, 228] on select "Select Holiday Inn Site Improvements Add Additional Property Unit" at bounding box center [334, 232] width 176 height 9
click at [425, 233] on select "Select Add Additional Location Building Building Interior Parking Garage Standa…" at bounding box center [504, 232] width 159 height 9
select select "6"
click at [425, 228] on select "Select Add Additional Location Building Building Interior Parking Garage Standa…" at bounding box center [504, 232] width 159 height 9
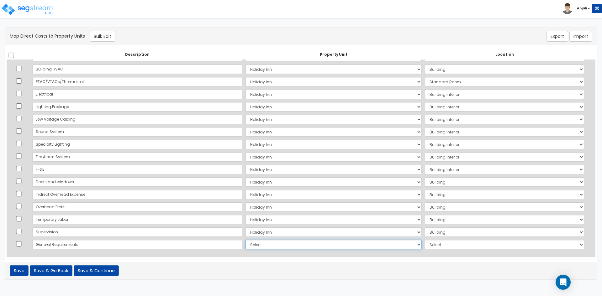
drag, startPoint x: 298, startPoint y: 244, endPoint x: 295, endPoint y: 248, distance: 4.3
click at [297, 244] on select "Select Holiday Inn Site Improvements Add Additional Property Unit" at bounding box center [334, 244] width 176 height 9
select select "165701"
click at [246, 240] on select "Select Holiday Inn Site Improvements Add Additional Property Unit" at bounding box center [334, 244] width 176 height 9
click at [425, 241] on select "Select Add Additional Location Building Building Interior Parking Garage Standa…" at bounding box center [504, 244] width 159 height 9
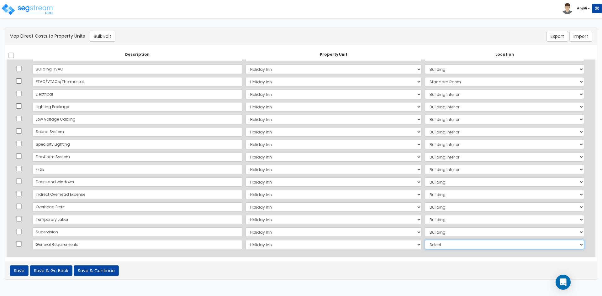
select select "6"
click at [425, 240] on select "Select Add Additional Location Building Building Interior Parking Garage Standa…" at bounding box center [504, 244] width 159 height 9
click at [98, 272] on button "Save & Continue" at bounding box center [96, 271] width 45 height 11
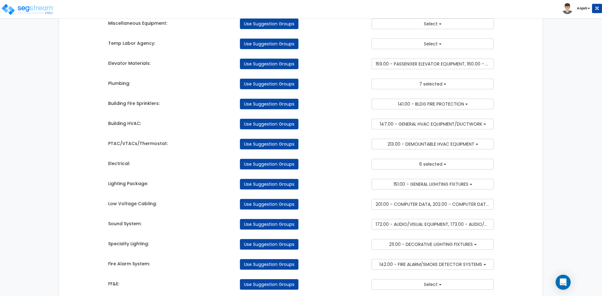
scroll to position [1022, 0]
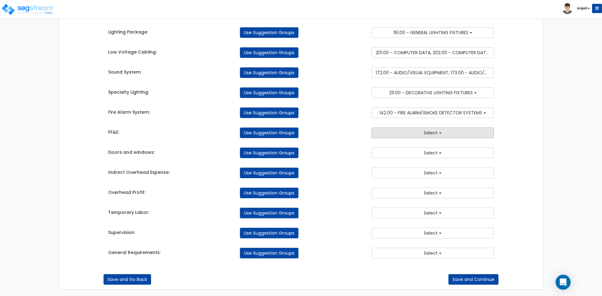
click at [434, 137] on button "Select" at bounding box center [433, 133] width 122 height 11
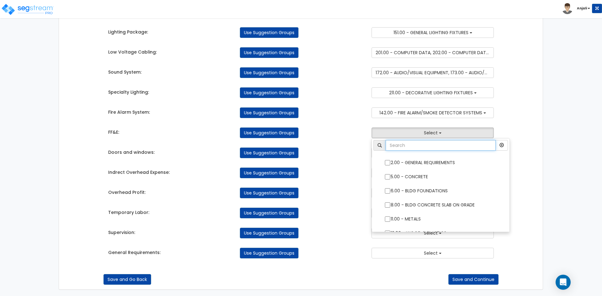
click at [429, 149] on input "text" at bounding box center [441, 145] width 110 height 11
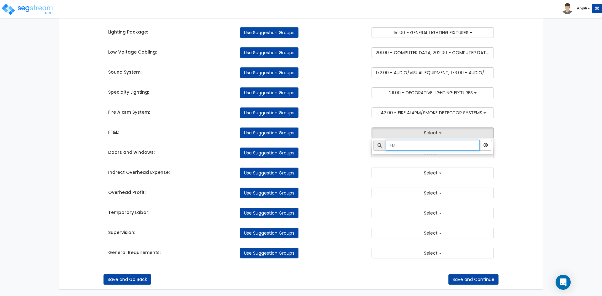
type input "F"
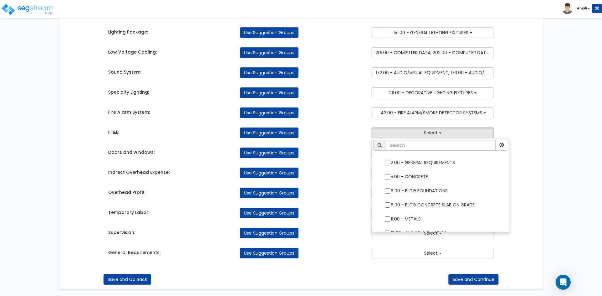
click at [362, 129] on div "Use Suggestion Groups" at bounding box center [301, 133] width 132 height 11
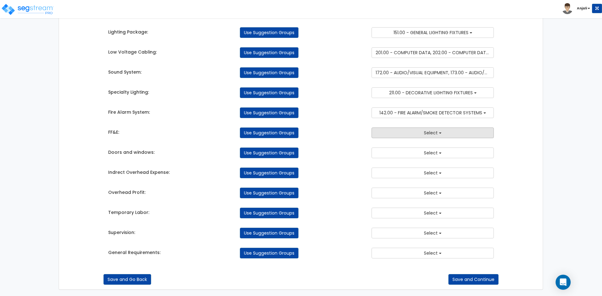
click at [431, 135] on span "Select" at bounding box center [431, 133] width 14 height 6
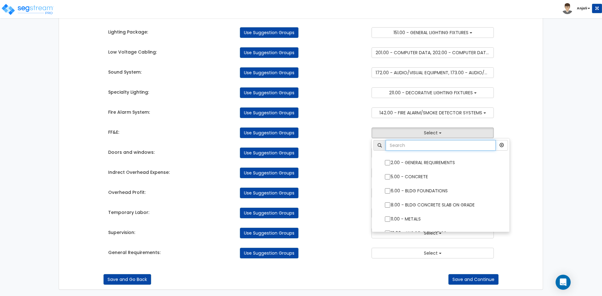
click at [430, 149] on input "text" at bounding box center [441, 145] width 110 height 11
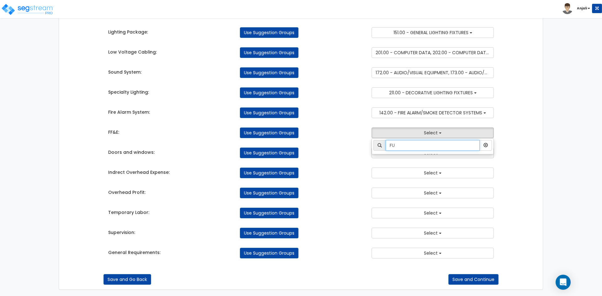
type input "FU"
click at [373, 167] on div "Indrect Overhead Expense: Use Suggestion Groups 2.00 - GENERAL REQUIREMENTS 5.0…" at bounding box center [300, 172] width 395 height 14
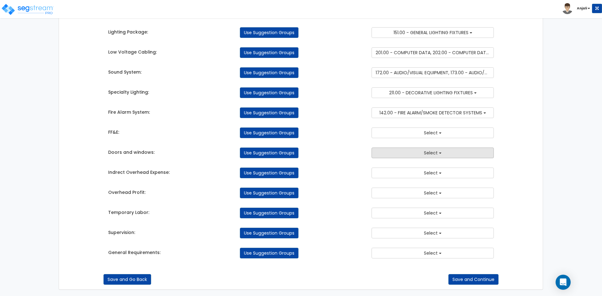
click at [421, 156] on button "Select" at bounding box center [433, 153] width 122 height 11
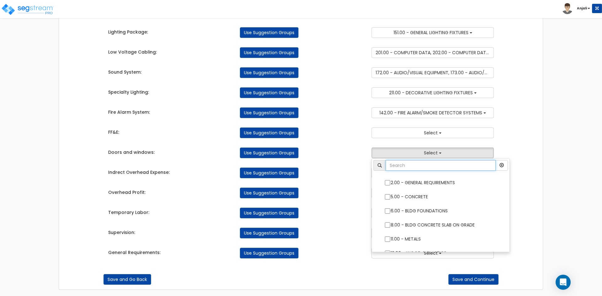
click at [421, 166] on input "text" at bounding box center [441, 165] width 110 height 11
type input "DO"
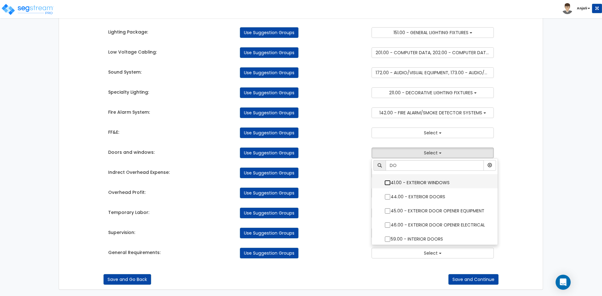
click at [387, 182] on input "41.00 - EXTERIOR WINDOWS" at bounding box center [387, 182] width 6 height 5
checkbox input "true"
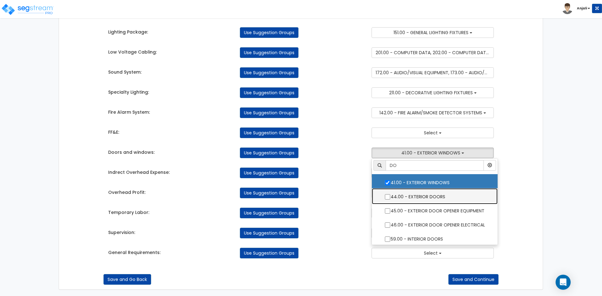
click at [385, 194] on label "44.00 - EXTERIOR DOORS" at bounding box center [434, 196] width 113 height 14
click at [385, 194] on input "44.00 - EXTERIOR DOORS" at bounding box center [387, 196] width 6 height 5
checkbox input "true"
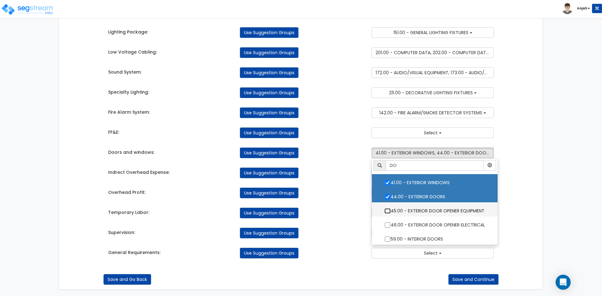
click at [384, 209] on input "45.00 - EXTERIOR DOOR OPENER EQUIPMENT" at bounding box center [387, 211] width 6 height 5
checkbox input "true"
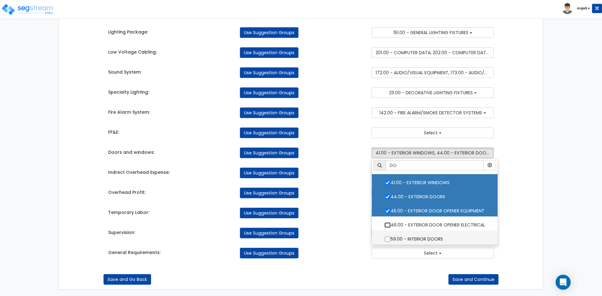
drag, startPoint x: 387, startPoint y: 224, endPoint x: 387, endPoint y: 233, distance: 8.5
click at [387, 225] on input "46.00 - EXTERIOR DOOR OPENER ELECTRICAL" at bounding box center [387, 225] width 6 height 5
checkbox input "true"
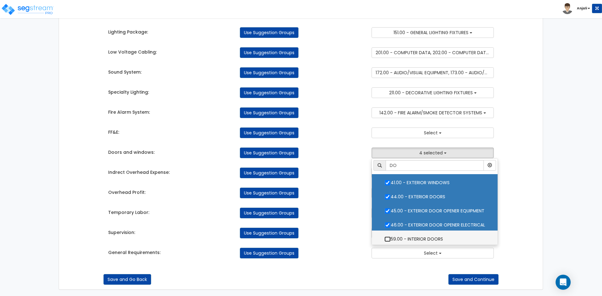
drag, startPoint x: 387, startPoint y: 241, endPoint x: 395, endPoint y: 225, distance: 17.8
click at [387, 241] on input "59.00 - INTERIOR DOORS" at bounding box center [387, 239] width 6 height 5
checkbox input "true"
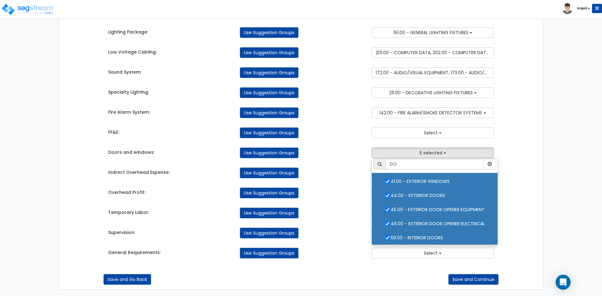
scroll to position [2, 0]
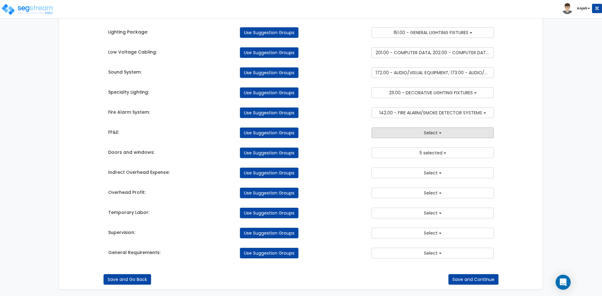
click at [445, 133] on button "Select" at bounding box center [433, 133] width 122 height 11
click at [483, 146] on button "button" at bounding box center [485, 145] width 13 height 11
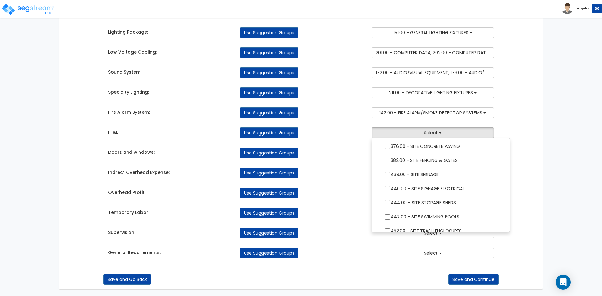
scroll to position [1490, 0]
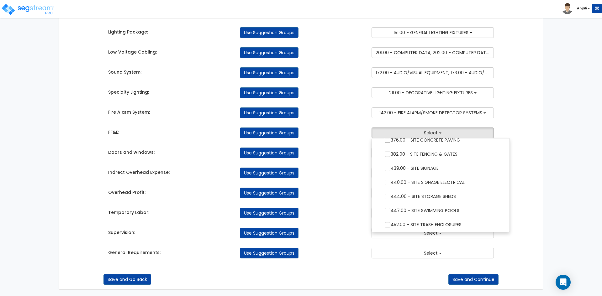
click at [363, 168] on div "Use Suggestion Groups" at bounding box center [301, 173] width 132 height 11
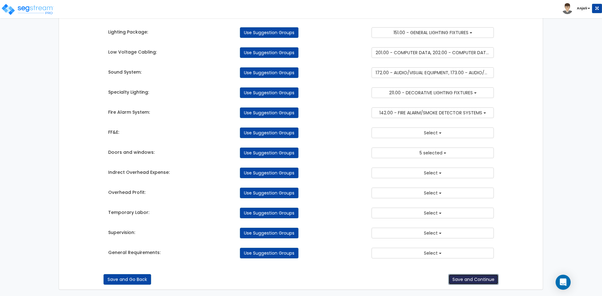
click at [483, 278] on button "Save and Continue" at bounding box center [473, 279] width 50 height 11
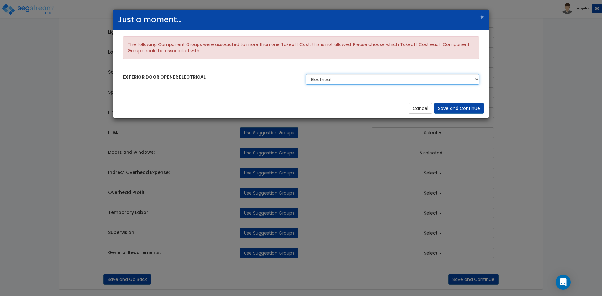
click at [378, 80] on select "Electrical Doors and windows" at bounding box center [393, 79] width 174 height 11
select select "45043375"
click at [306, 74] on select "Electrical Doors and windows" at bounding box center [393, 79] width 174 height 11
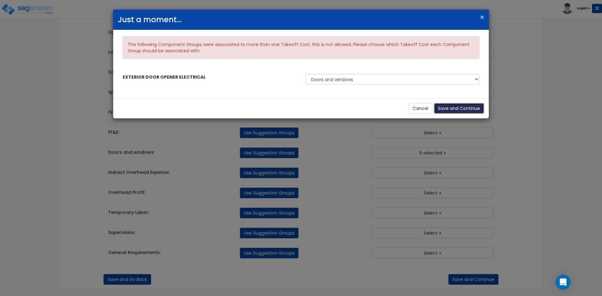
click at [467, 109] on button "Save and Continue" at bounding box center [459, 108] width 50 height 11
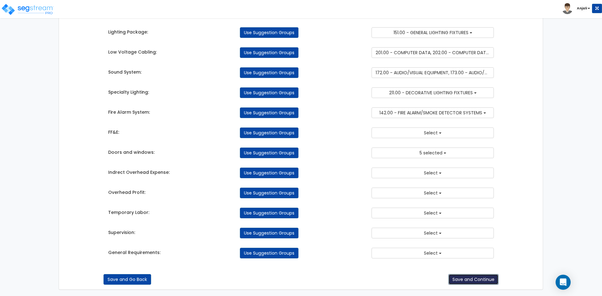
click at [475, 276] on button "Save and Continue" at bounding box center [473, 279] width 50 height 11
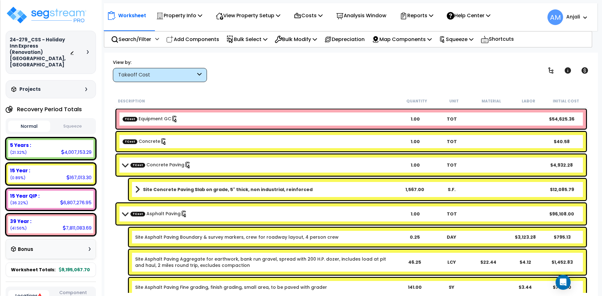
click at [86, 121] on button "Squeeze" at bounding box center [73, 126] width 42 height 11
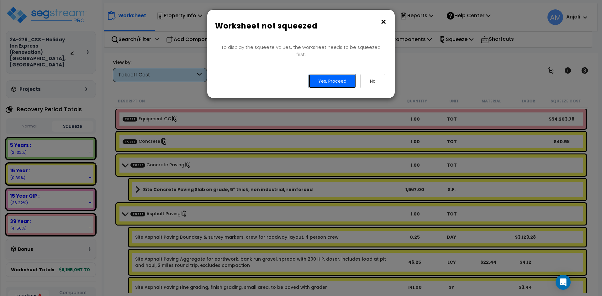
click at [330, 75] on button "Yes, Proceed" at bounding box center [333, 81] width 48 height 14
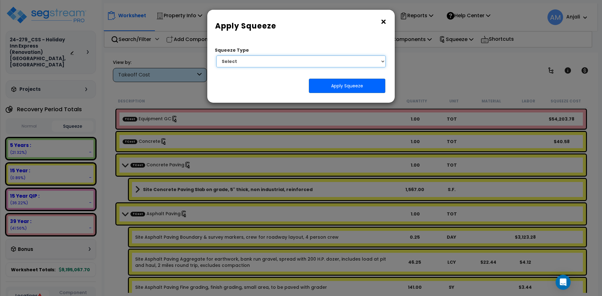
click at [339, 65] on select "Select 1. Squeeze by Takeoff Cost" at bounding box center [300, 62] width 169 height 12
select select "squeeze_by_custom_backoff_cost"
click at [216, 56] on select "Select 1. Squeeze by Takeoff Cost" at bounding box center [300, 62] width 169 height 12
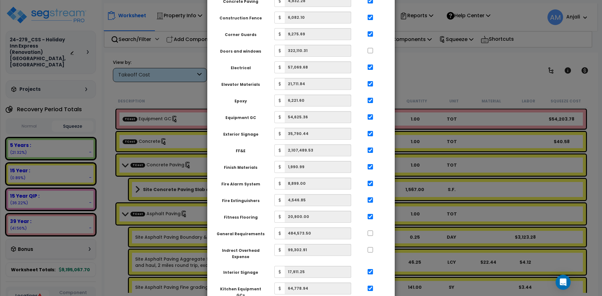
scroll to position [251, 0]
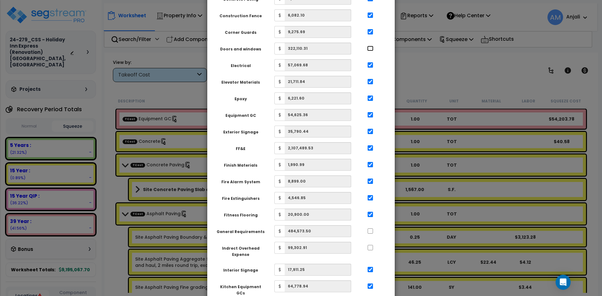
click at [373, 46] on input "..." at bounding box center [370, 48] width 6 height 5
checkbox input "true"
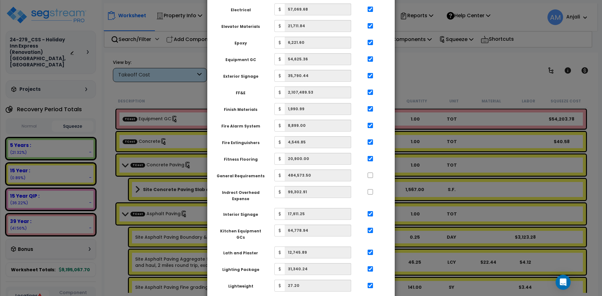
scroll to position [314, 0]
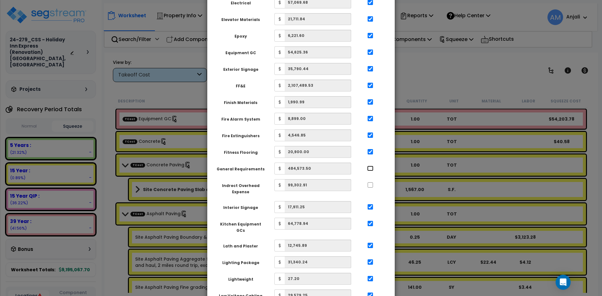
click at [371, 166] on input "..." at bounding box center [370, 168] width 6 height 5
checkbox input "true"
click at [372, 183] on input "..." at bounding box center [370, 185] width 6 height 5
checkbox input "true"
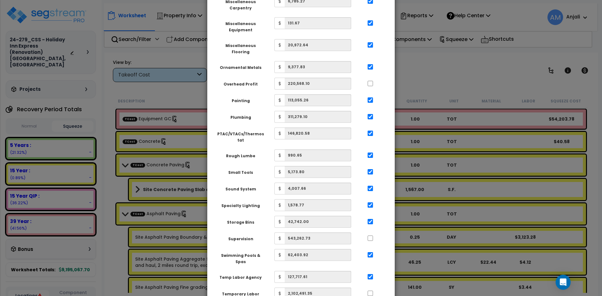
scroll to position [721, 0]
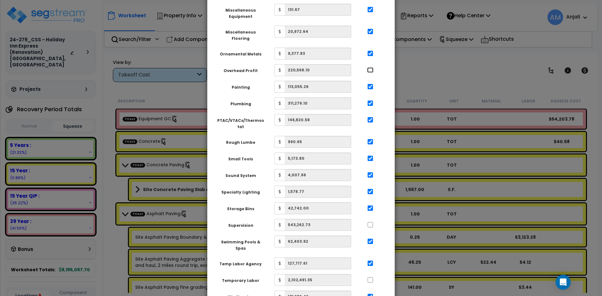
click at [370, 67] on input "..." at bounding box center [370, 69] width 6 height 5
checkbox input "true"
click at [372, 222] on input "..." at bounding box center [370, 224] width 6 height 5
checkbox input "true"
click at [371, 278] on input "..." at bounding box center [370, 280] width 6 height 5
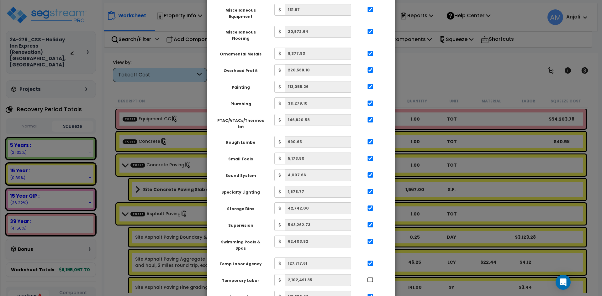
checkbox input "true"
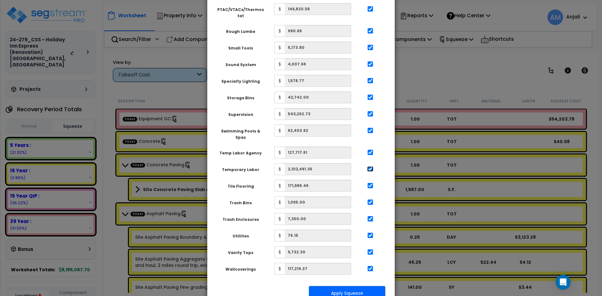
scroll to position [835, 0]
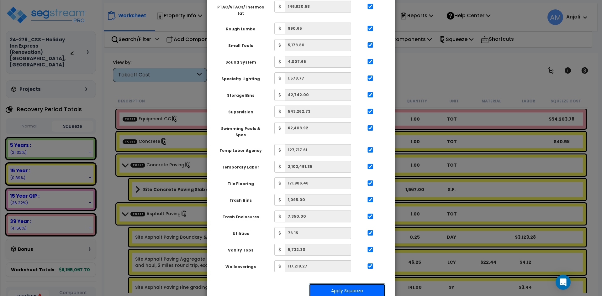
click at [370, 284] on button "Apply Squeeze" at bounding box center [347, 291] width 77 height 14
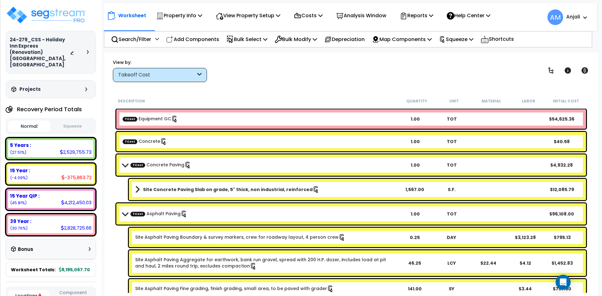
click at [77, 121] on button "Squeeze" at bounding box center [73, 126] width 42 height 11
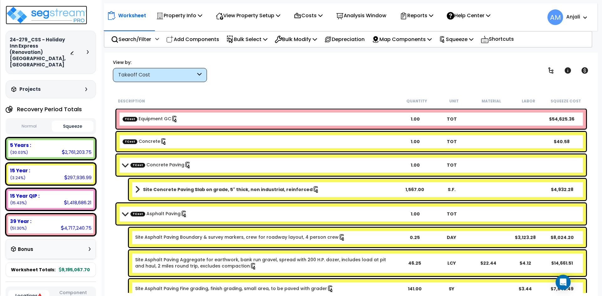
click at [78, 15] on img at bounding box center [47, 15] width 82 height 19
